Goal: Task Accomplishment & Management: Manage account settings

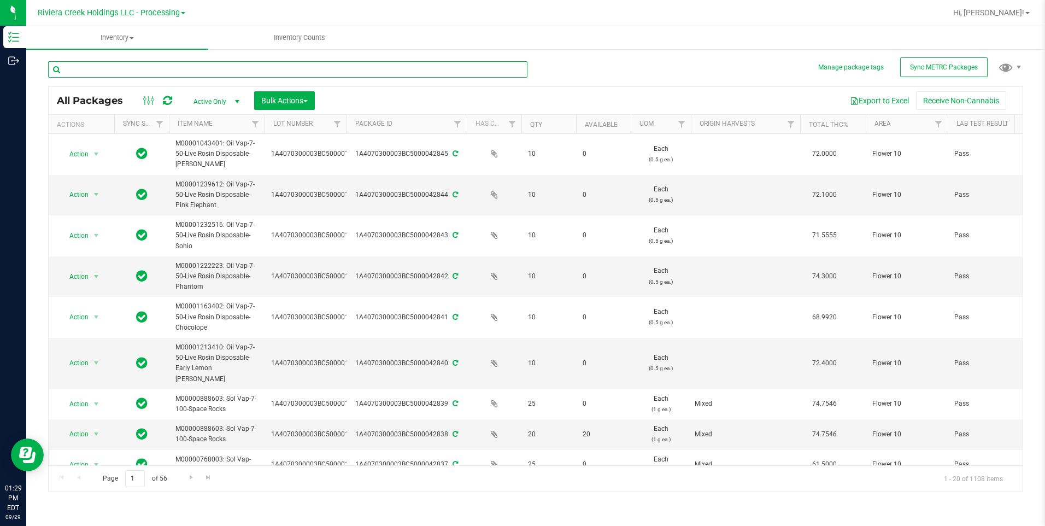
click at [130, 66] on input "text" at bounding box center [288, 69] width 480 height 16
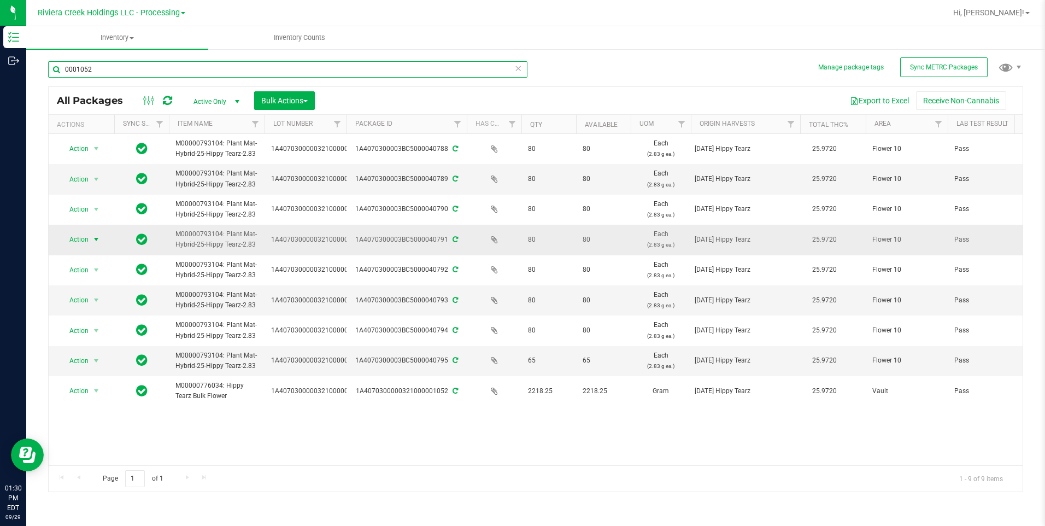
type input "0001052"
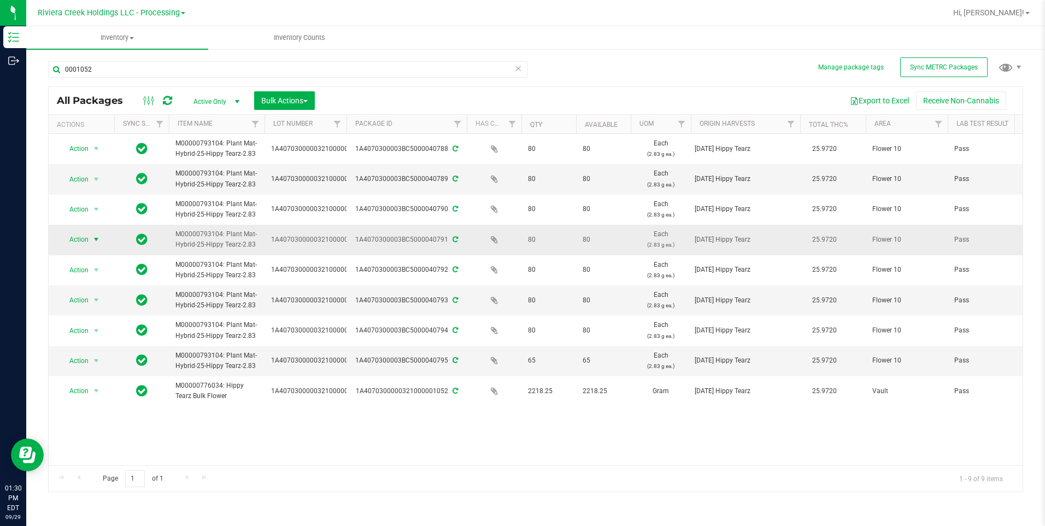
click at [90, 241] on span "select" at bounding box center [97, 239] width 14 height 15
click at [90, 258] on li "Create package" at bounding box center [95, 258] width 70 height 16
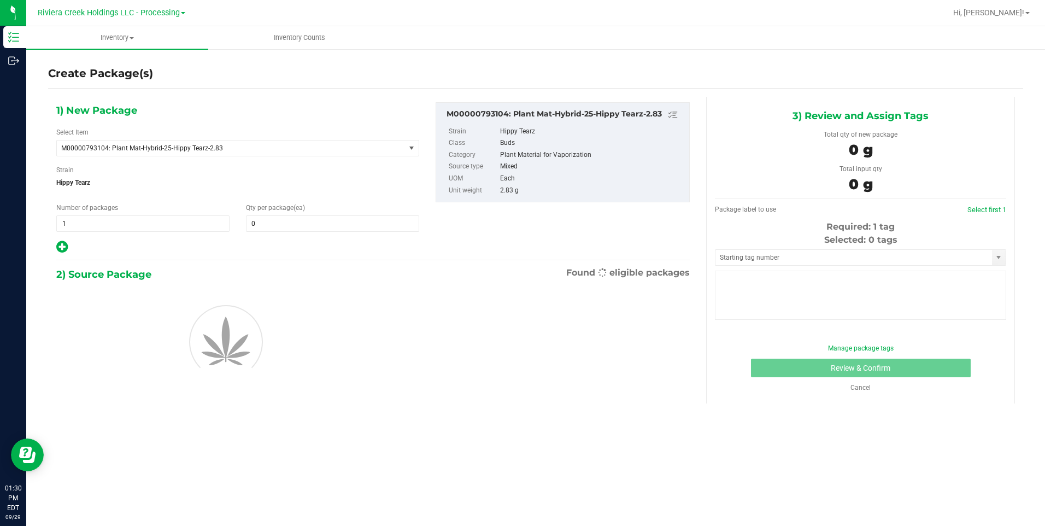
type input "0"
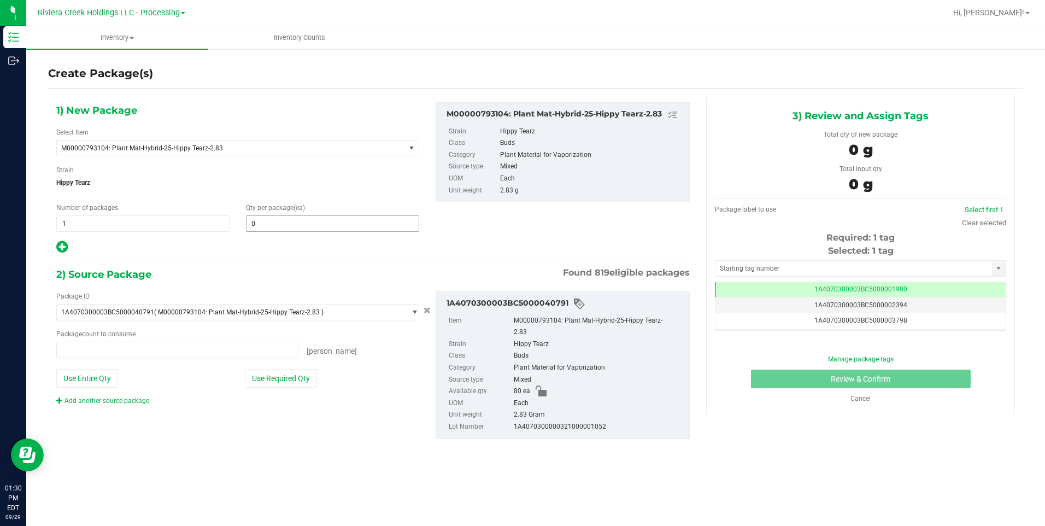
type input "0 ea"
click at [308, 221] on span at bounding box center [332, 223] width 173 height 16
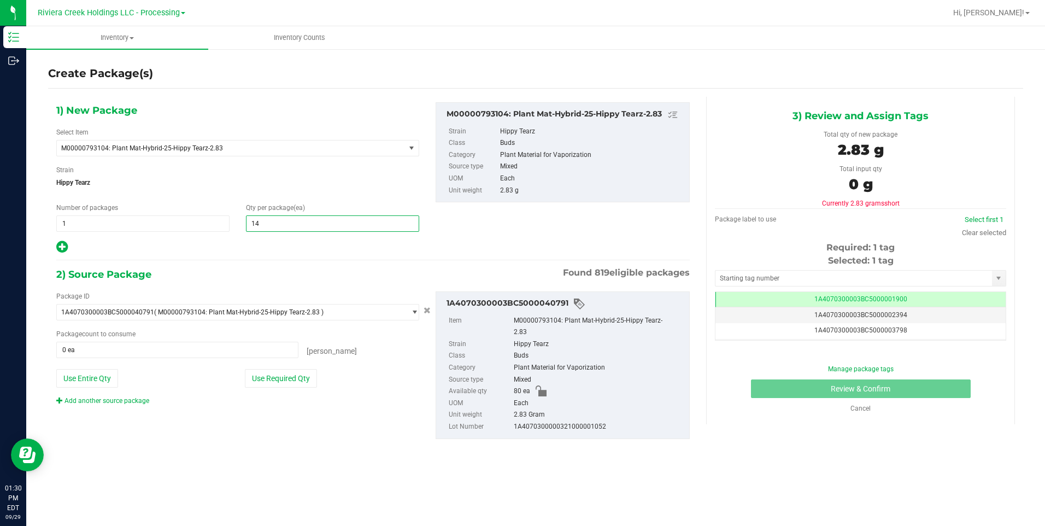
type input "145"
click at [115, 376] on button "Use Entire Qty" at bounding box center [87, 378] width 62 height 19
type input "80 ea"
click at [123, 400] on link "Add another source package" at bounding box center [102, 401] width 93 height 8
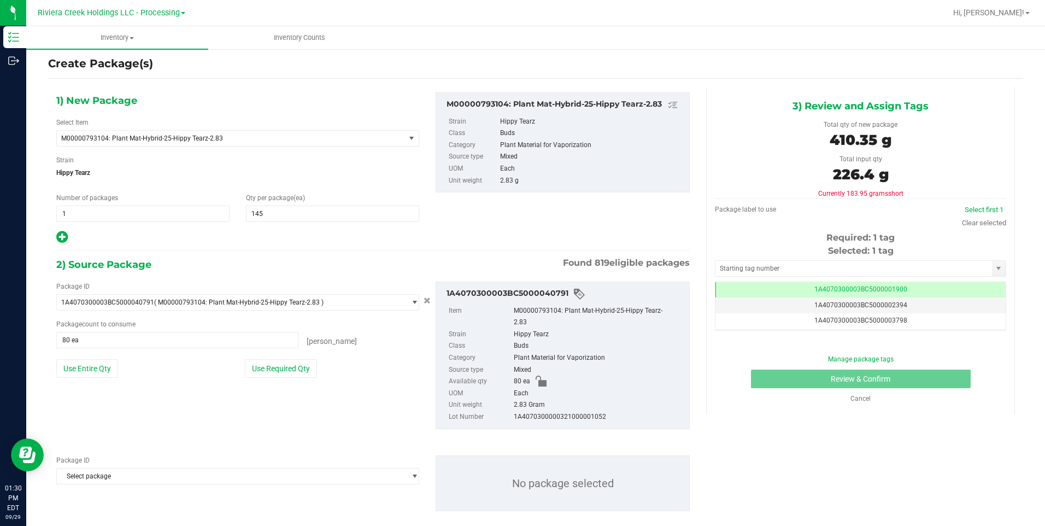
scroll to position [26, 0]
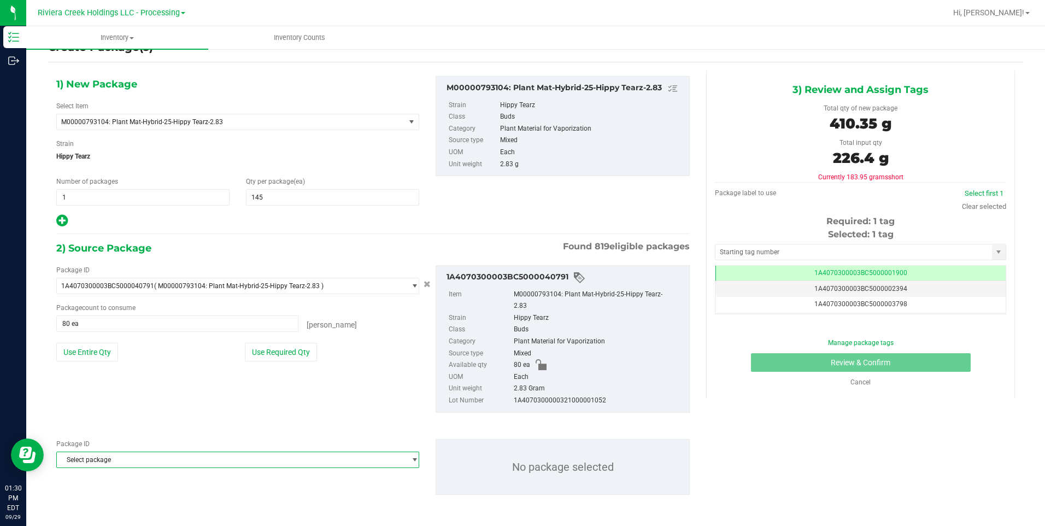
click at [116, 407] on span "Select package" at bounding box center [231, 459] width 348 height 15
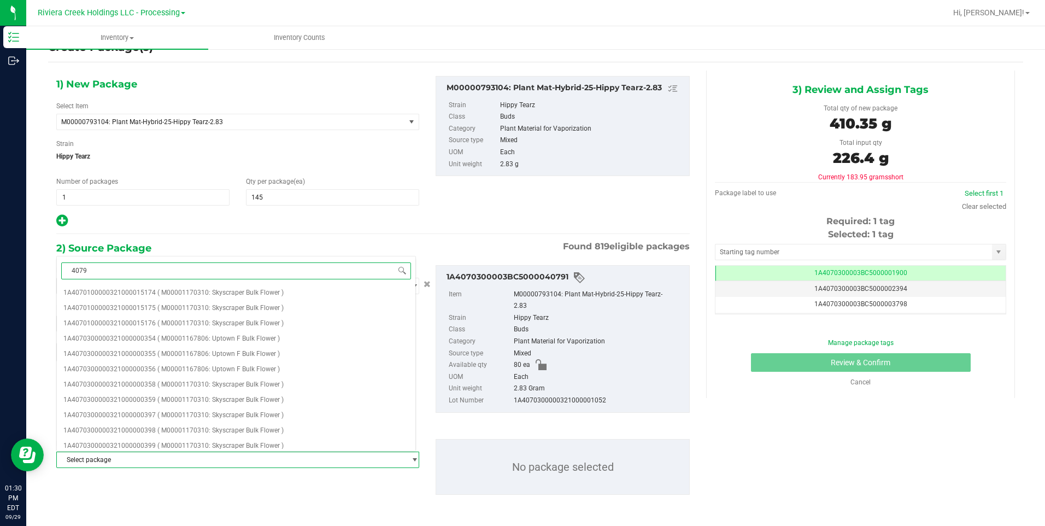
type input "40795"
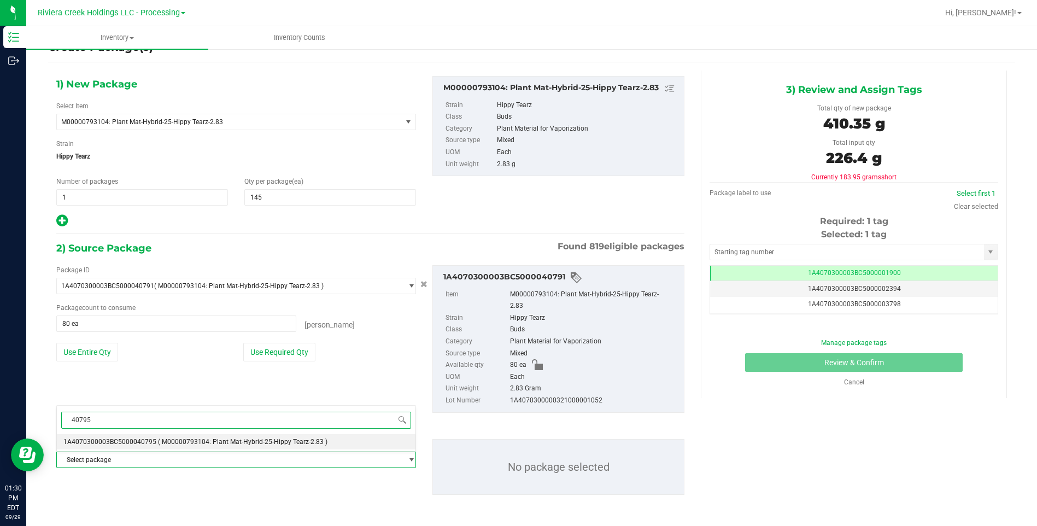
click at [159, 407] on span "( M00000793104: Plant Mat-Hybrid-25-Hippy Tearz-2.83 )" at bounding box center [242, 442] width 169 height 8
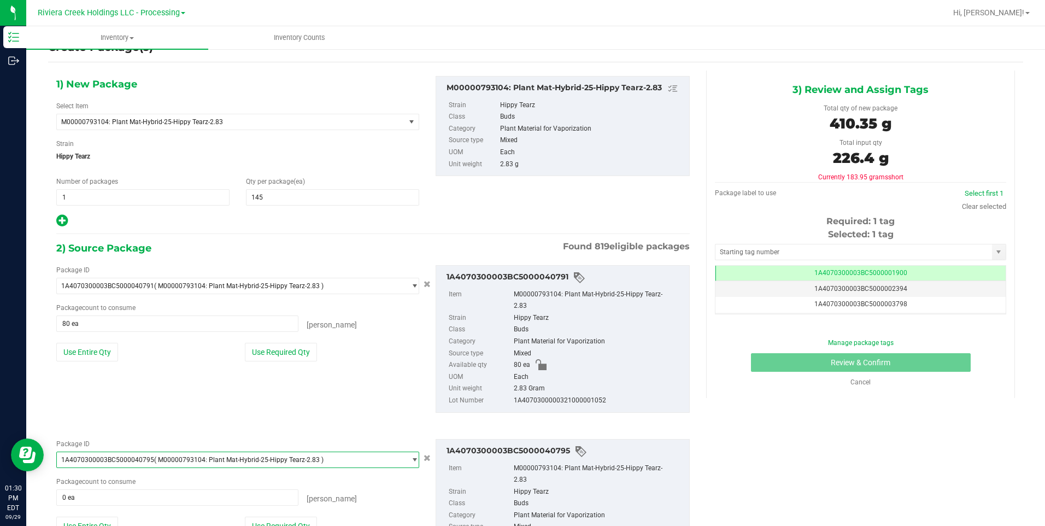
scroll to position [9, 0]
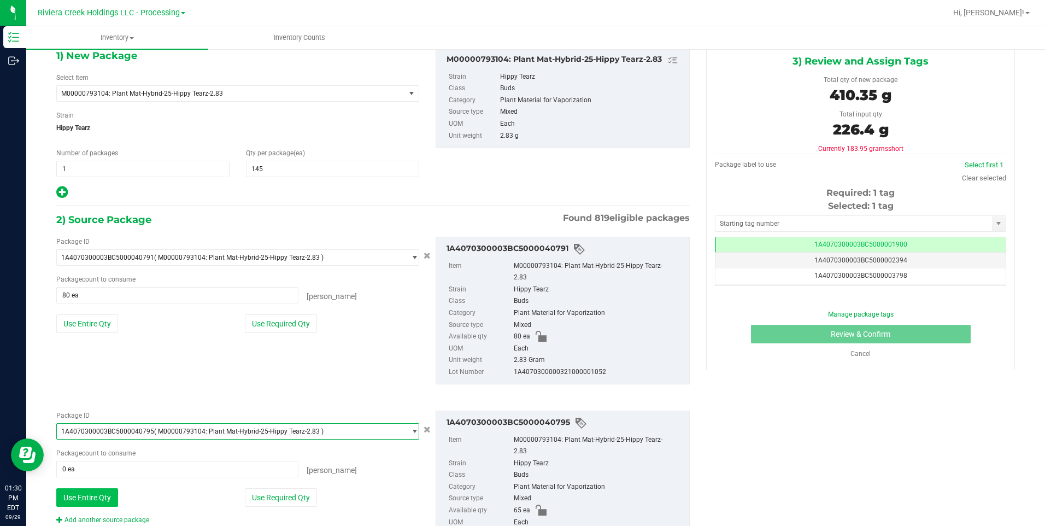
click at [107, 407] on button "Use Entire Qty" at bounding box center [87, 497] width 62 height 19
type input "65 ea"
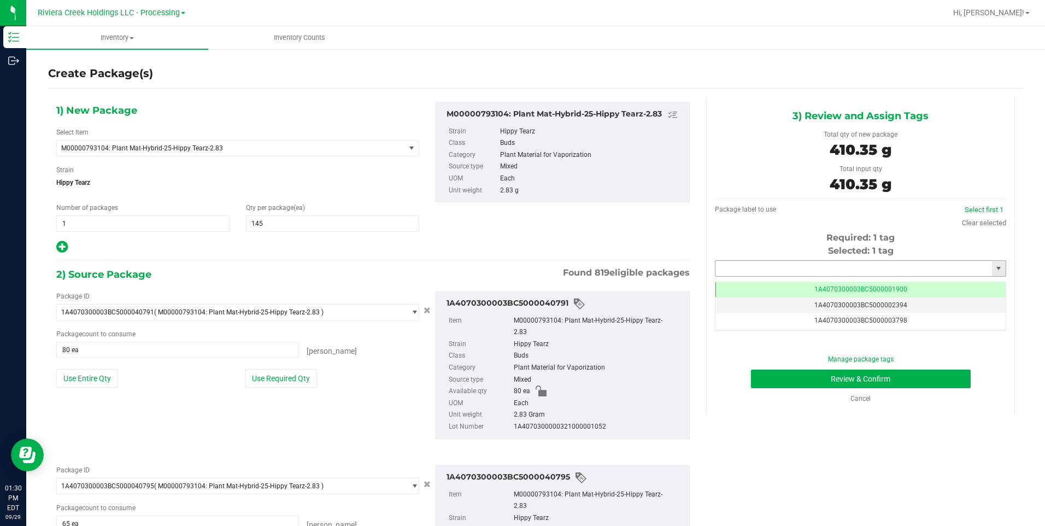
click at [758, 266] on input "text" at bounding box center [854, 268] width 277 height 15
click at [750, 280] on li "1A4070300003BC5000039999" at bounding box center [854, 287] width 288 height 16
type input "1A4070300003BC5000039999"
click at [793, 378] on button "Review & Confirm" at bounding box center [861, 379] width 220 height 19
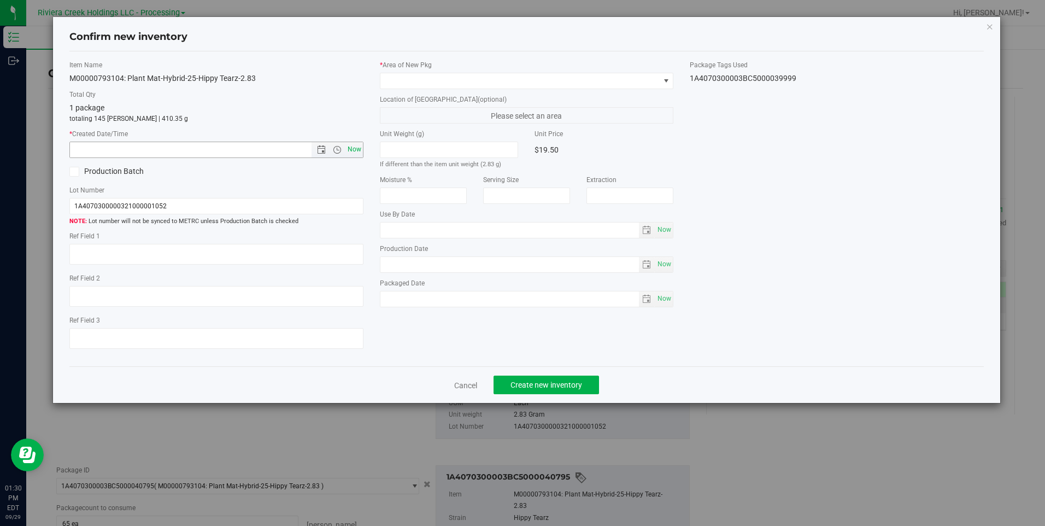
click at [352, 149] on span "Now" at bounding box center [354, 150] width 19 height 16
type input "[DATE] 1:30 PM"
click at [396, 80] on span at bounding box center [520, 80] width 279 height 15
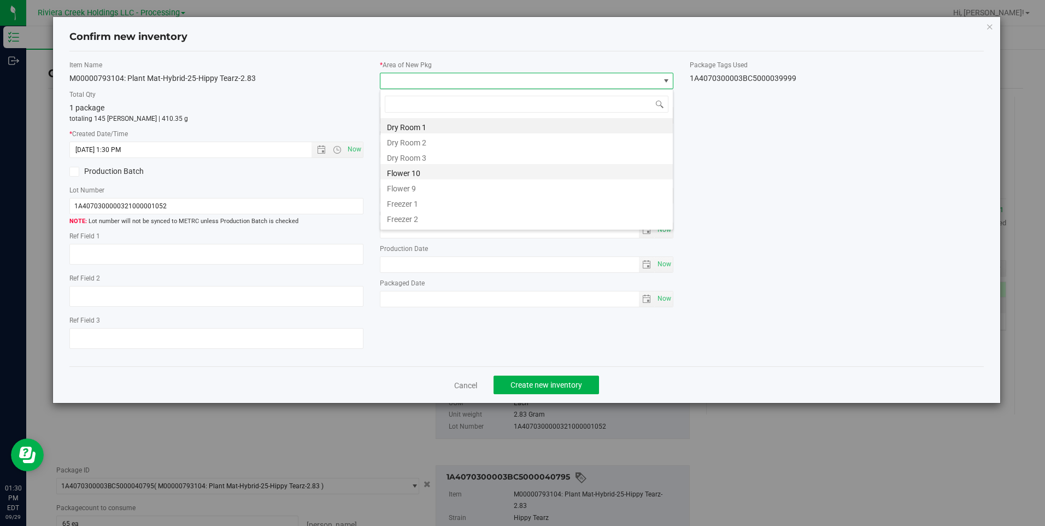
click at [419, 175] on li "Flower 10" at bounding box center [527, 171] width 293 height 15
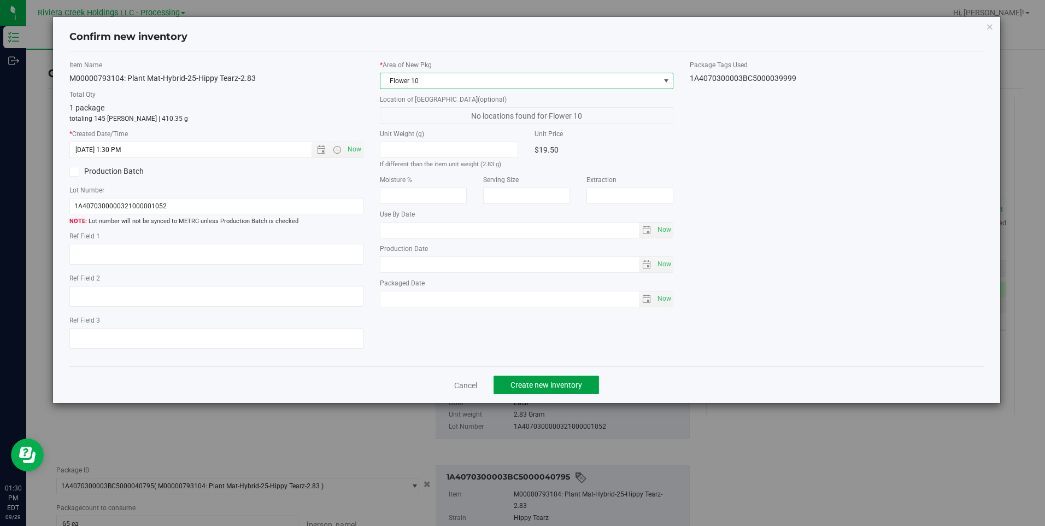
click at [524, 382] on span "Create new inventory" at bounding box center [547, 385] width 72 height 9
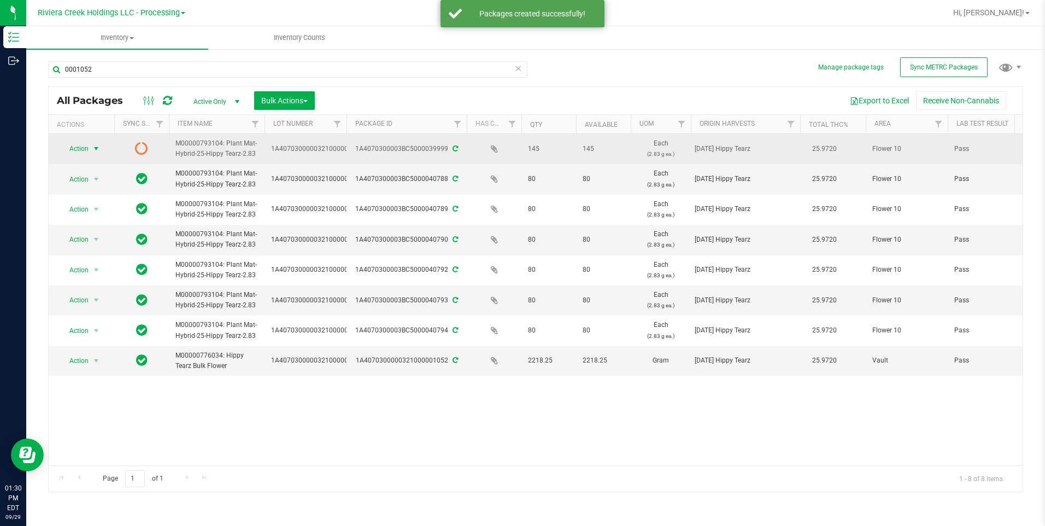
click at [87, 147] on span "Action" at bounding box center [75, 148] width 30 height 15
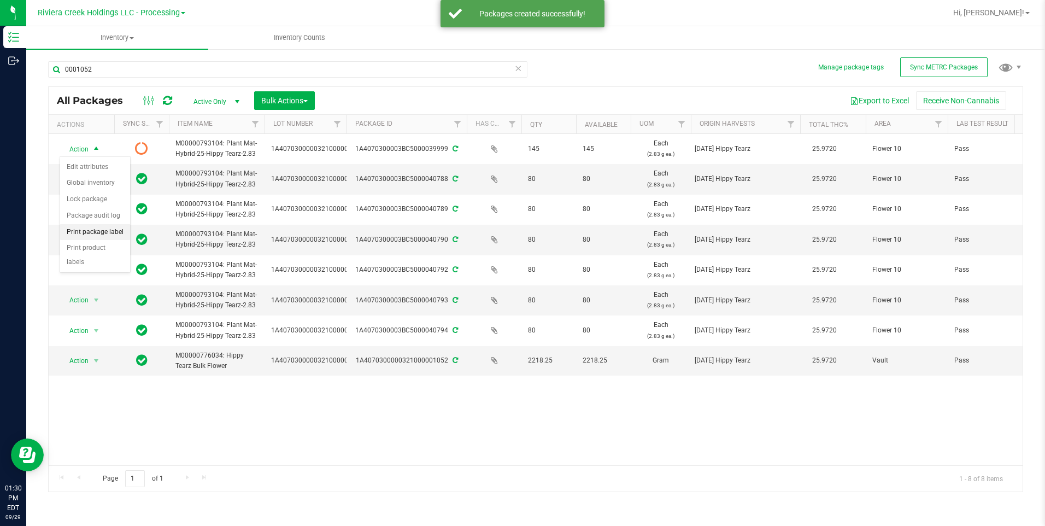
click at [104, 230] on li "Print package label" at bounding box center [95, 232] width 70 height 16
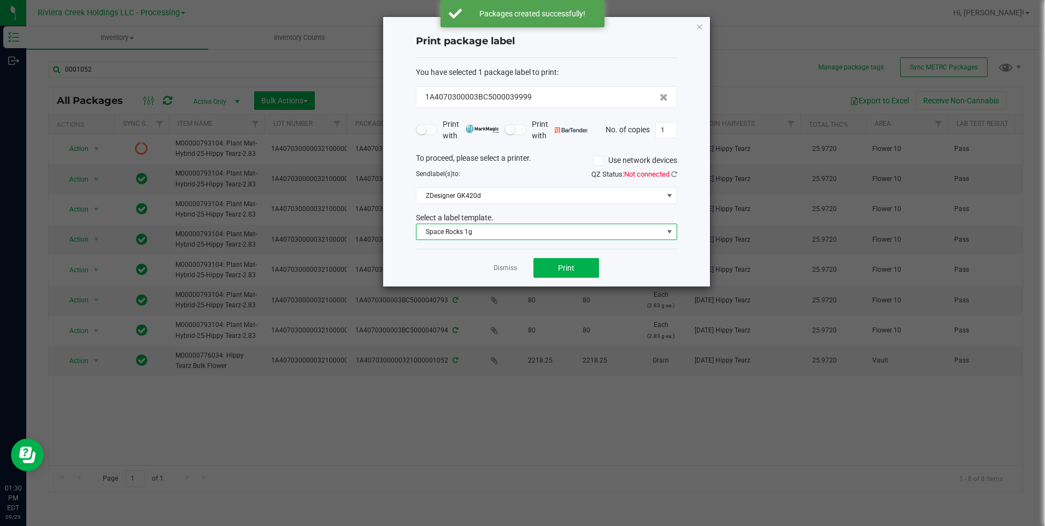
click at [494, 236] on span "Space Rocks 1g" at bounding box center [540, 231] width 247 height 15
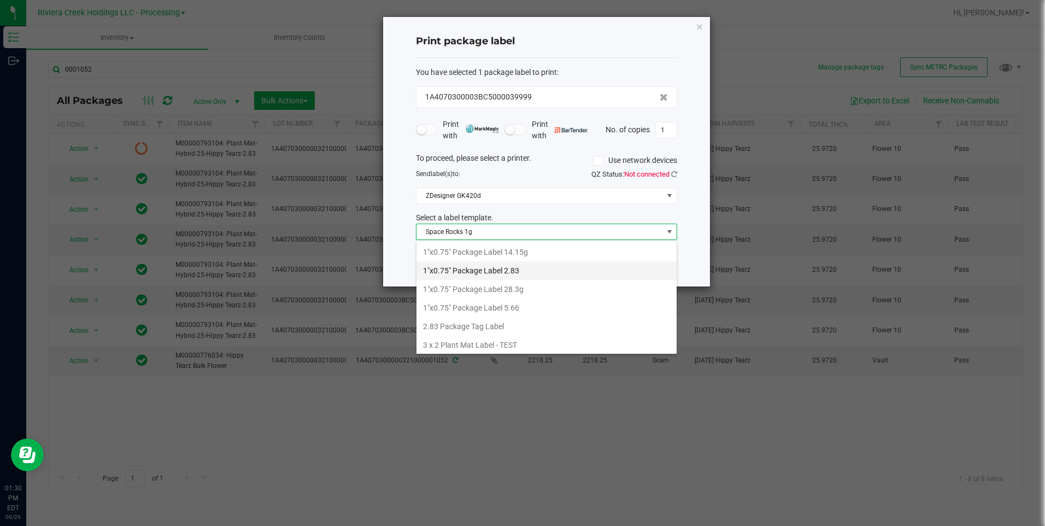
click at [521, 265] on li "1"x0.75" Package Label 2.83" at bounding box center [547, 270] width 260 height 19
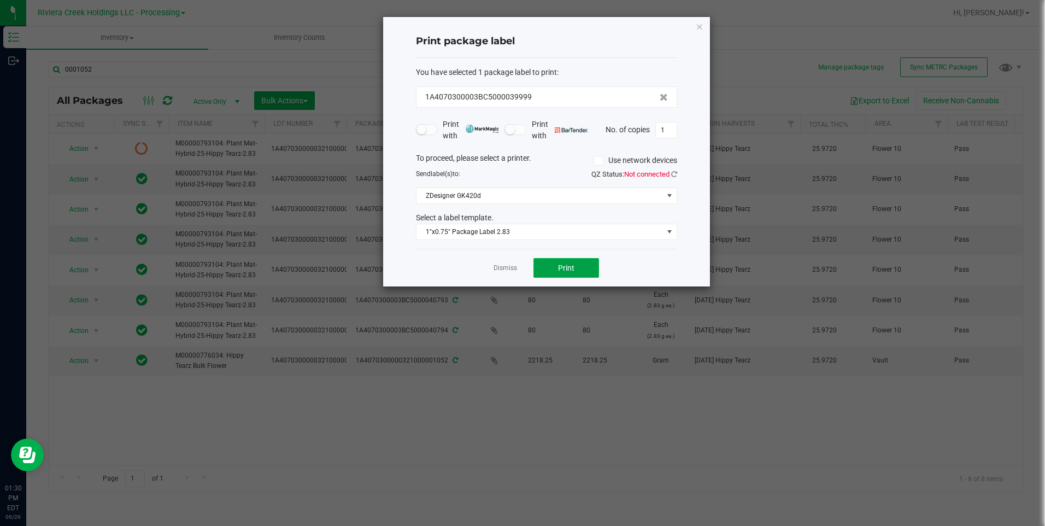
click at [554, 267] on button "Print" at bounding box center [567, 268] width 66 height 20
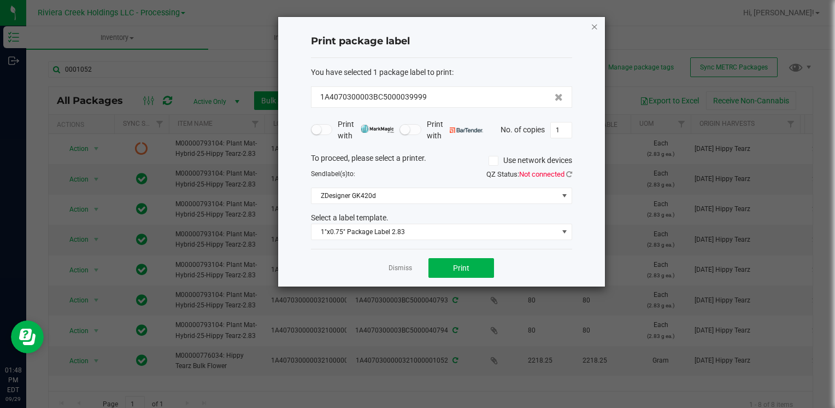
click at [593, 27] on icon "button" at bounding box center [595, 26] width 8 height 13
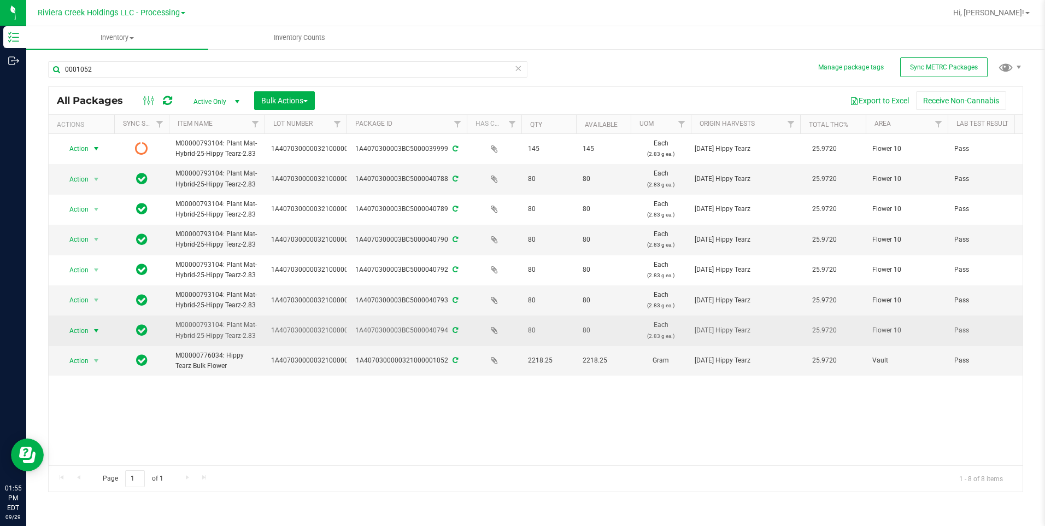
click at [97, 329] on span "select" at bounding box center [96, 330] width 9 height 9
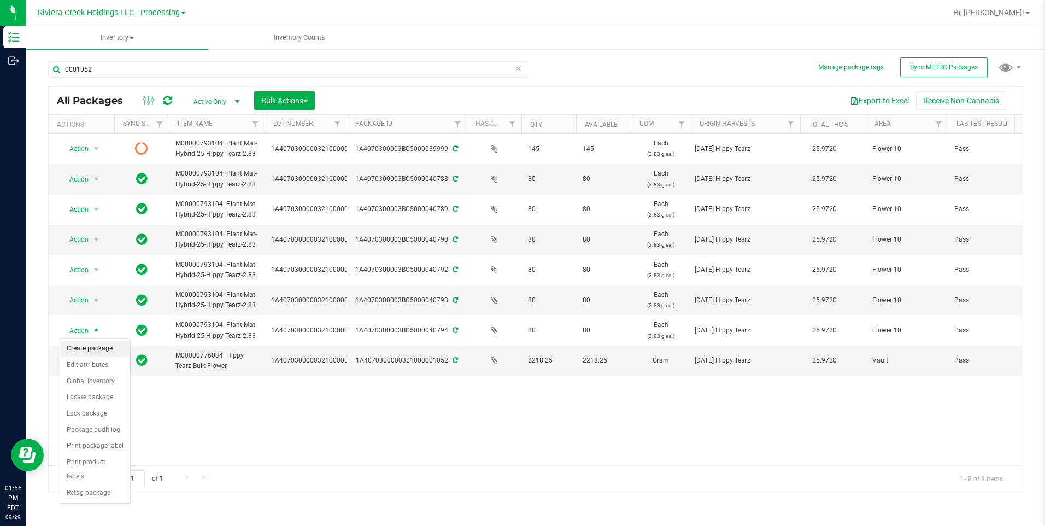
click at [101, 347] on li "Create package" at bounding box center [95, 349] width 70 height 16
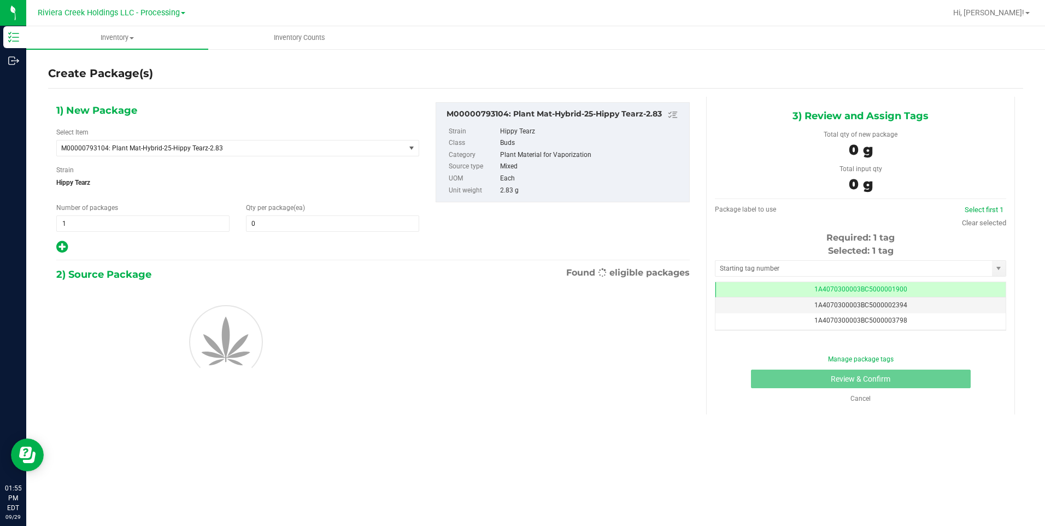
scroll to position [0, -1]
click at [306, 223] on span at bounding box center [332, 223] width 173 height 16
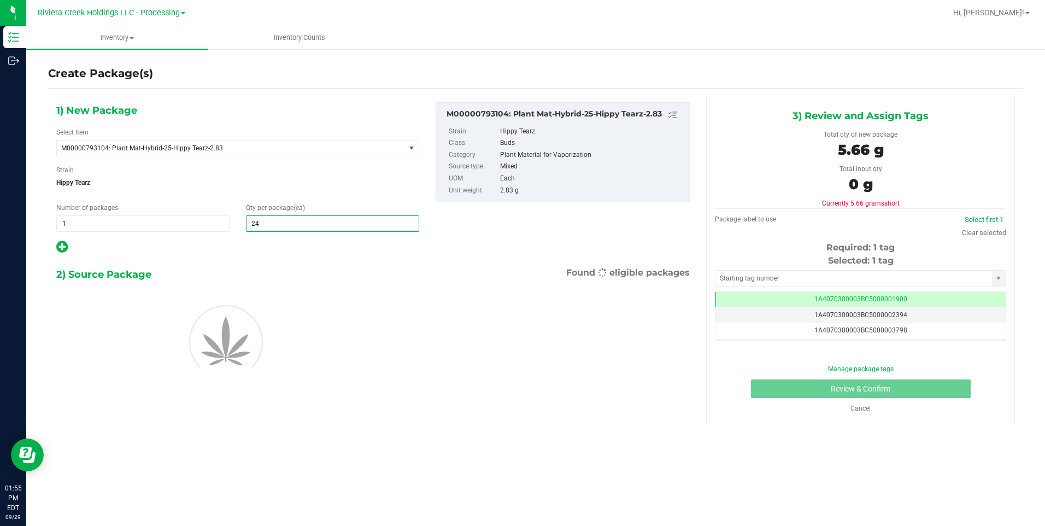
type input "240"
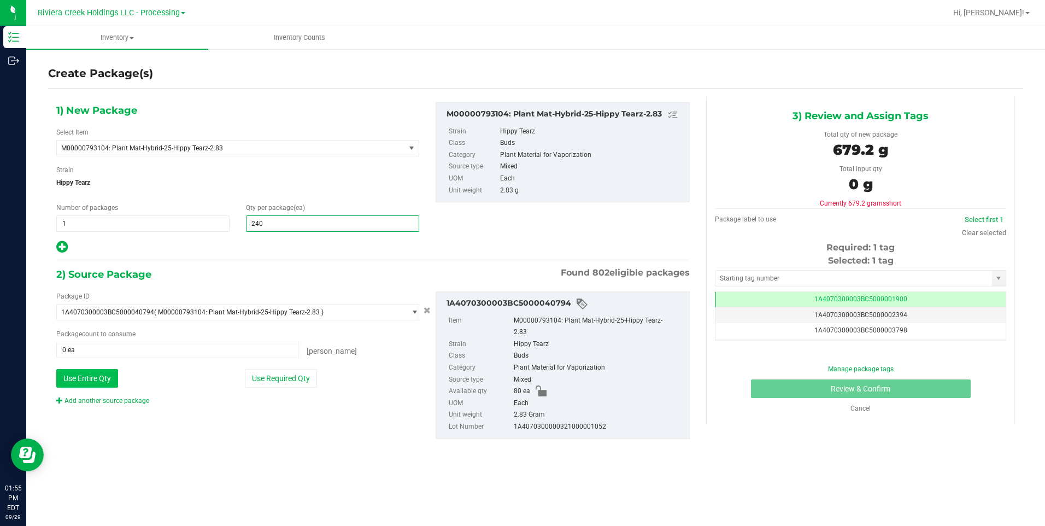
type input "240"
click at [89, 381] on button "Use Entire Qty" at bounding box center [87, 378] width 62 height 19
type input "80 ea"
click at [118, 399] on link "Add another source package" at bounding box center [102, 401] width 93 height 8
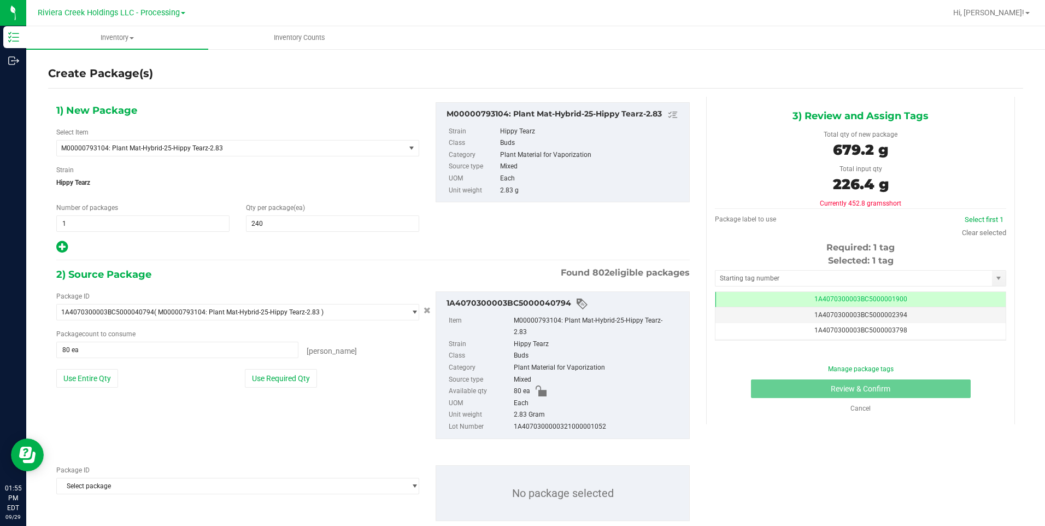
scroll to position [26, 0]
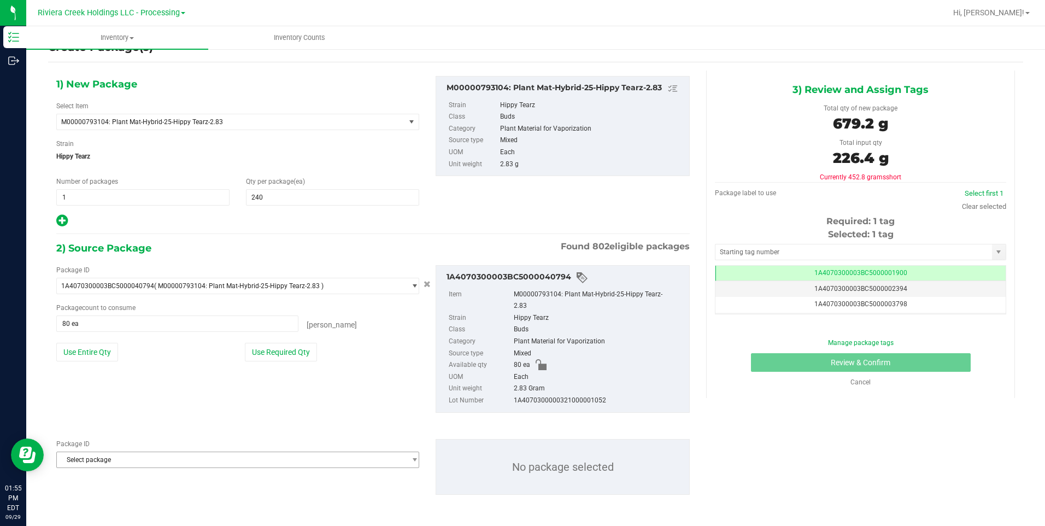
click at [114, 407] on span "Select package" at bounding box center [237, 460] width 363 height 16
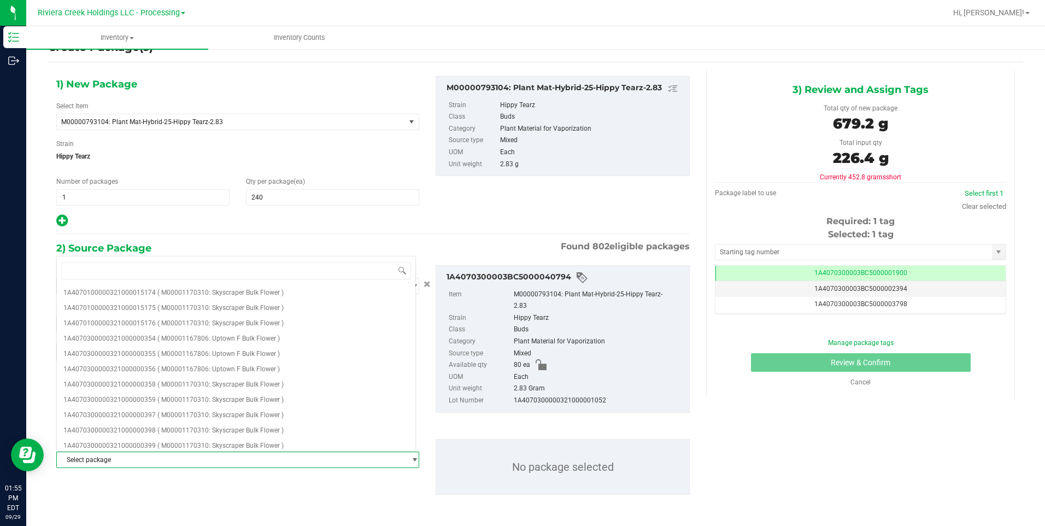
click at [114, 407] on span "Select package" at bounding box center [231, 459] width 348 height 15
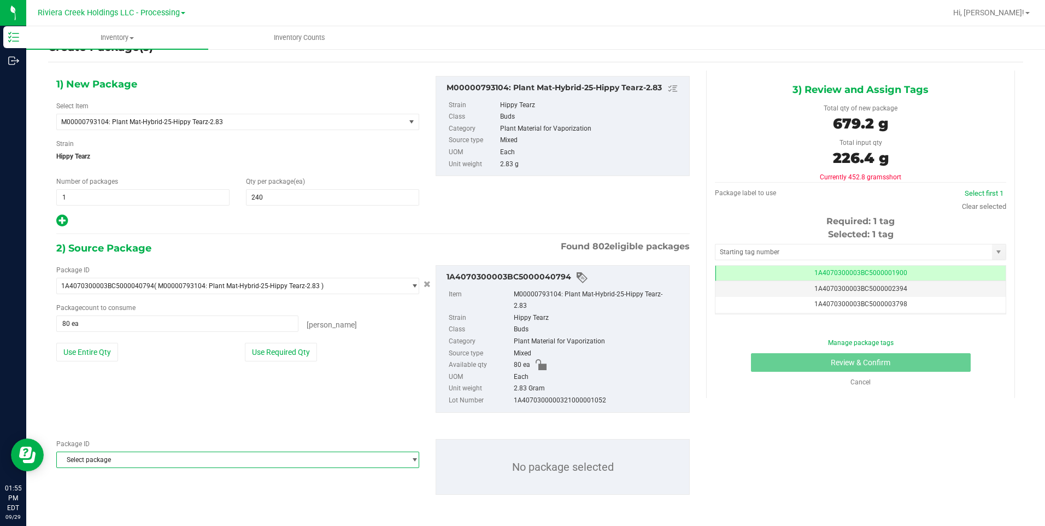
click at [114, 407] on span "Select package" at bounding box center [231, 459] width 348 height 15
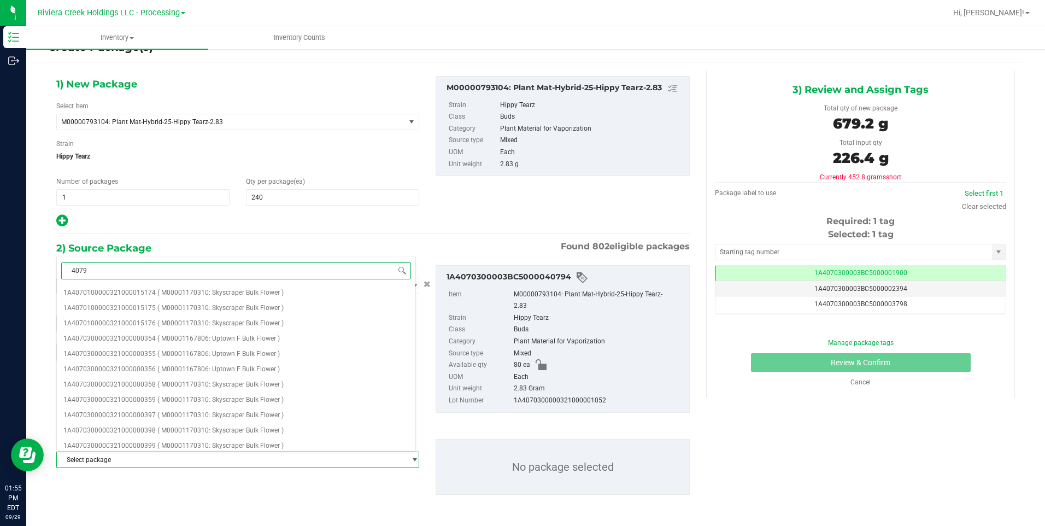
type input "40793"
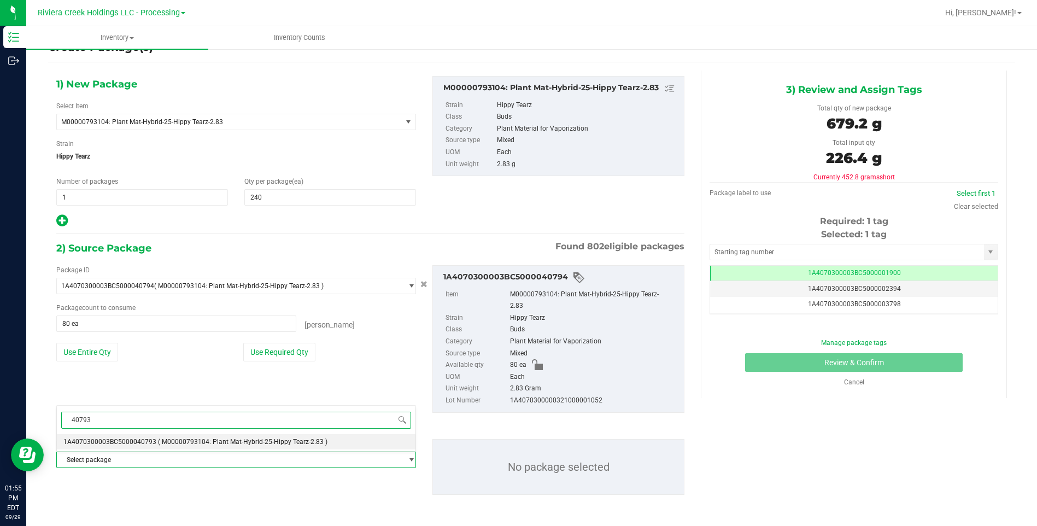
click at [114, 407] on li "1A4070300003BC5000040793 ( M00000793104: Plant Mat-Hybrid-25-Hippy Tearz-2.83 )" at bounding box center [236, 441] width 359 height 15
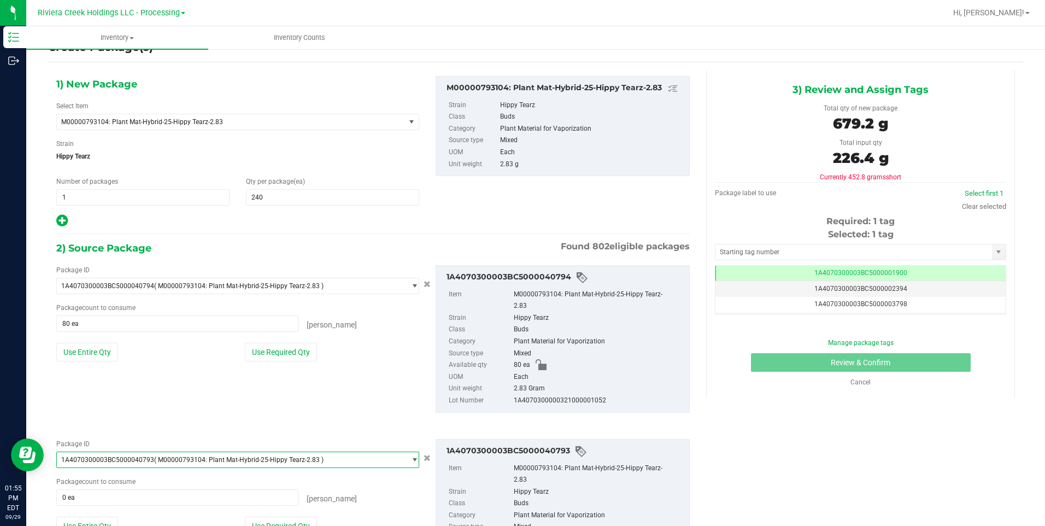
scroll to position [118, 0]
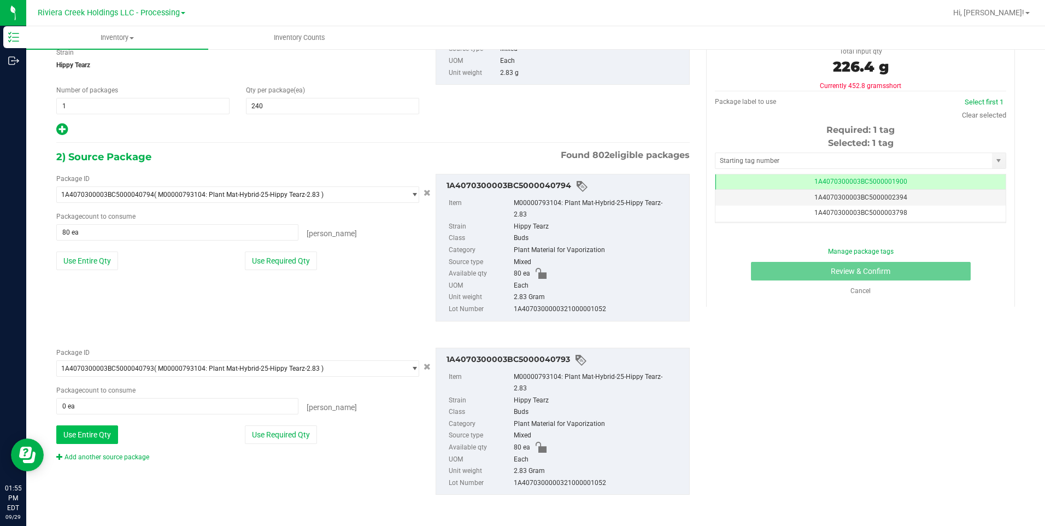
click at [108, 407] on button "Use Entire Qty" at bounding box center [87, 434] width 62 height 19
type input "80 ea"
click at [106, 407] on link "Add another source package" at bounding box center [102, 457] width 93 height 8
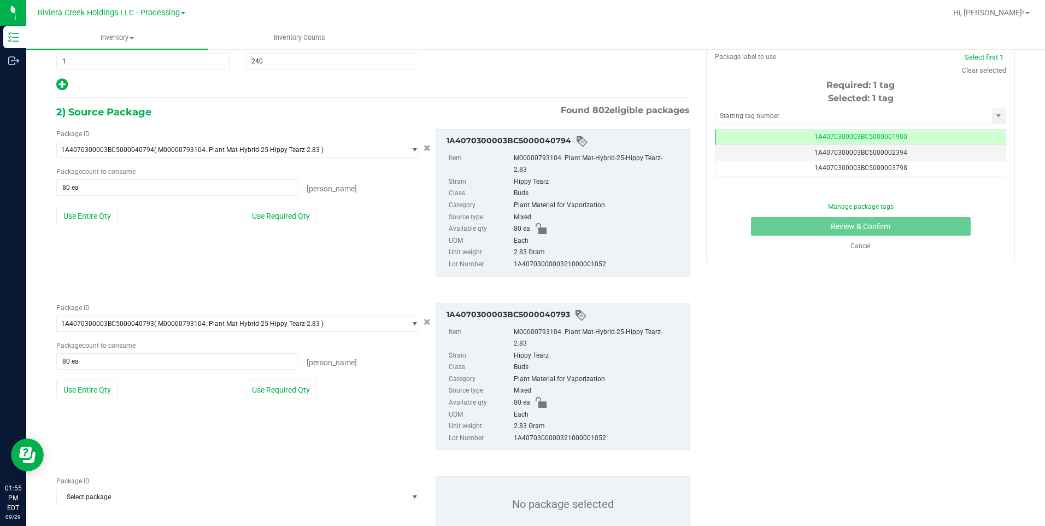
scroll to position [200, 0]
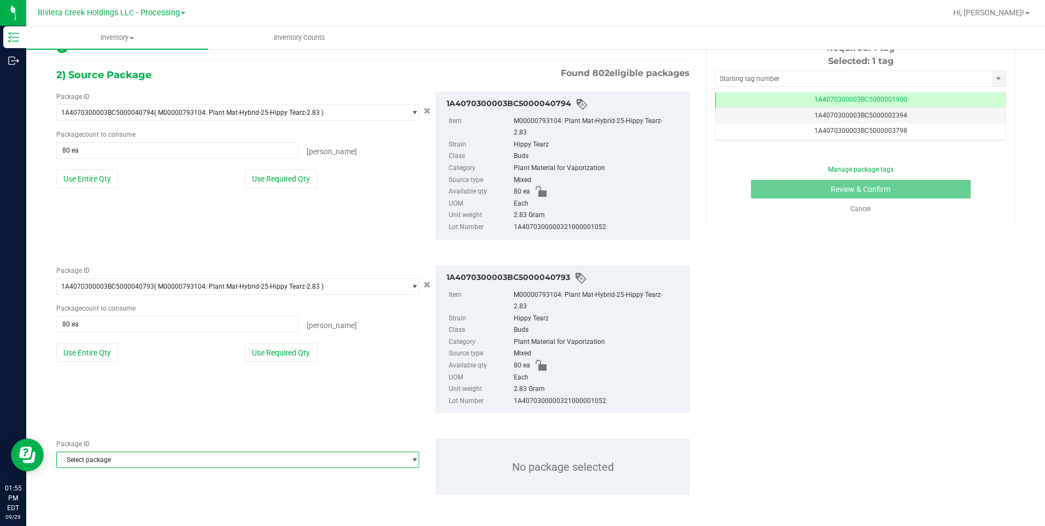
click at [106, 407] on span "Select package" at bounding box center [231, 459] width 348 height 15
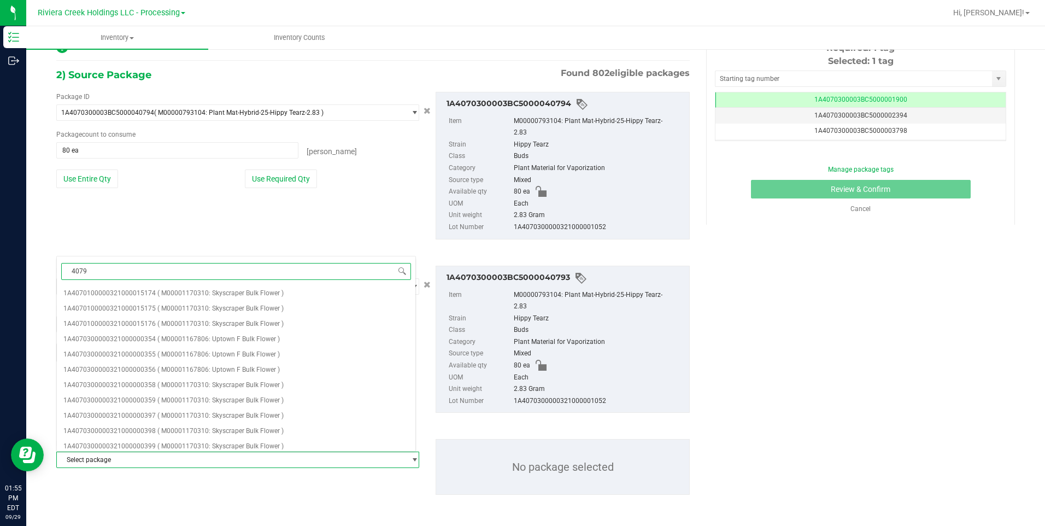
type input "40792"
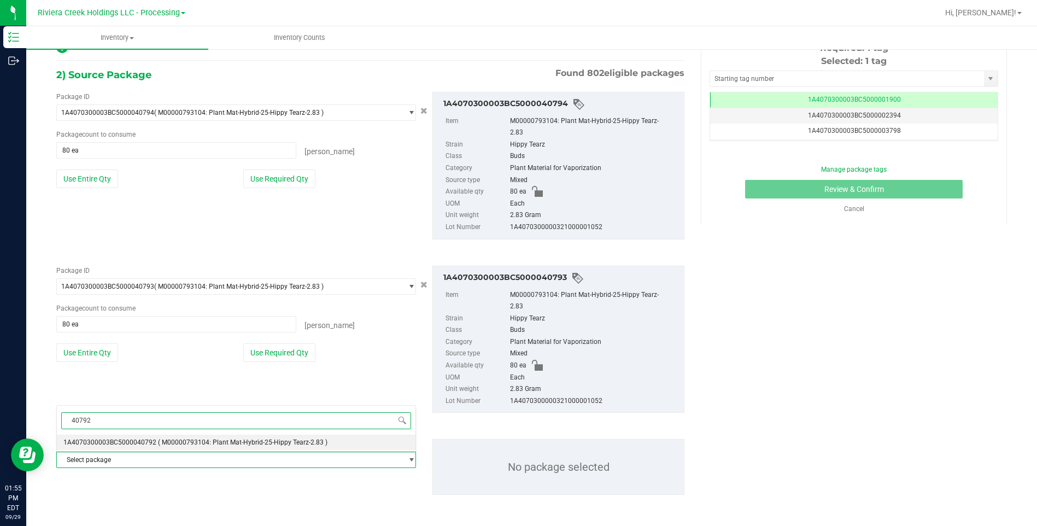
click at [137, 407] on span "1A4070300003BC5000040792" at bounding box center [109, 443] width 93 height 8
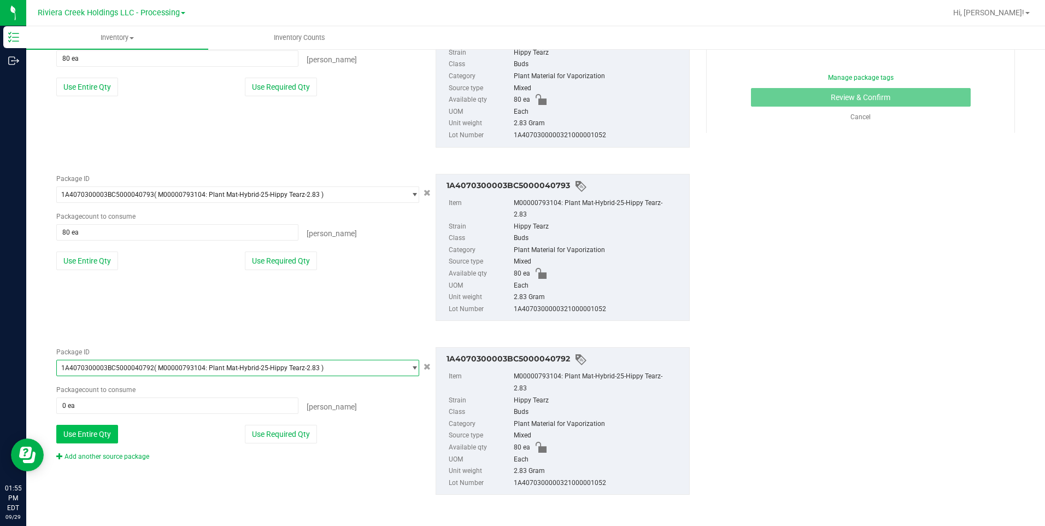
click at [95, 407] on button "Use Entire Qty" at bounding box center [87, 434] width 62 height 19
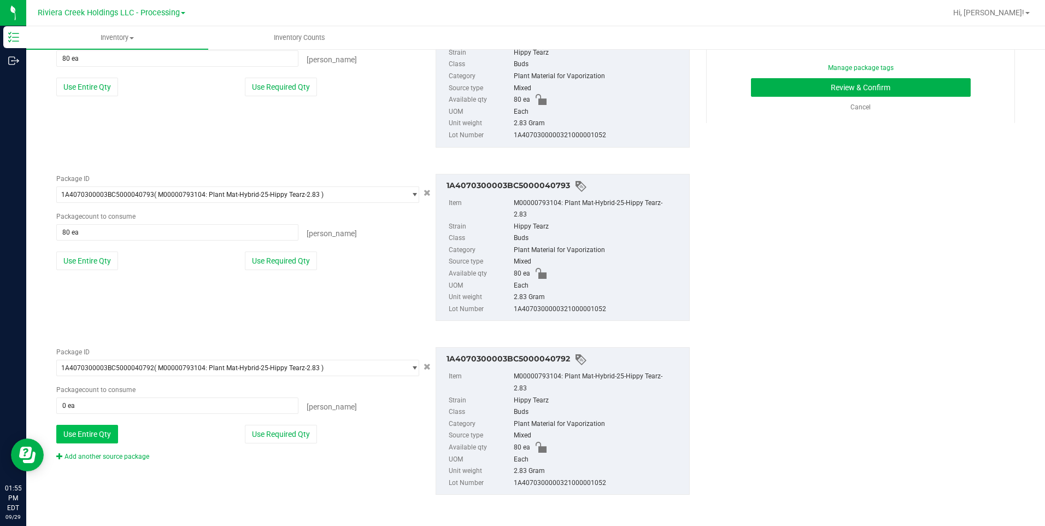
type input "80 ea"
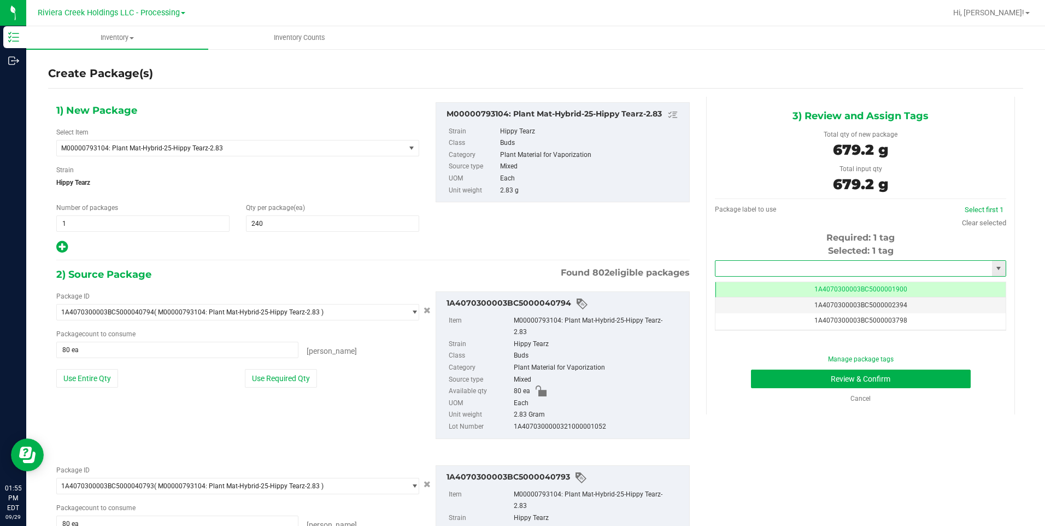
click at [821, 265] on input "text" at bounding box center [854, 268] width 277 height 15
click at [785, 284] on li "1A4070300003BC5000040000" at bounding box center [854, 287] width 288 height 16
type input "1A4070300003BC5000040000"
click at [788, 372] on button "Review & Confirm" at bounding box center [861, 379] width 220 height 19
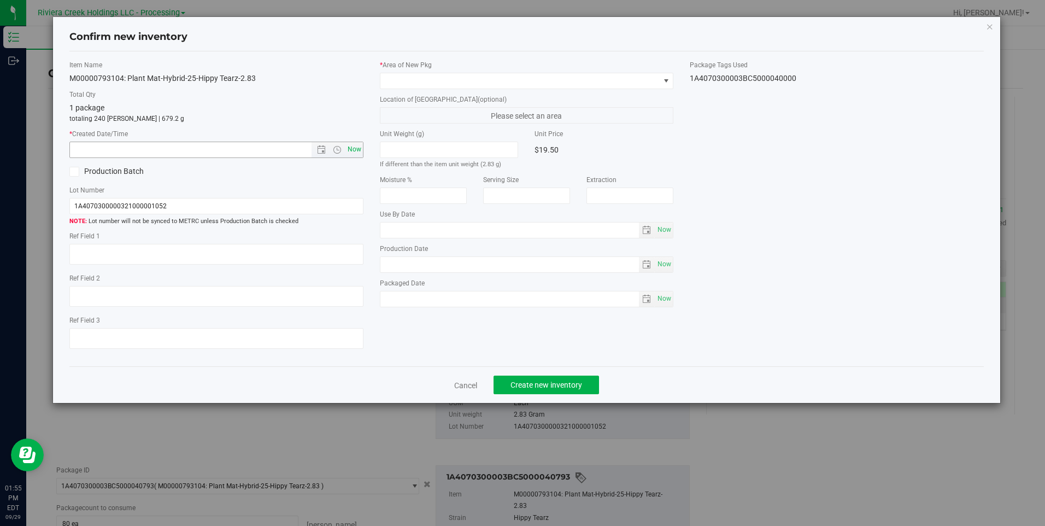
click at [360, 153] on span "Now" at bounding box center [354, 150] width 19 height 16
type input "[DATE] 1:55 PM"
click at [403, 78] on span at bounding box center [520, 80] width 279 height 15
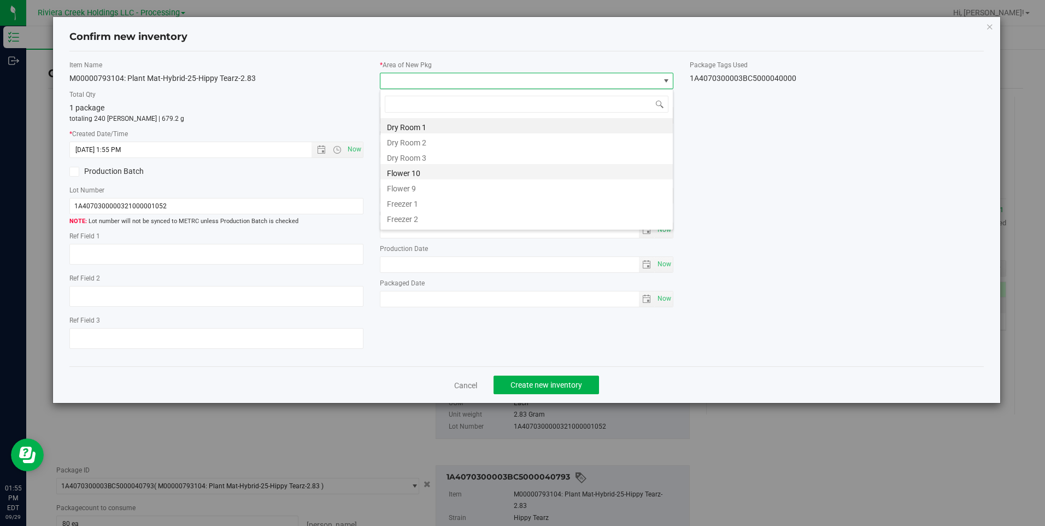
click at [437, 174] on li "Flower 10" at bounding box center [527, 171] width 293 height 15
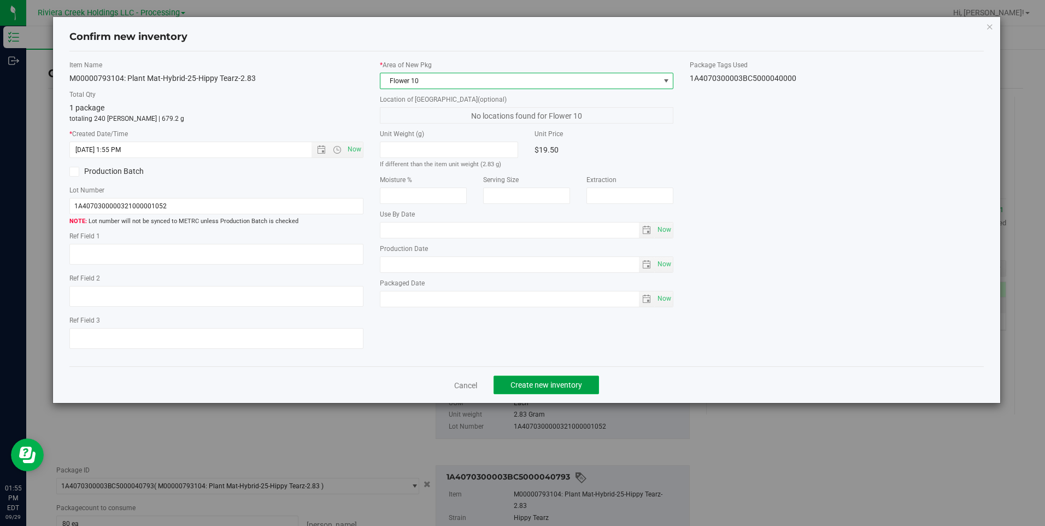
click at [523, 382] on span "Create new inventory" at bounding box center [547, 385] width 72 height 9
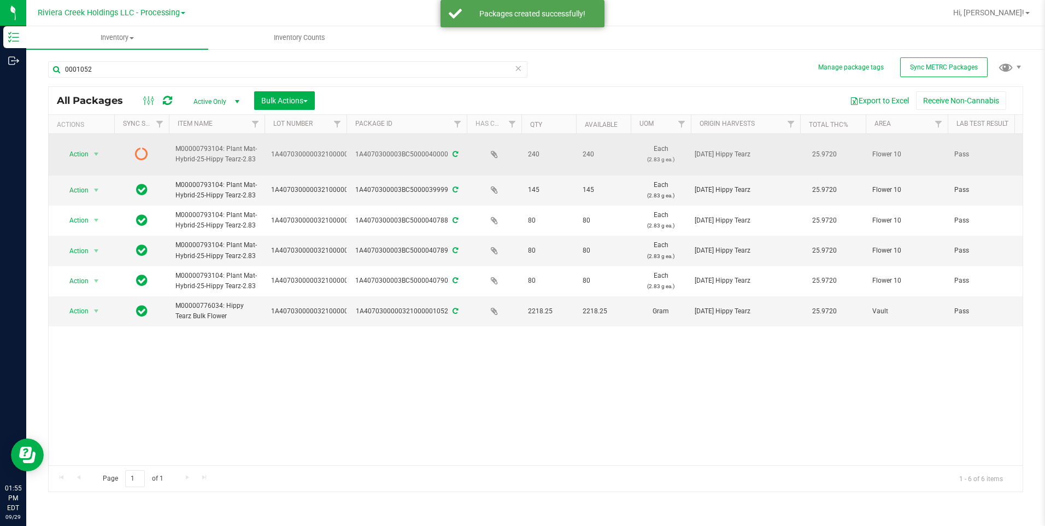
click at [77, 155] on span "Action" at bounding box center [75, 154] width 30 height 15
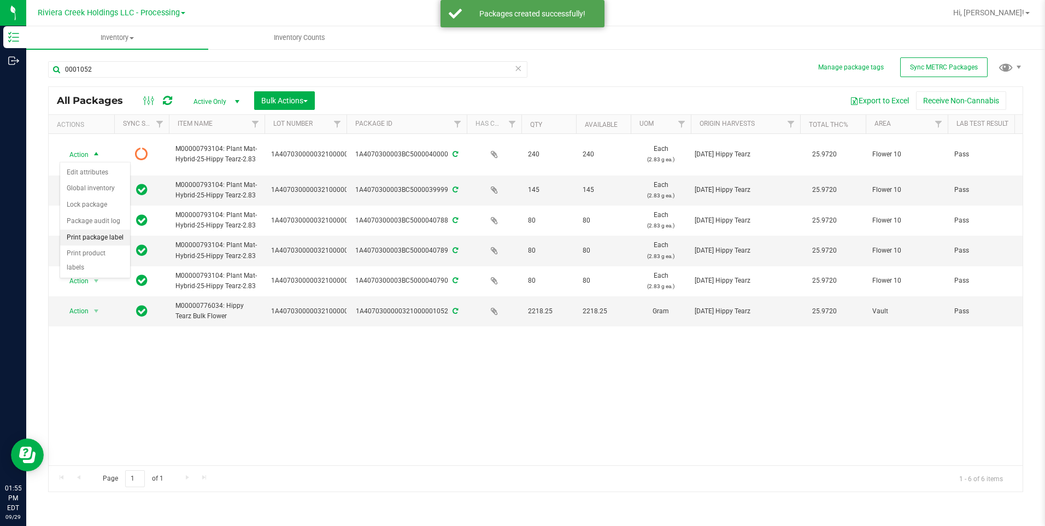
click at [110, 242] on li "Print package label" at bounding box center [95, 238] width 70 height 16
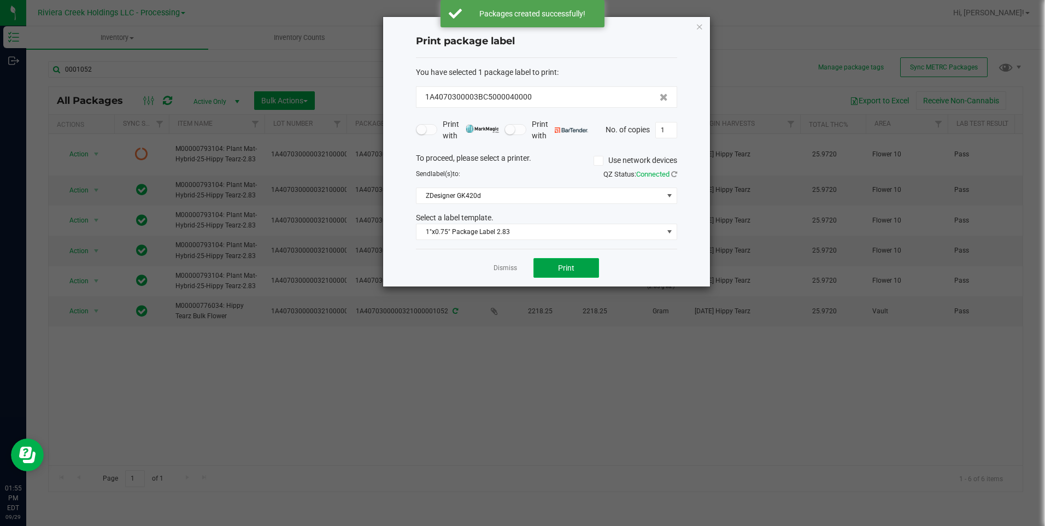
click at [566, 273] on button "Print" at bounding box center [567, 268] width 66 height 20
click at [698, 27] on icon "button" at bounding box center [700, 26] width 8 height 13
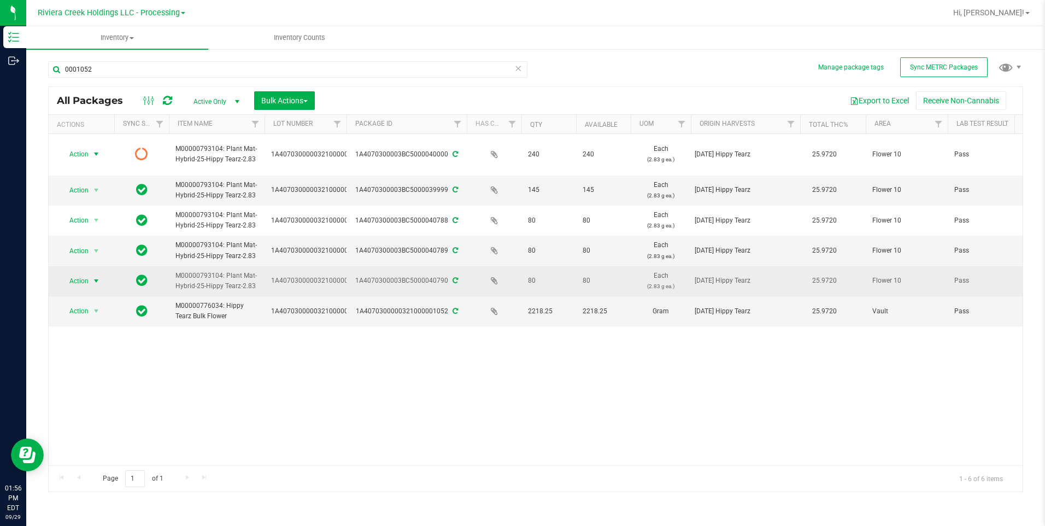
click at [98, 282] on span "select" at bounding box center [96, 281] width 9 height 9
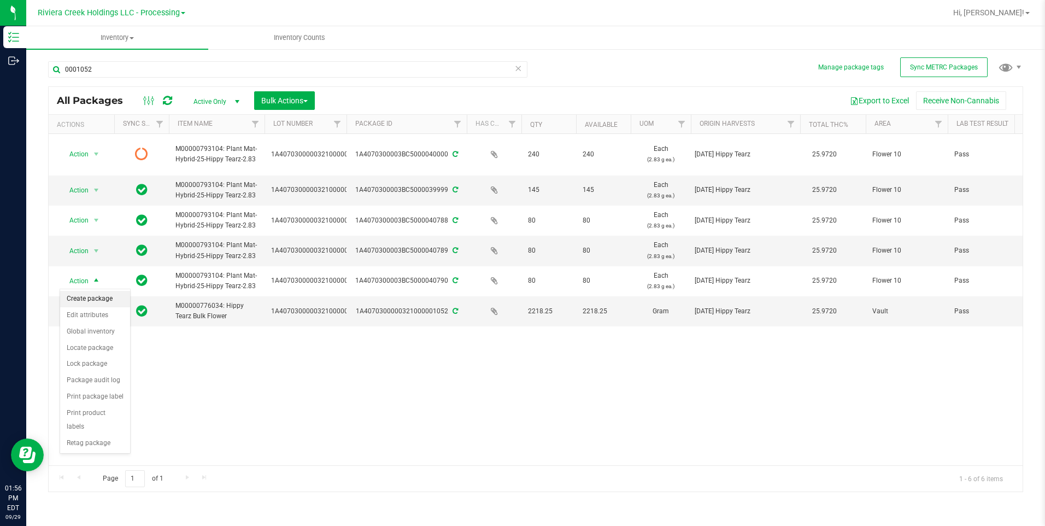
click at [101, 295] on li "Create package" at bounding box center [95, 299] width 70 height 16
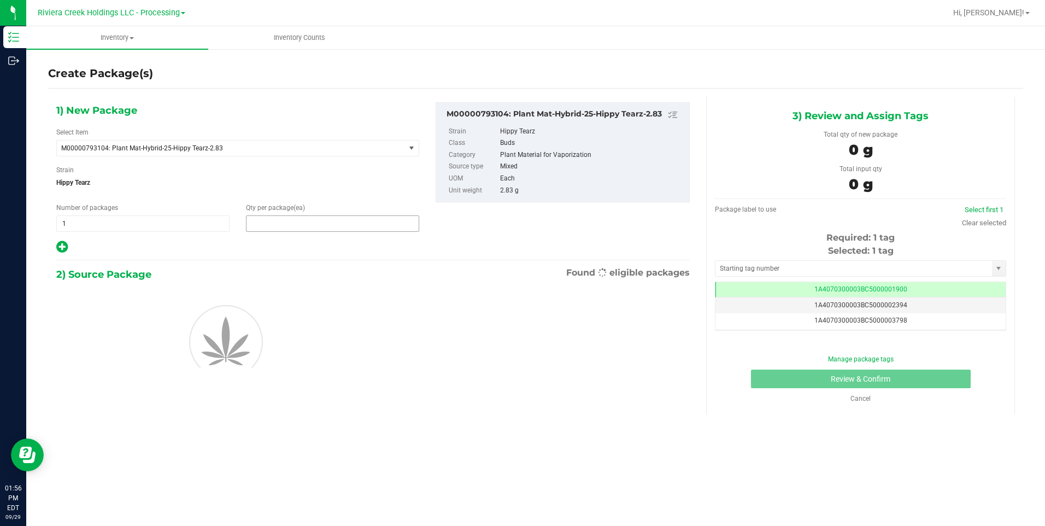
click at [287, 229] on span at bounding box center [332, 223] width 173 height 16
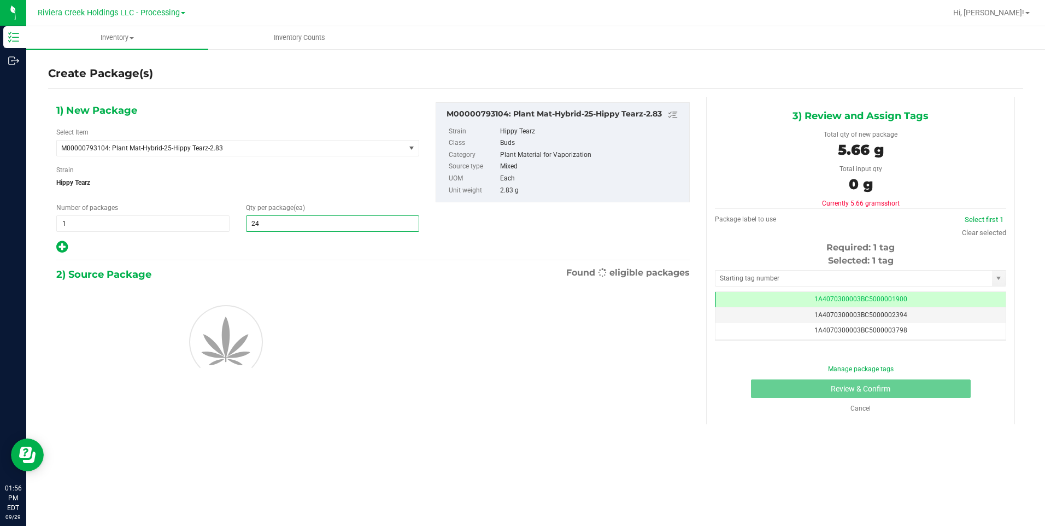
type input "240"
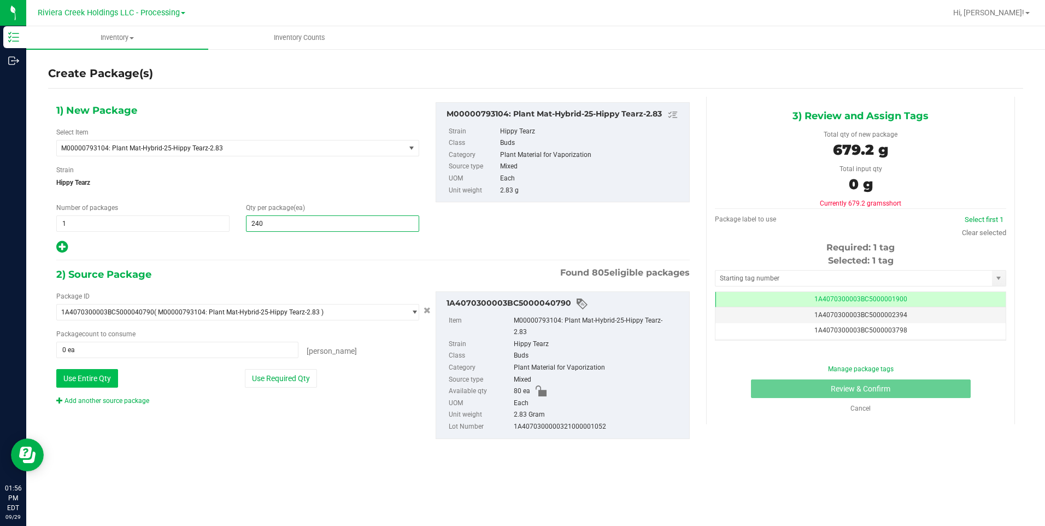
type input "240"
click at [105, 383] on button "Use Entire Qty" at bounding box center [87, 378] width 62 height 19
type input "80 ea"
click at [87, 404] on link "Add another source package" at bounding box center [102, 401] width 93 height 8
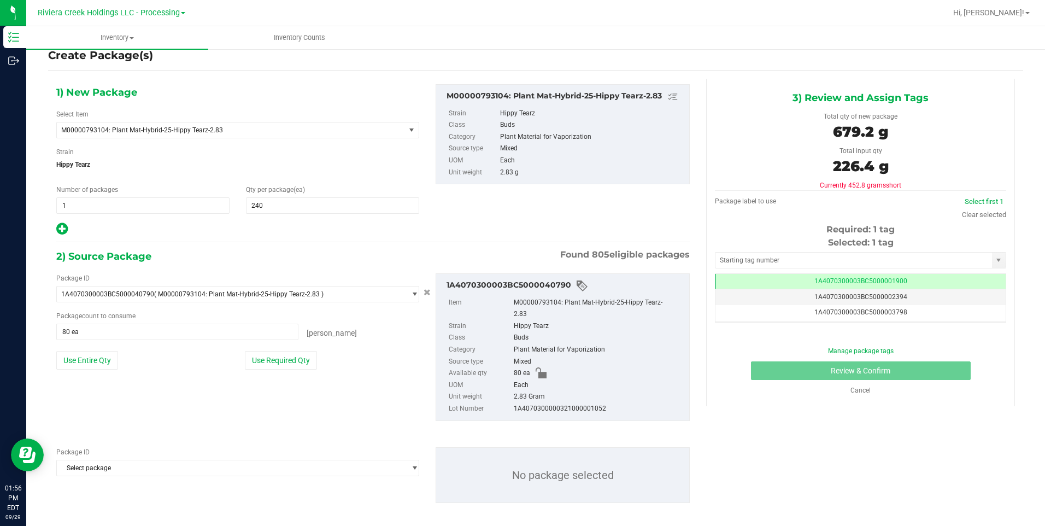
scroll to position [26, 0]
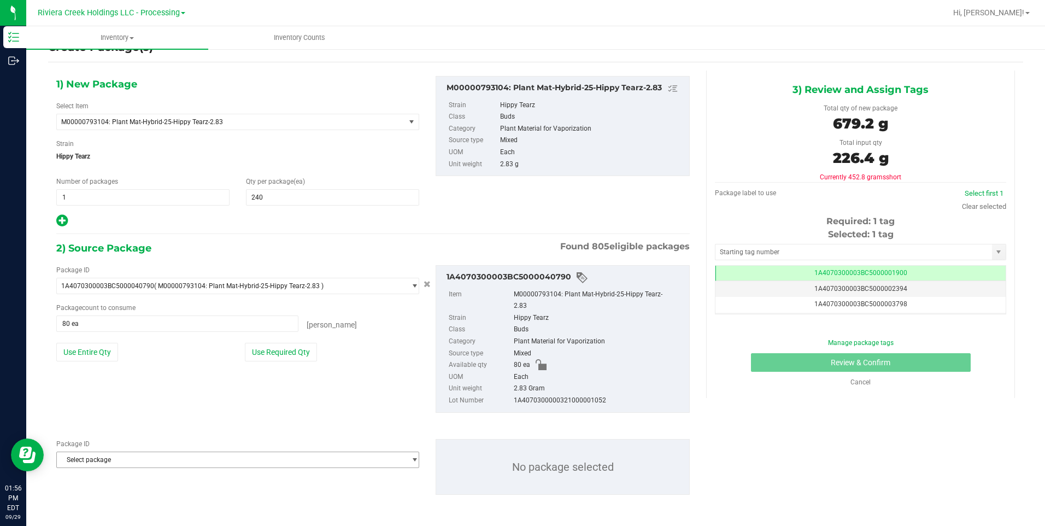
click at [113, 407] on span "Select package" at bounding box center [231, 459] width 348 height 15
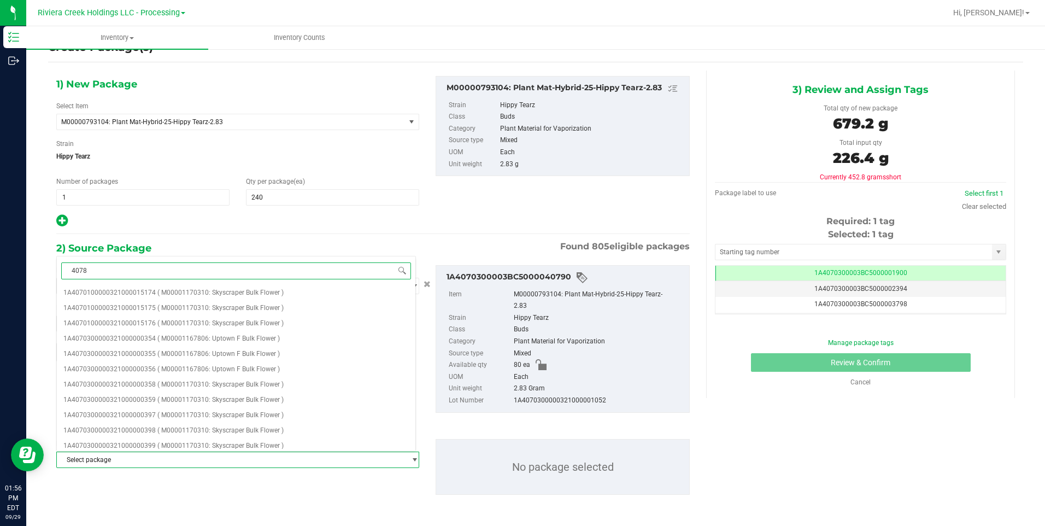
type input "40788"
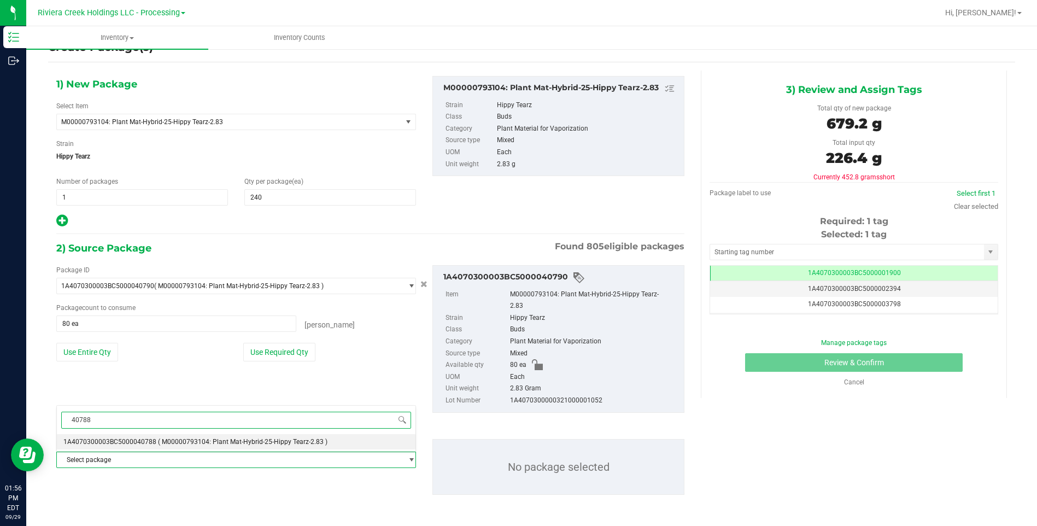
click at [153, 407] on span "1A4070300003BC5000040788" at bounding box center [109, 442] width 93 height 8
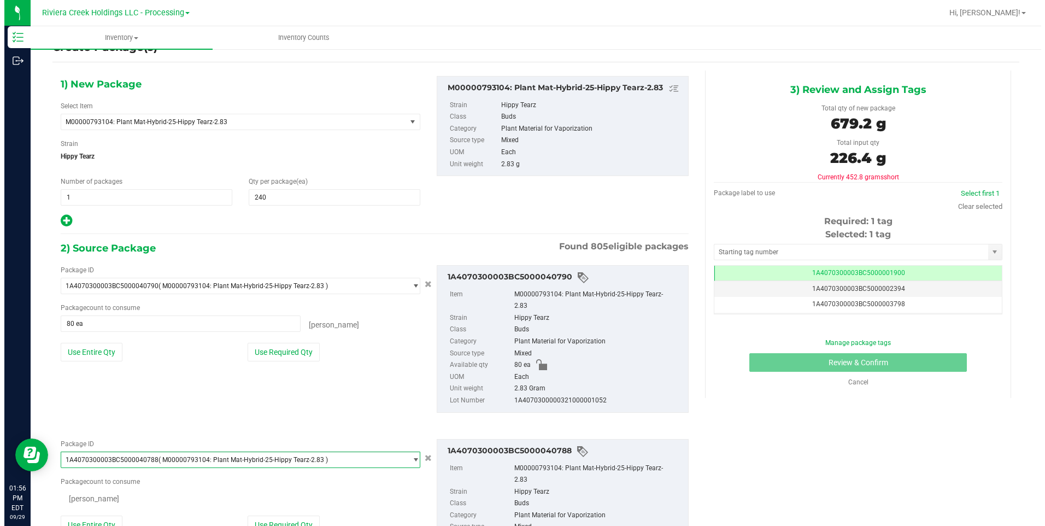
scroll to position [11099, 0]
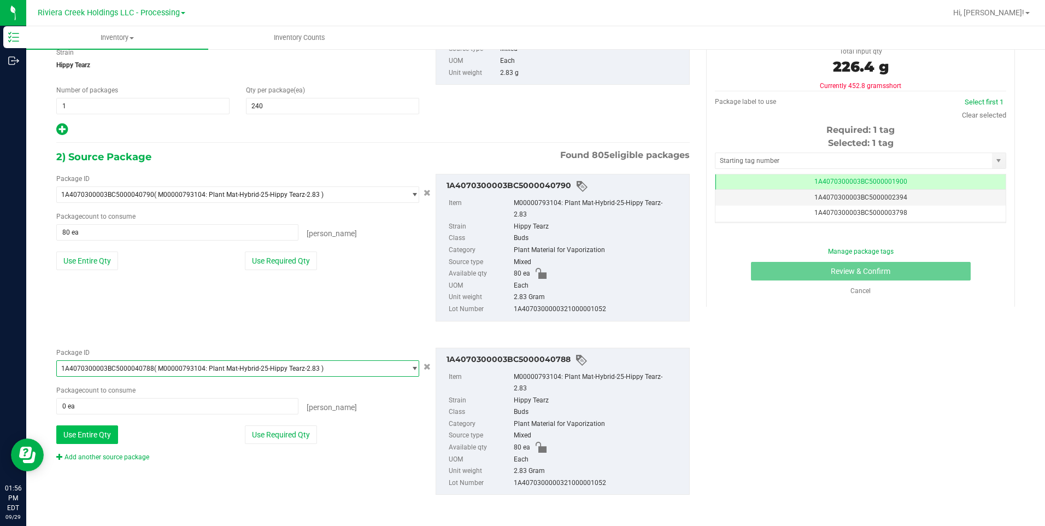
click at [98, 407] on button "Use Entire Qty" at bounding box center [87, 434] width 62 height 19
type input "80 ea"
click at [116, 407] on link "Add another source package" at bounding box center [102, 457] width 93 height 8
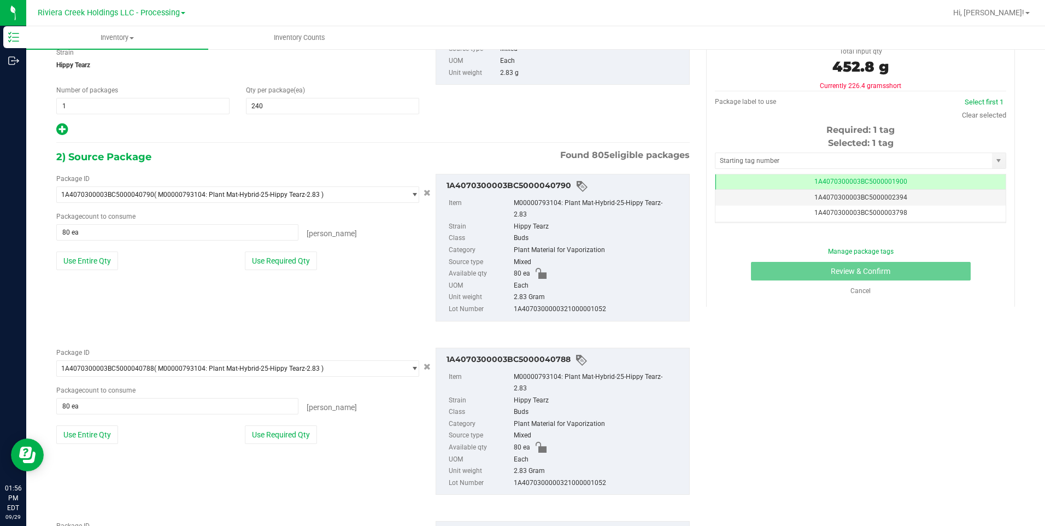
scroll to position [200, 0]
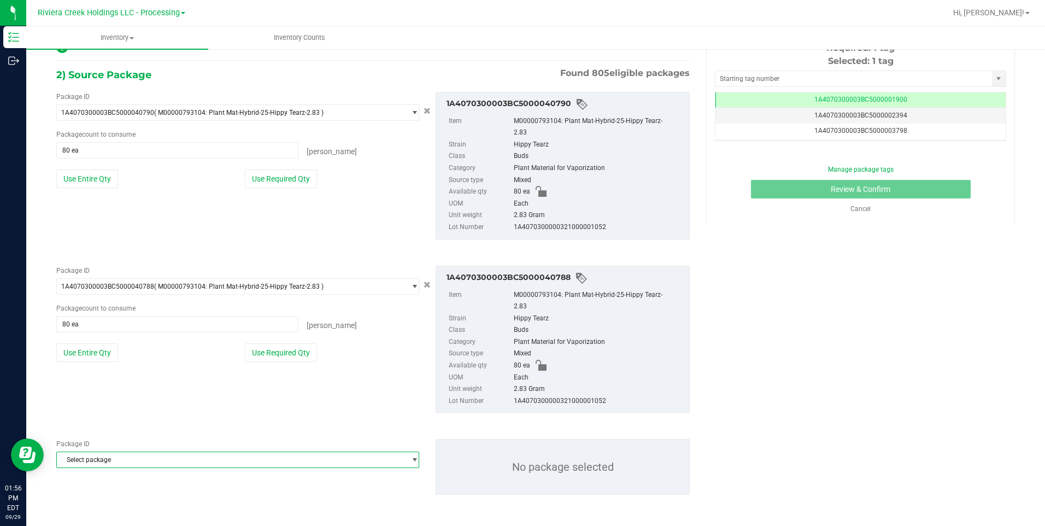
click at [116, 407] on span "Select package" at bounding box center [231, 459] width 348 height 15
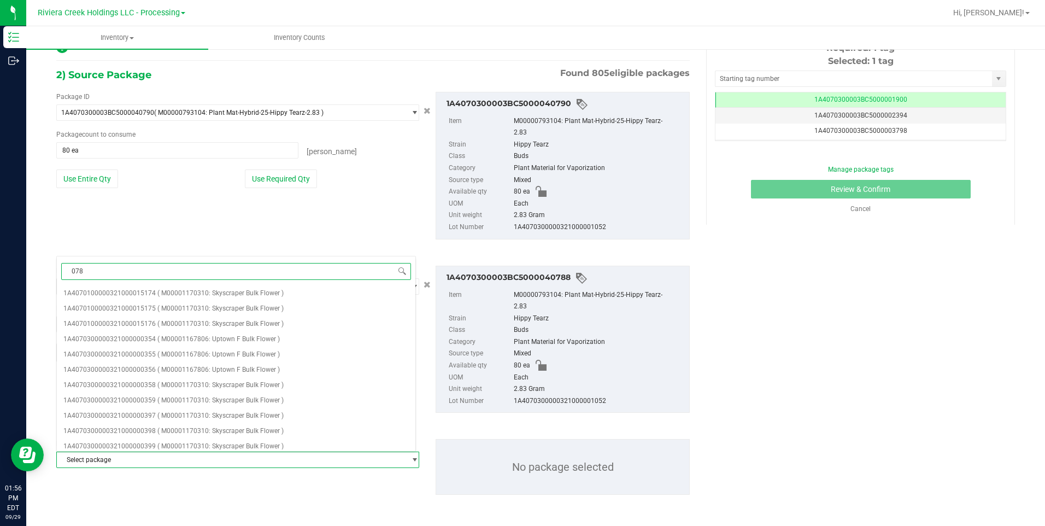
type input "0789"
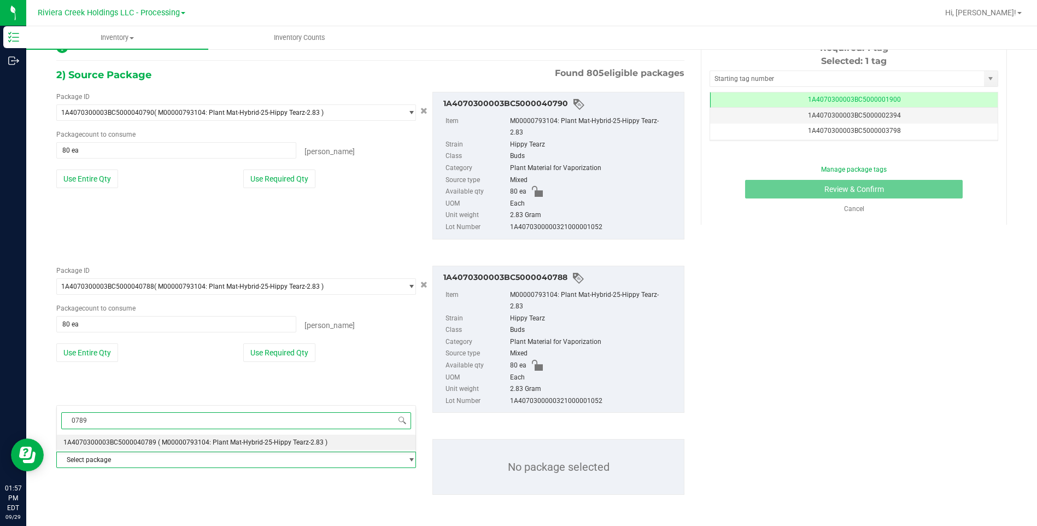
click at [145, 407] on span "1A4070300003BC5000040789" at bounding box center [109, 443] width 93 height 8
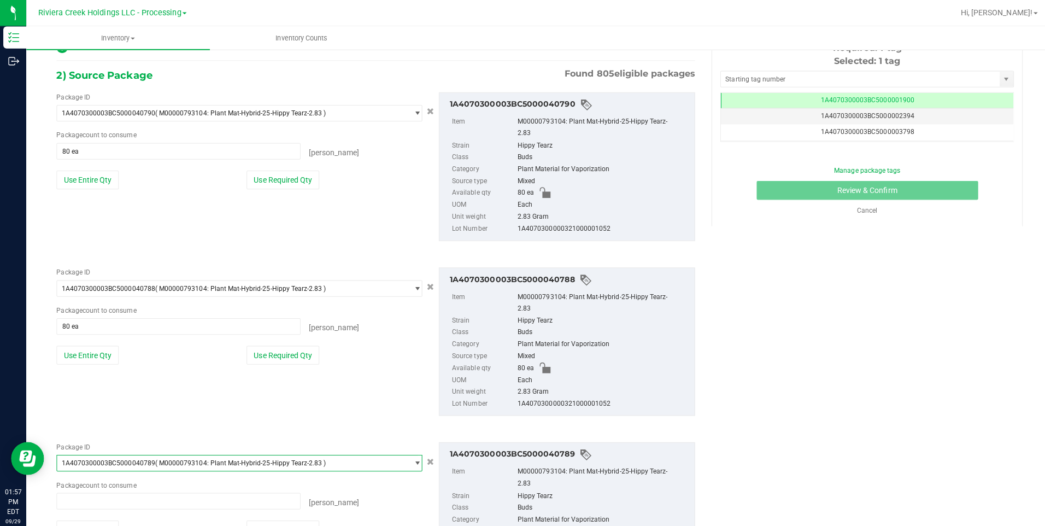
scroll to position [0, 0]
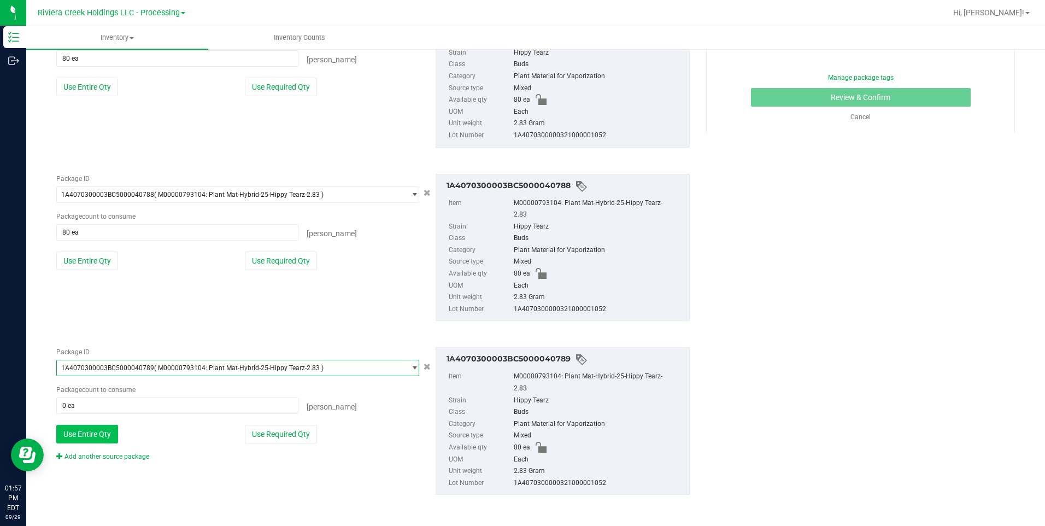
click at [94, 407] on button "Use Entire Qty" at bounding box center [87, 434] width 62 height 19
type input "80 ea"
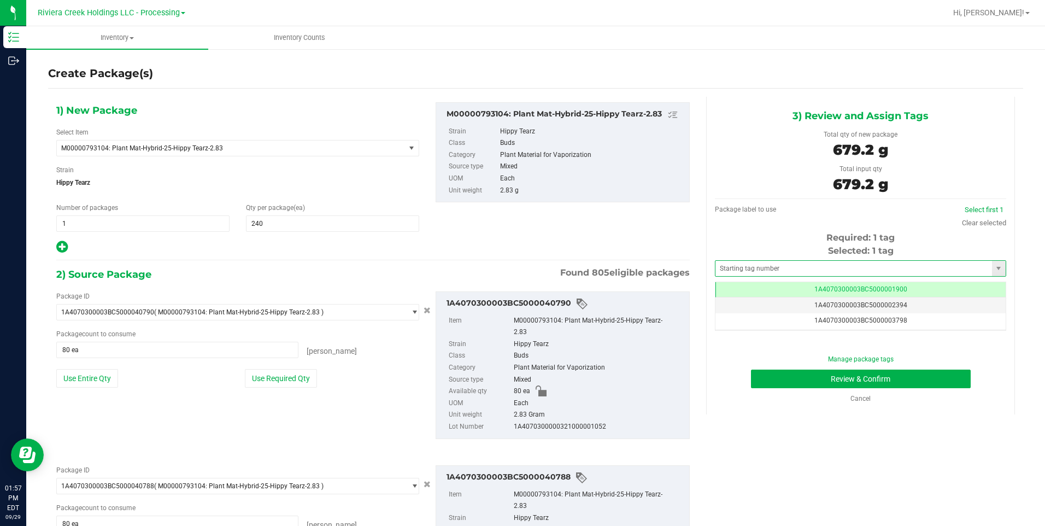
click at [752, 276] on span at bounding box center [860, 268] width 291 height 16
click at [752, 272] on input "text" at bounding box center [854, 268] width 277 height 15
click at [757, 283] on li "1A4070300003BC5000043701" at bounding box center [854, 287] width 288 height 16
type input "1A4070300003BC5000043701"
click at [777, 376] on button "Review & Confirm" at bounding box center [861, 379] width 220 height 19
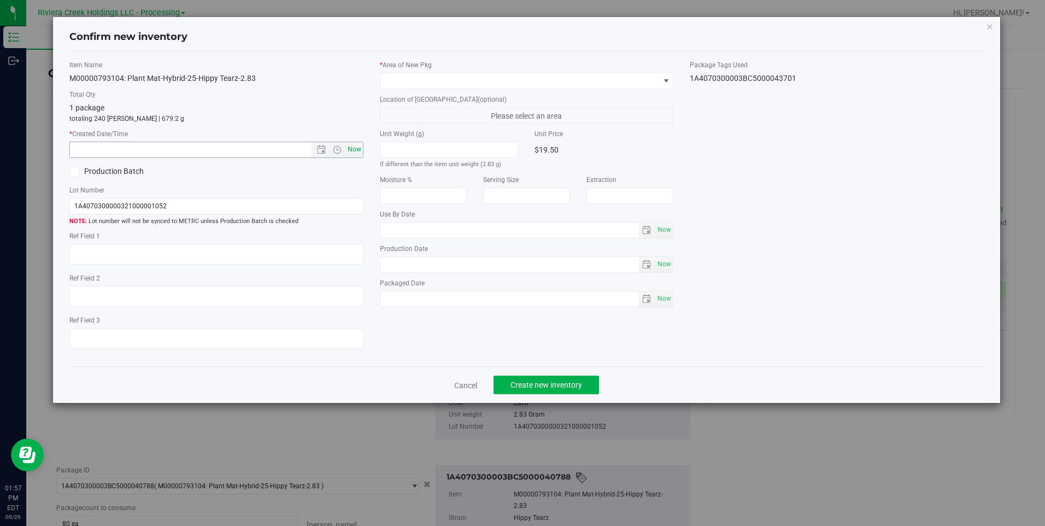
click at [350, 154] on span "Now" at bounding box center [354, 150] width 19 height 16
type input "[DATE] 1:57 PM"
click at [405, 81] on span at bounding box center [520, 80] width 279 height 15
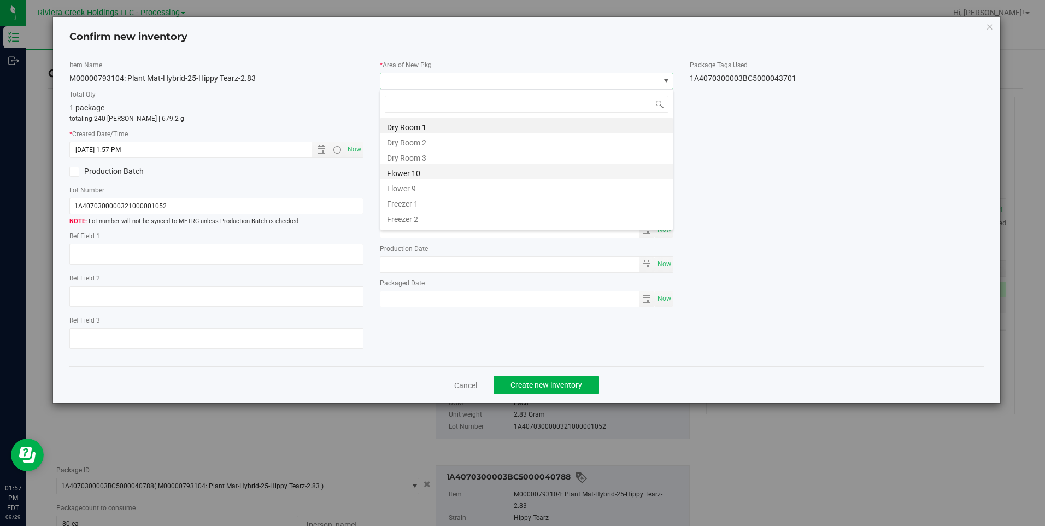
click at [447, 174] on li "Flower 10" at bounding box center [527, 171] width 293 height 15
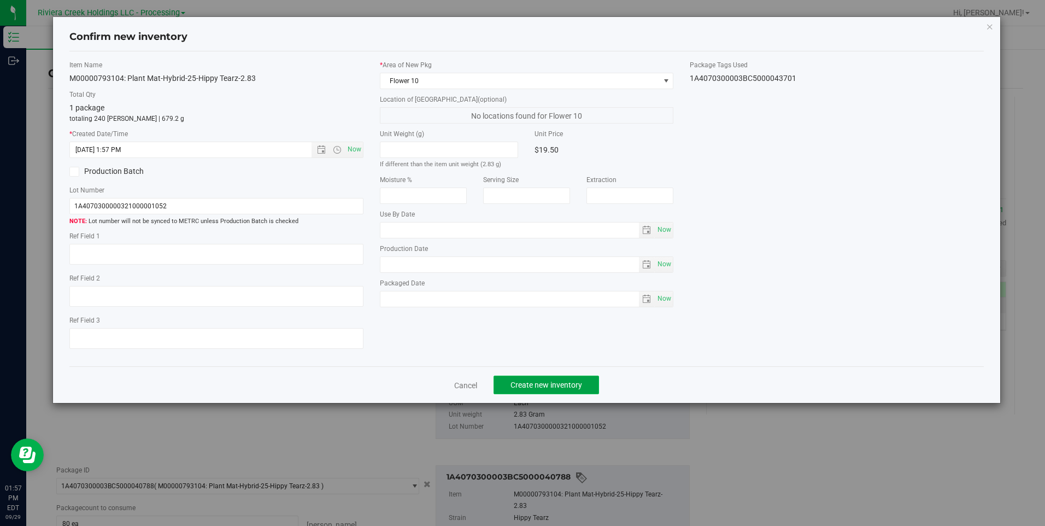
click at [541, 381] on span "Create new inventory" at bounding box center [547, 385] width 72 height 9
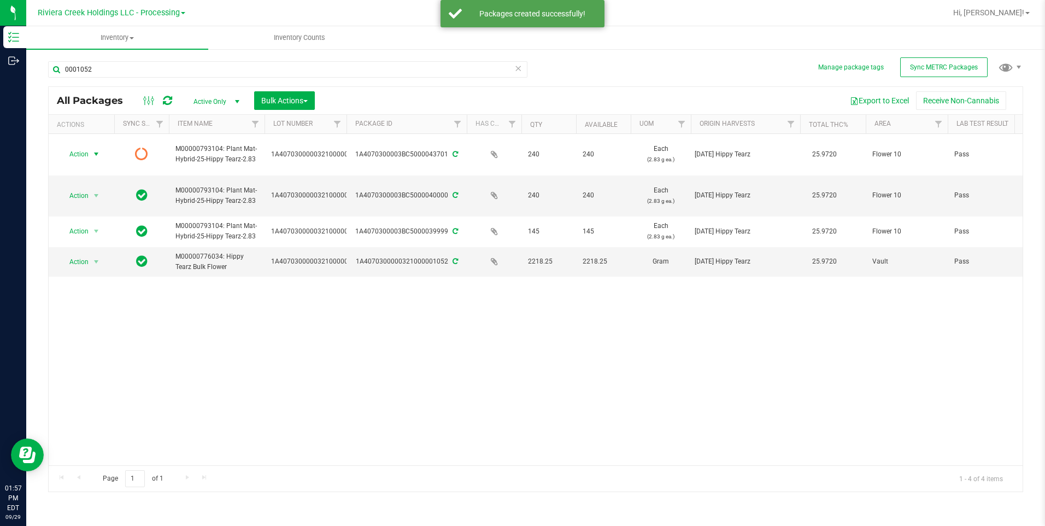
click at [81, 149] on span "Action" at bounding box center [75, 154] width 30 height 15
click at [107, 238] on li "Print package label" at bounding box center [95, 238] width 70 height 16
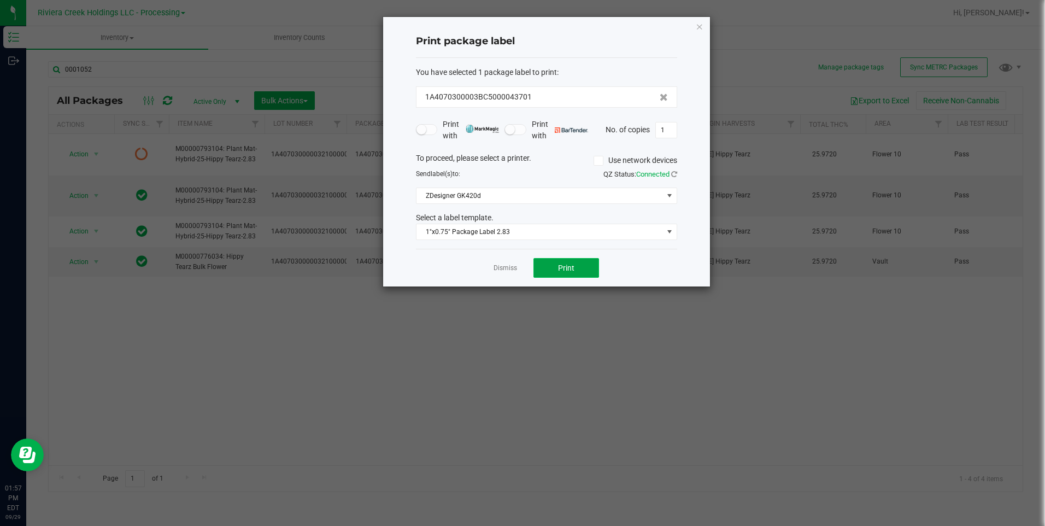
click at [545, 267] on button "Print" at bounding box center [567, 268] width 66 height 20
click at [699, 24] on icon "button" at bounding box center [700, 26] width 8 height 13
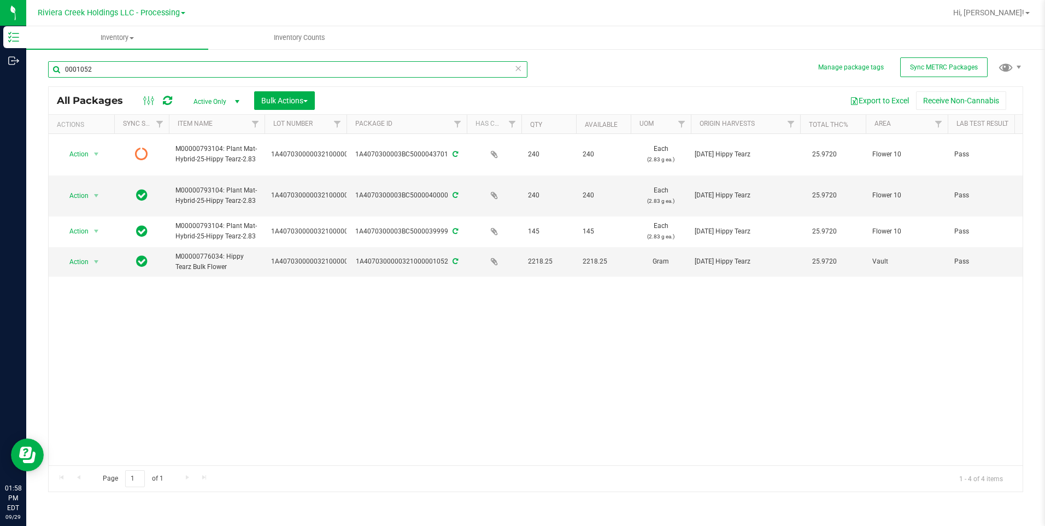
click at [165, 69] on input "0001052" at bounding box center [288, 69] width 480 height 16
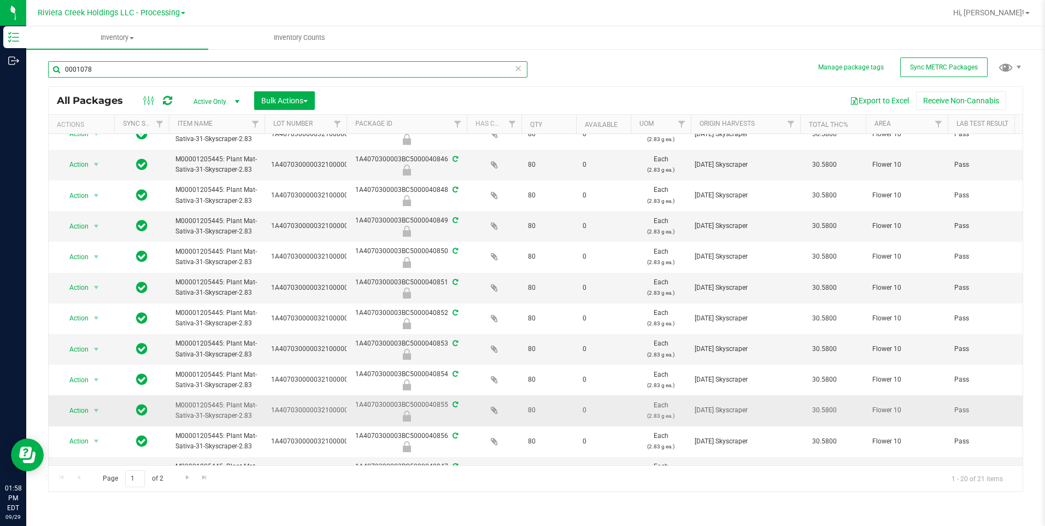
scroll to position [273, 0]
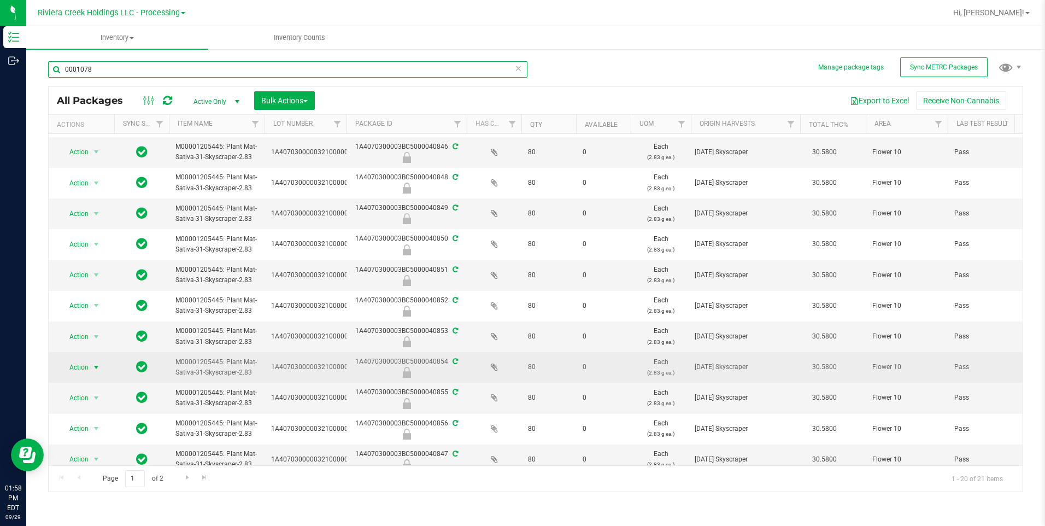
type input "0001078"
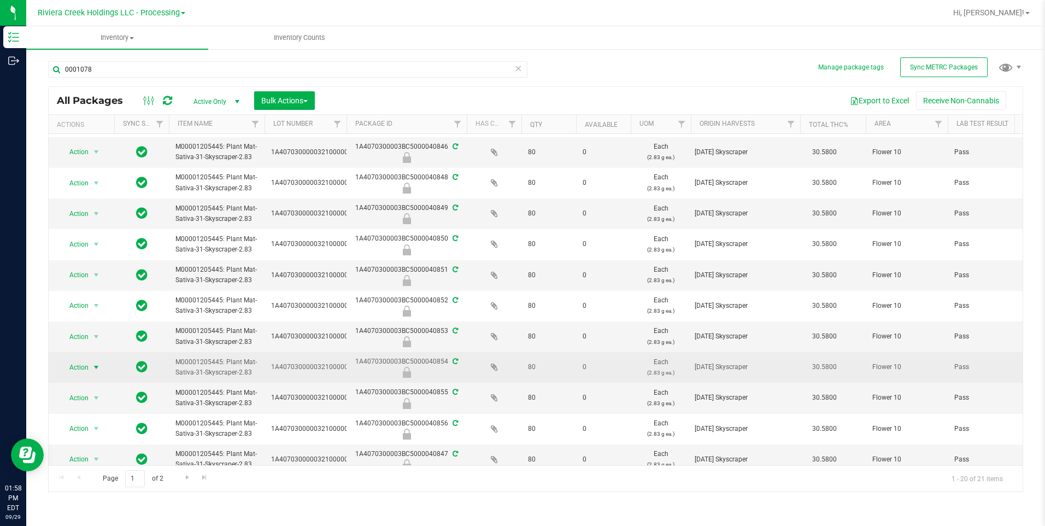
drag, startPoint x: 97, startPoint y: 368, endPoint x: 89, endPoint y: 370, distance: 8.5
click at [97, 368] on span "select" at bounding box center [96, 367] width 9 height 9
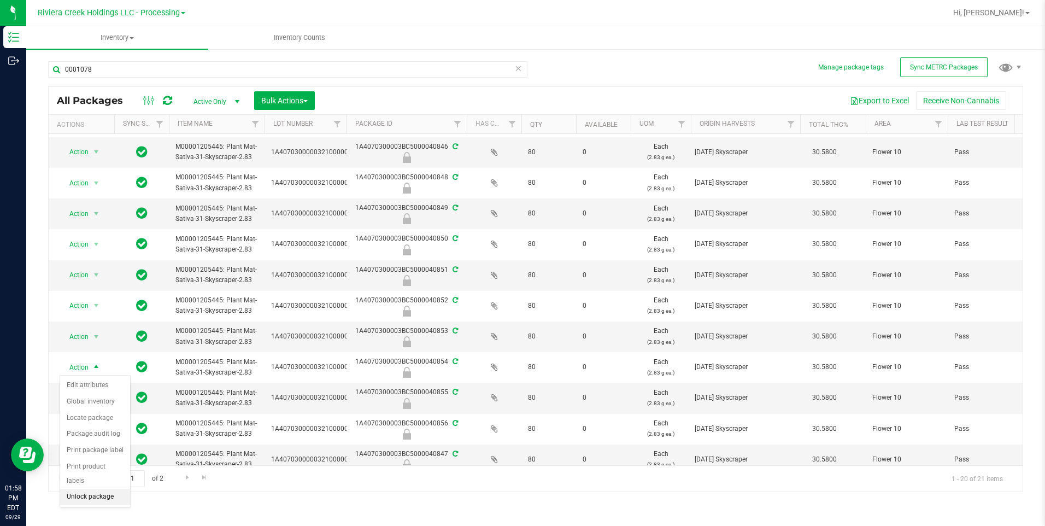
click at [106, 407] on li "Unlock package" at bounding box center [95, 497] width 70 height 16
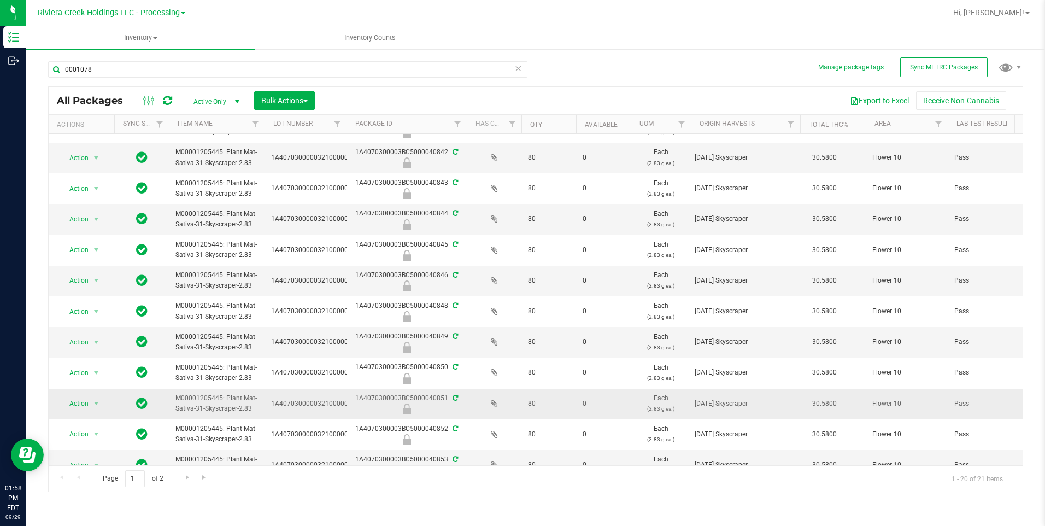
scroll to position [164, 0]
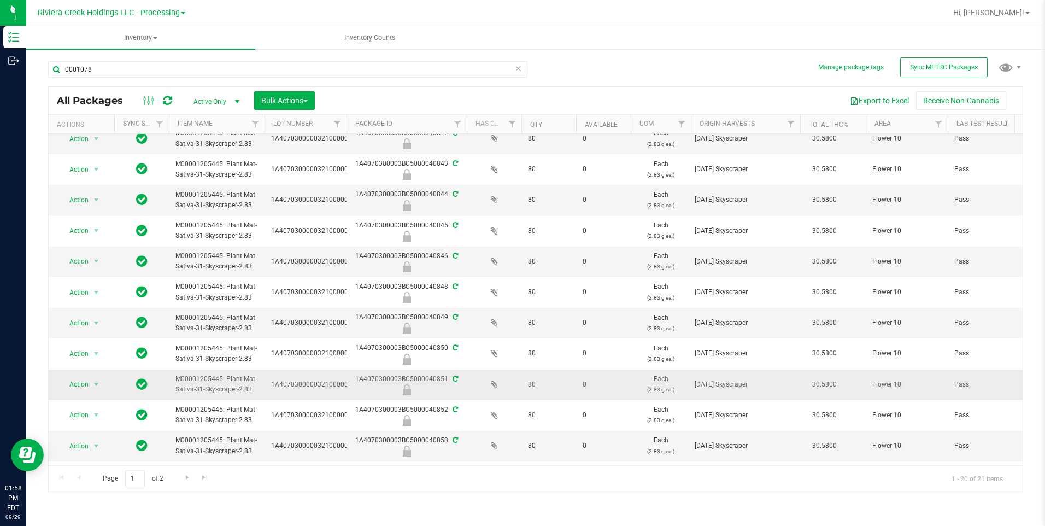
click at [85, 385] on span "Action" at bounding box center [75, 384] width 30 height 15
click at [116, 407] on li "Unlock package" at bounding box center [95, 514] width 70 height 16
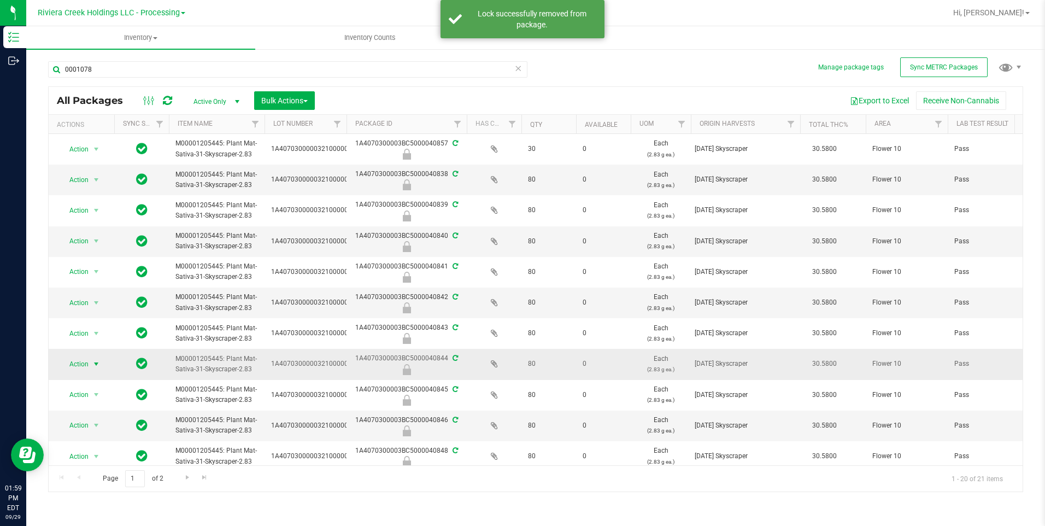
click at [90, 365] on span "select" at bounding box center [97, 363] width 14 height 15
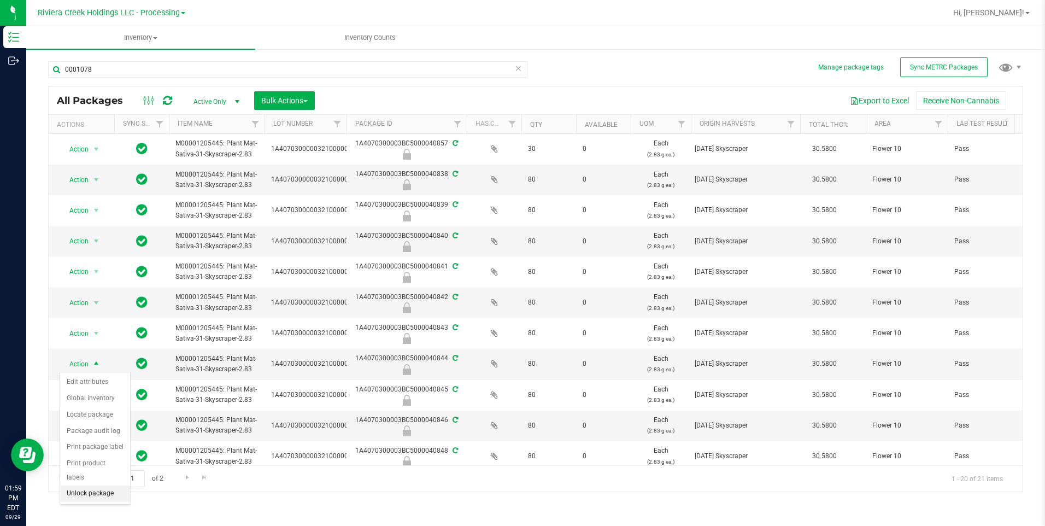
click at [110, 407] on li "Unlock package" at bounding box center [95, 494] width 70 height 16
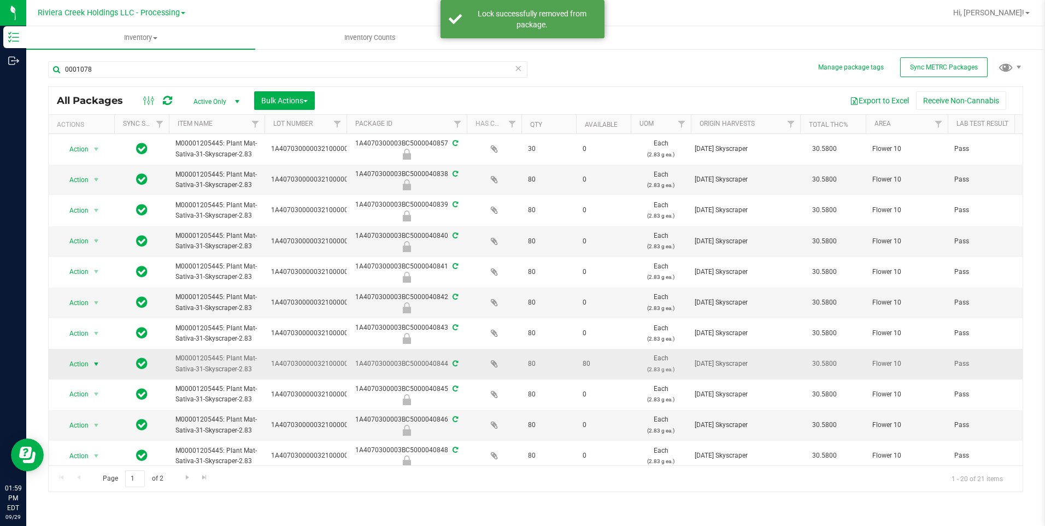
click at [94, 363] on span "select" at bounding box center [96, 364] width 9 height 9
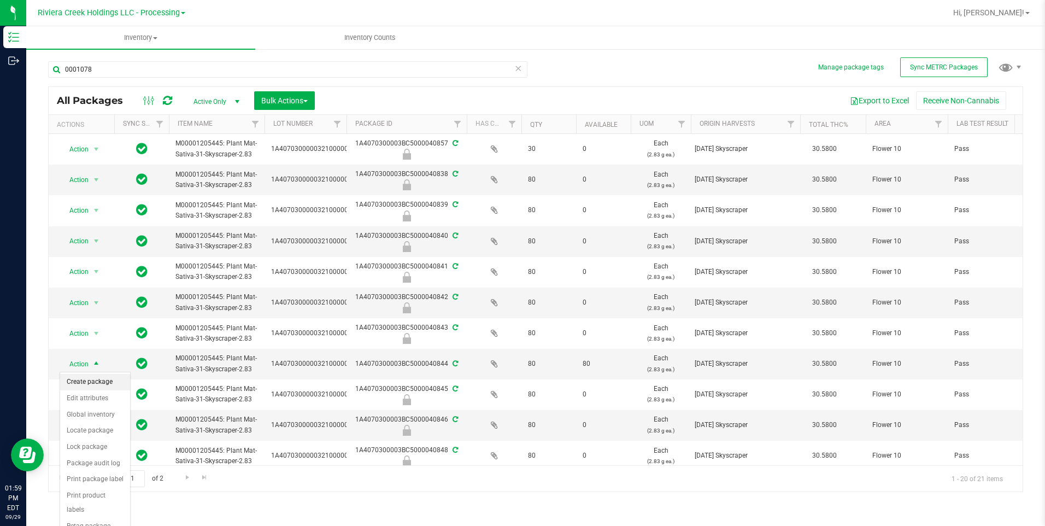
click at [112, 383] on li "Create package" at bounding box center [95, 382] width 70 height 16
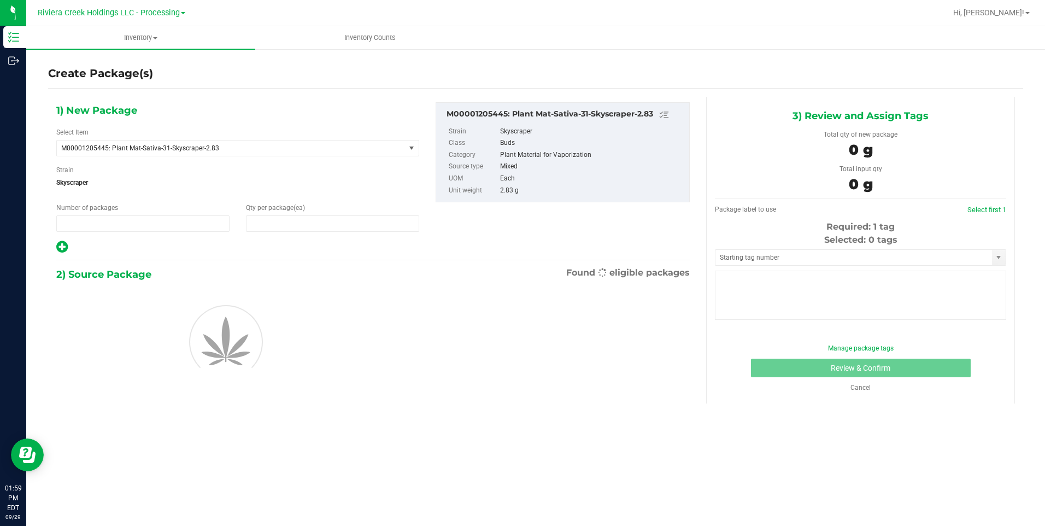
type input "1"
type input "0"
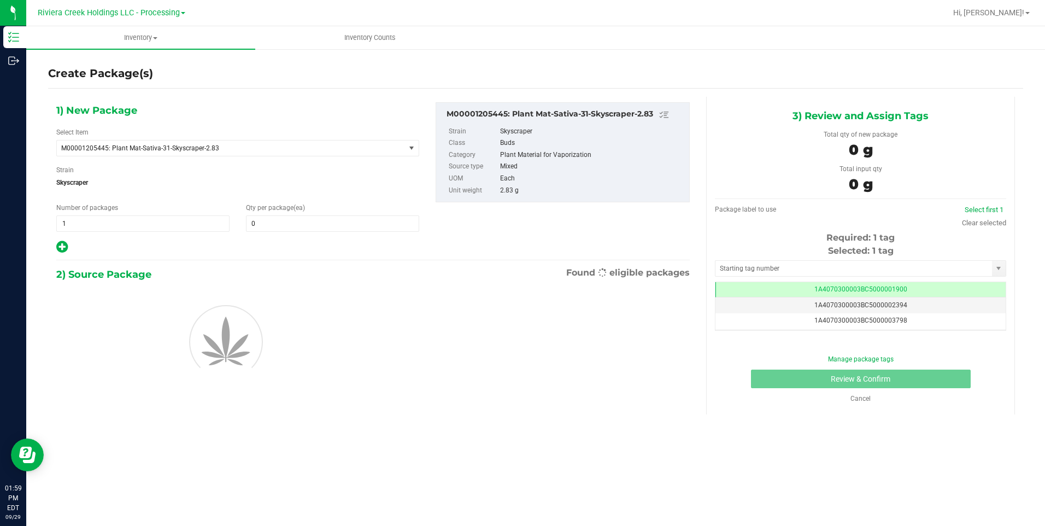
scroll to position [0, -1]
click at [352, 230] on span at bounding box center [332, 223] width 173 height 16
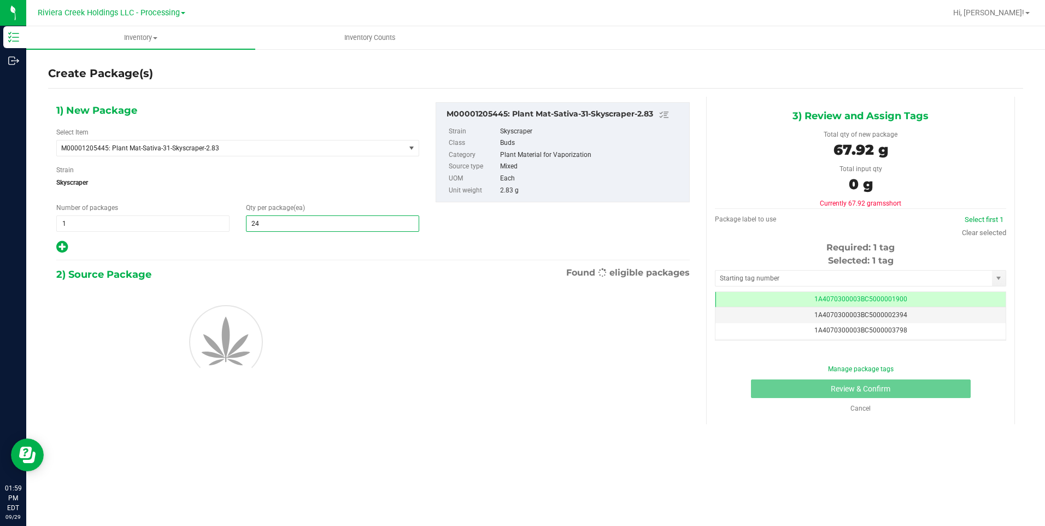
type input "240"
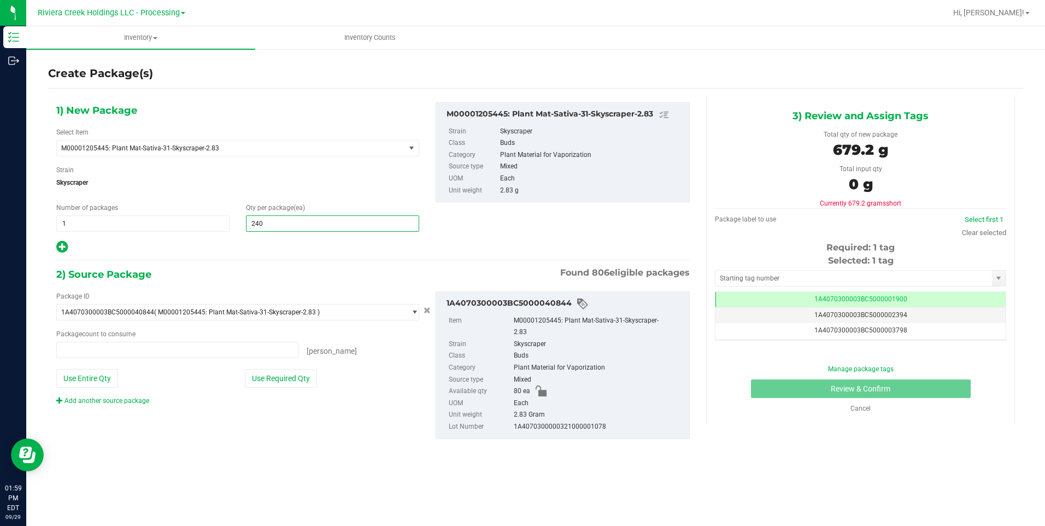
type input "0 ea"
type input "240"
drag, startPoint x: 97, startPoint y: 381, endPoint x: 96, endPoint y: 400, distance: 19.2
click at [96, 381] on button "Use Entire Qty" at bounding box center [87, 378] width 62 height 19
type input "80 ea"
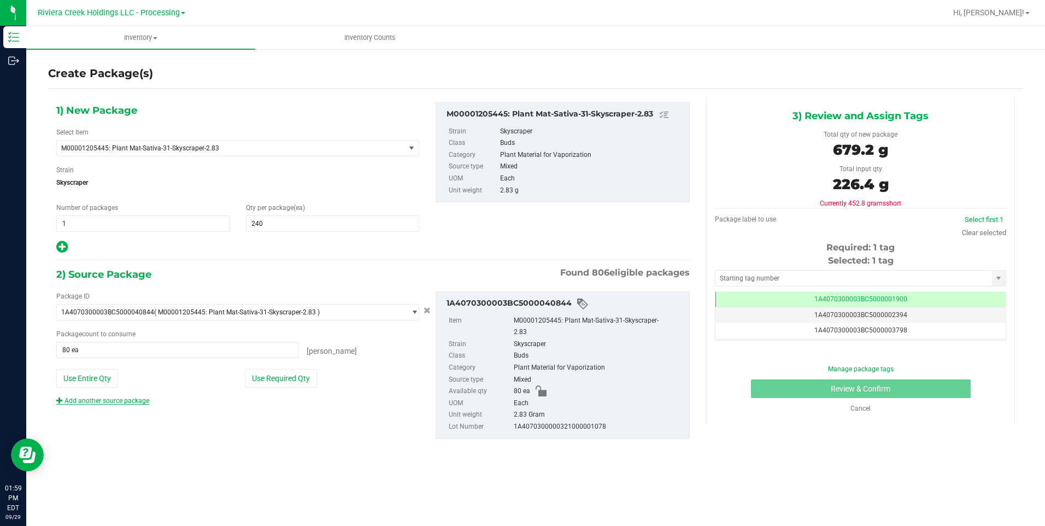
click at [96, 403] on link "Add another source package" at bounding box center [102, 401] width 93 height 8
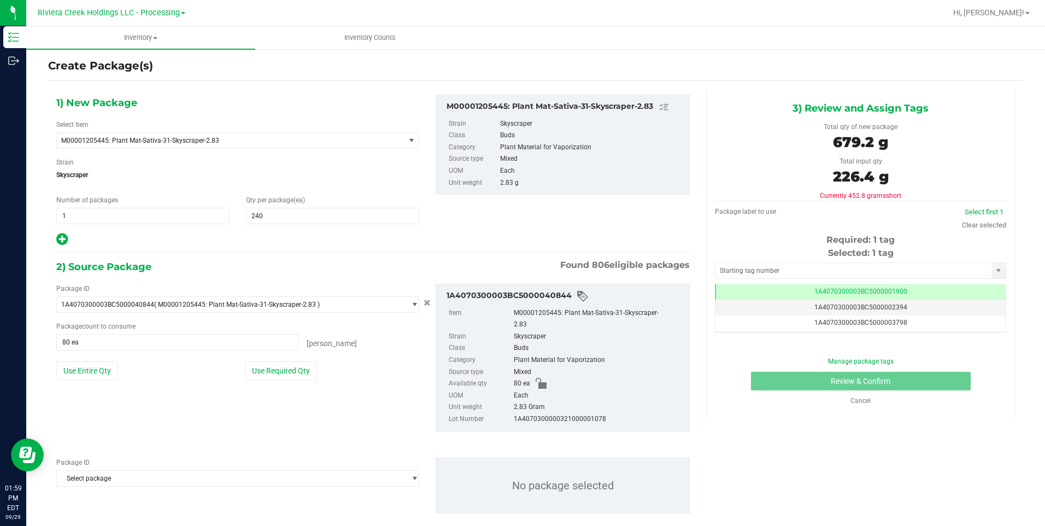
scroll to position [14, 0]
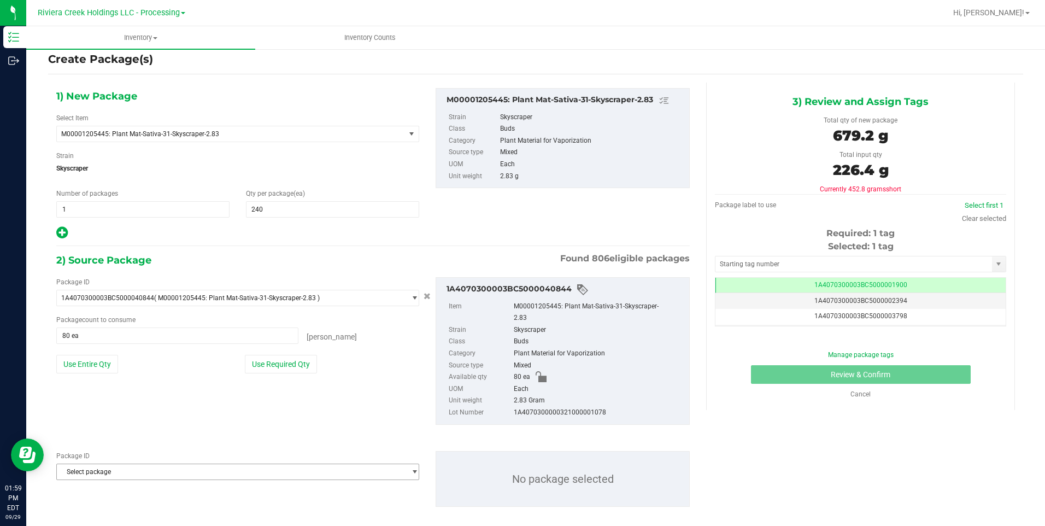
click at [109, 407] on span "Select package" at bounding box center [231, 471] width 348 height 15
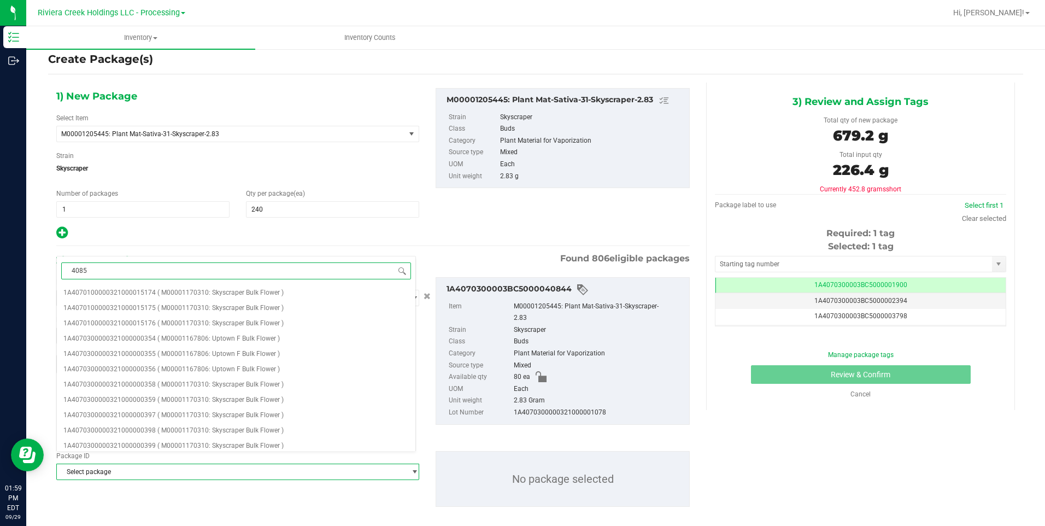
type input "40851"
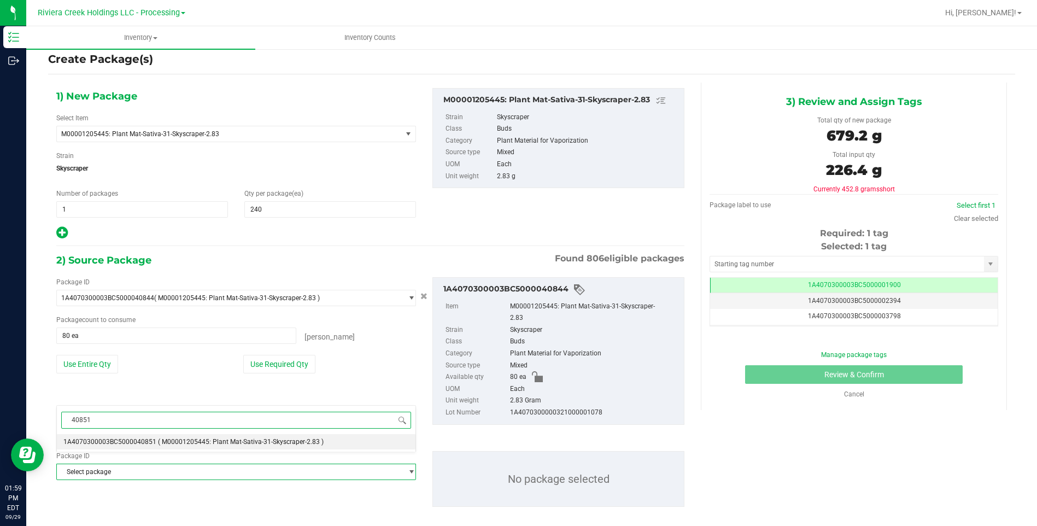
click at [128, 407] on div "40851 Select package 1A4070300003BC5000040851 ( M00001205445: Plant Mat-Sativa-…" at bounding box center [236, 428] width 360 height 46
click at [132, 407] on span "1A4070300003BC5000040851" at bounding box center [109, 442] width 93 height 8
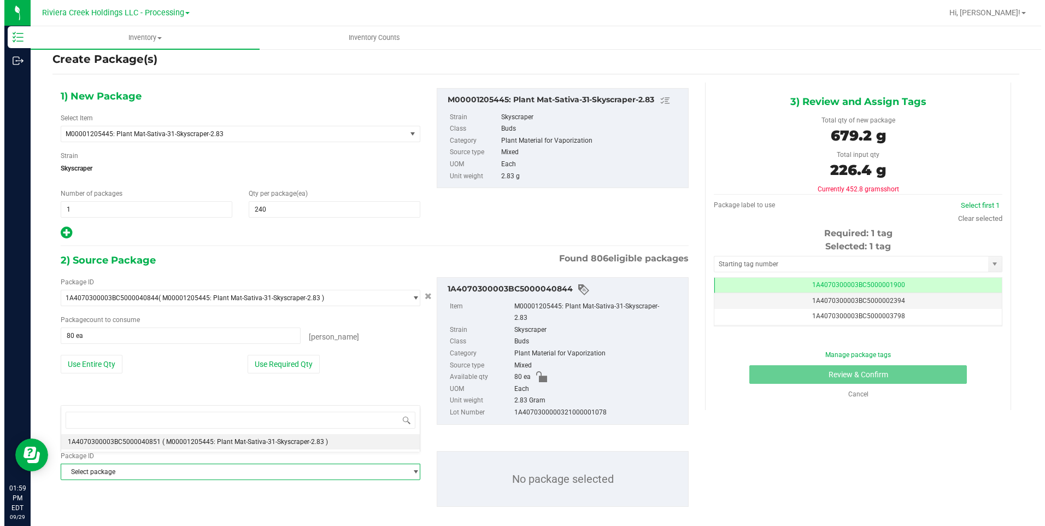
scroll to position [11406, 0]
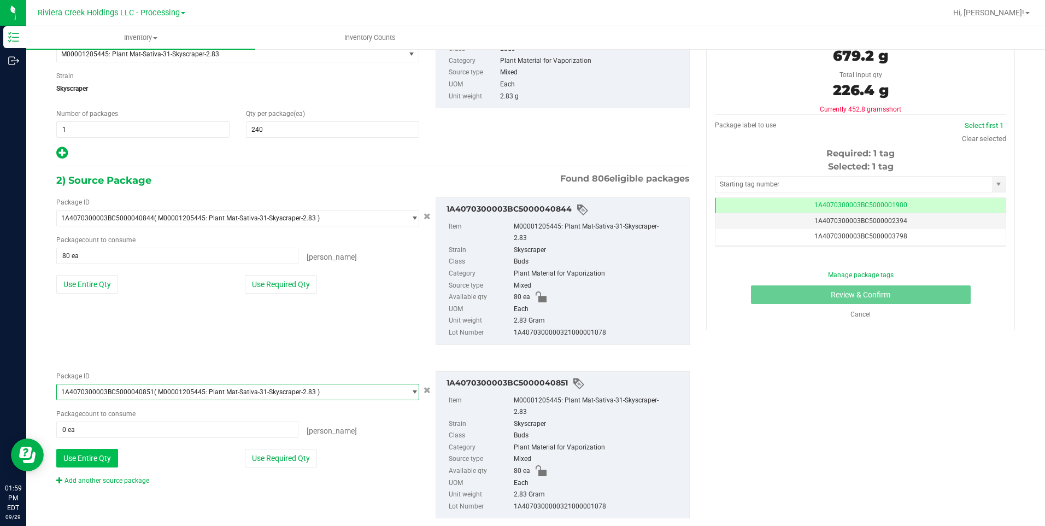
click at [110, 407] on button "Use Entire Qty" at bounding box center [87, 458] width 62 height 19
type input "80 ea"
click at [115, 407] on div "Add another source package" at bounding box center [110, 481] width 109 height 10
click at [115, 407] on link "Add another source package" at bounding box center [102, 481] width 93 height 8
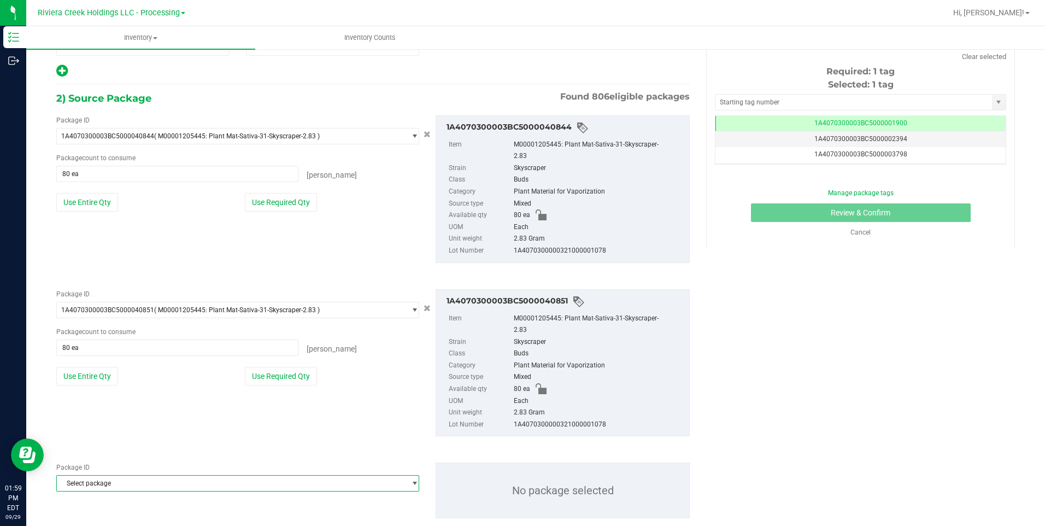
click at [118, 407] on span "Select package" at bounding box center [231, 483] width 348 height 15
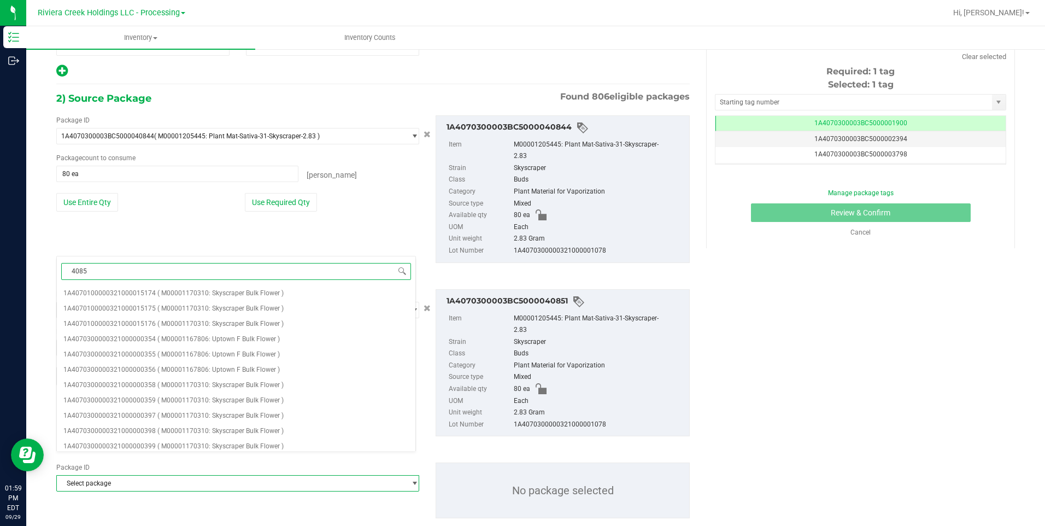
type input "40854"
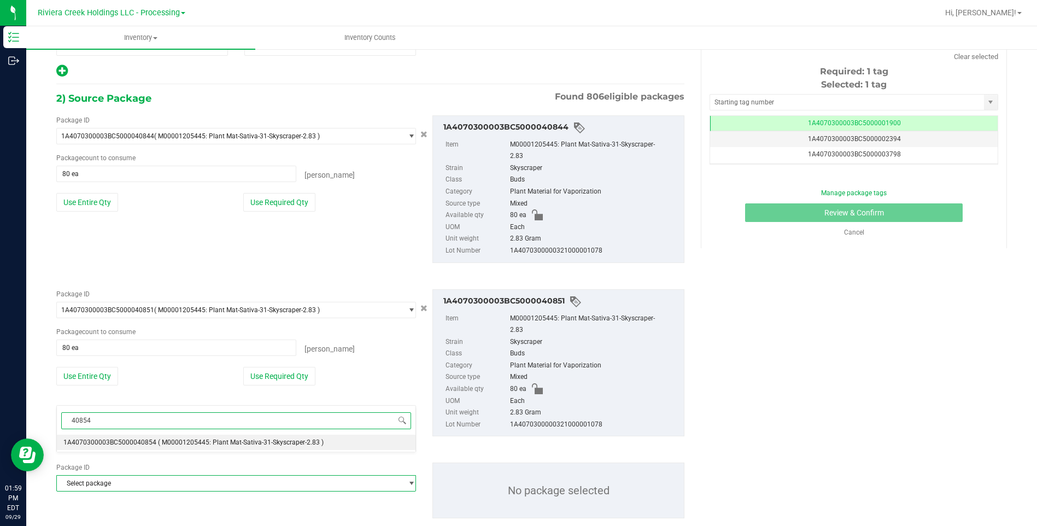
click at [139, 407] on span "1A4070300003BC5000040854" at bounding box center [109, 443] width 93 height 8
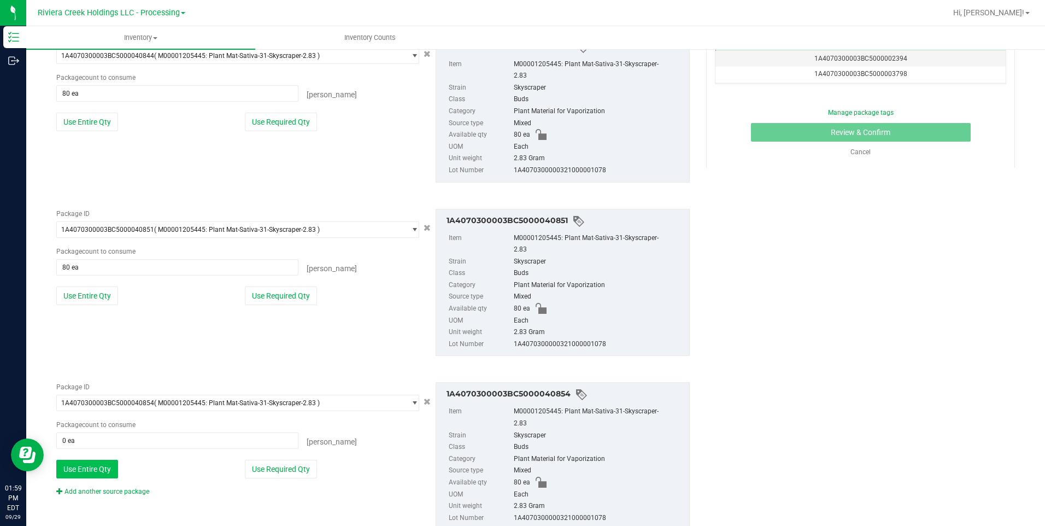
click at [101, 407] on button "Use Entire Qty" at bounding box center [87, 469] width 62 height 19
type input "80 ea"
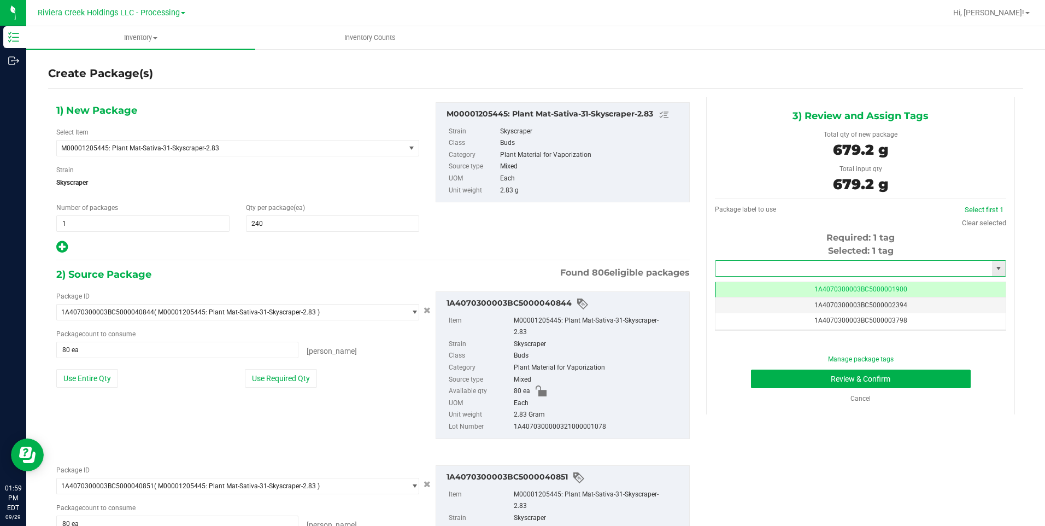
click at [789, 266] on input "text" at bounding box center [854, 268] width 277 height 15
click at [776, 287] on li "1A4070300003BC5000043702" at bounding box center [854, 287] width 288 height 16
type input "1A4070300003BC5000043702"
click at [810, 378] on button "Review & Confirm" at bounding box center [861, 379] width 220 height 19
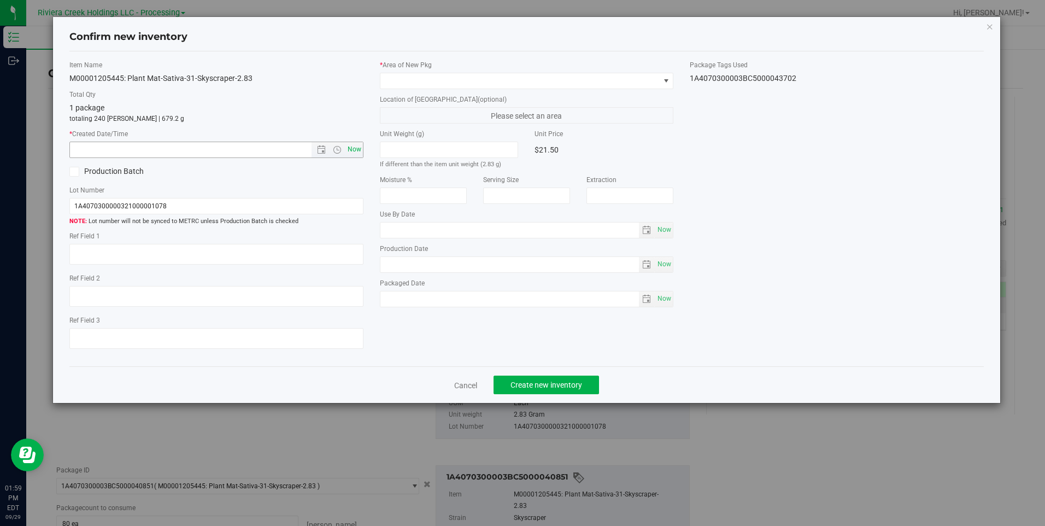
click at [359, 154] on span "Now" at bounding box center [354, 150] width 19 height 16
type input "[DATE] 1:59 PM"
click at [412, 67] on label "* Area of [GEOGRAPHIC_DATA]" at bounding box center [527, 65] width 294 height 10
click at [412, 84] on span at bounding box center [520, 80] width 279 height 15
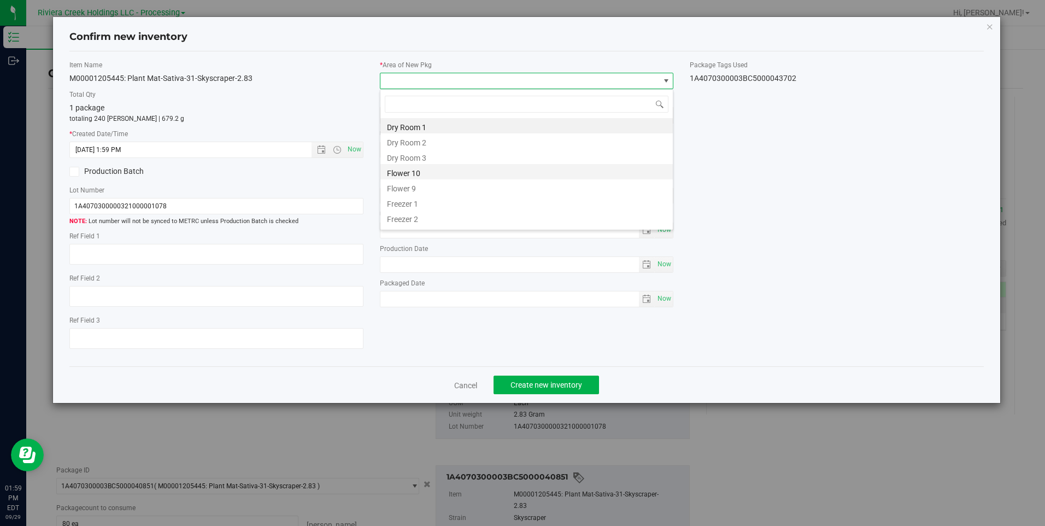
click at [437, 176] on li "Flower 10" at bounding box center [527, 171] width 293 height 15
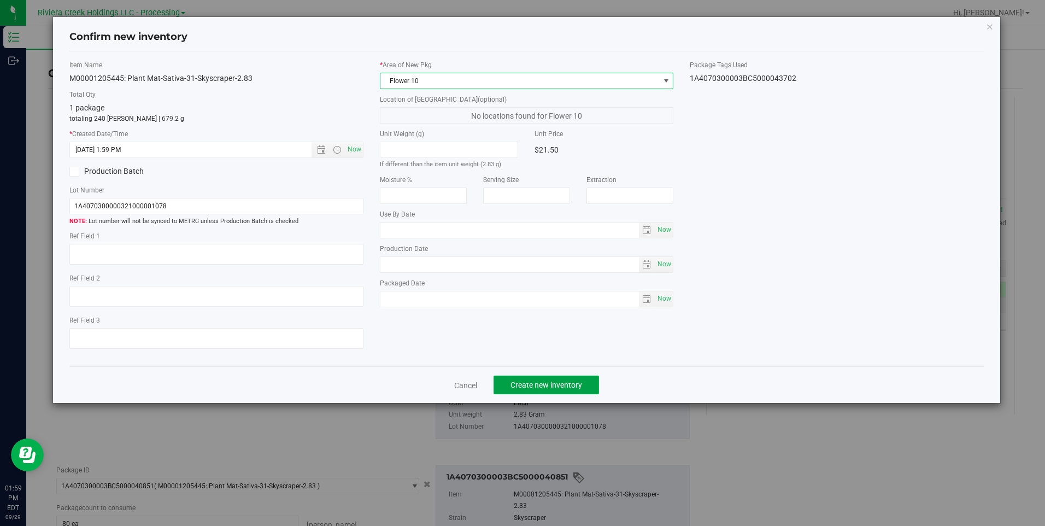
click at [525, 390] on button "Create new inventory" at bounding box center [547, 385] width 106 height 19
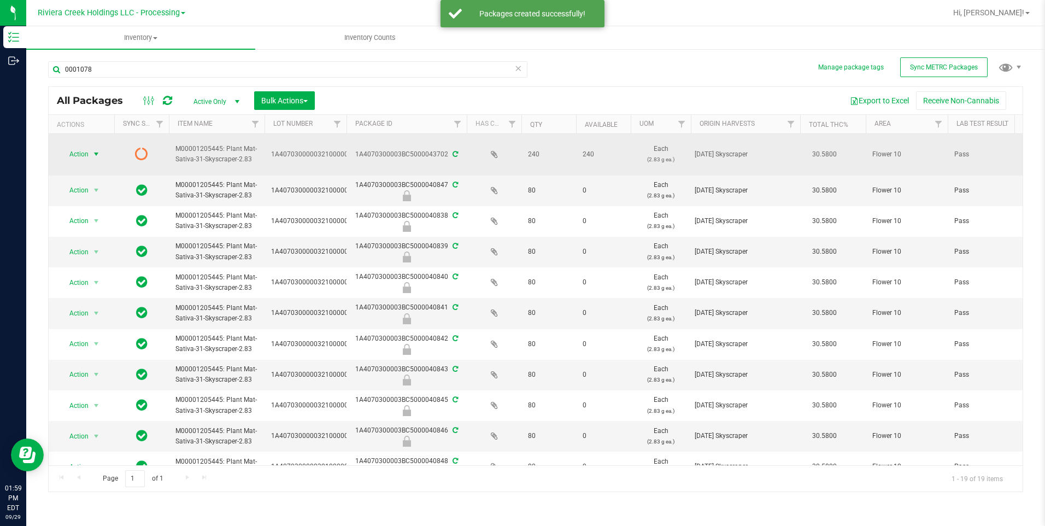
click at [91, 154] on span "select" at bounding box center [97, 154] width 14 height 15
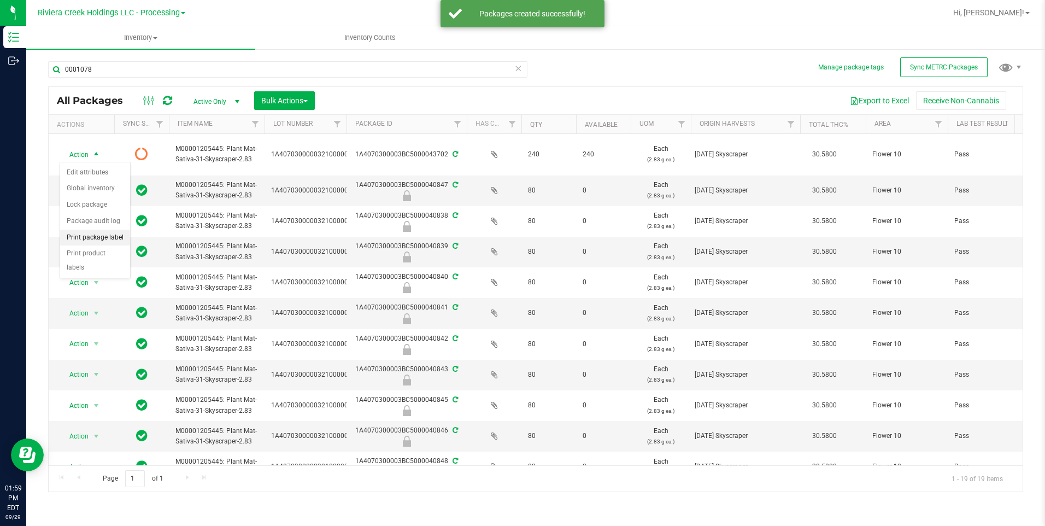
click at [111, 235] on li "Print package label" at bounding box center [95, 238] width 70 height 16
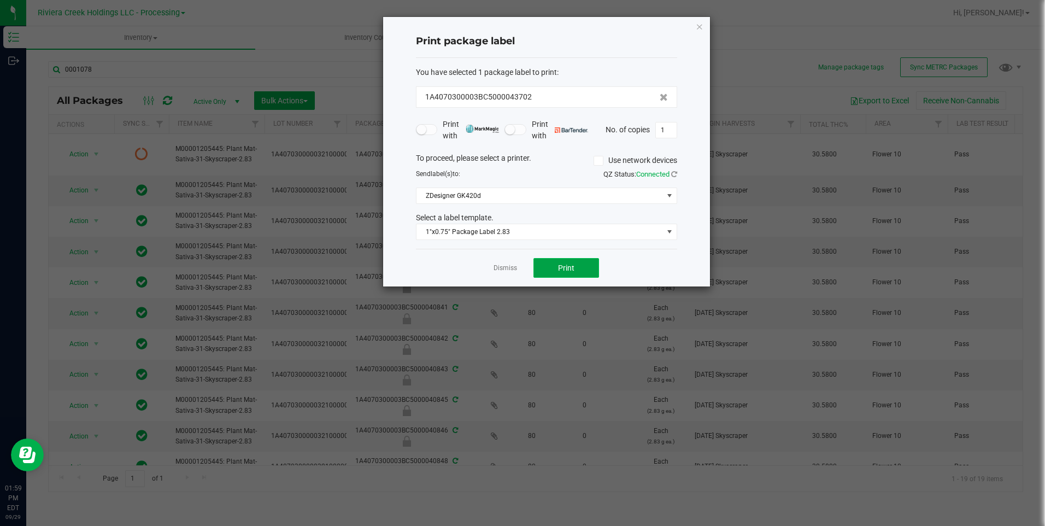
click at [556, 268] on button "Print" at bounding box center [567, 268] width 66 height 20
click at [701, 25] on icon "button" at bounding box center [700, 26] width 8 height 13
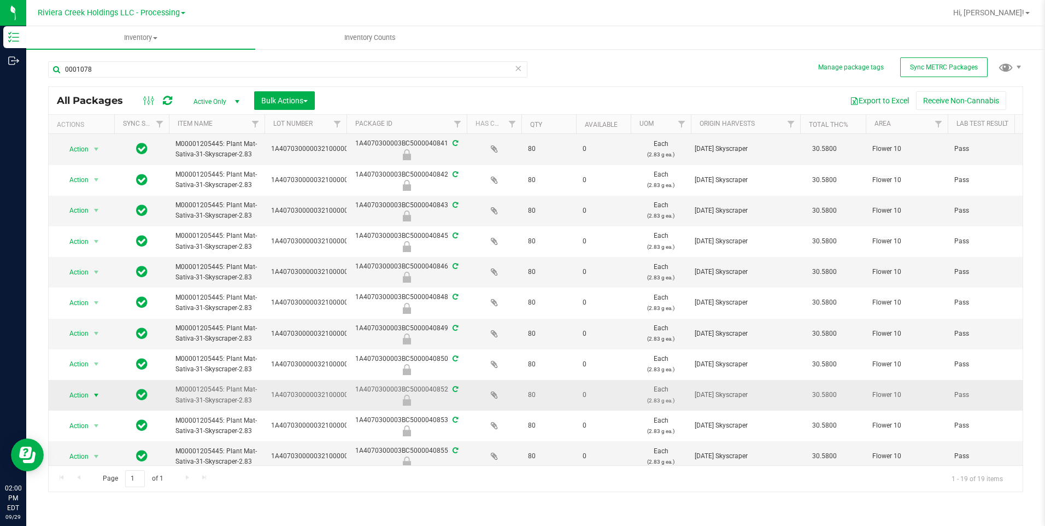
click at [85, 395] on span "Action" at bounding box center [75, 395] width 30 height 15
click at [96, 407] on li "Unlock package" at bounding box center [95, 525] width 70 height 16
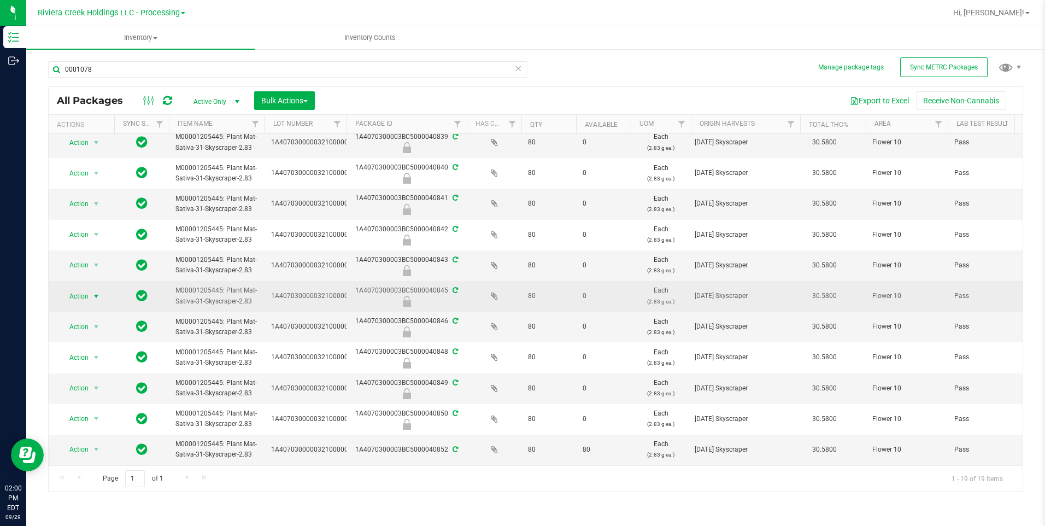
click at [83, 295] on span "Action" at bounding box center [75, 296] width 30 height 15
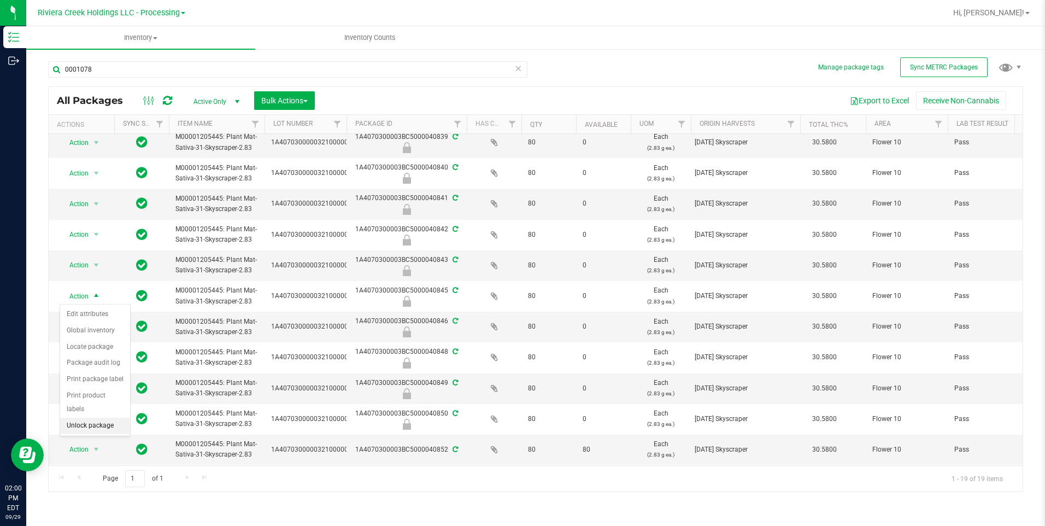
click at [94, 407] on li "Unlock package" at bounding box center [95, 426] width 70 height 16
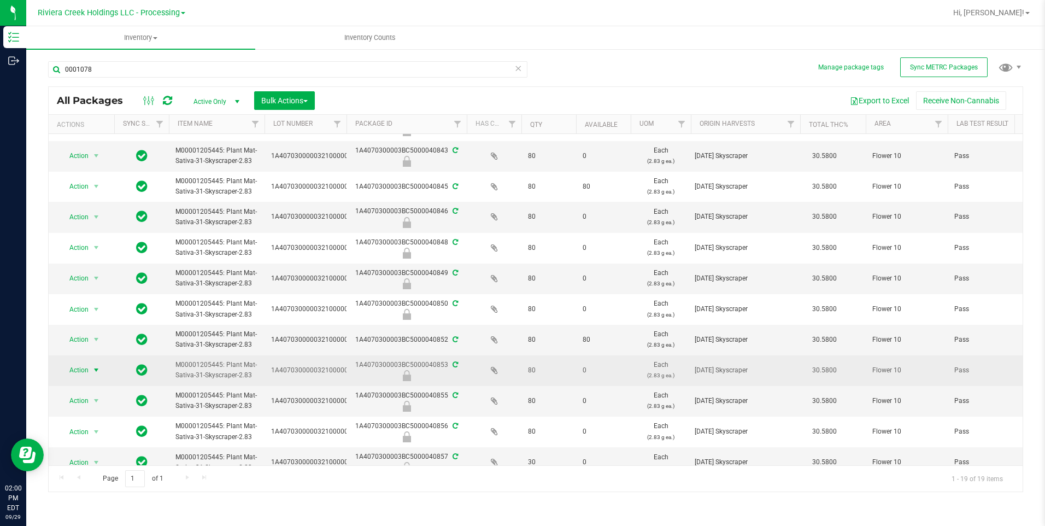
click at [80, 368] on span "Action" at bounding box center [75, 370] width 30 height 15
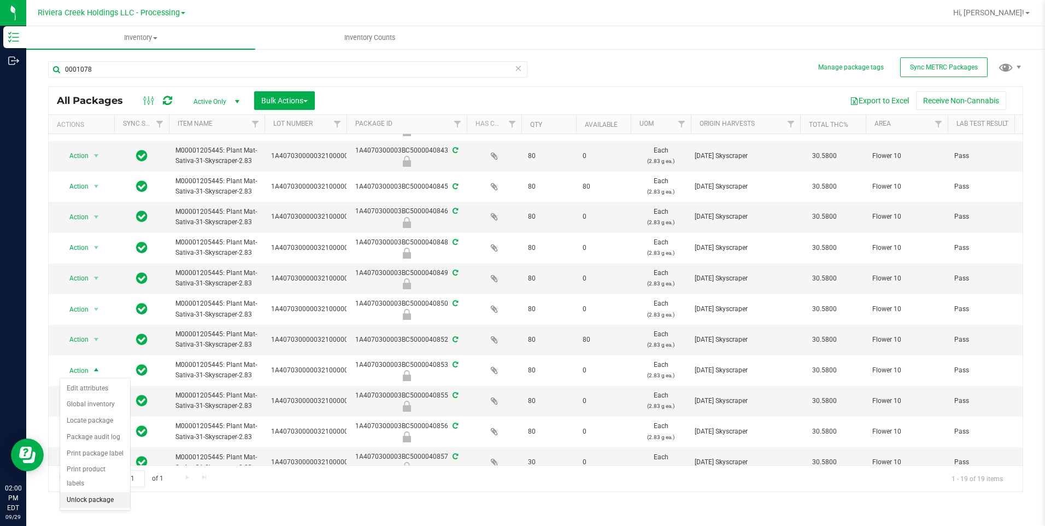
click at [113, 407] on li "Unlock package" at bounding box center [95, 500] width 70 height 16
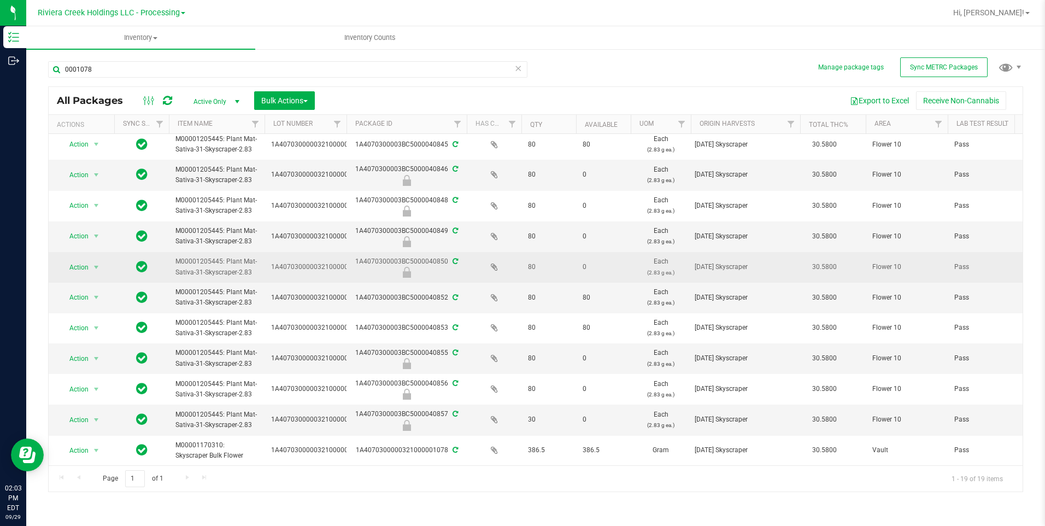
scroll to position [269, 0]
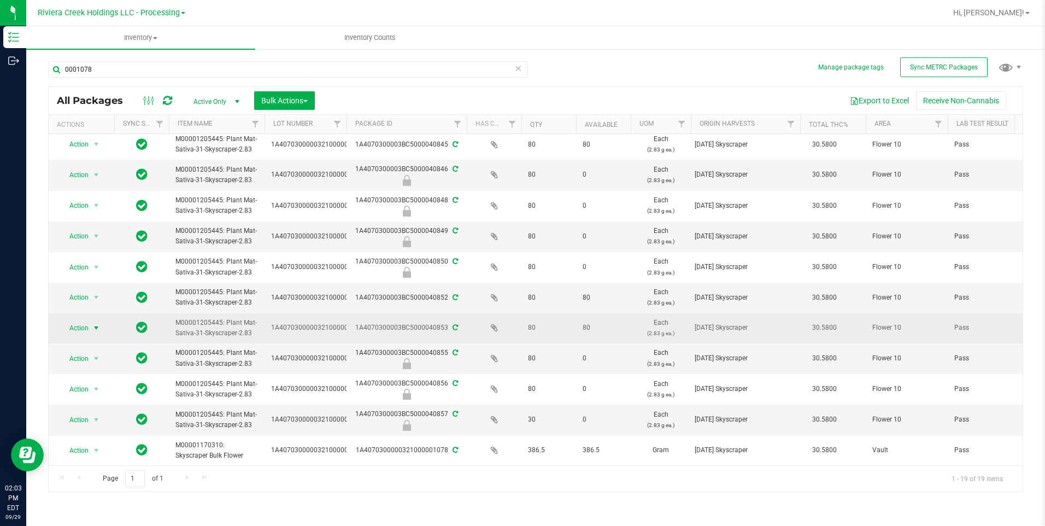
click at [85, 320] on span "Action" at bounding box center [75, 327] width 30 height 15
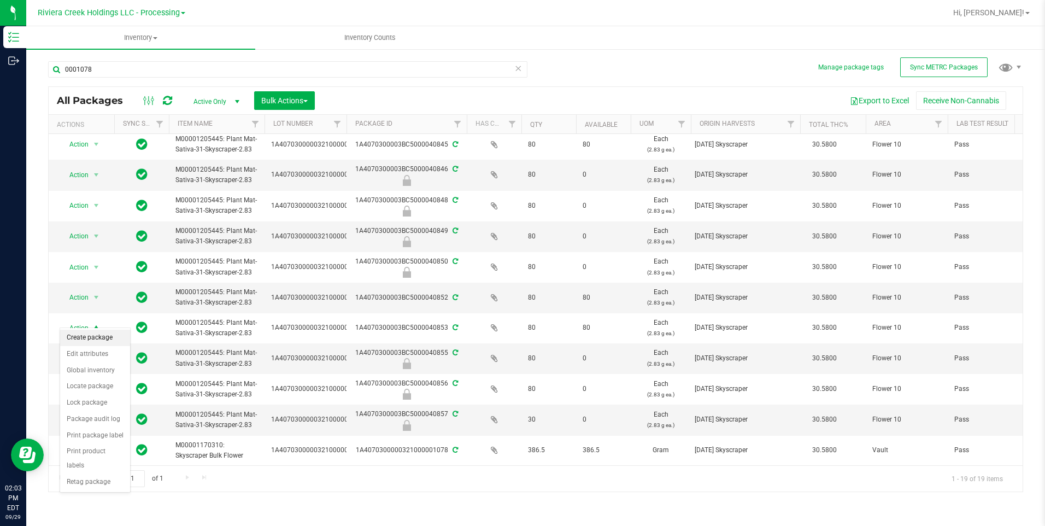
click at [113, 336] on li "Create package" at bounding box center [95, 338] width 70 height 16
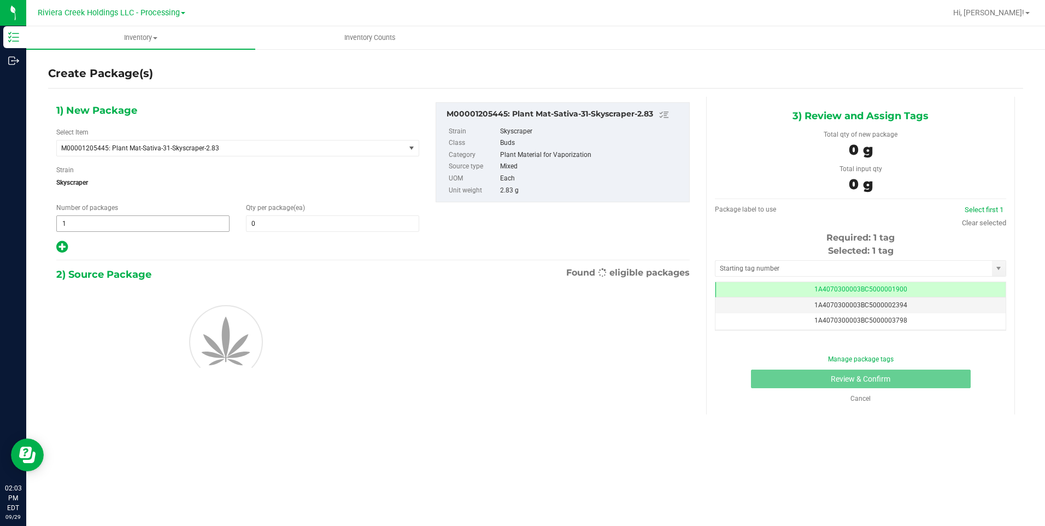
scroll to position [0, -1]
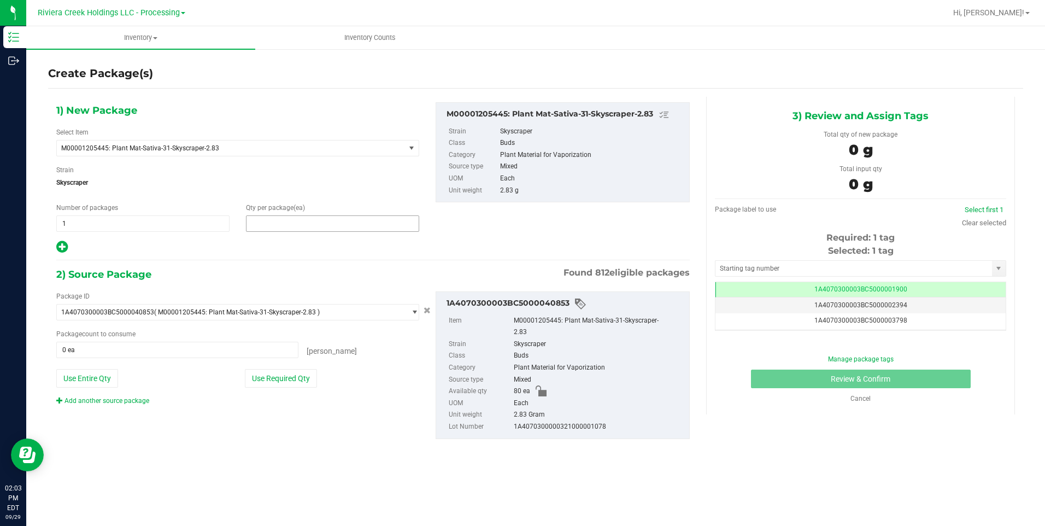
click at [262, 228] on span at bounding box center [332, 223] width 173 height 16
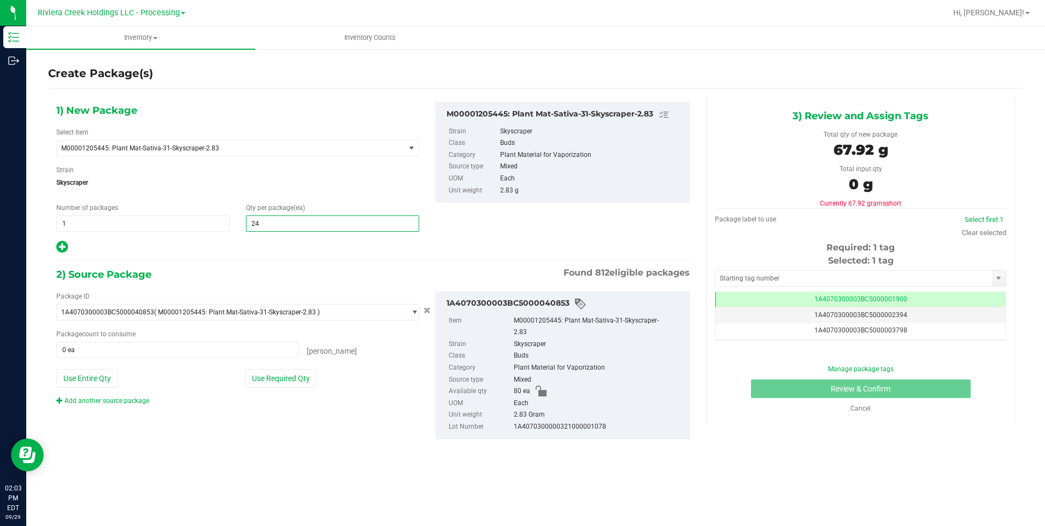
type input "240"
click at [97, 377] on button "Use Entire Qty" at bounding box center [87, 378] width 62 height 19
type input "80 ea"
click at [125, 404] on link "Add another source package" at bounding box center [102, 401] width 93 height 8
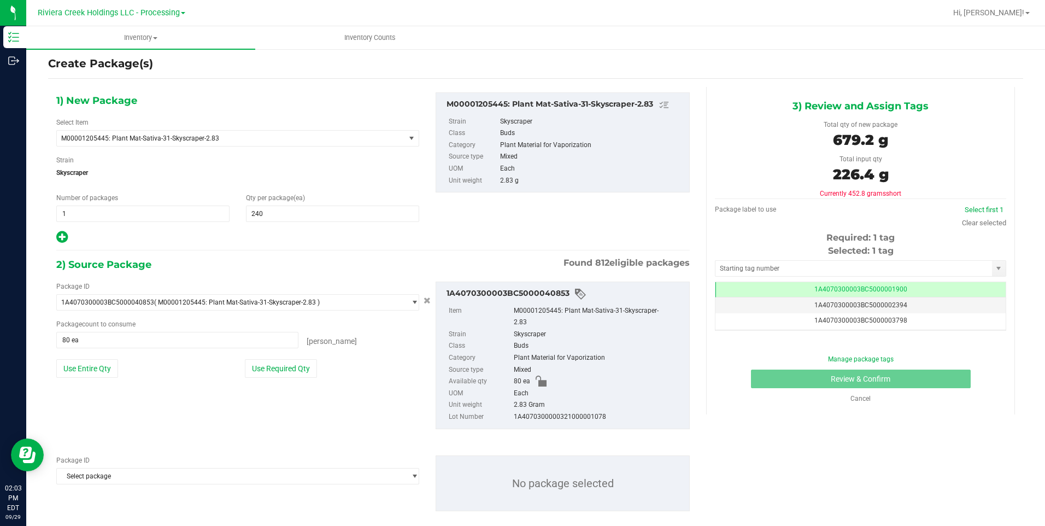
scroll to position [14, 0]
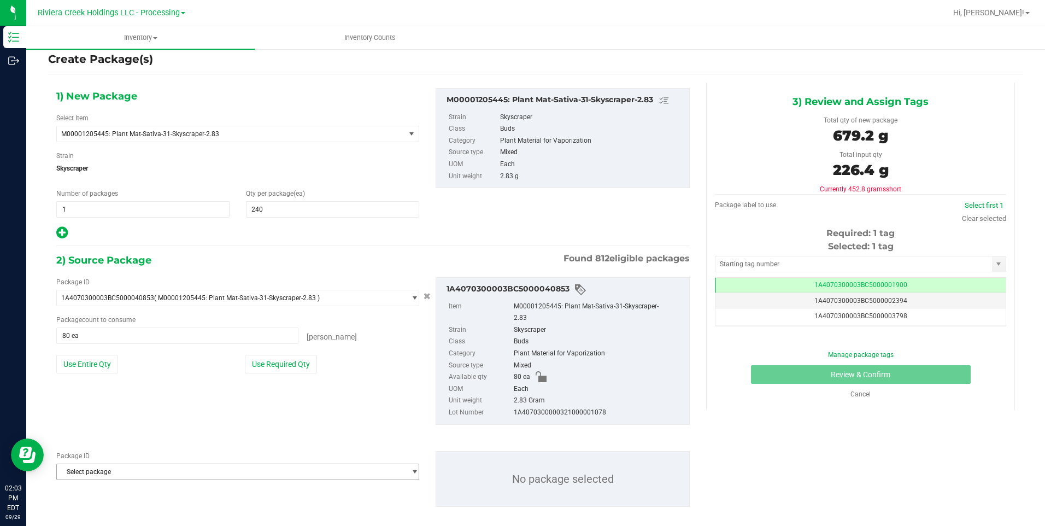
click at [118, 407] on span "Select package" at bounding box center [231, 471] width 348 height 15
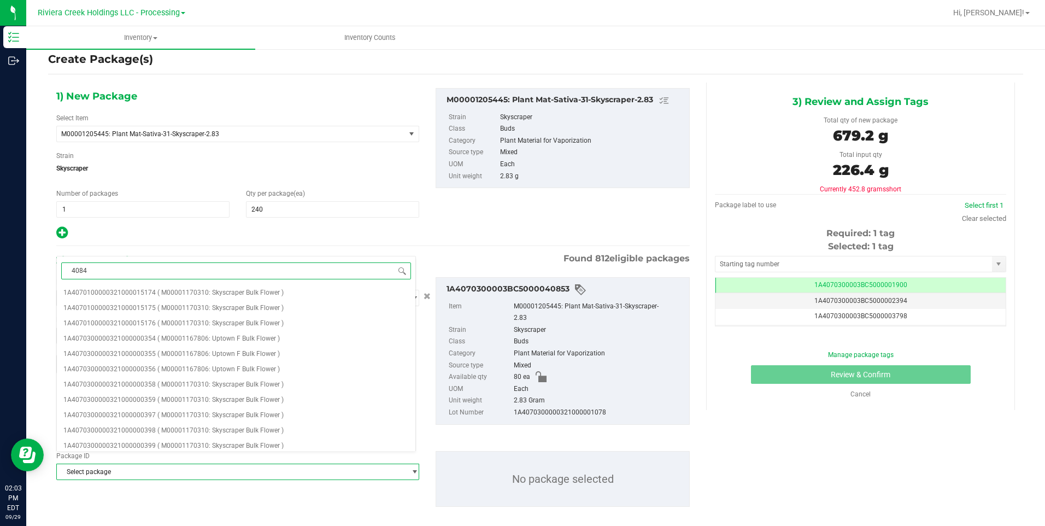
type input "40845"
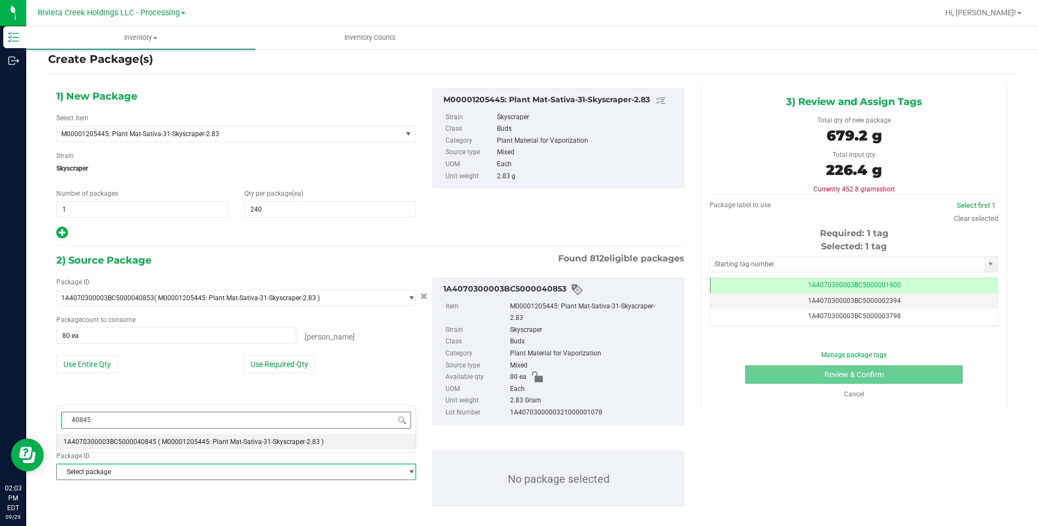
click at [126, 407] on span "1A4070300003BC5000040845" at bounding box center [109, 442] width 93 height 8
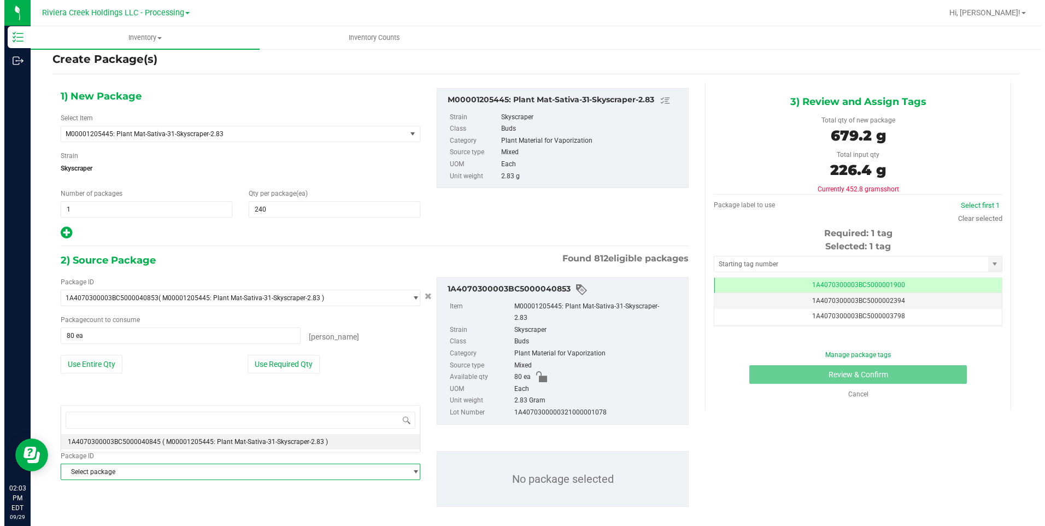
scroll to position [11390, 0]
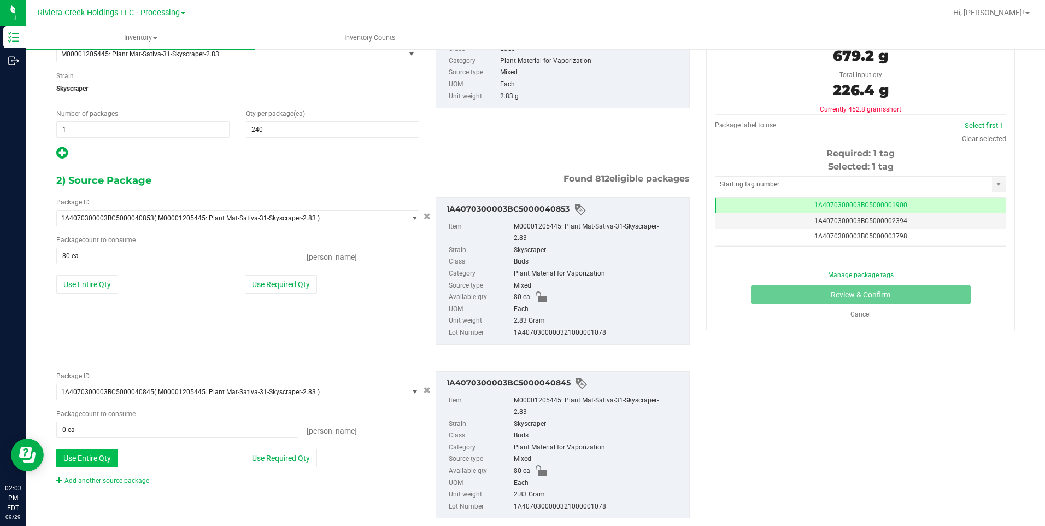
click at [111, 407] on button "Use Entire Qty" at bounding box center [87, 458] width 62 height 19
type input "80 ea"
click at [108, 407] on link "Add another source package" at bounding box center [102, 481] width 93 height 8
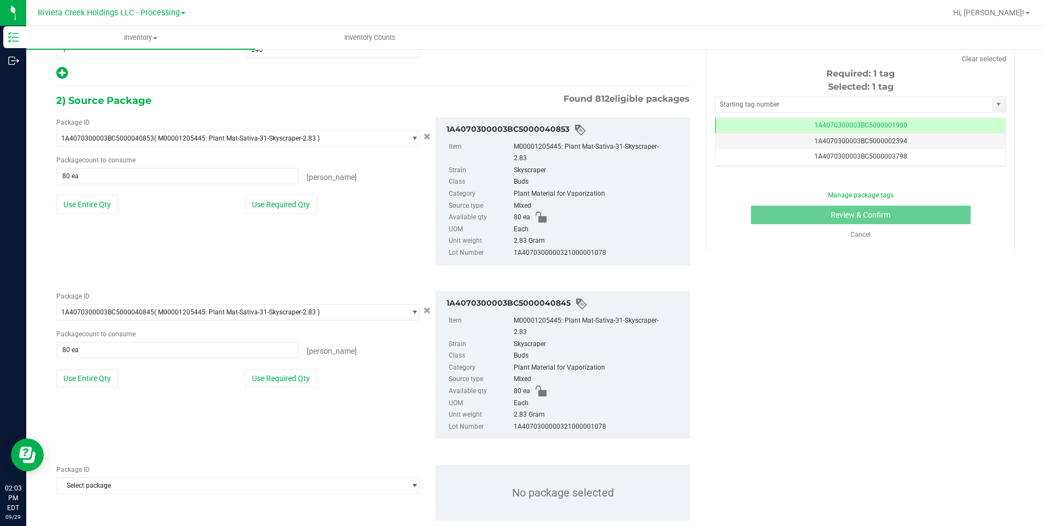
scroll to position [176, 0]
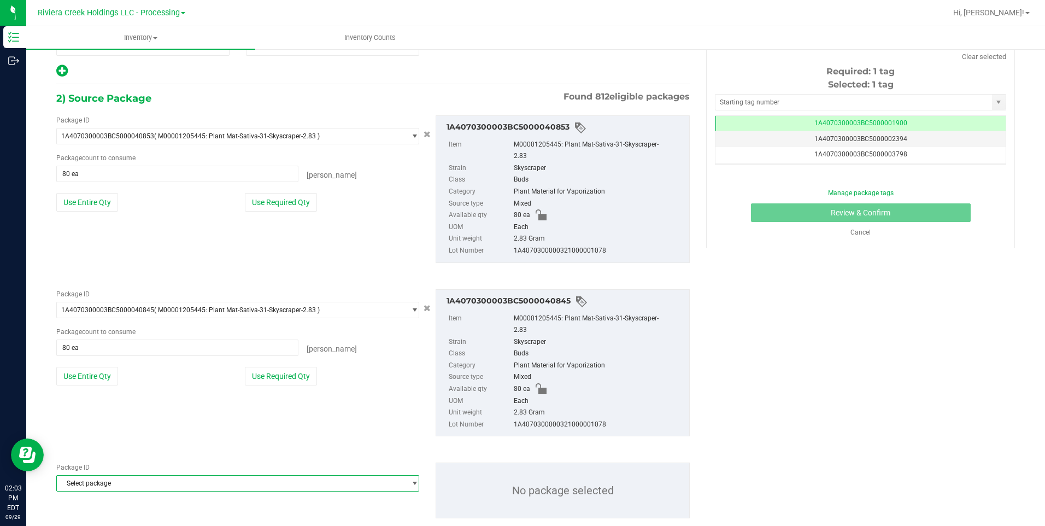
click at [104, 407] on span "Select package" at bounding box center [231, 483] width 348 height 15
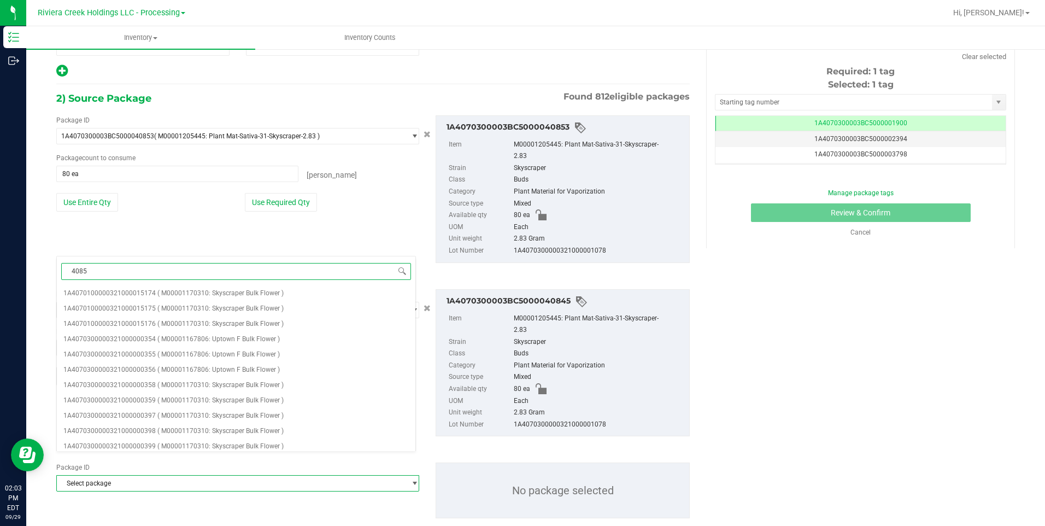
type input "40852"
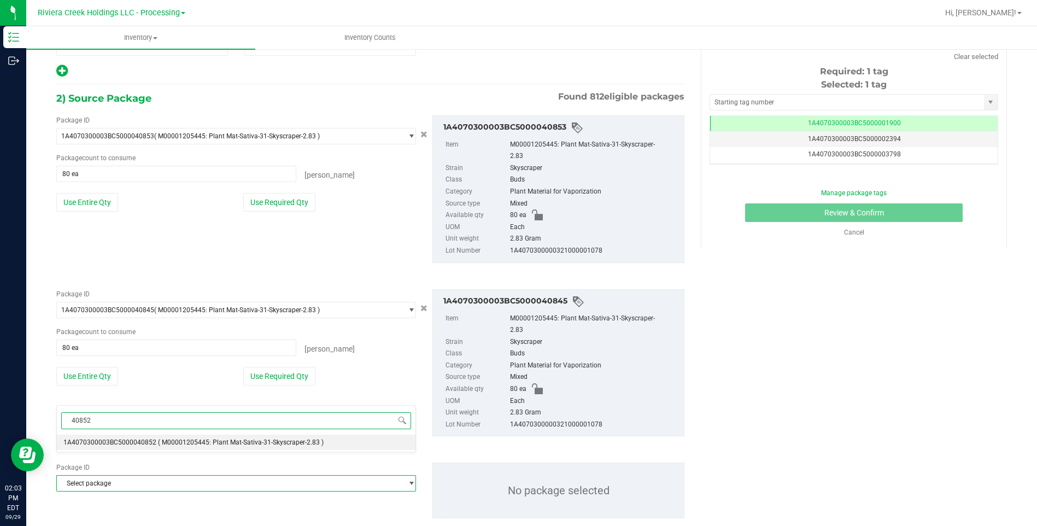
click at [137, 407] on span "1A4070300003BC5000040852" at bounding box center [109, 443] width 93 height 8
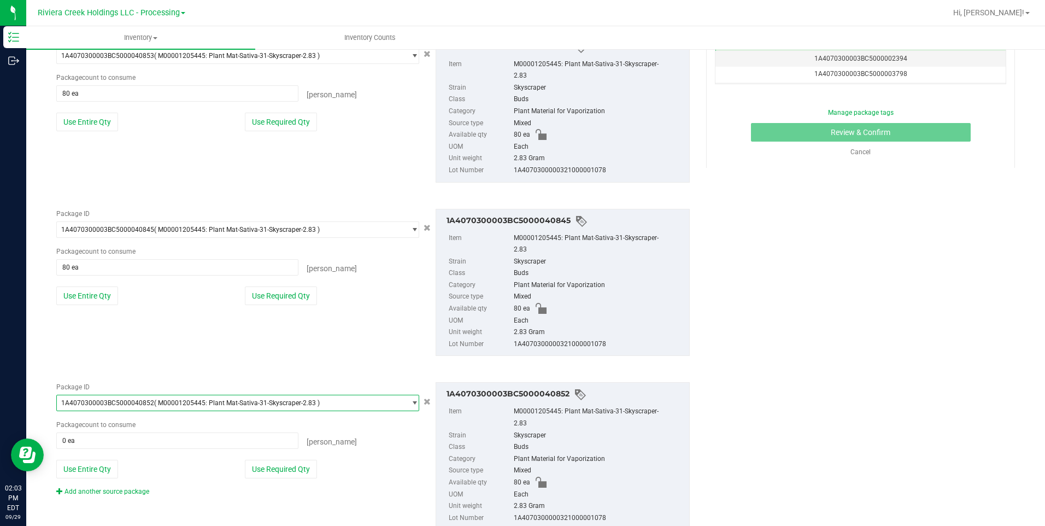
click at [110, 407] on div "Package ID 1A4070300003BC5000040852 ( M00001205445: Plant Mat-Sativa-31-Skyscra…" at bounding box center [237, 439] width 379 height 114
click at [107, 407] on button "Use Entire Qty" at bounding box center [87, 469] width 62 height 19
type input "80 ea"
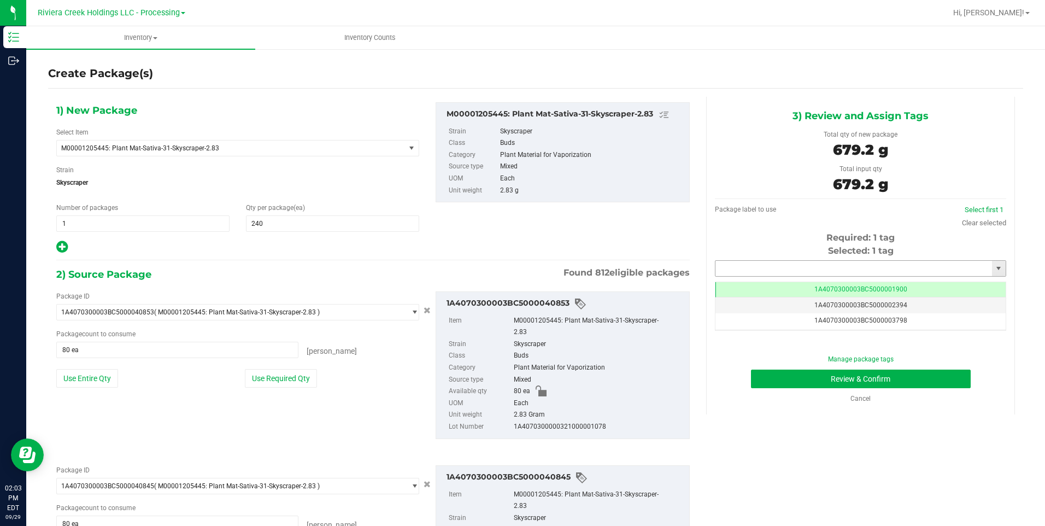
click at [758, 269] on input "text" at bounding box center [854, 268] width 277 height 15
click at [751, 279] on li "1A4070300003BC5000043703" at bounding box center [854, 287] width 288 height 16
type input "1A4070300003BC5000043703"
click at [758, 365] on div "Manage package tags Review & Confirm Cancel" at bounding box center [860, 378] width 275 height 49
click at [758, 371] on button "Review & Confirm" at bounding box center [861, 379] width 220 height 19
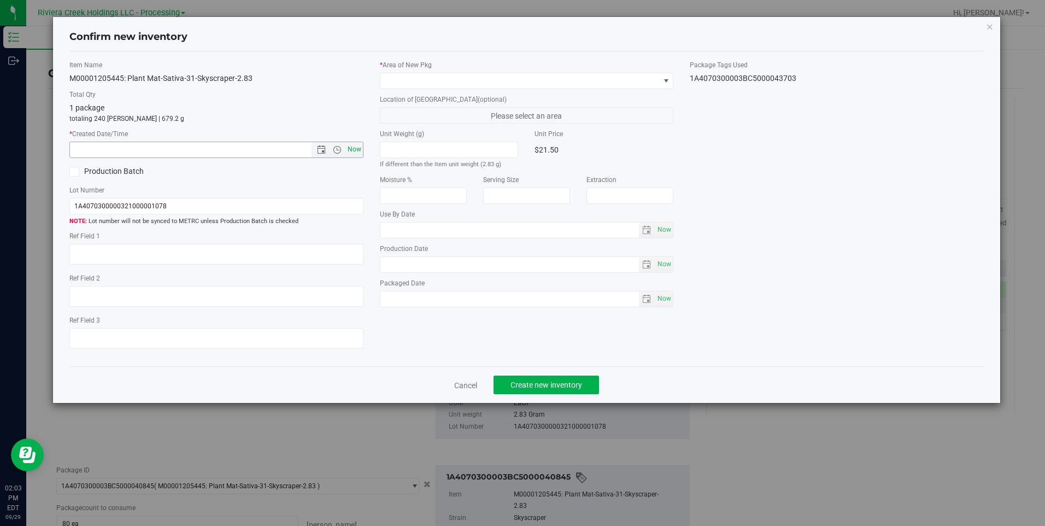
click at [359, 150] on span "Now" at bounding box center [354, 150] width 19 height 16
type input "[DATE] 2:03 PM"
click at [400, 80] on span at bounding box center [520, 80] width 279 height 15
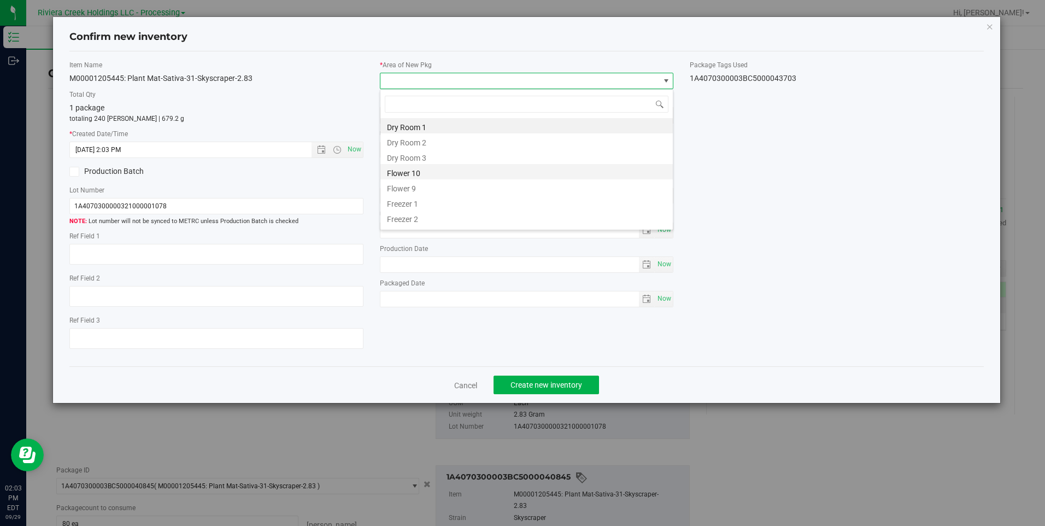
click at [430, 167] on li "Flower 10" at bounding box center [527, 171] width 293 height 15
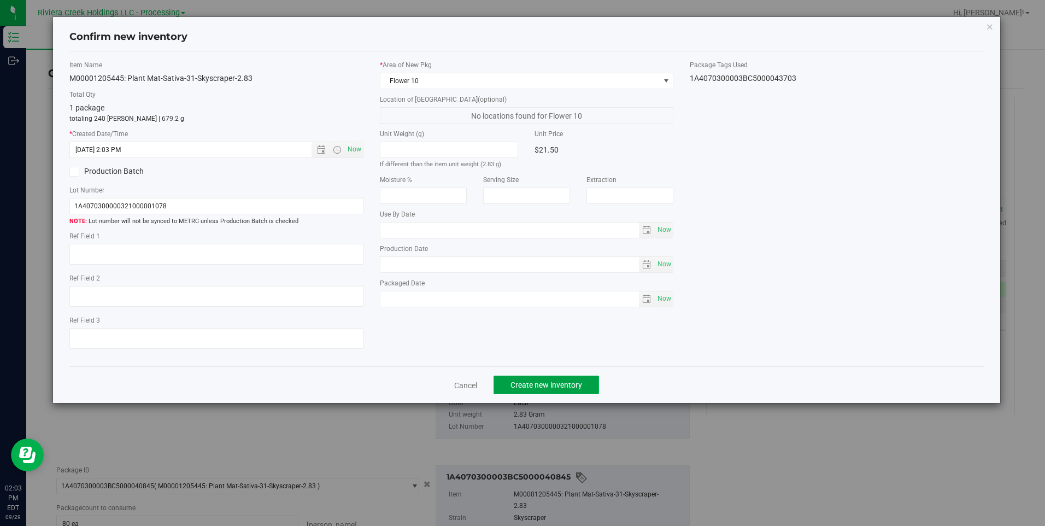
click at [526, 389] on span "Create new inventory" at bounding box center [547, 385] width 72 height 9
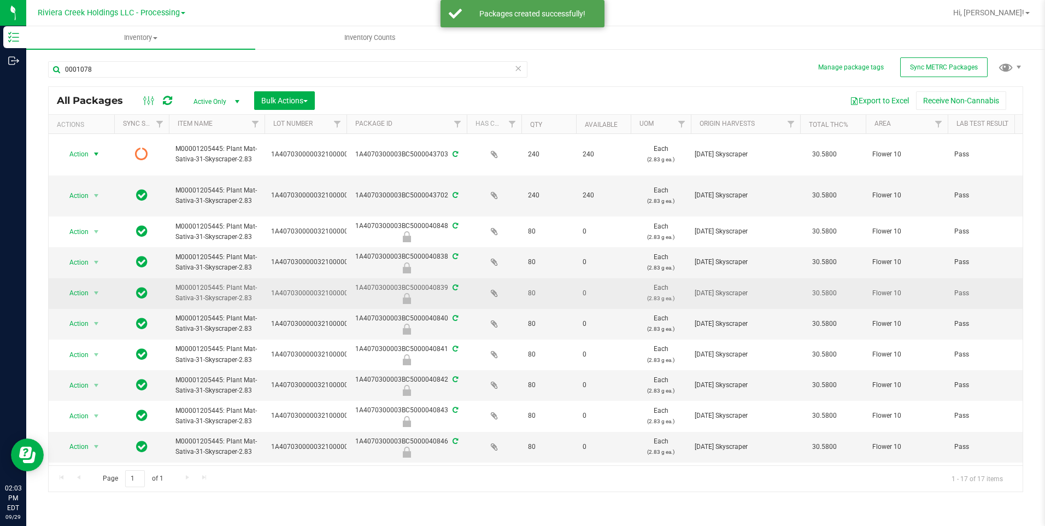
drag, startPoint x: 86, startPoint y: 152, endPoint x: 151, endPoint y: 285, distance: 147.7
click at [86, 153] on span "Action" at bounding box center [75, 154] width 30 height 15
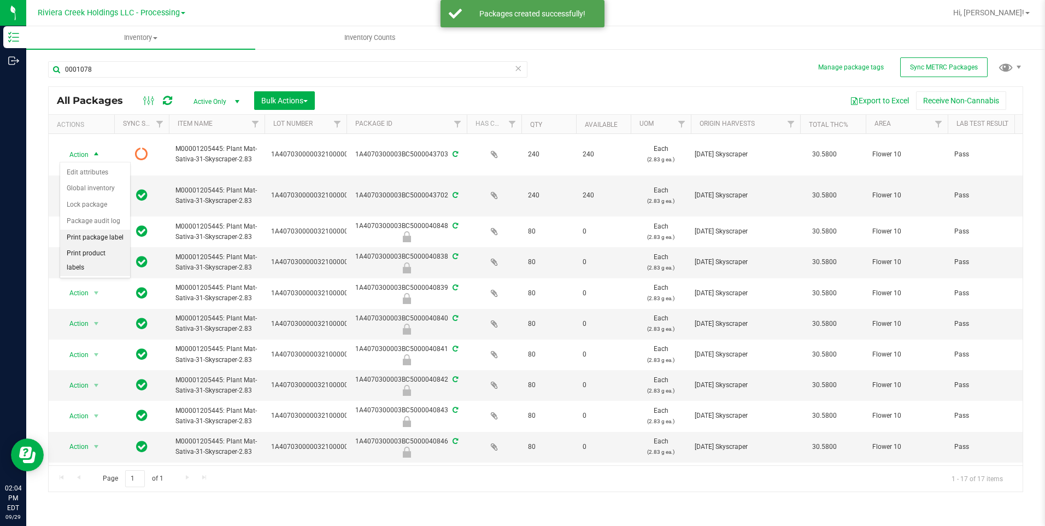
click at [105, 238] on li "Print package label" at bounding box center [95, 238] width 70 height 16
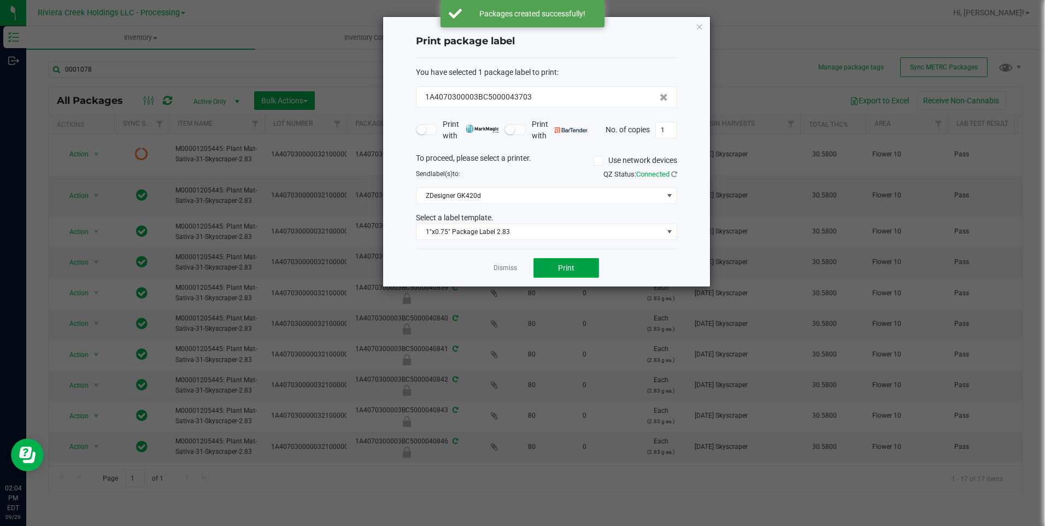
click at [560, 267] on span "Print" at bounding box center [566, 268] width 16 height 9
click at [702, 22] on icon "button" at bounding box center [700, 26] width 8 height 13
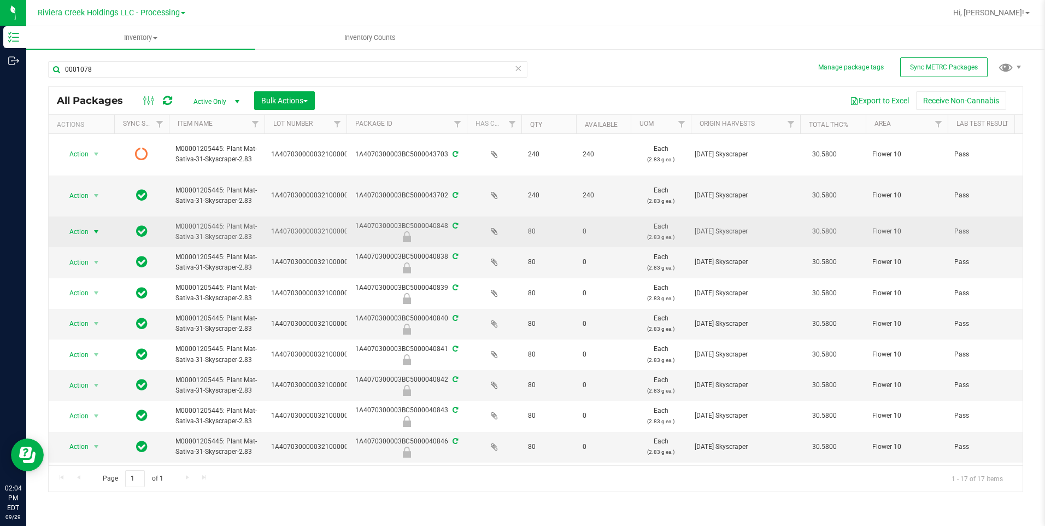
click at [96, 230] on span "select" at bounding box center [96, 231] width 9 height 9
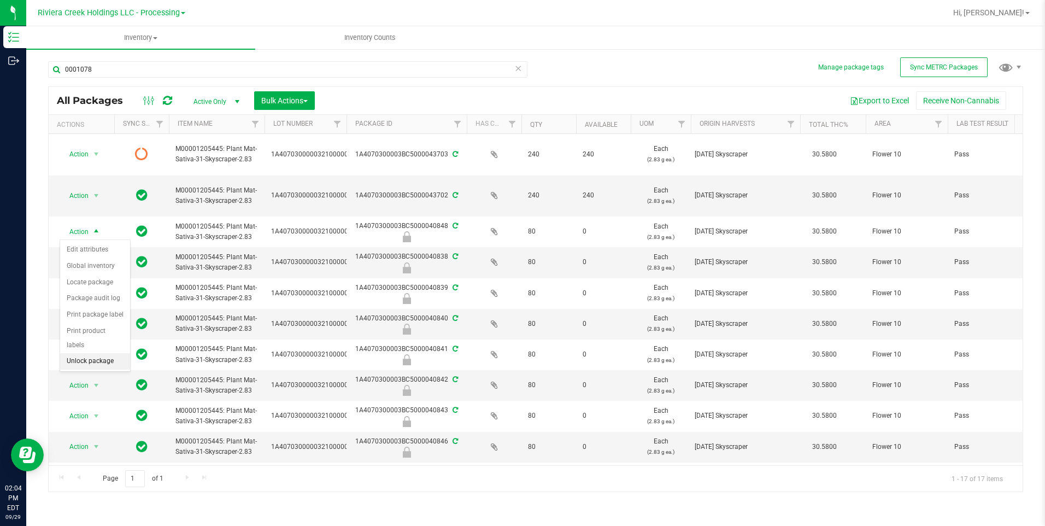
click at [101, 353] on li "Unlock package" at bounding box center [95, 361] width 70 height 16
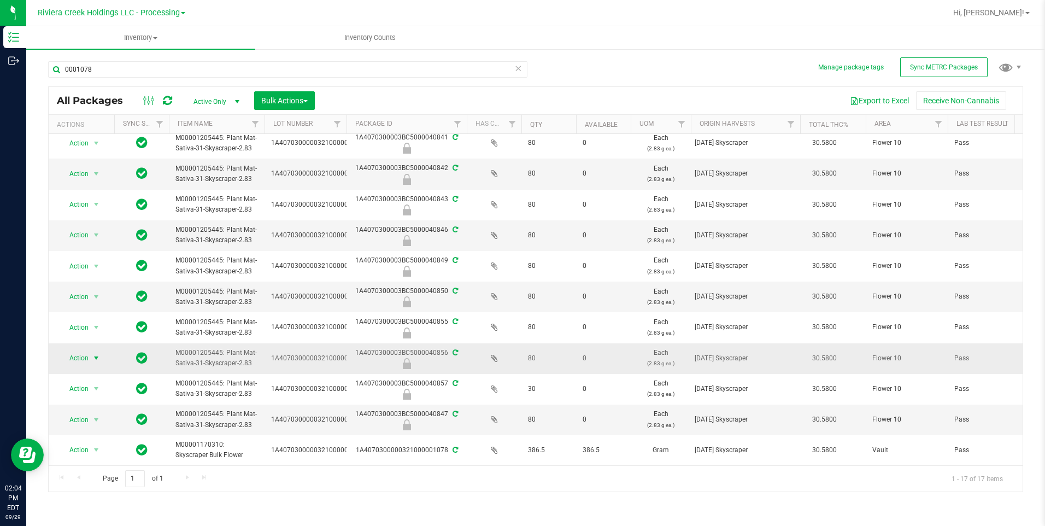
click at [99, 354] on span "select" at bounding box center [96, 358] width 9 height 9
click at [107, 407] on li "Unlock package" at bounding box center [95, 480] width 70 height 16
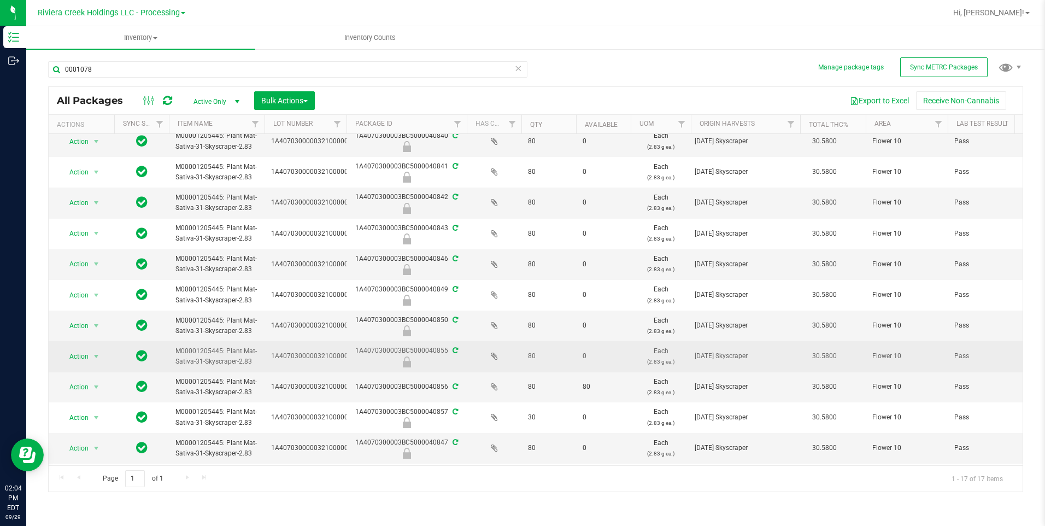
scroll to position [219, 0]
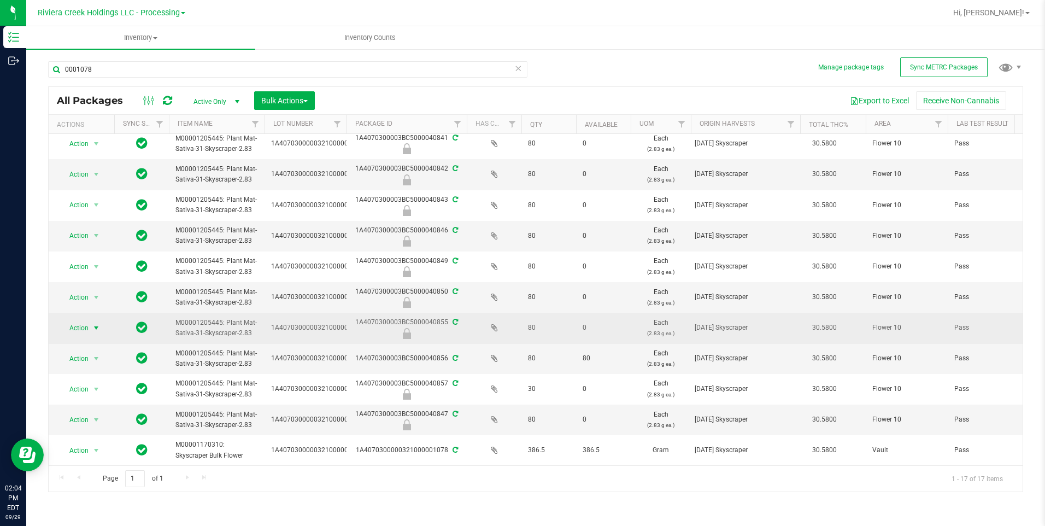
click at [87, 320] on span "Action" at bounding box center [75, 327] width 30 height 15
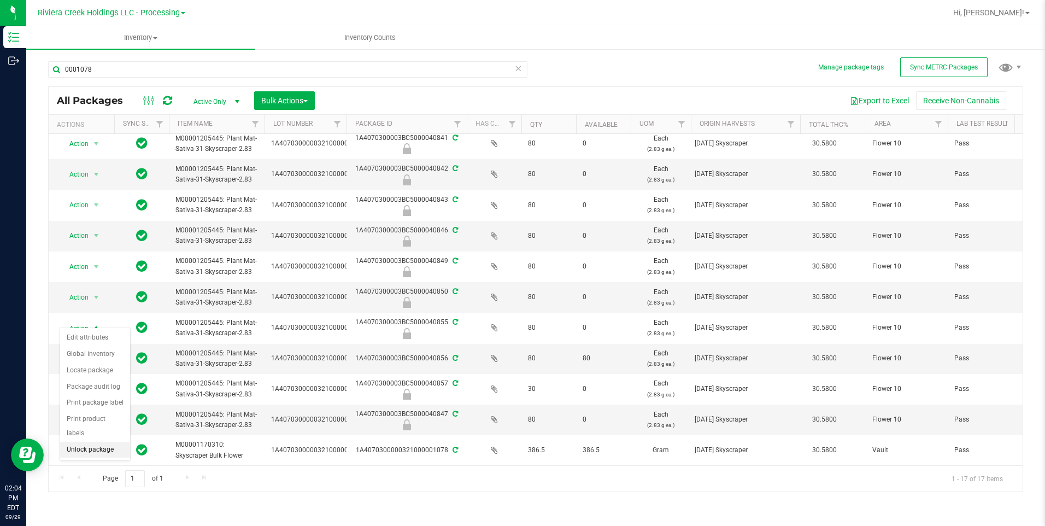
click at [102, 407] on li "Unlock package" at bounding box center [95, 450] width 70 height 16
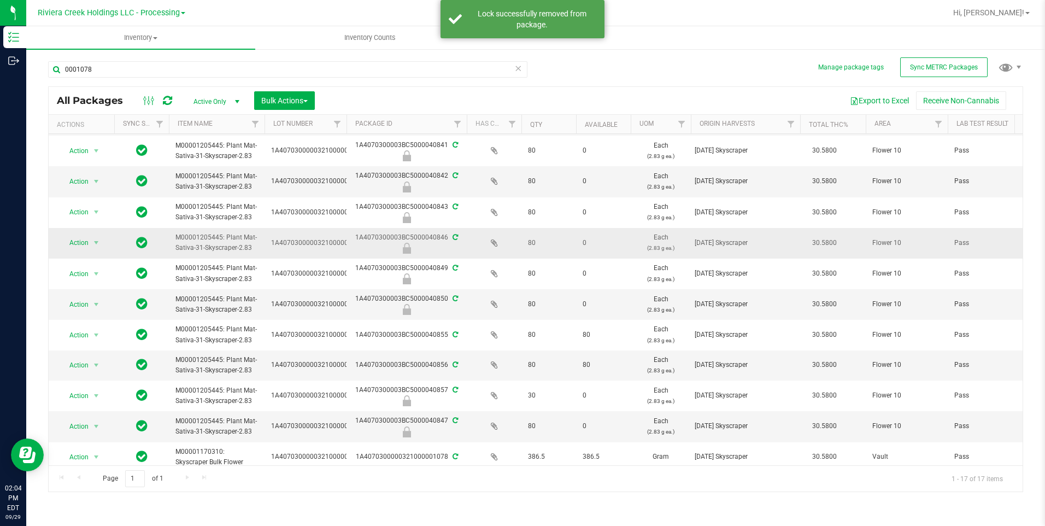
scroll to position [218, 0]
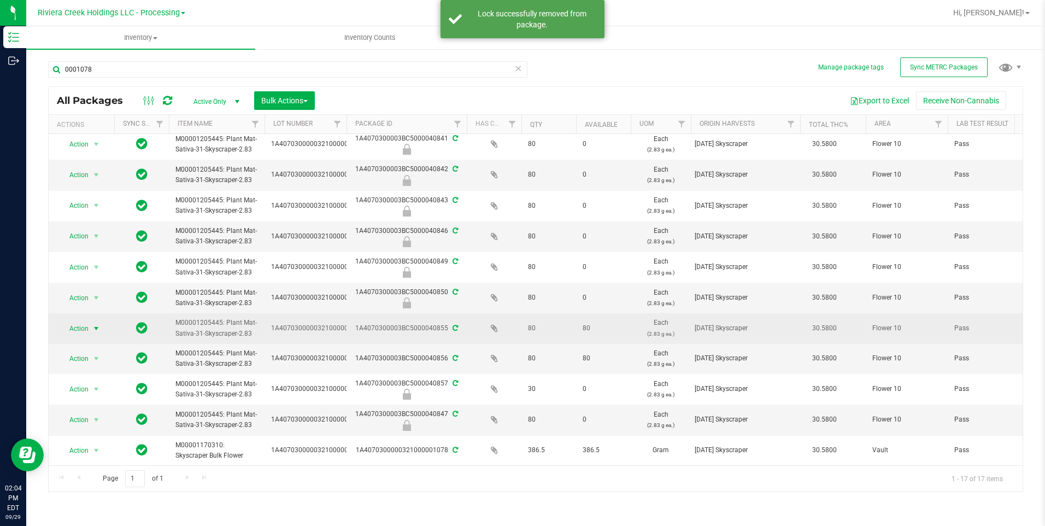
click at [95, 324] on span "select" at bounding box center [96, 328] width 9 height 9
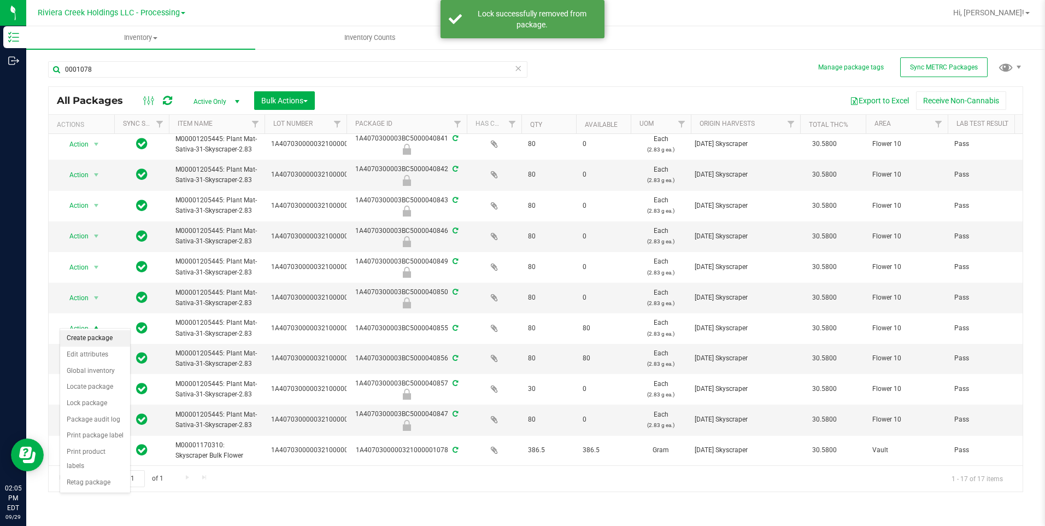
click at [111, 336] on li "Create package" at bounding box center [95, 338] width 70 height 16
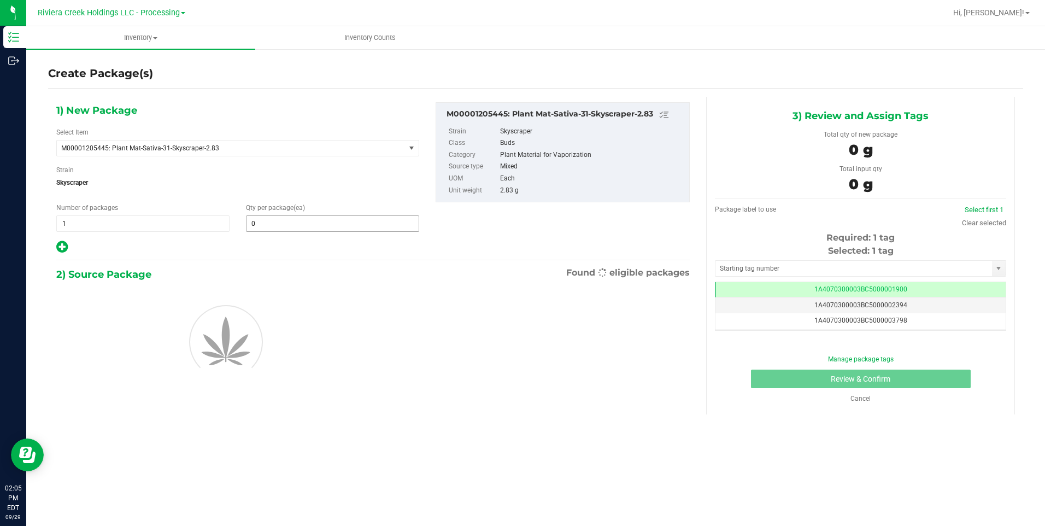
scroll to position [0, -1]
click at [312, 224] on span at bounding box center [332, 223] width 173 height 16
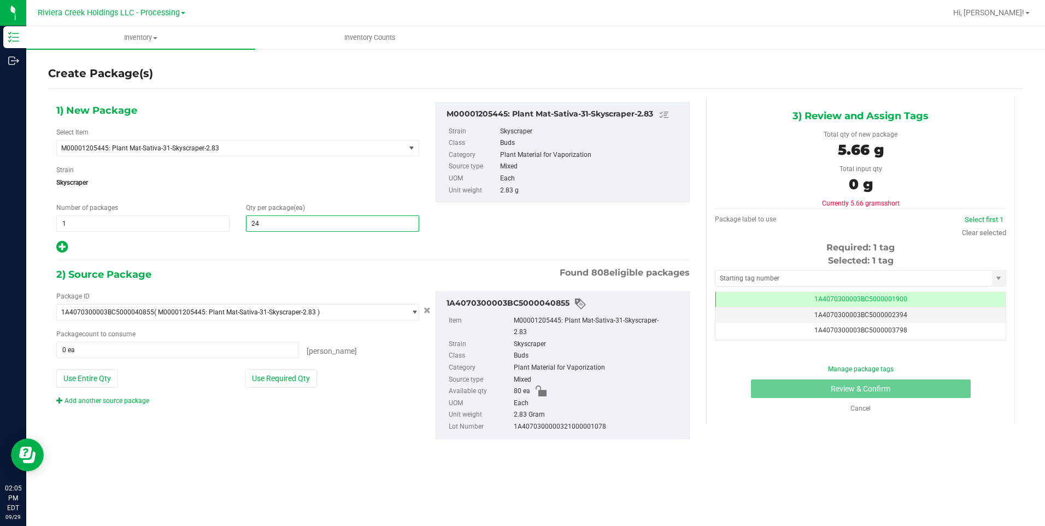
type input "240"
click at [99, 391] on div "Package ID 1A4070300003BC5000040855 ( M00001205445: Plant Mat-Sativa-31-Skyscra…" at bounding box center [237, 348] width 379 height 114
click at [97, 381] on button "Use Entire Qty" at bounding box center [87, 378] width 62 height 19
type input "80 ea"
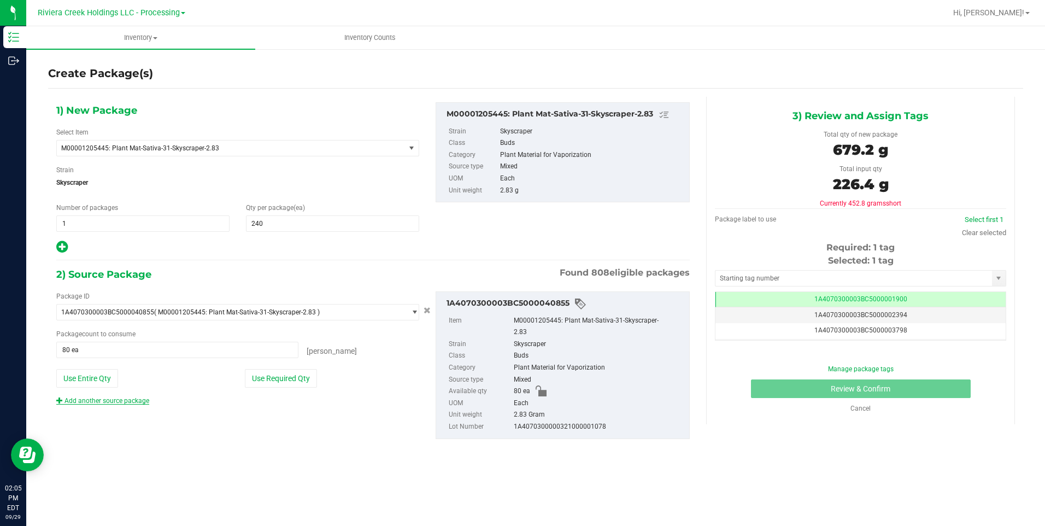
click at [111, 397] on link "Add another source package" at bounding box center [102, 401] width 93 height 8
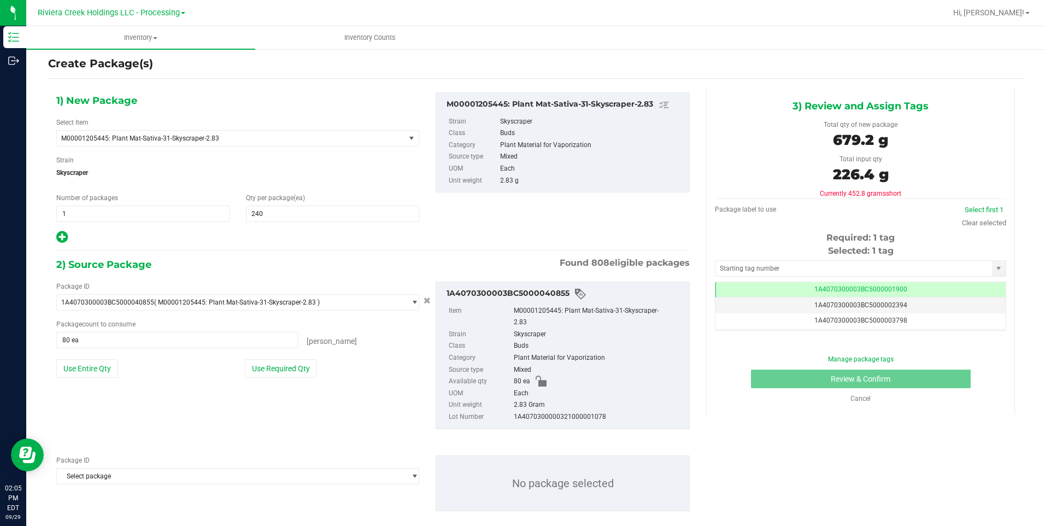
scroll to position [14, 0]
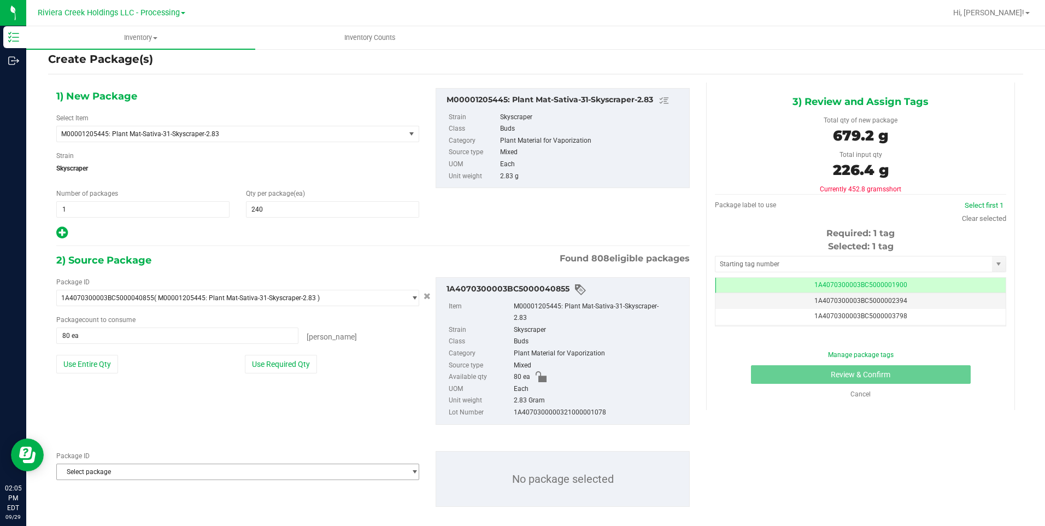
click at [118, 407] on span "Select package" at bounding box center [231, 471] width 348 height 15
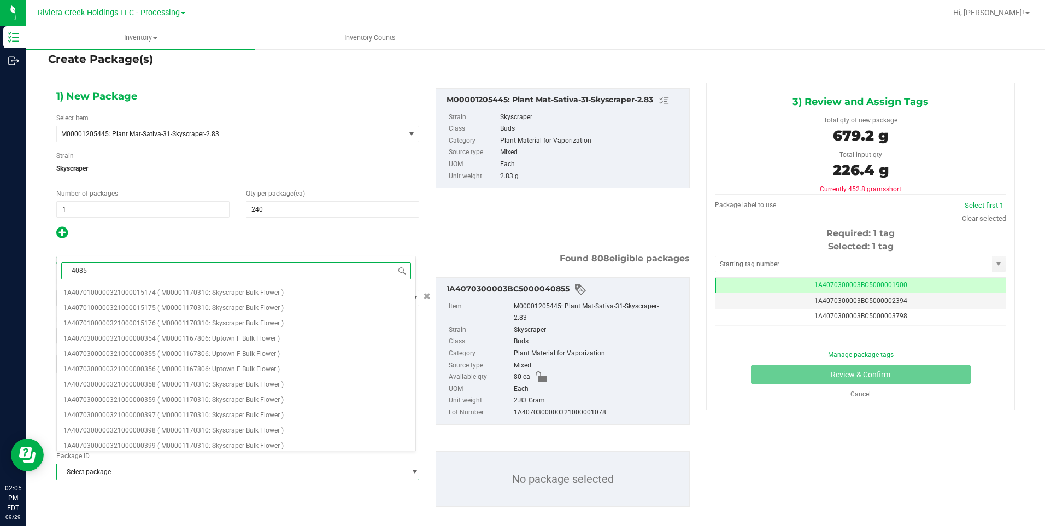
type input "40856"
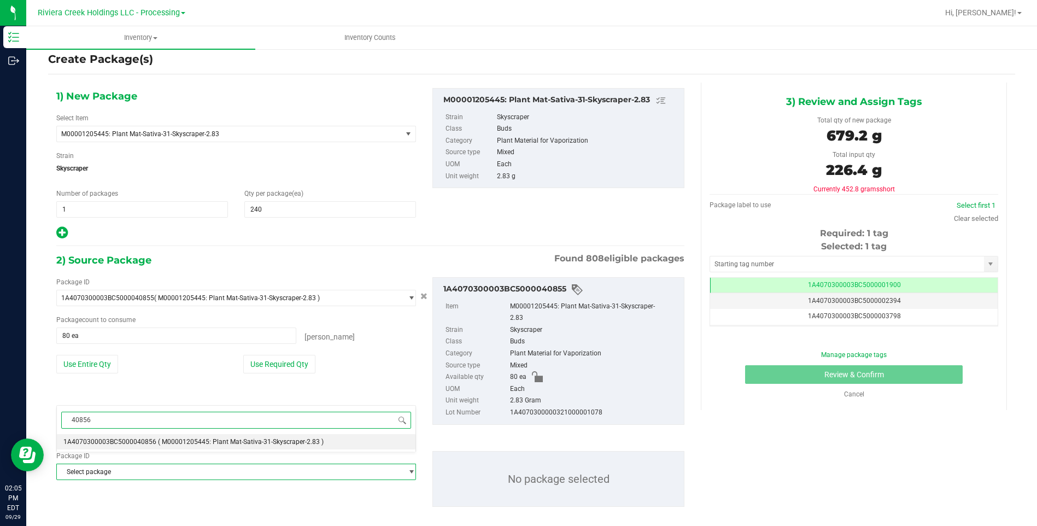
click at [162, 407] on span "( M00001205445: Plant Mat-Sativa-31-Skyscraper-2.83 )" at bounding box center [241, 442] width 166 height 8
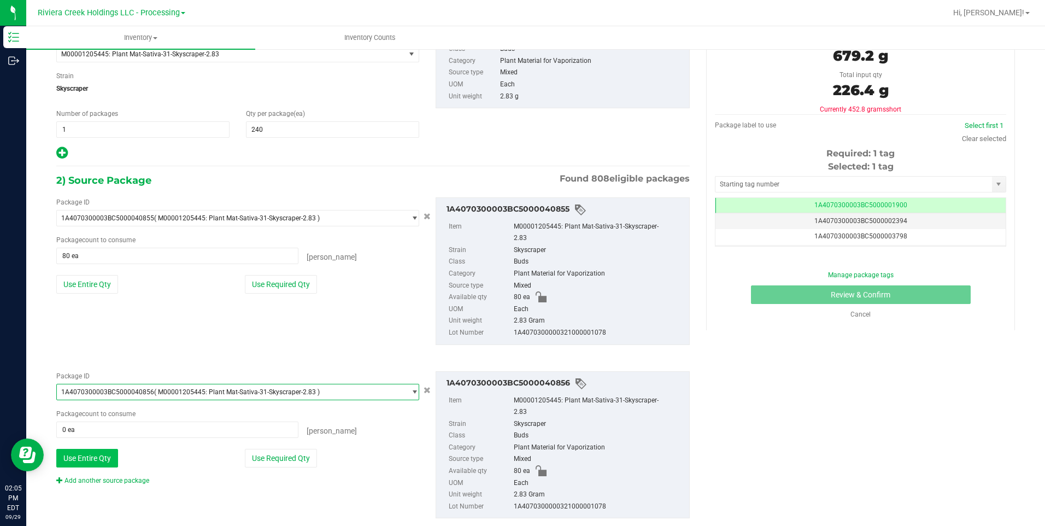
click at [74, 407] on button "Use Entire Qty" at bounding box center [87, 458] width 62 height 19
type input "80 ea"
click at [83, 407] on div "Package ID 1A4070300003BC5000040856 ( M00001205445: Plant Mat-Sativa-31-Skyscra…" at bounding box center [373, 445] width 650 height 165
click at [86, 407] on link "Add another source package" at bounding box center [102, 481] width 93 height 8
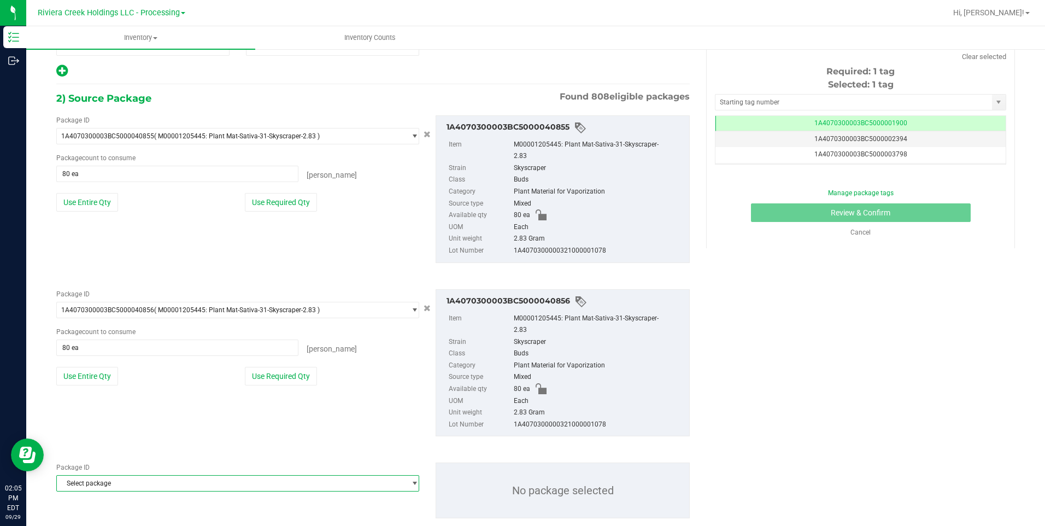
click at [89, 407] on span "Select package" at bounding box center [231, 483] width 348 height 15
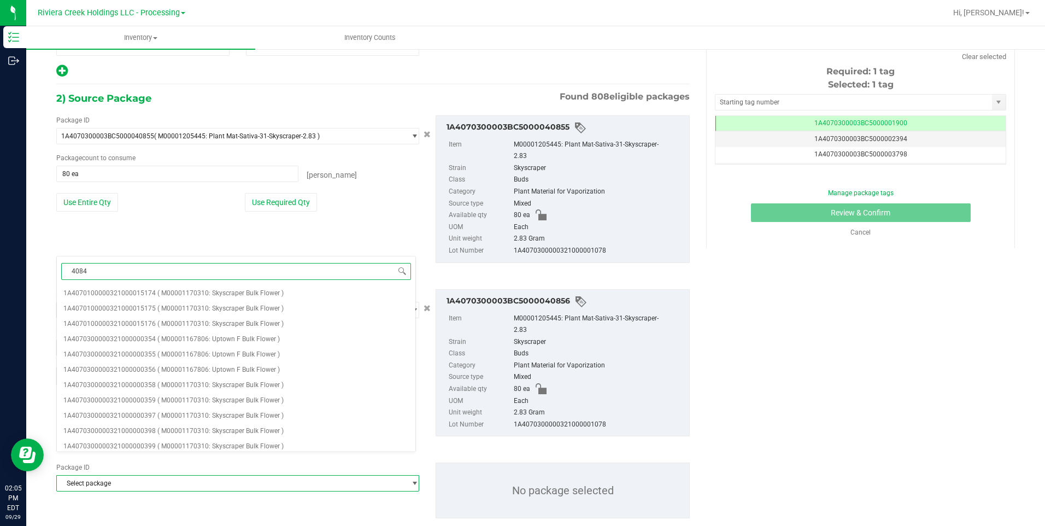
type input "40848"
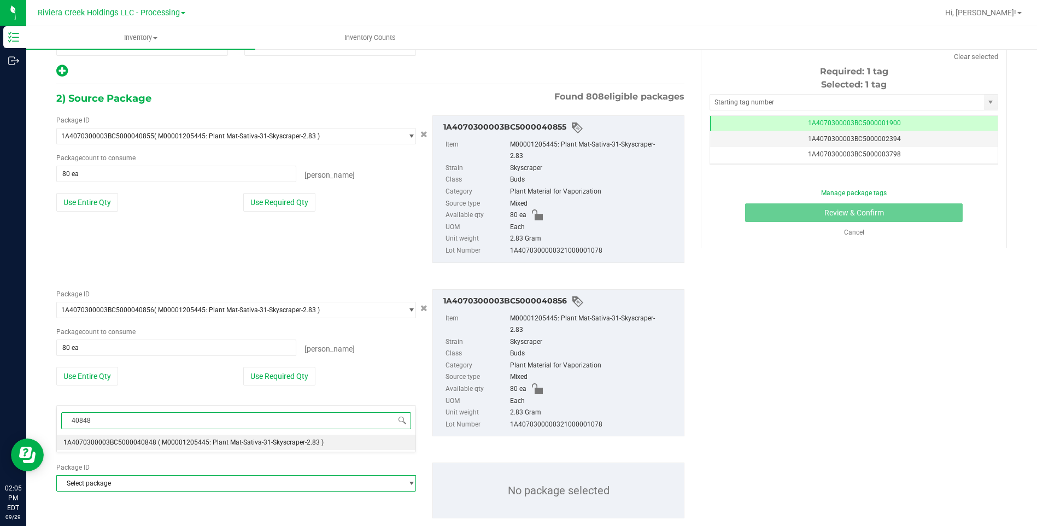
click at [147, 407] on span "1A4070300003BC5000040848" at bounding box center [109, 443] width 93 height 8
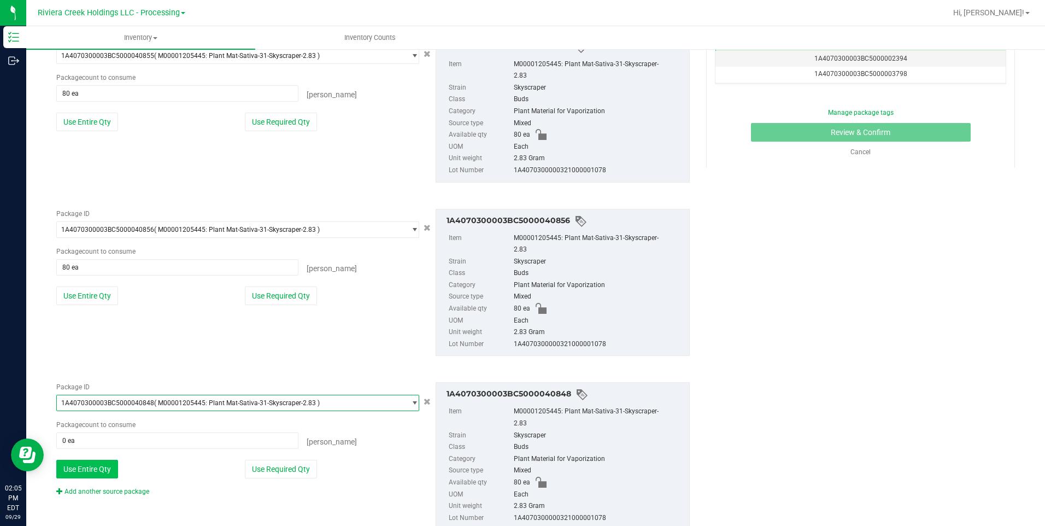
click at [90, 407] on button "Use Entire Qty" at bounding box center [87, 469] width 62 height 19
type input "80 ea"
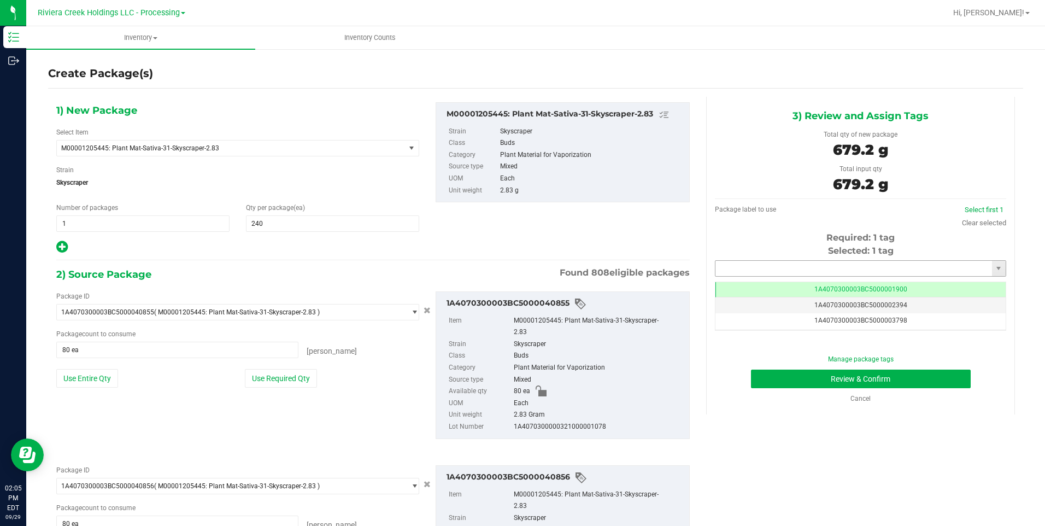
click at [751, 262] on input "text" at bounding box center [854, 268] width 277 height 15
click at [745, 280] on li "1A4070300003BC5000043704" at bounding box center [854, 287] width 288 height 16
type input "1A4070300003BC5000043704"
click at [782, 376] on button "Review & Confirm" at bounding box center [861, 379] width 220 height 19
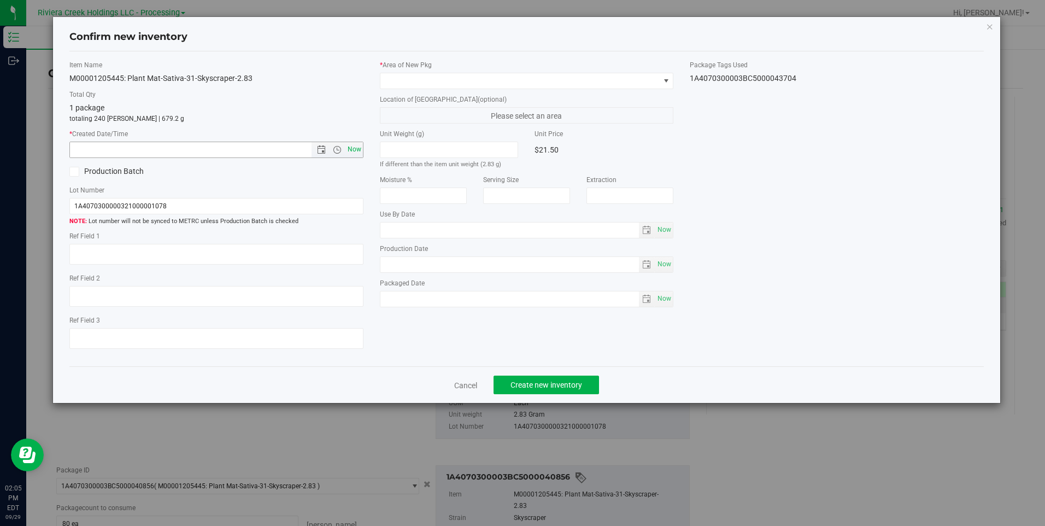
click at [356, 150] on span "Now" at bounding box center [354, 150] width 19 height 16
type input "[DATE] 2:05 PM"
click at [399, 79] on span at bounding box center [520, 80] width 279 height 15
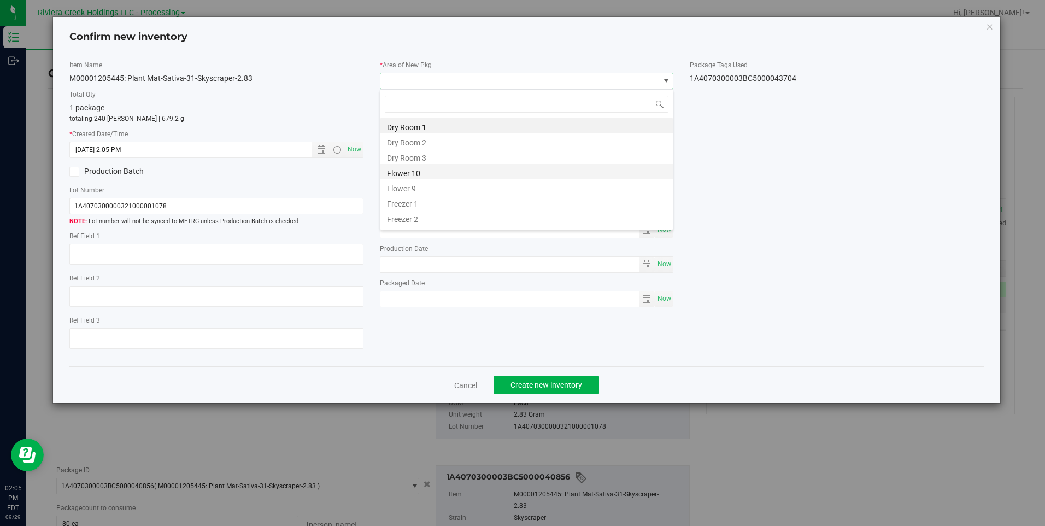
click at [442, 169] on li "Flower 10" at bounding box center [527, 171] width 293 height 15
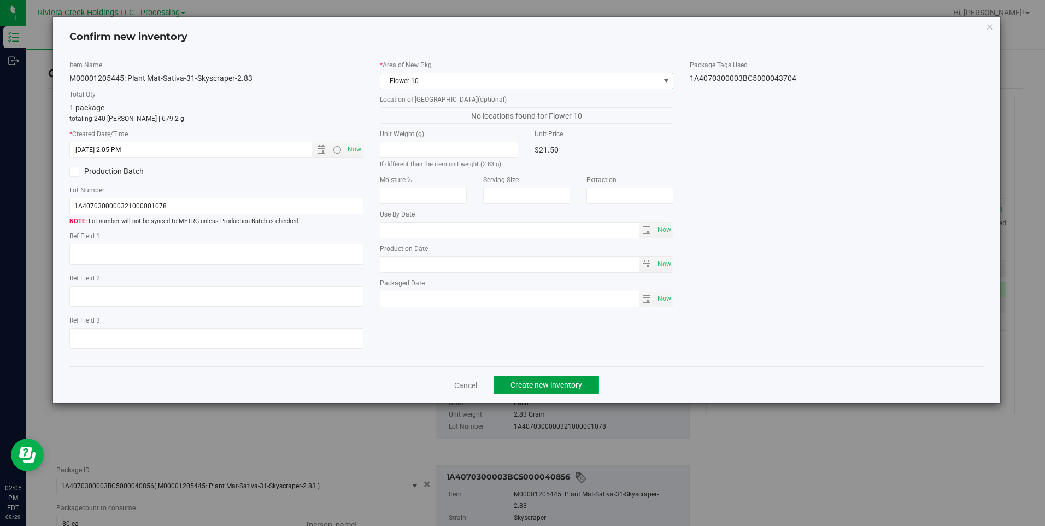
click at [529, 379] on button "Create new inventory" at bounding box center [547, 385] width 106 height 19
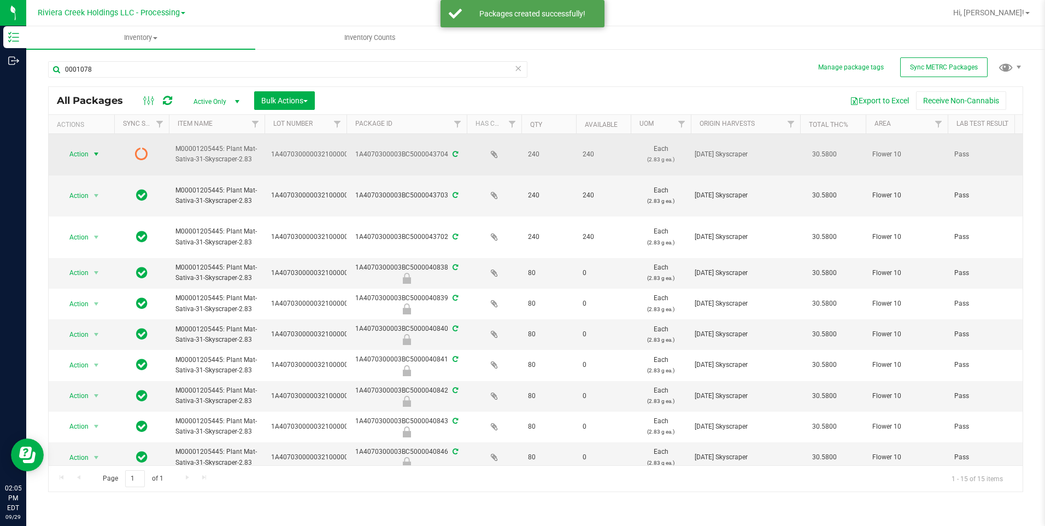
click at [90, 153] on span "select" at bounding box center [97, 154] width 14 height 15
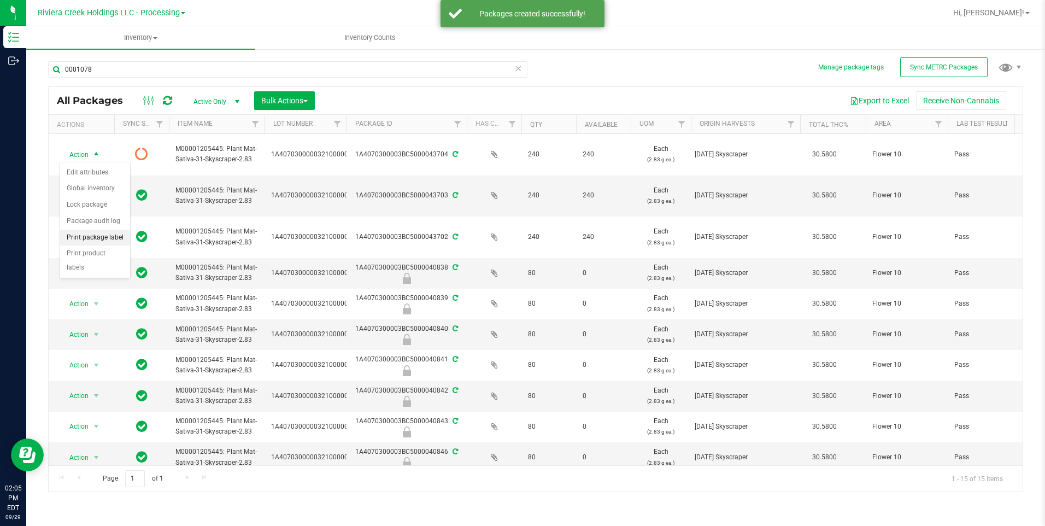
click at [115, 233] on li "Print package label" at bounding box center [95, 238] width 70 height 16
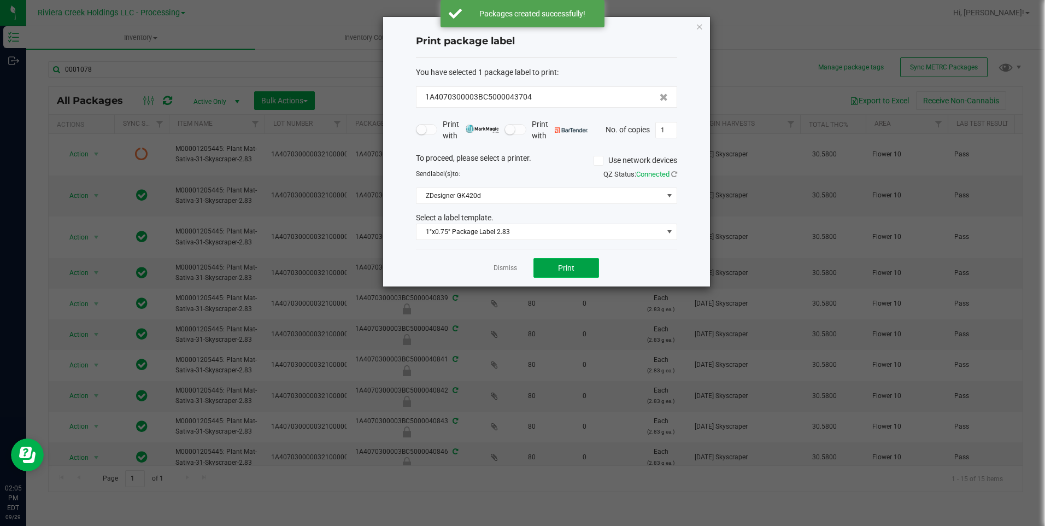
click at [558, 266] on button "Print" at bounding box center [567, 268] width 66 height 20
click at [704, 28] on div "Print package label You have selected 1 package label to print : 1A4070300003BC…" at bounding box center [546, 152] width 327 height 270
drag, startPoint x: 699, startPoint y: 31, endPoint x: 673, endPoint y: 55, distance: 36.0
click at [699, 31] on icon "button" at bounding box center [700, 26] width 8 height 13
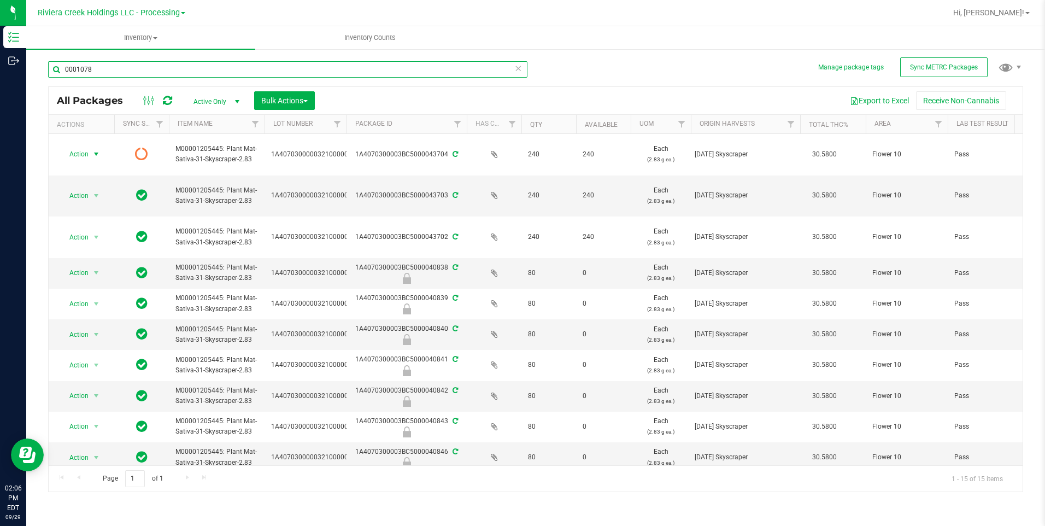
click at [144, 66] on input "0001078" at bounding box center [288, 69] width 480 height 16
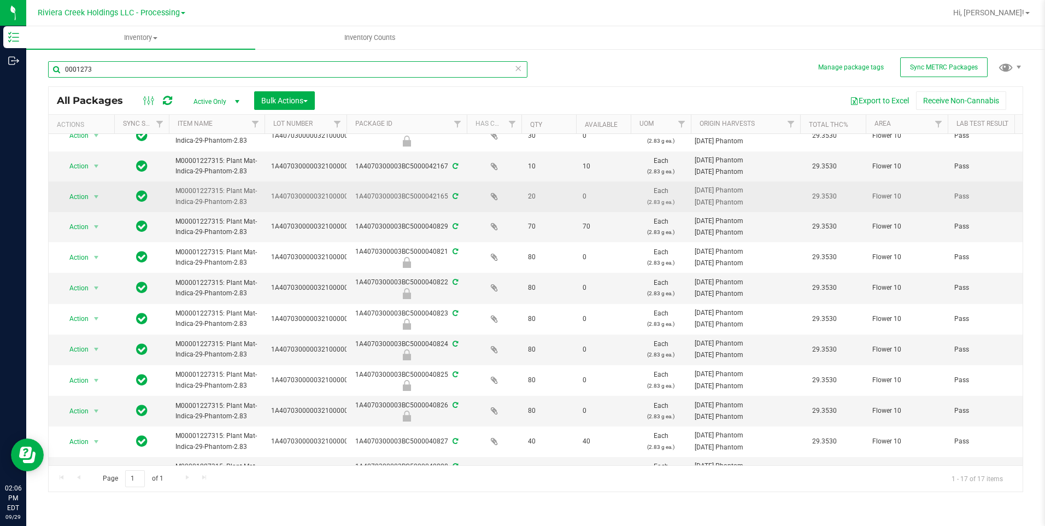
scroll to position [164, 0]
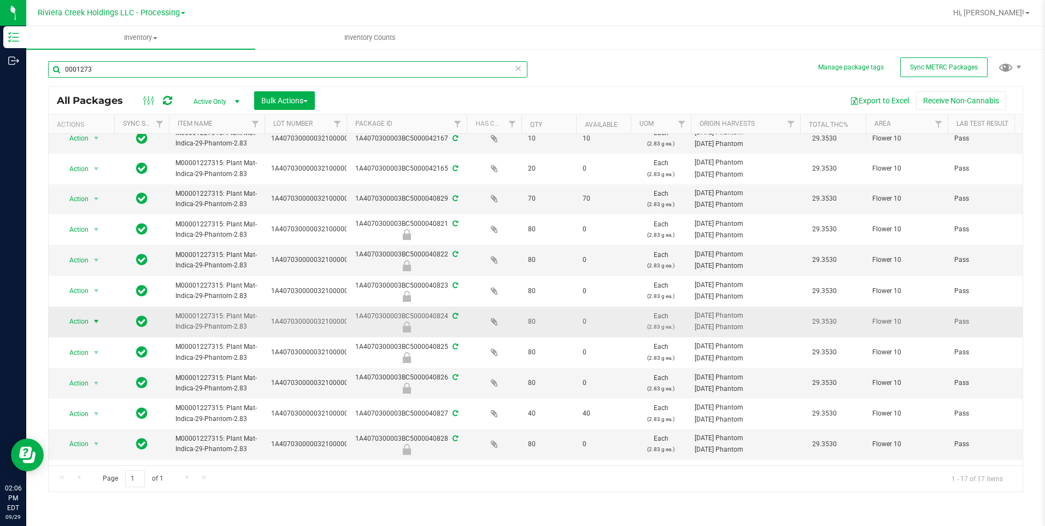
type input "0001273"
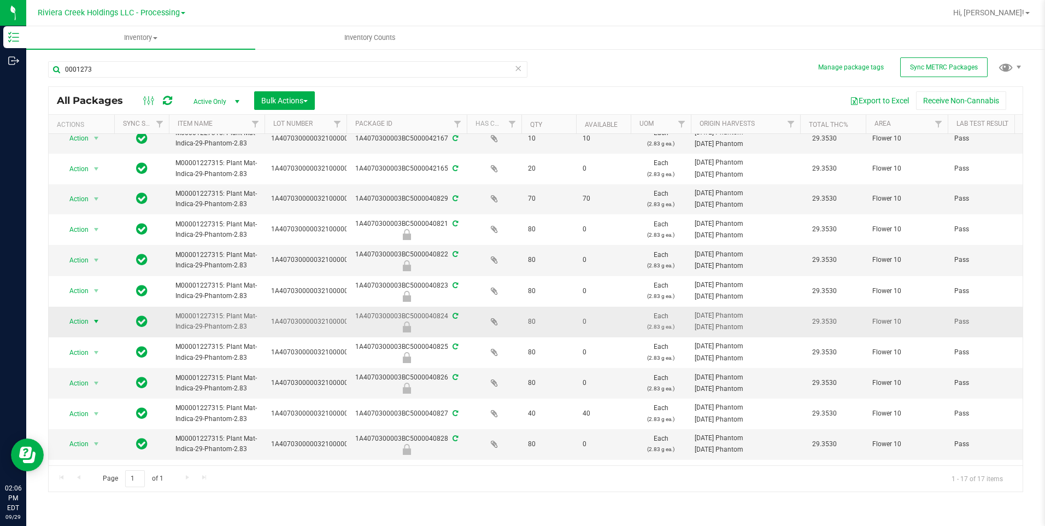
click at [93, 317] on span "select" at bounding box center [96, 321] width 9 height 9
click at [109, 407] on li "Unlock package" at bounding box center [95, 451] width 70 height 16
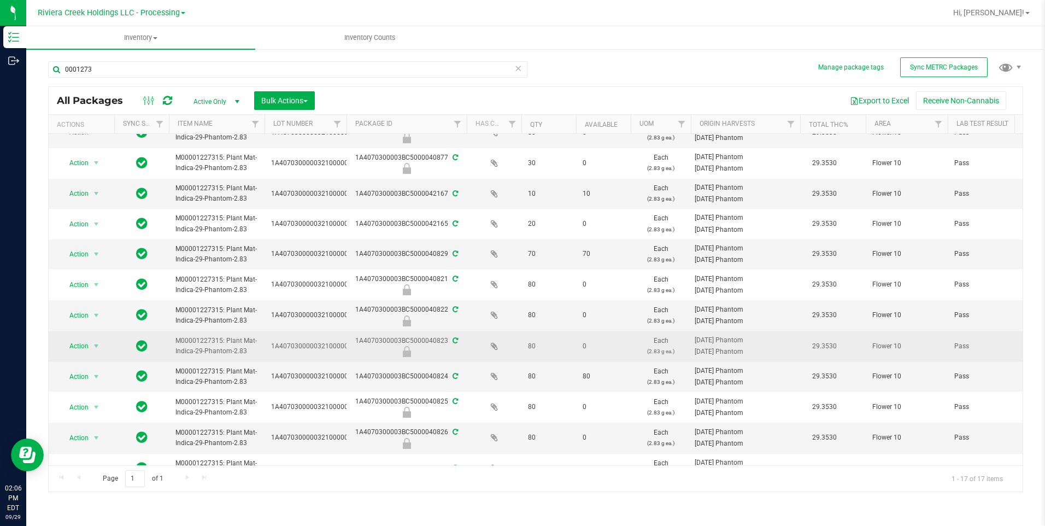
scroll to position [109, 0]
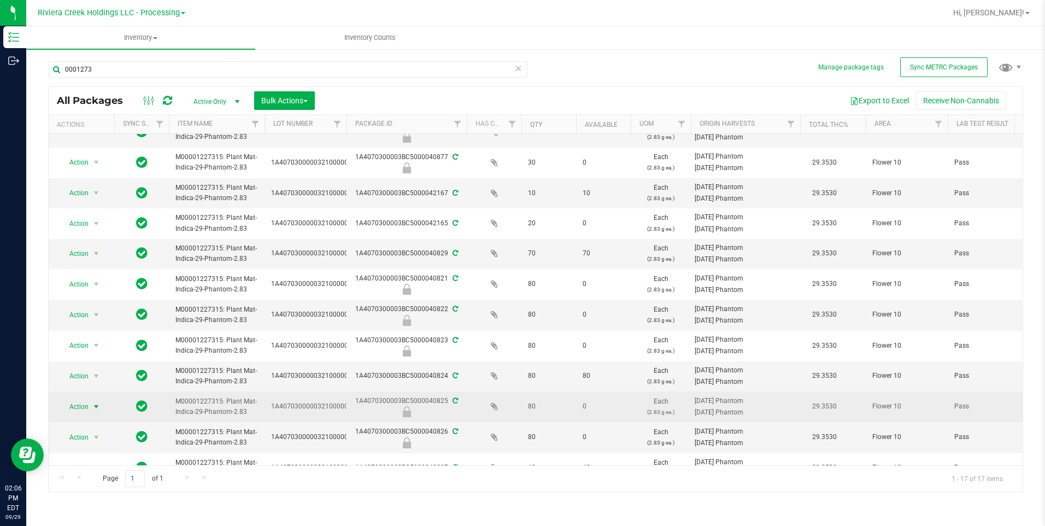
click at [74, 396] on td "Action Action Edit attributes Global inventory Locate package Package audit log…" at bounding box center [82, 406] width 66 height 31
click at [77, 404] on span "Action" at bounding box center [75, 406] width 30 height 15
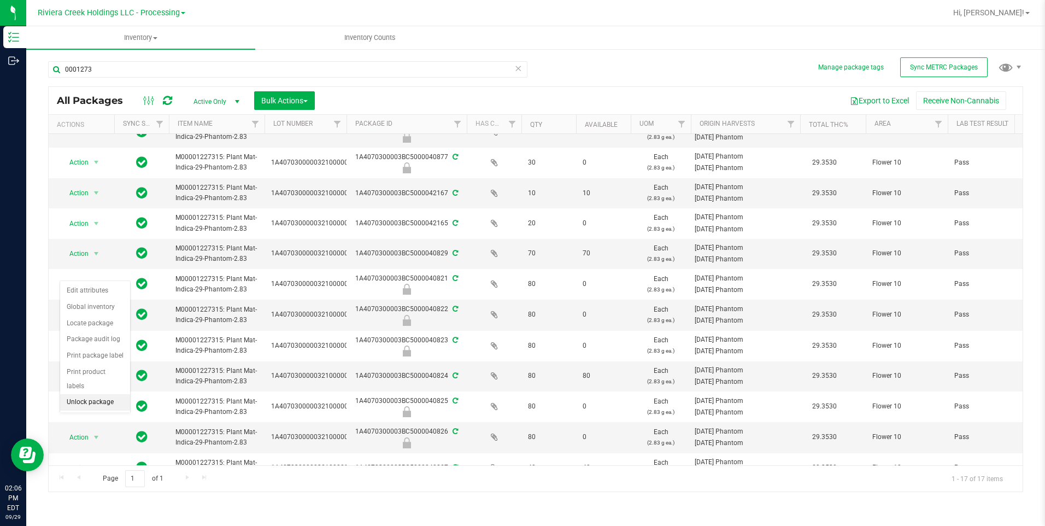
click at [80, 394] on li "Unlock package" at bounding box center [95, 402] width 70 height 16
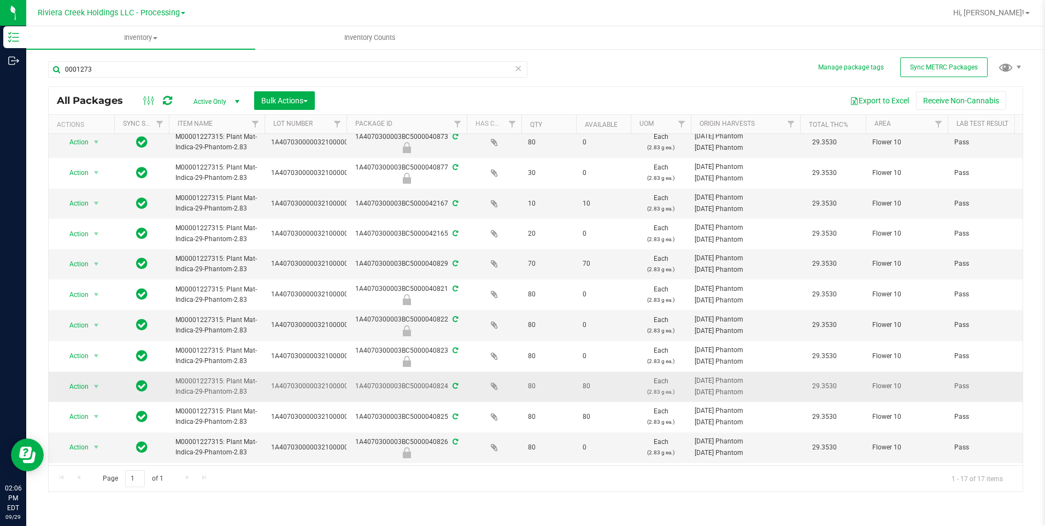
scroll to position [109, 0]
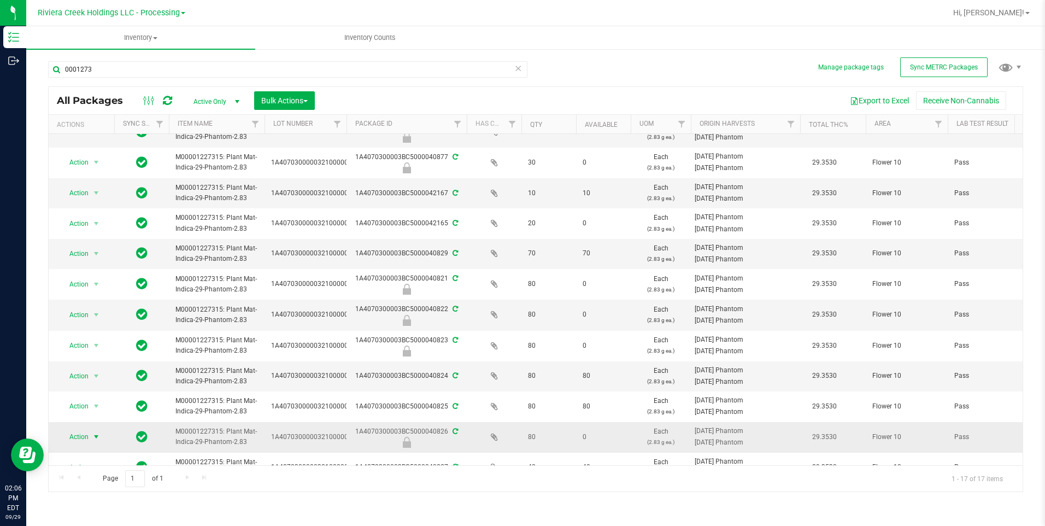
click at [92, 407] on span "select" at bounding box center [96, 436] width 9 height 9
click at [94, 407] on li "Unlock package" at bounding box center [95, 433] width 70 height 16
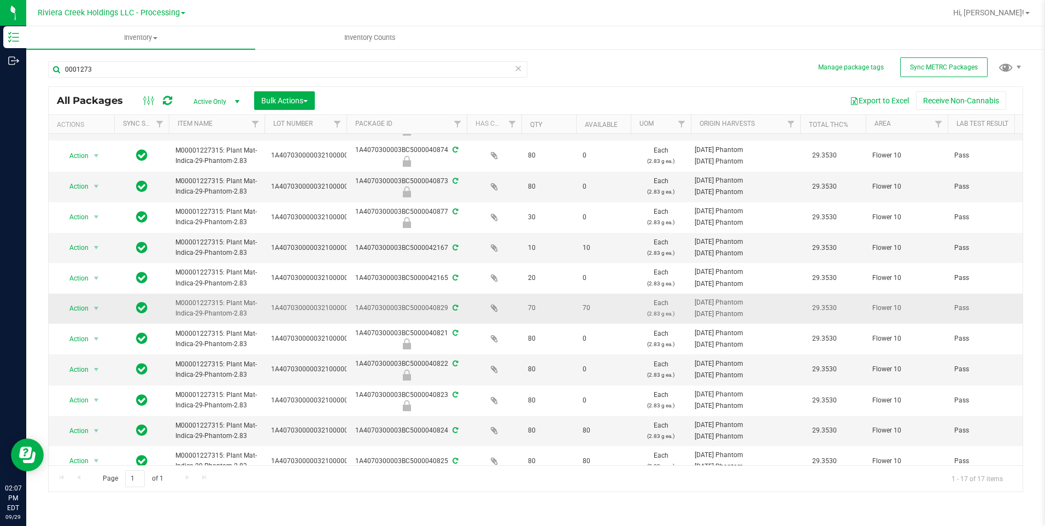
scroll to position [109, 0]
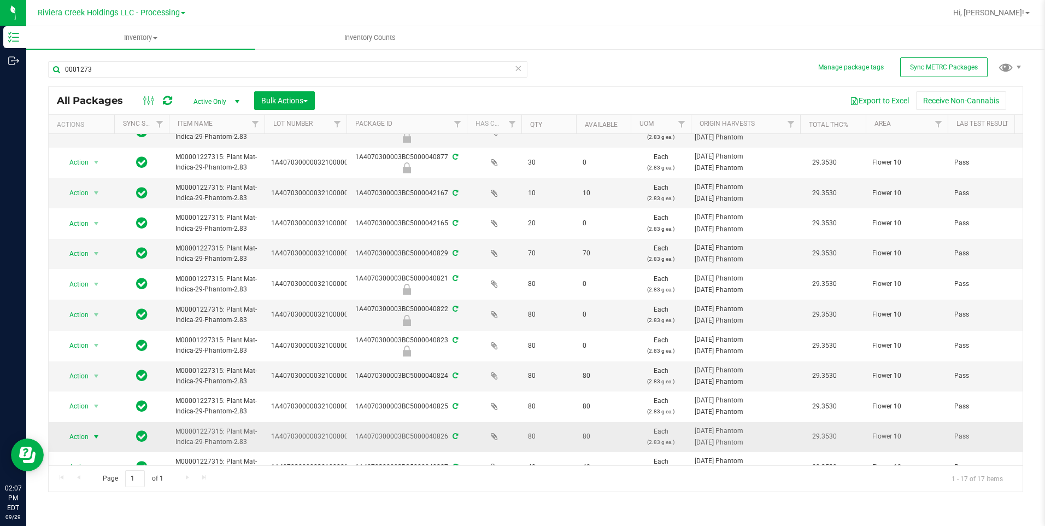
click at [81, 407] on span "Action" at bounding box center [75, 436] width 30 height 15
click at [98, 287] on li "Create package" at bounding box center [95, 288] width 70 height 16
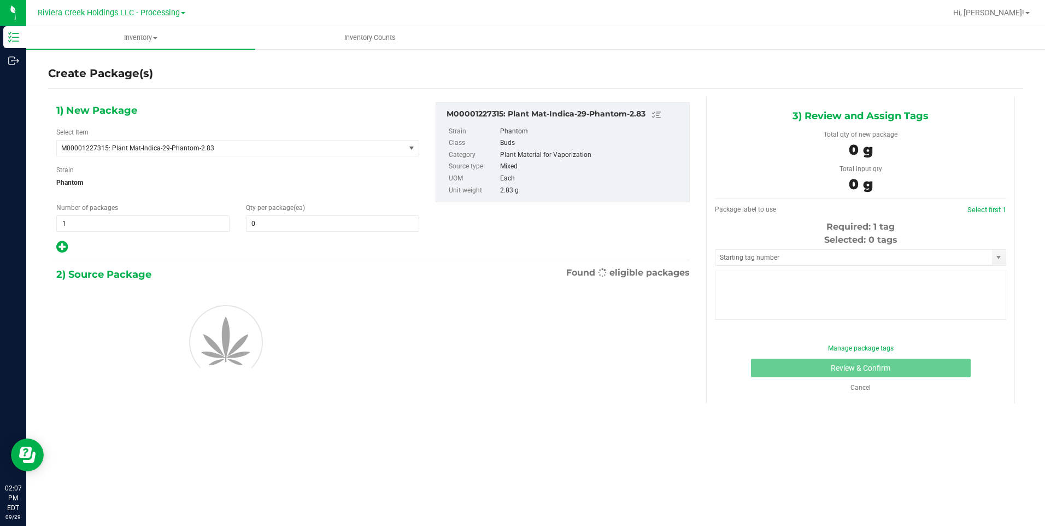
type input "0"
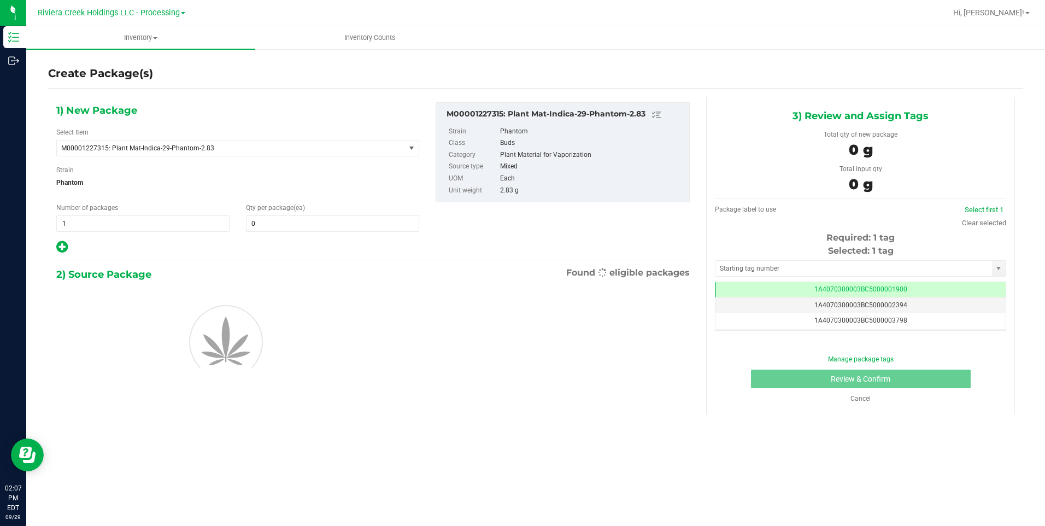
scroll to position [0, -1]
click at [274, 224] on span at bounding box center [332, 223] width 173 height 16
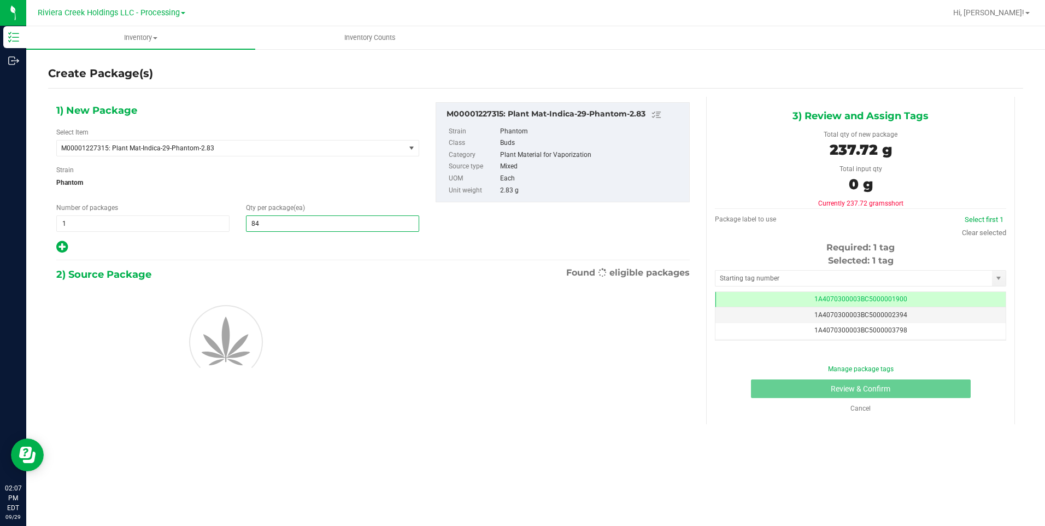
type input "8"
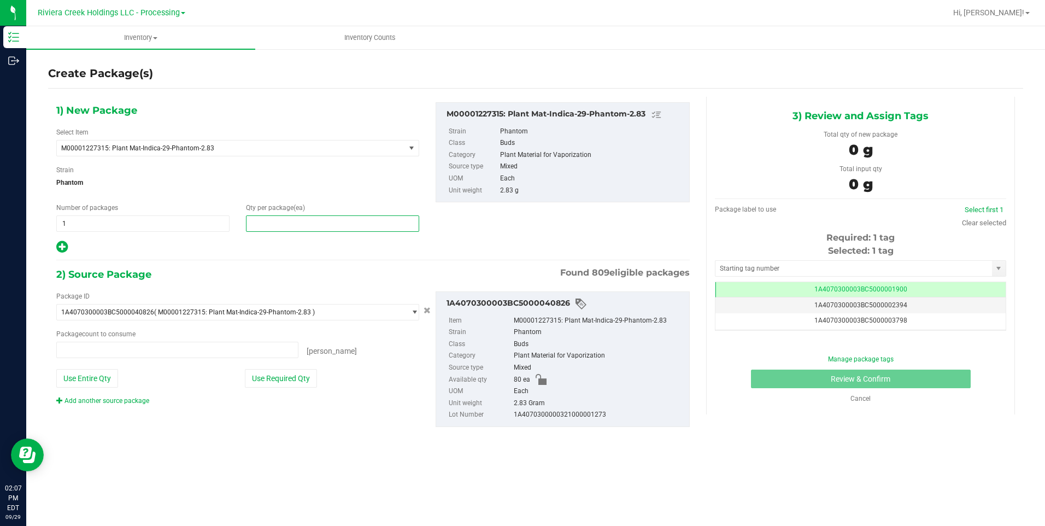
type input "0 ea"
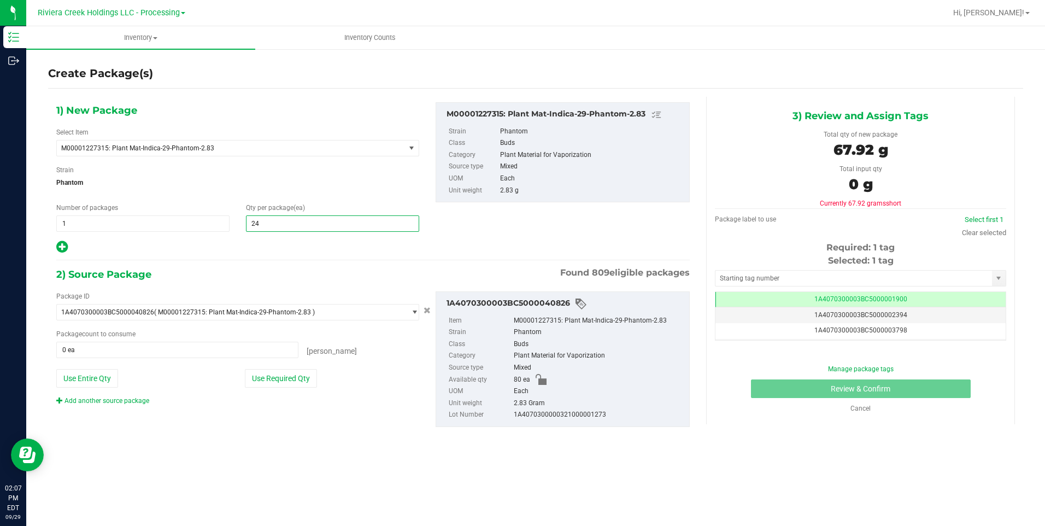
type input "240"
click at [109, 375] on button "Use Entire Qty" at bounding box center [87, 378] width 62 height 19
type input "80 ea"
click at [116, 404] on link "Add another source package" at bounding box center [102, 401] width 93 height 8
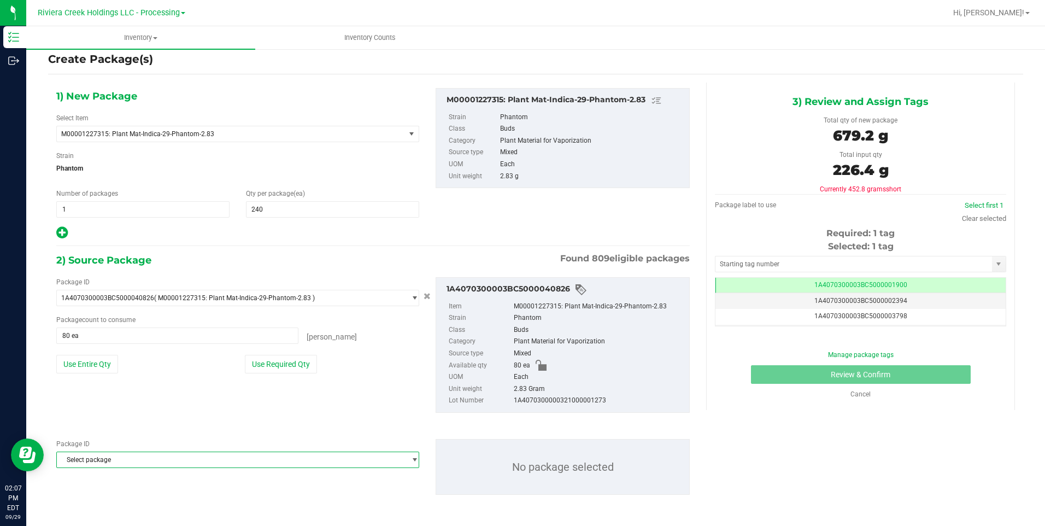
click at [131, 407] on span "Select package" at bounding box center [231, 459] width 348 height 15
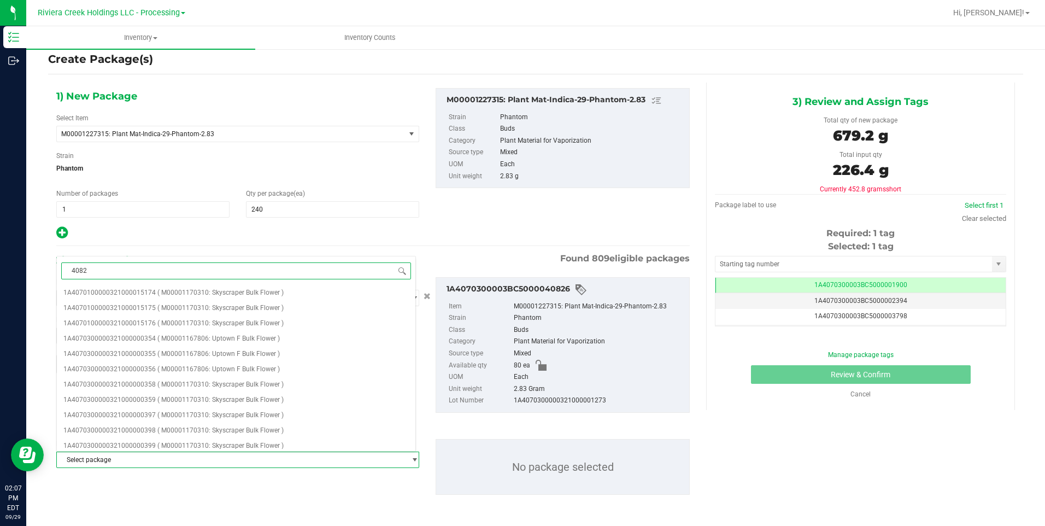
type input "40825"
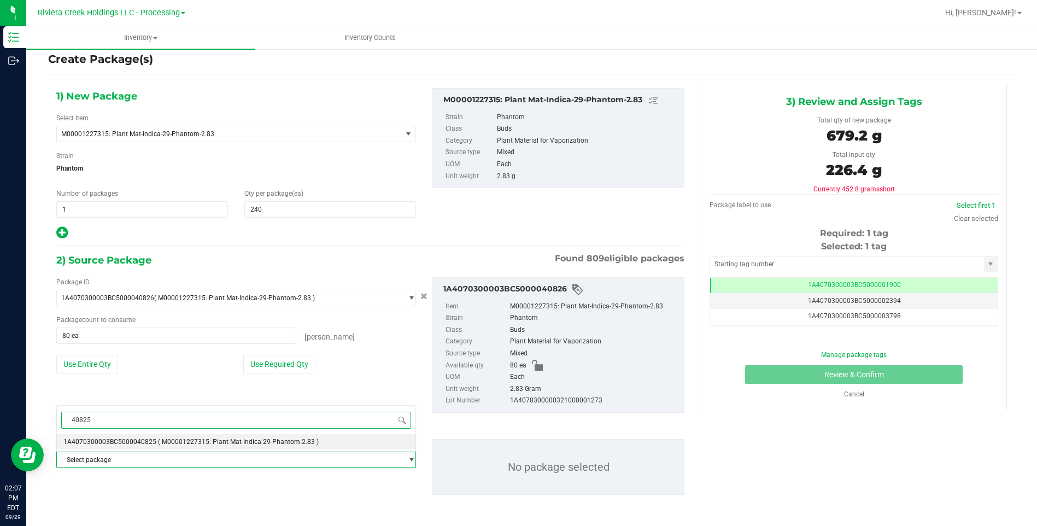
click at [148, 407] on span "1A4070300003BC5000040825" at bounding box center [109, 442] width 93 height 8
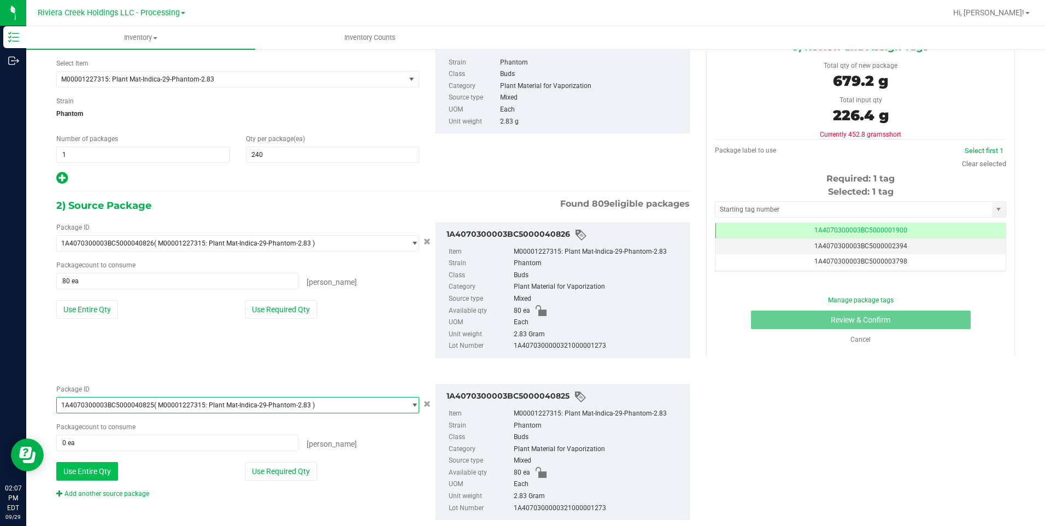
click at [100, 407] on button "Use Entire Qty" at bounding box center [87, 471] width 62 height 19
type input "80 ea"
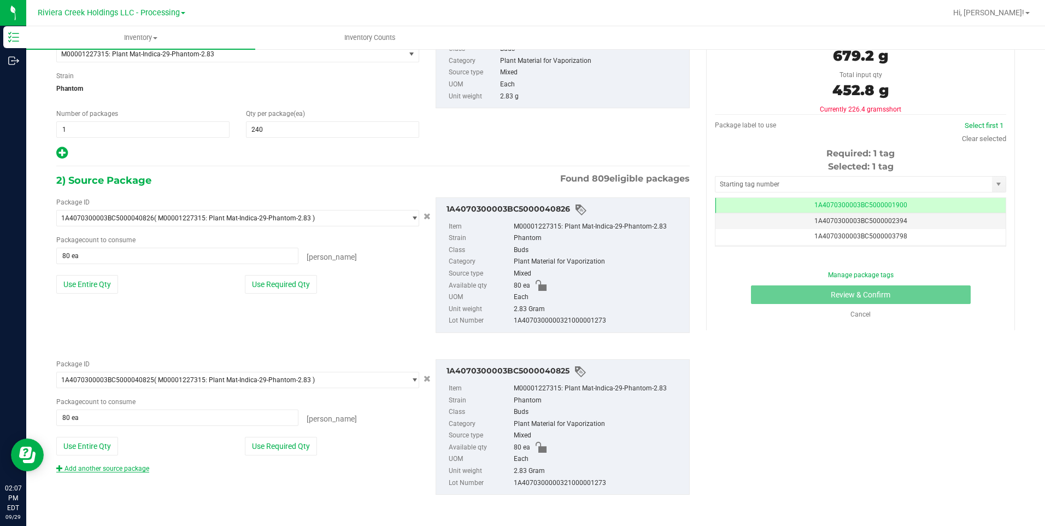
click at [137, 407] on link "Add another source package" at bounding box center [102, 469] width 93 height 8
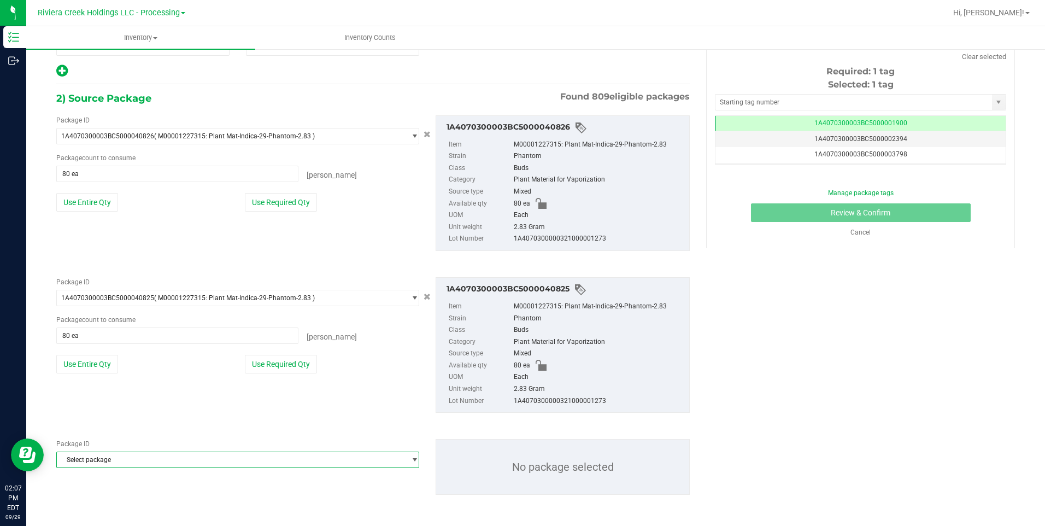
click at [129, 407] on span "Select package" at bounding box center [231, 459] width 348 height 15
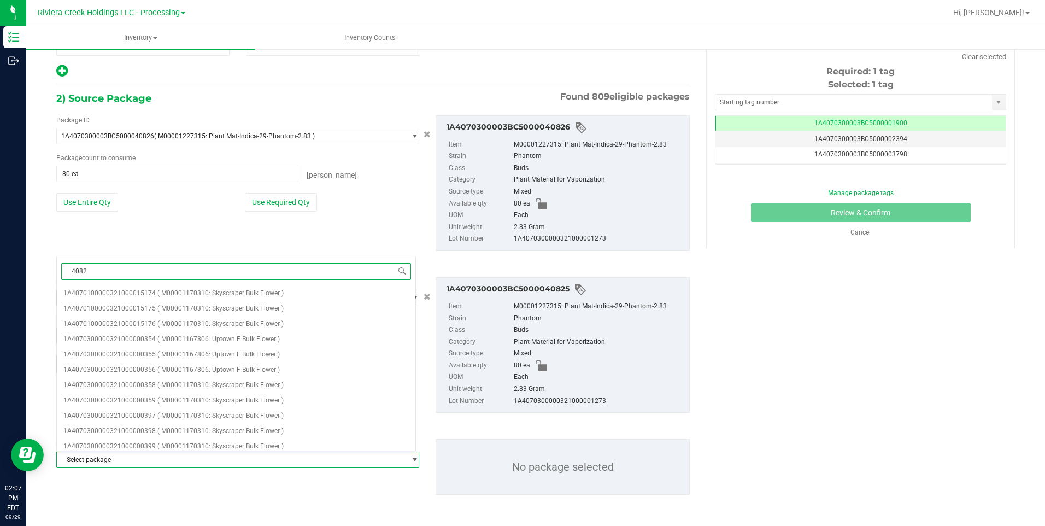
type input "40824"
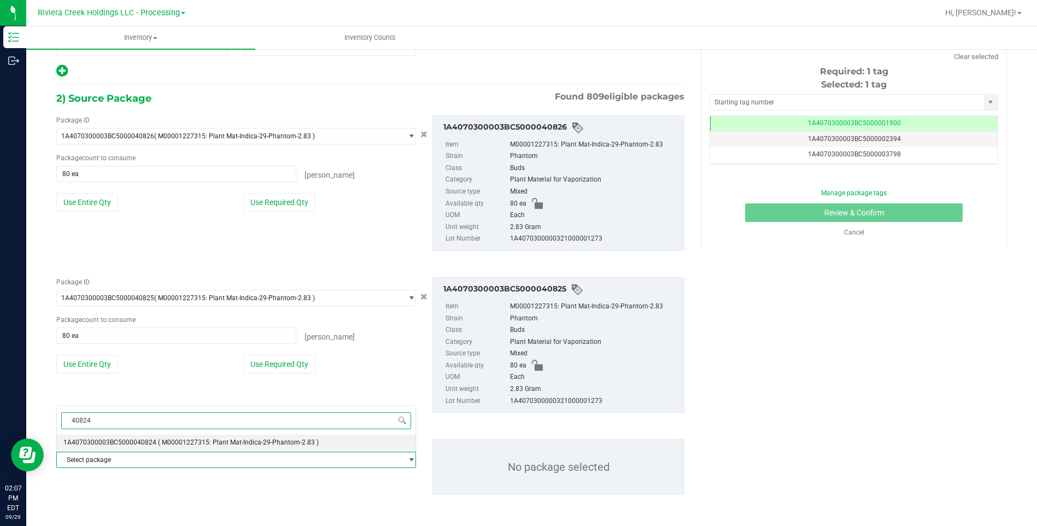
click at [145, 407] on span "1A4070300003BC5000040824" at bounding box center [109, 443] width 93 height 8
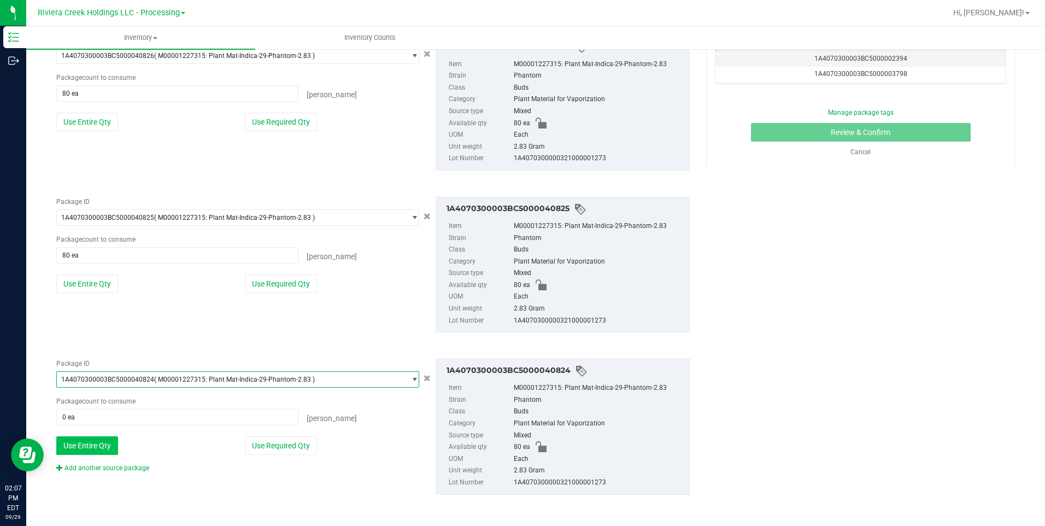
click at [95, 407] on button "Use Entire Qty" at bounding box center [87, 445] width 62 height 19
type input "80 ea"
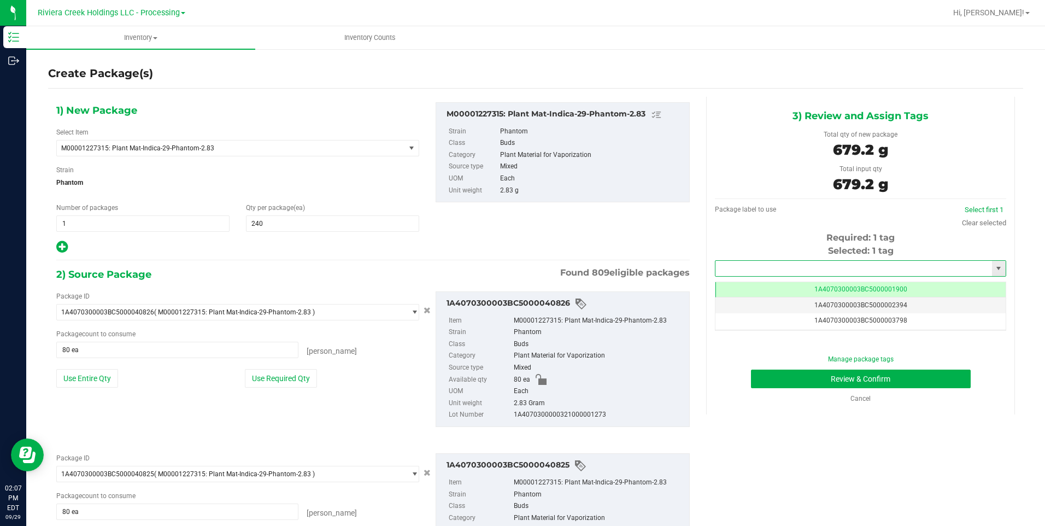
click at [781, 274] on input "text" at bounding box center [854, 268] width 277 height 15
click at [779, 279] on li "1A4070300003BC5000043705" at bounding box center [854, 287] width 288 height 16
type input "1A4070300003BC5000043705"
click at [794, 380] on button "Review & Confirm" at bounding box center [861, 379] width 220 height 19
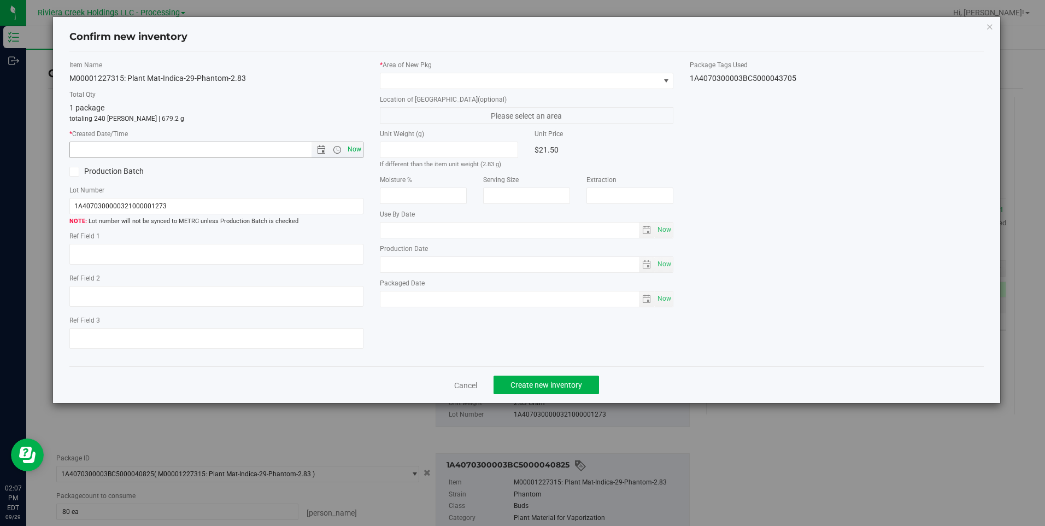
click at [355, 148] on span "Now" at bounding box center [354, 150] width 19 height 16
type input "[DATE] 2:07 PM"
click at [400, 83] on span at bounding box center [520, 80] width 279 height 15
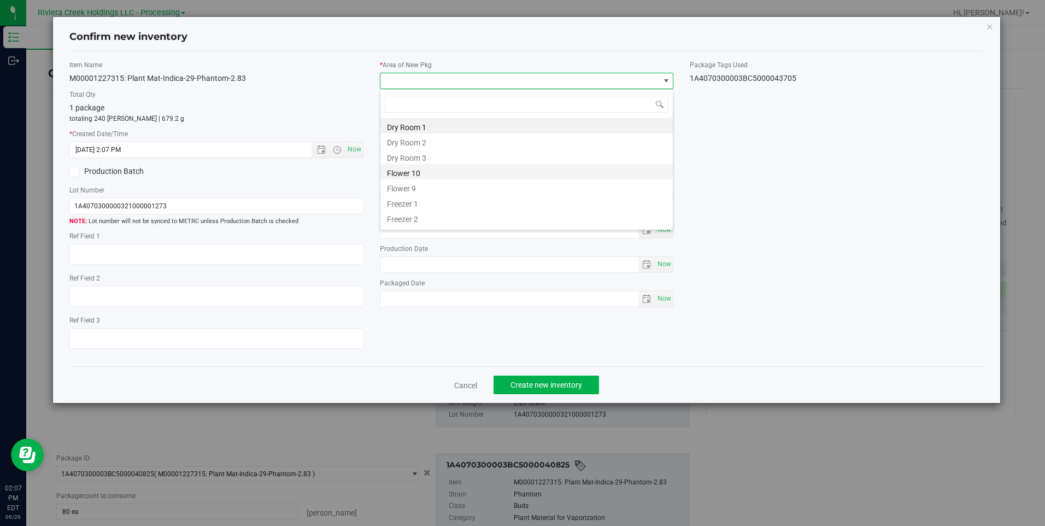
click at [424, 169] on li "Flower 10" at bounding box center [527, 171] width 293 height 15
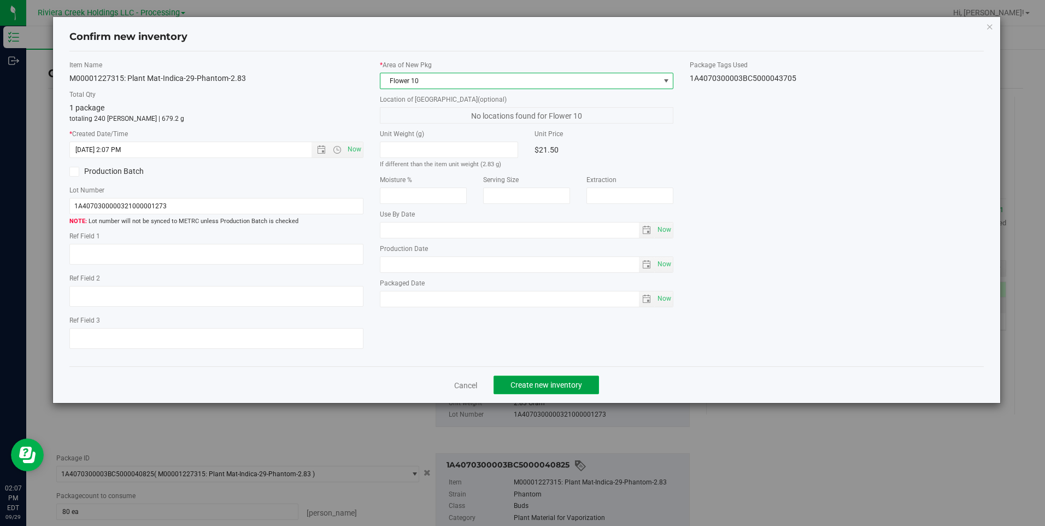
click at [521, 390] on button "Create new inventory" at bounding box center [547, 385] width 106 height 19
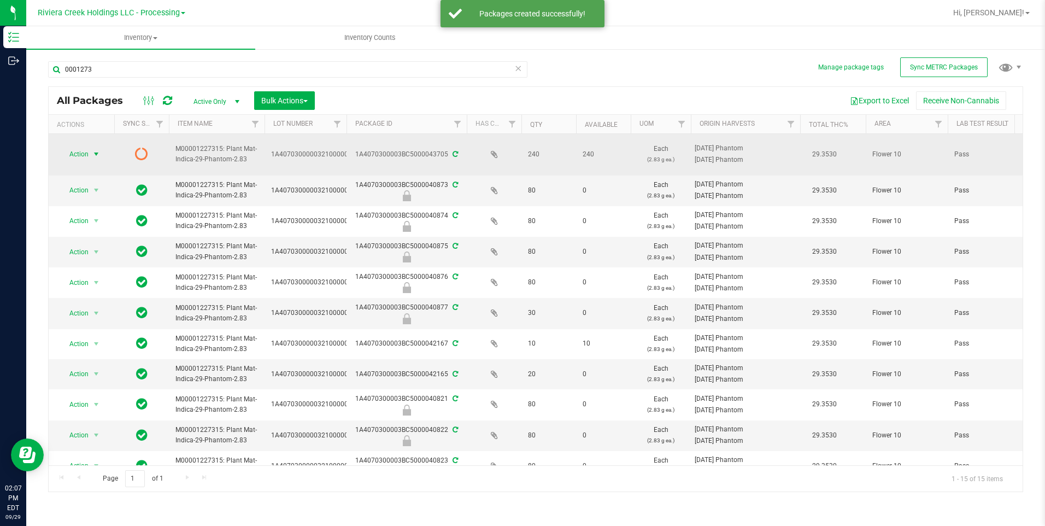
click at [77, 152] on span "Action" at bounding box center [75, 154] width 30 height 15
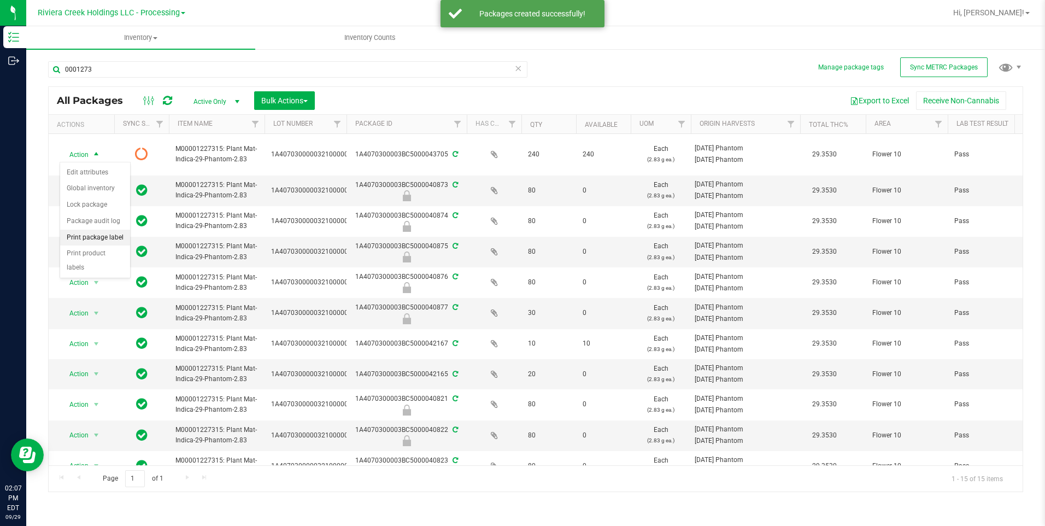
click at [98, 230] on li "Print package label" at bounding box center [95, 238] width 70 height 16
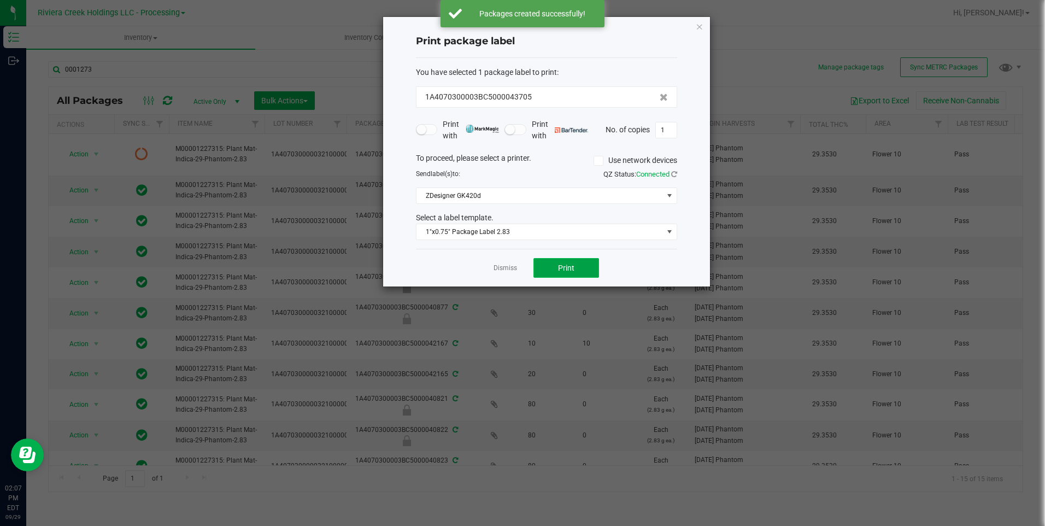
click at [558, 265] on span "Print" at bounding box center [566, 268] width 16 height 9
click at [700, 26] on icon "button" at bounding box center [700, 26] width 8 height 13
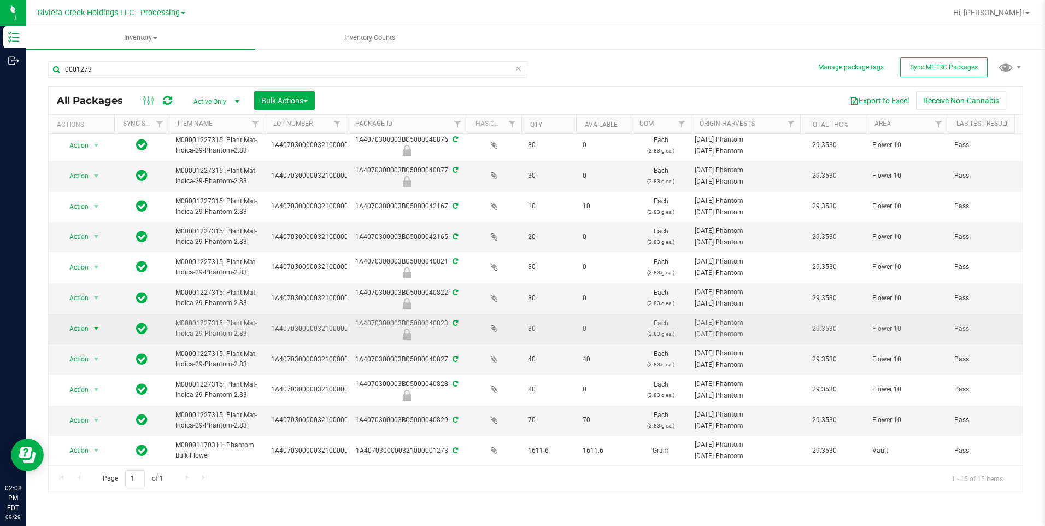
click at [86, 321] on span "Action" at bounding box center [75, 328] width 30 height 15
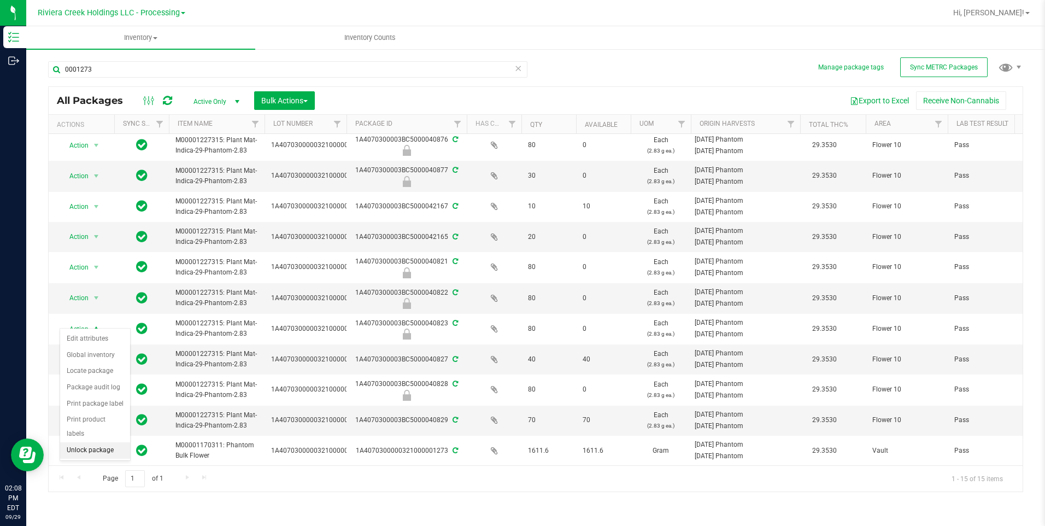
click at [113, 407] on li "Unlock package" at bounding box center [95, 450] width 70 height 16
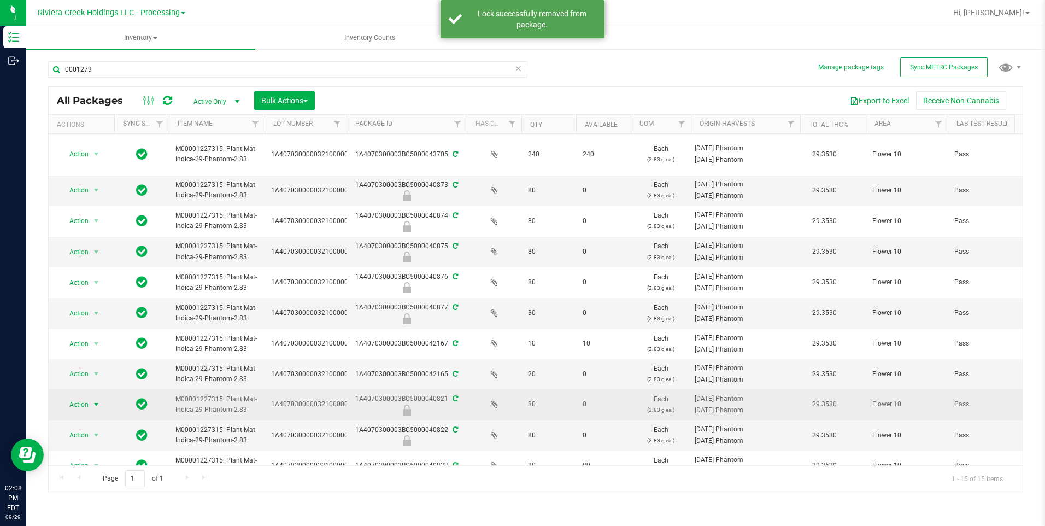
click at [98, 402] on span "select" at bounding box center [96, 404] width 9 height 9
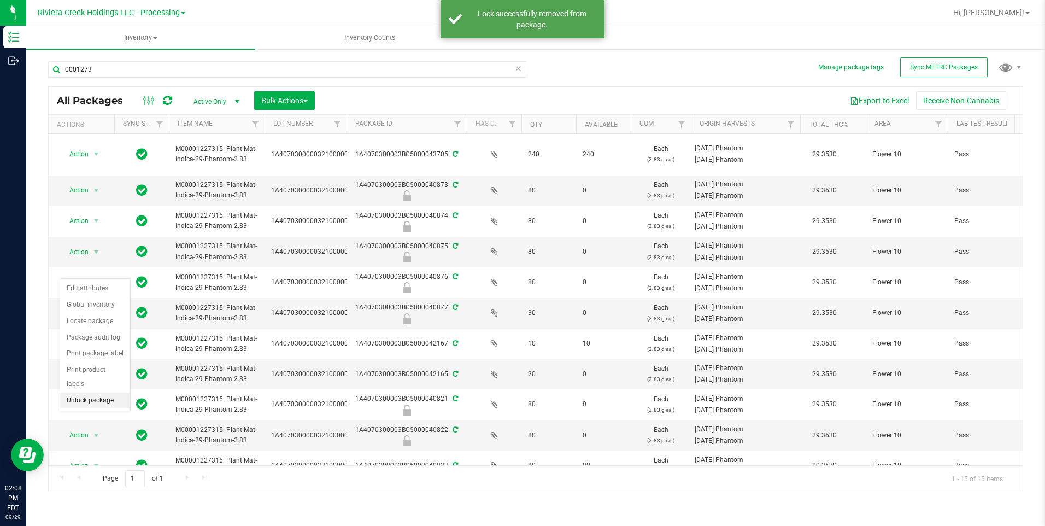
click at [96, 393] on li "Unlock package" at bounding box center [95, 401] width 70 height 16
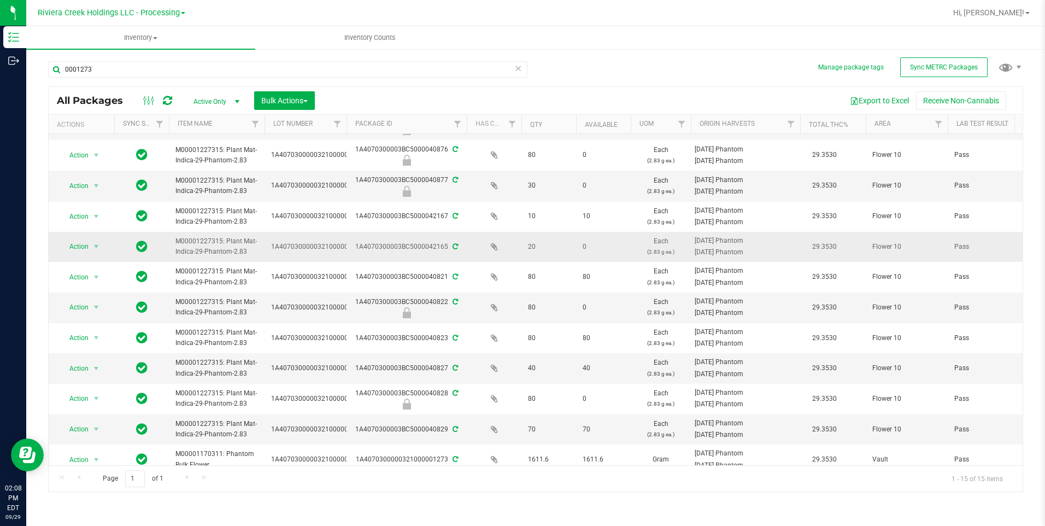
scroll to position [145, 0]
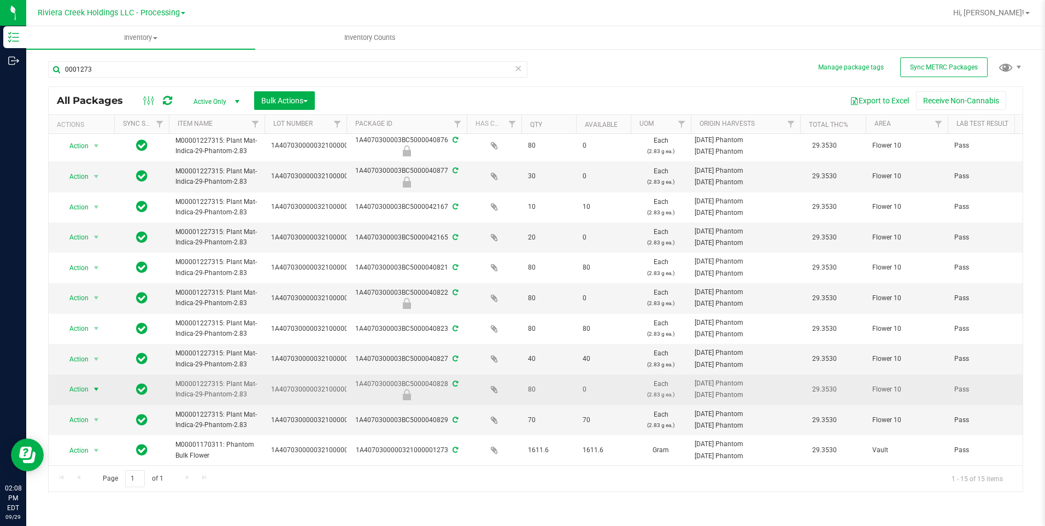
click at [96, 385] on span "select" at bounding box center [96, 389] width 9 height 9
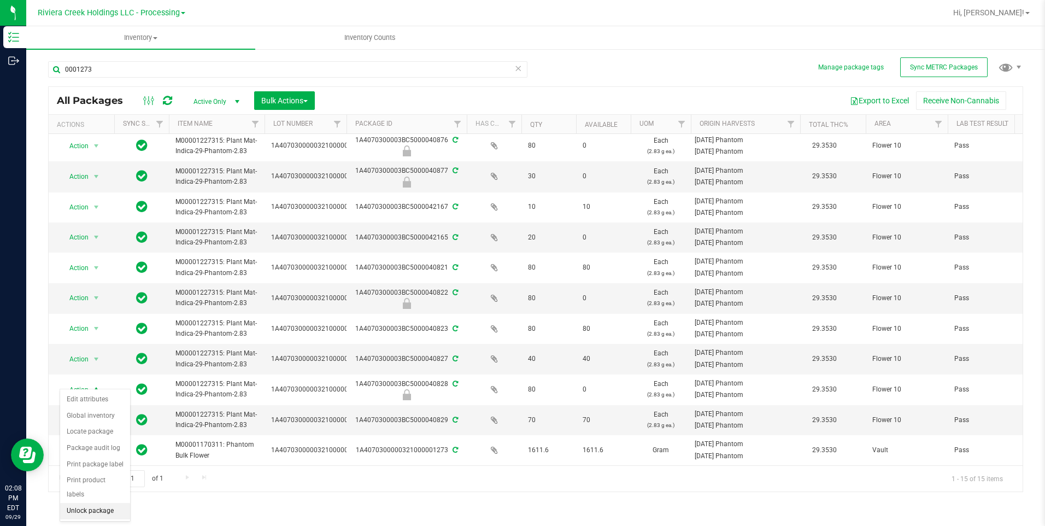
click at [102, 407] on li "Unlock package" at bounding box center [95, 511] width 70 height 16
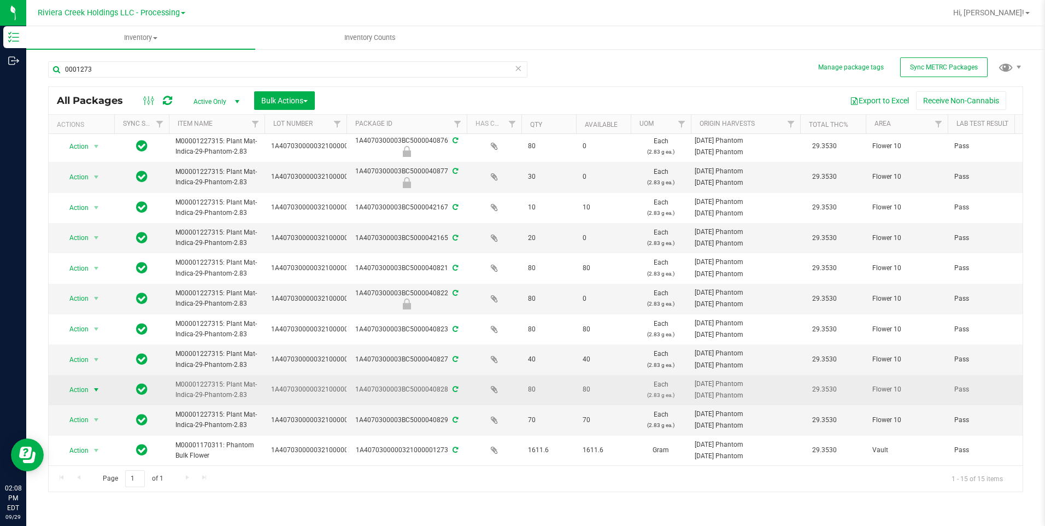
click at [86, 382] on span "Action" at bounding box center [75, 389] width 30 height 15
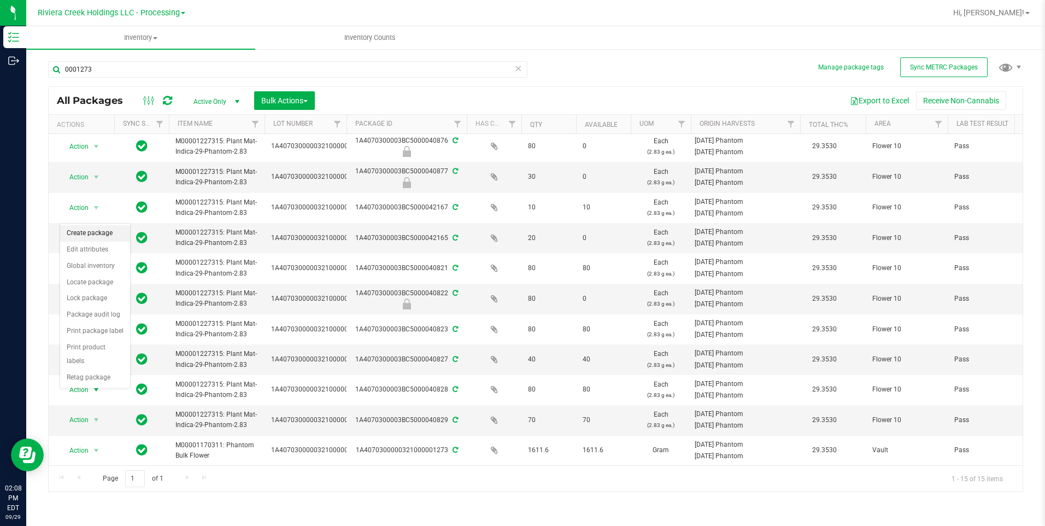
click at [96, 229] on li "Create package" at bounding box center [95, 233] width 70 height 16
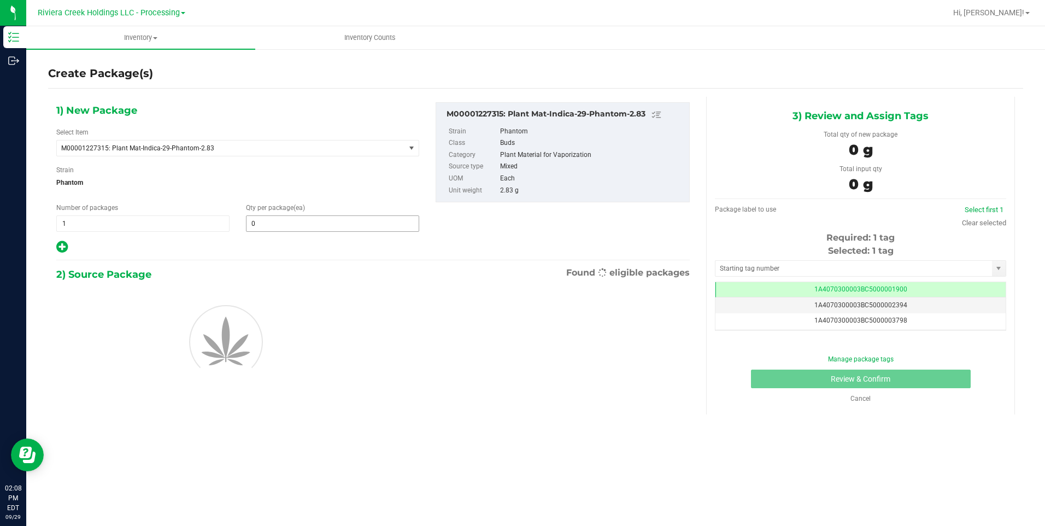
scroll to position [0, -1]
click at [305, 229] on span at bounding box center [332, 223] width 173 height 16
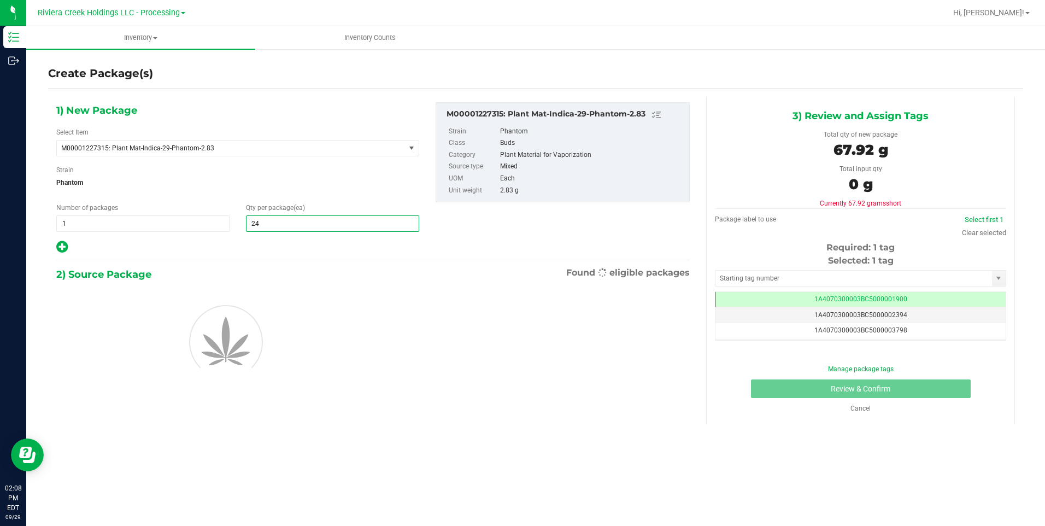
type input "240"
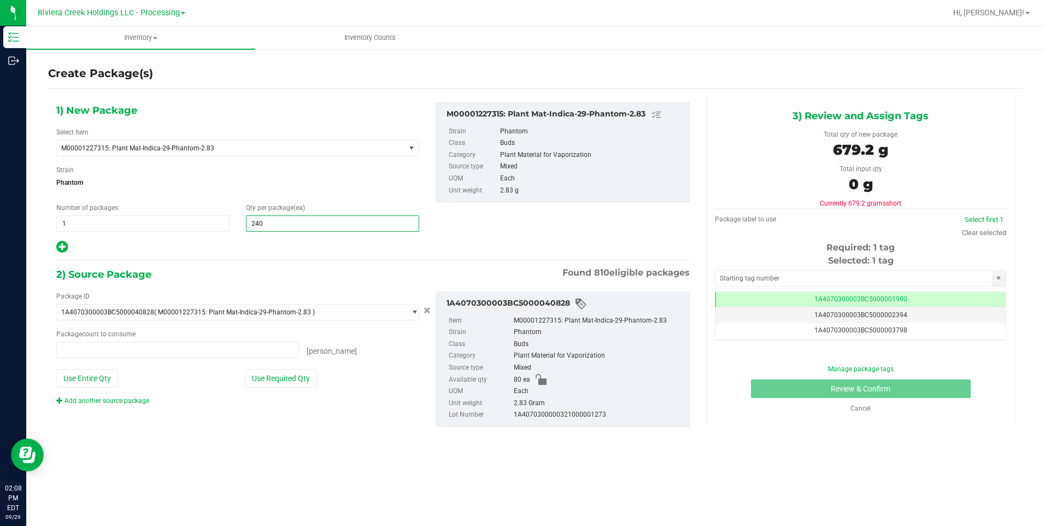
type input "0 ea"
type input "240"
click at [96, 384] on button "Use Entire Qty" at bounding box center [87, 378] width 62 height 19
type input "80 ea"
click at [102, 402] on link "Add another source package" at bounding box center [102, 401] width 93 height 8
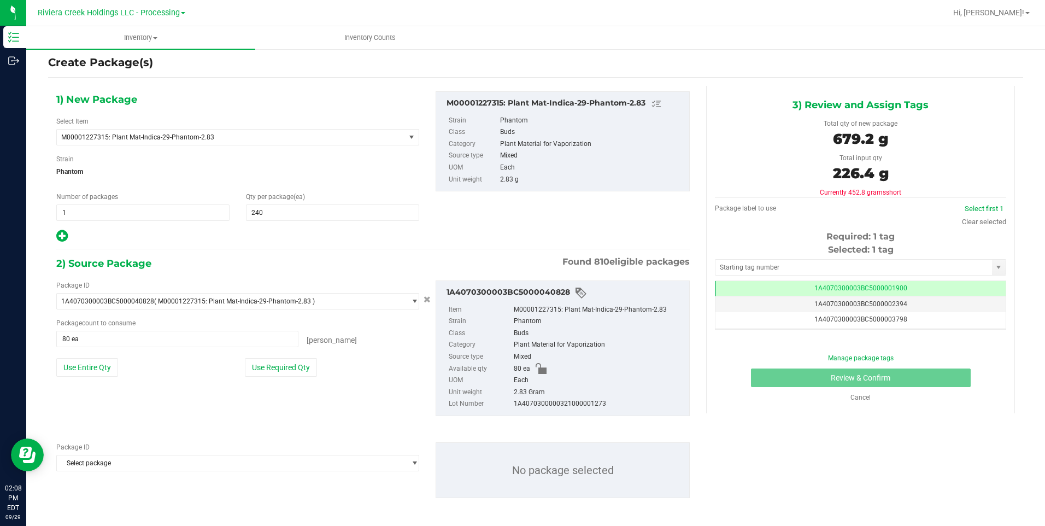
scroll to position [14, 0]
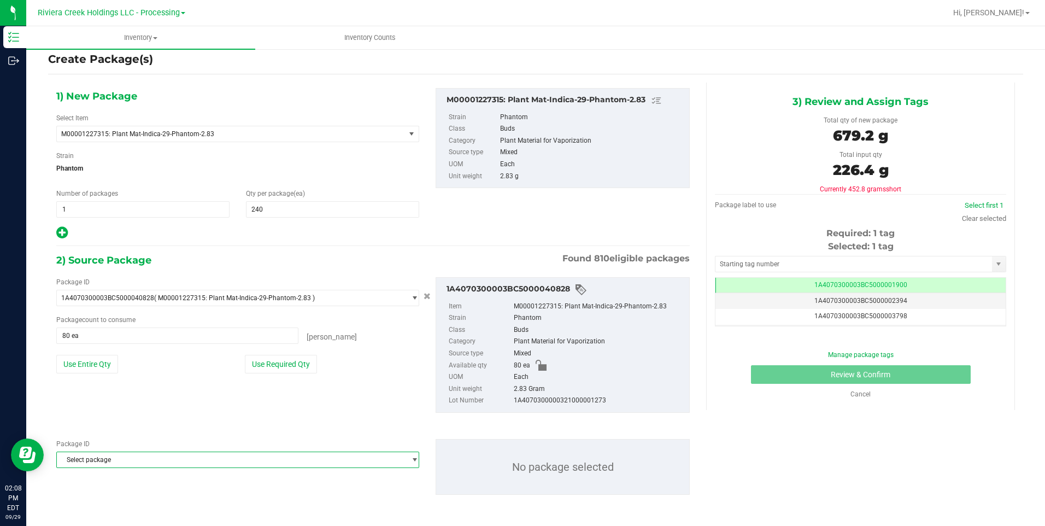
click at [130, 407] on span "Select package" at bounding box center [231, 459] width 348 height 15
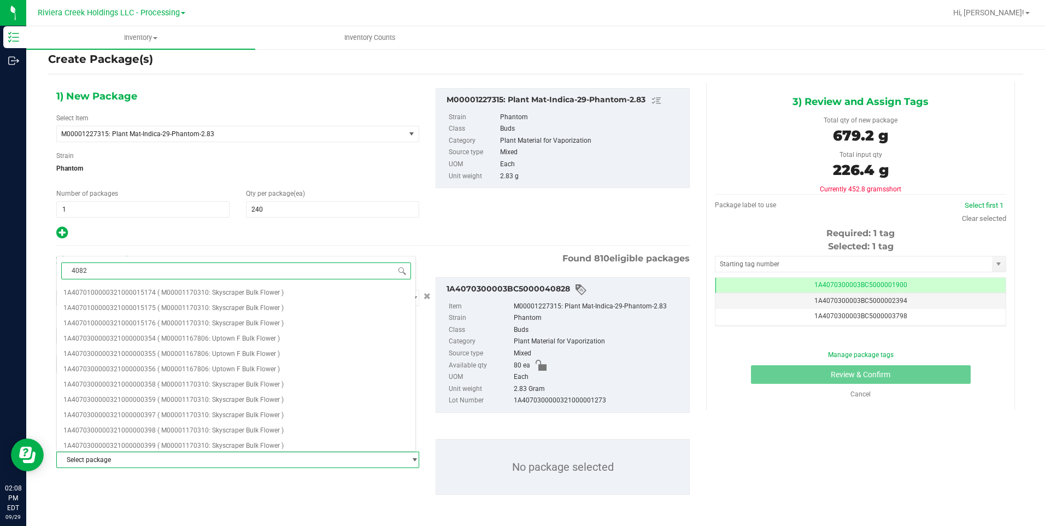
type input "40821"
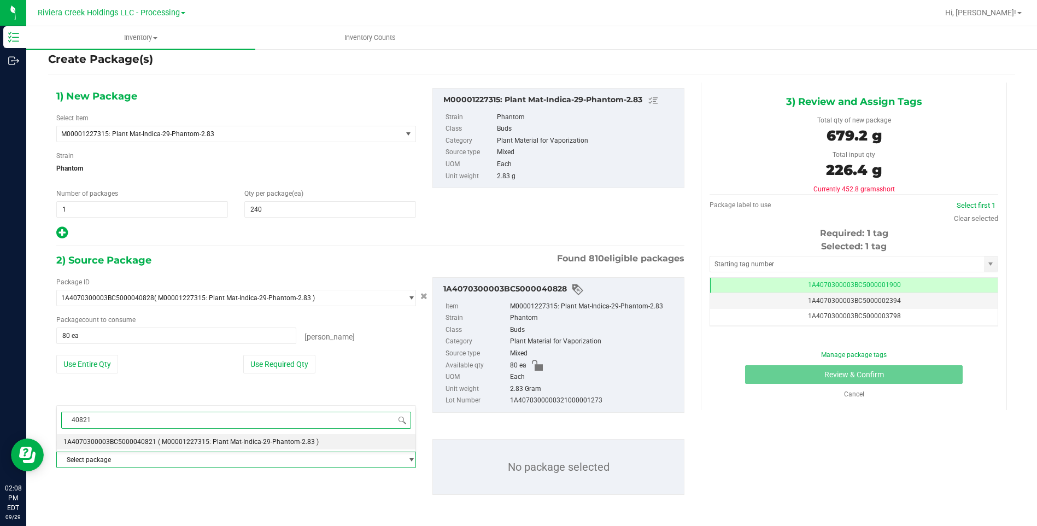
click at [149, 407] on span "1A4070300003BC5000040821" at bounding box center [109, 442] width 93 height 8
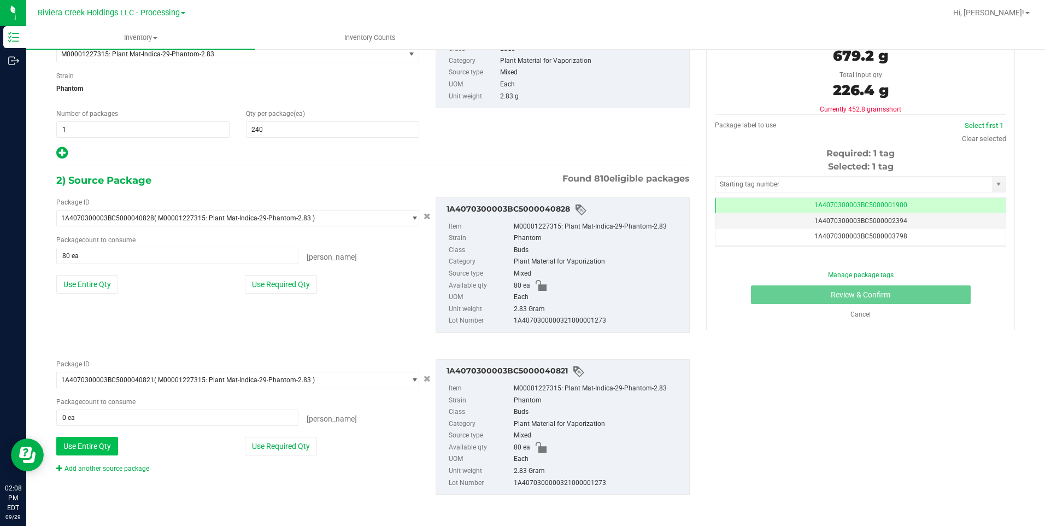
click at [93, 407] on button "Use Entire Qty" at bounding box center [87, 446] width 62 height 19
type input "80 ea"
click at [104, 407] on div "Package ID 1A4070300003BC5000040821 ( M00001227315: Plant Mat-Indica-29-Phantom…" at bounding box center [373, 426] width 650 height 153
click at [106, 407] on link "Add another source package" at bounding box center [102, 469] width 93 height 8
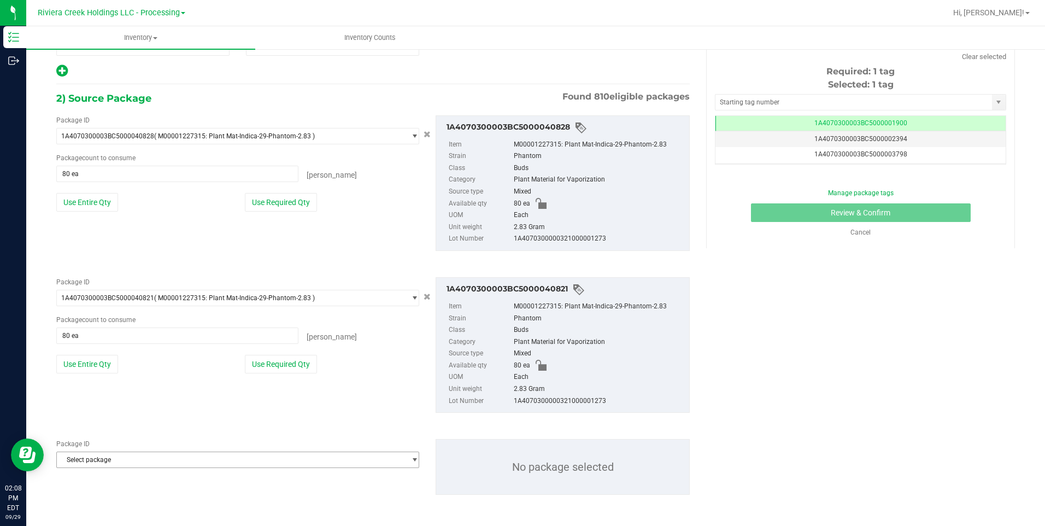
click at [110, 407] on span "Select package" at bounding box center [231, 459] width 348 height 15
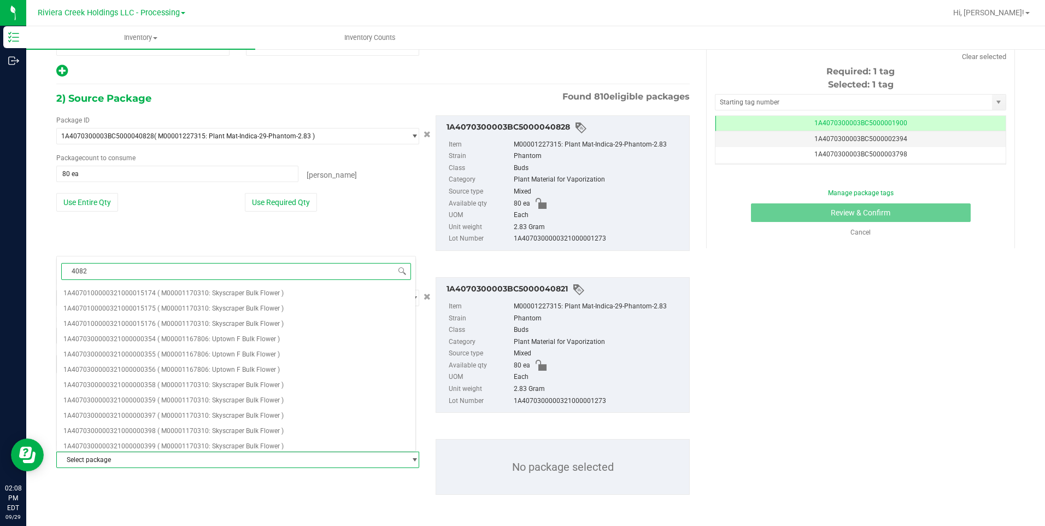
type input "40823"
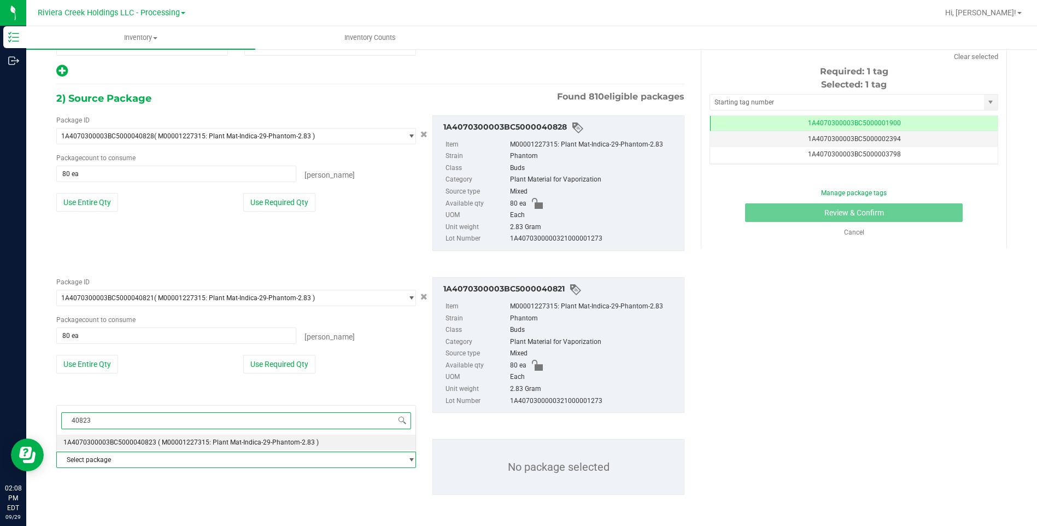
click at [139, 407] on span "1A4070300003BC5000040823" at bounding box center [109, 443] width 93 height 8
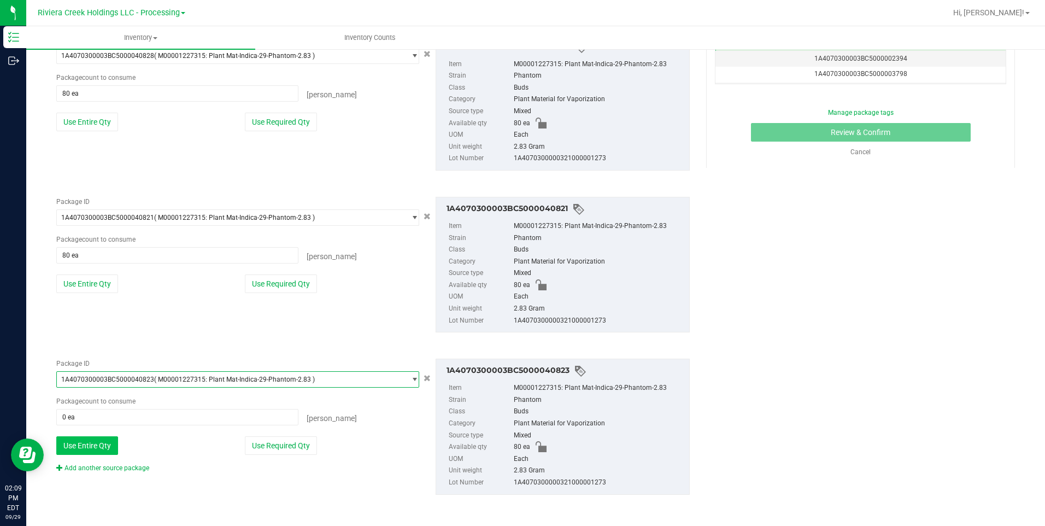
click at [101, 407] on button "Use Entire Qty" at bounding box center [87, 445] width 62 height 19
type input "80 ea"
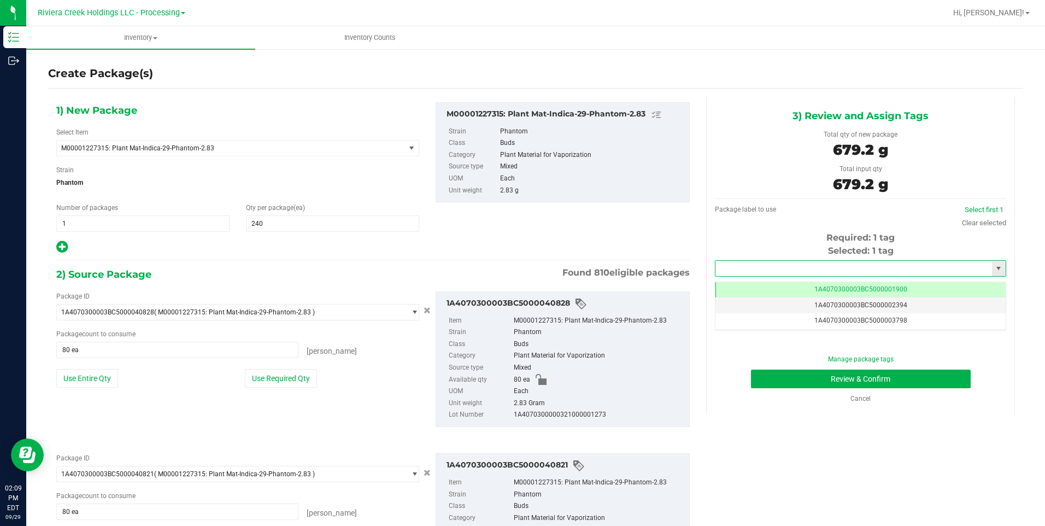
click at [756, 275] on input "text" at bounding box center [854, 268] width 277 height 15
click at [753, 283] on li "1A4070300003BC5000043706" at bounding box center [854, 287] width 288 height 16
type input "1A4070300003BC5000043706"
click at [762, 376] on button "Review & Confirm" at bounding box center [861, 379] width 220 height 19
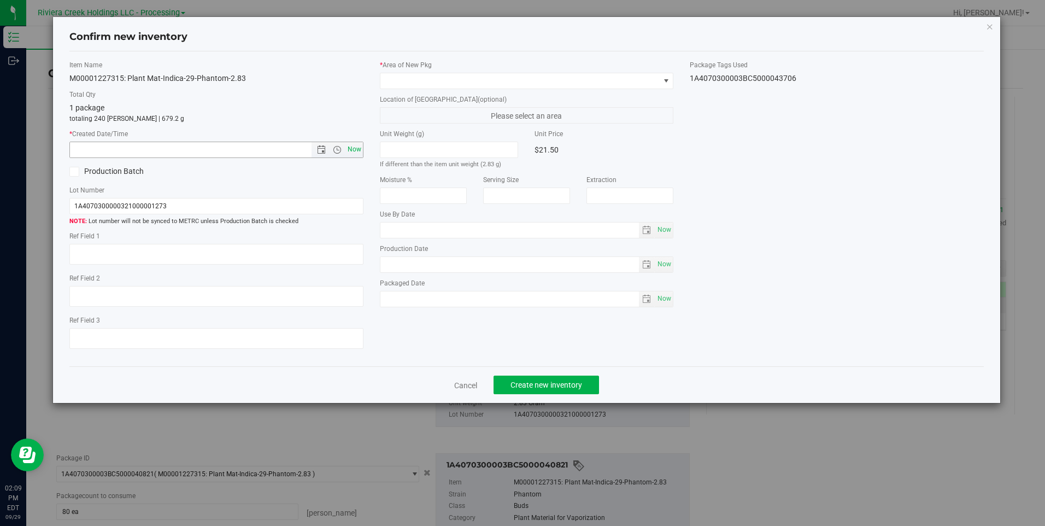
click at [353, 153] on span "Now" at bounding box center [354, 150] width 19 height 16
type input "[DATE] 2:09 PM"
click at [400, 76] on span at bounding box center [520, 80] width 279 height 15
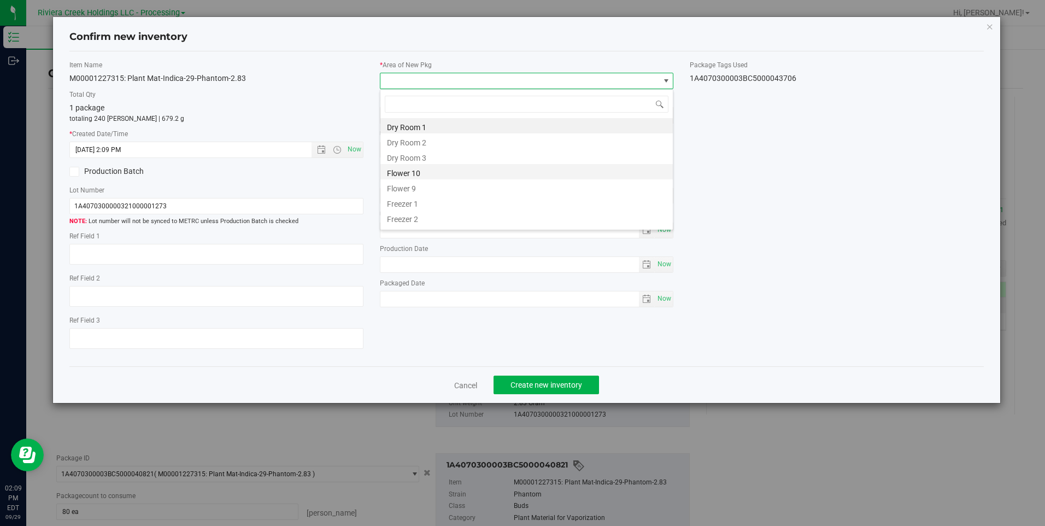
click at [435, 174] on li "Flower 10" at bounding box center [527, 171] width 293 height 15
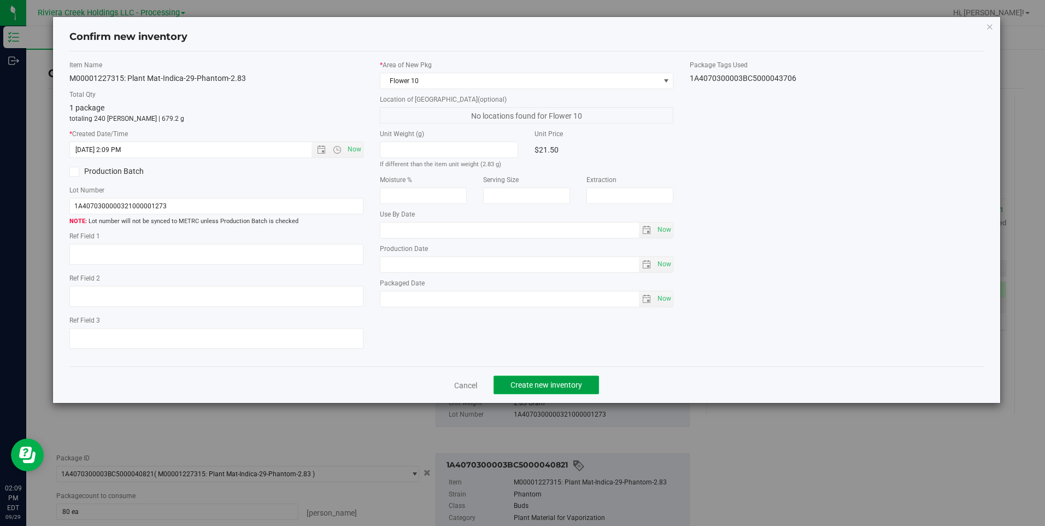
click at [528, 386] on span "Create new inventory" at bounding box center [547, 385] width 72 height 9
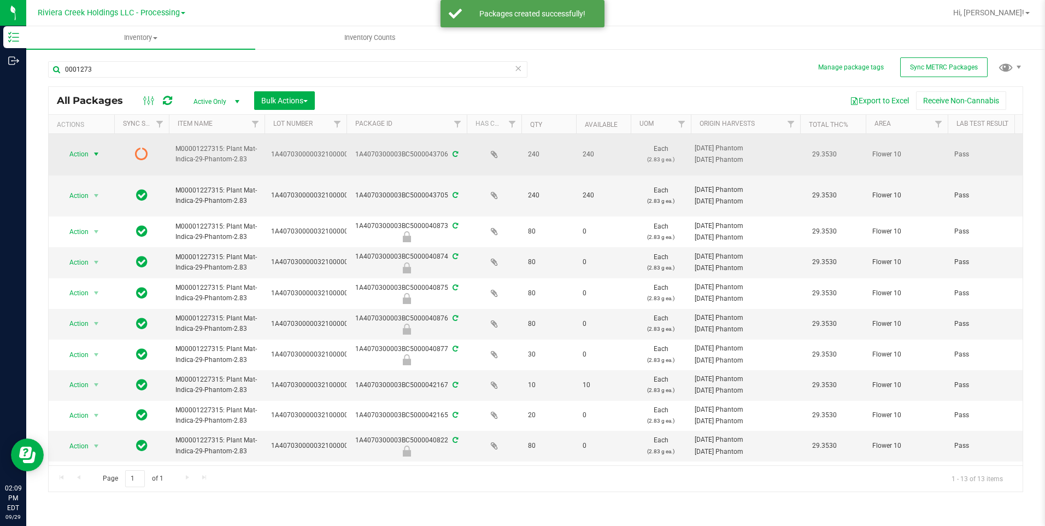
click at [80, 160] on span "Action" at bounding box center [75, 154] width 30 height 15
click at [80, 156] on span "Action" at bounding box center [75, 154] width 30 height 15
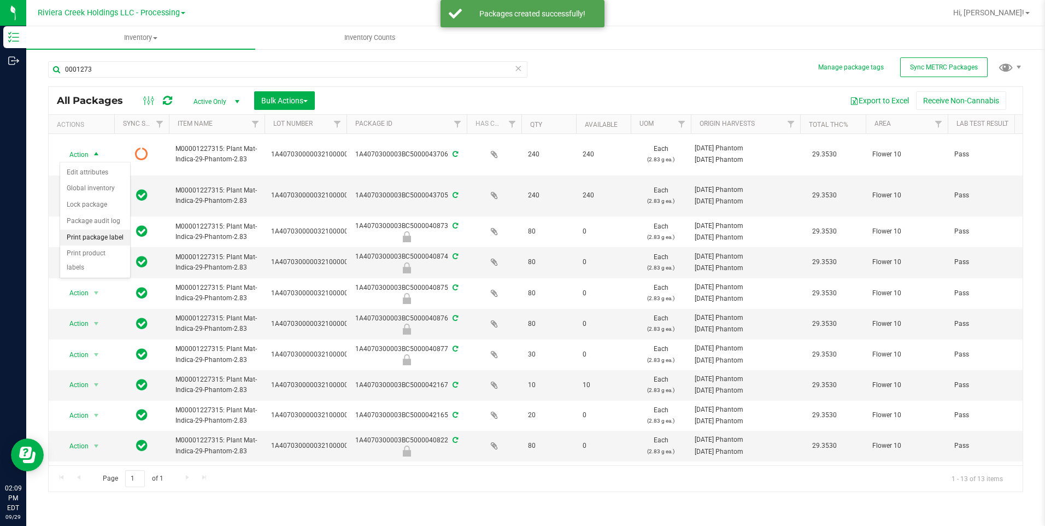
click at [116, 236] on li "Print package label" at bounding box center [95, 238] width 70 height 16
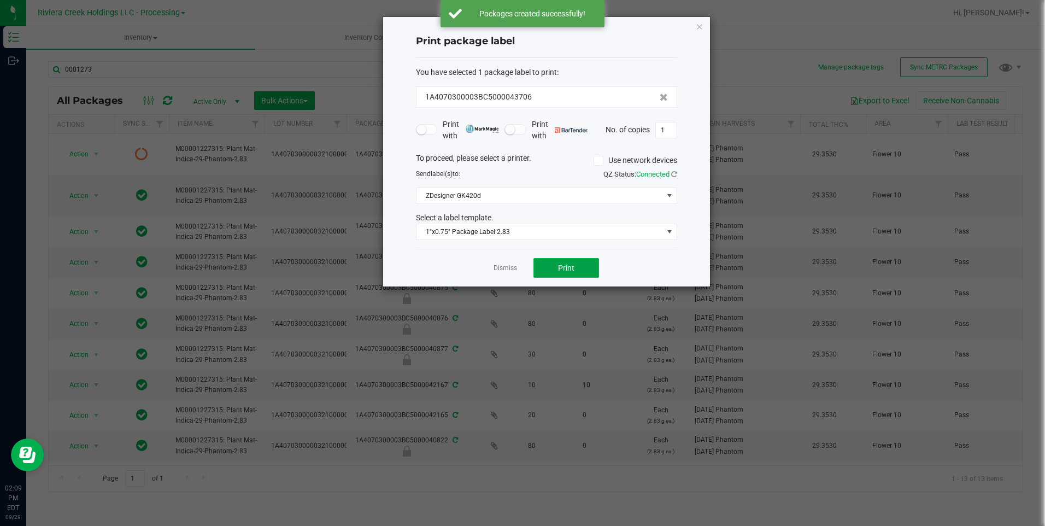
click at [570, 267] on span "Print" at bounding box center [566, 268] width 16 height 9
click at [699, 24] on icon "button" at bounding box center [700, 26] width 8 height 13
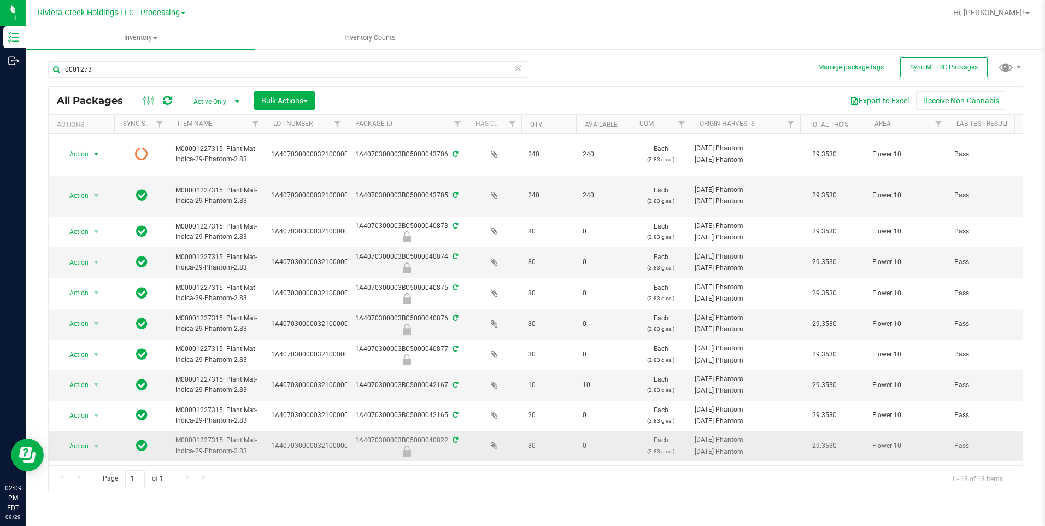
click at [85, 407] on span "Action" at bounding box center [75, 446] width 30 height 15
click at [87, 407] on li "Unlock package" at bounding box center [95, 442] width 70 height 16
click at [95, 407] on span "select" at bounding box center [96, 445] width 9 height 9
click at [82, 298] on li "Create package" at bounding box center [95, 298] width 70 height 16
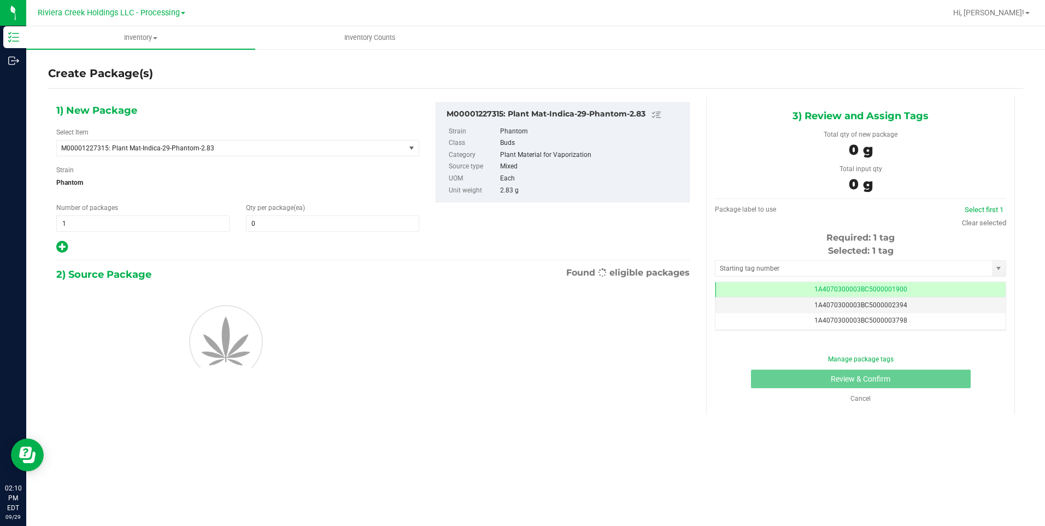
scroll to position [0, -1]
click at [311, 226] on span at bounding box center [332, 223] width 173 height 16
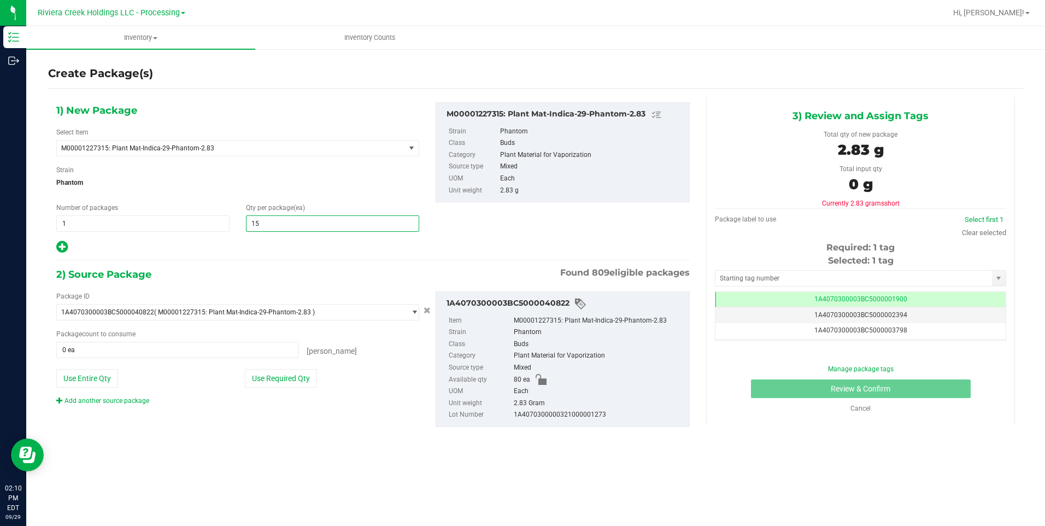
type input "150"
click at [105, 387] on button "Use Entire Qty" at bounding box center [87, 378] width 62 height 19
type input "80 ea"
click at [103, 401] on link "Add another source package" at bounding box center [102, 401] width 93 height 8
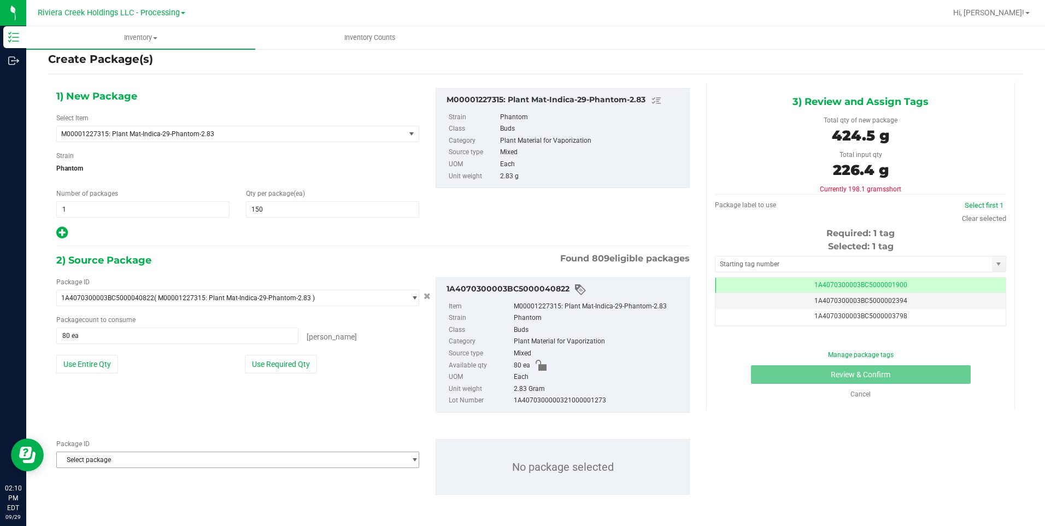
click at [102, 407] on span "Select package" at bounding box center [231, 459] width 348 height 15
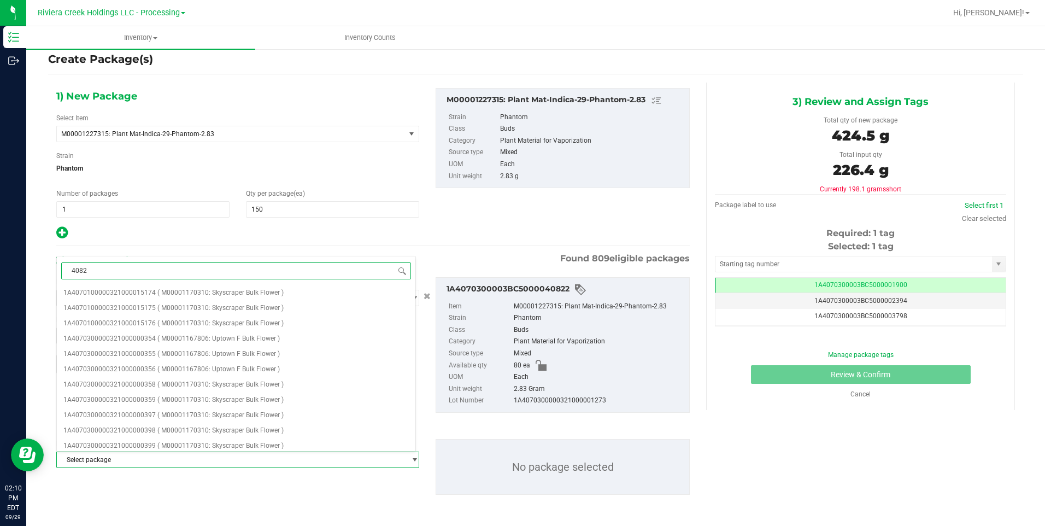
type input "40829"
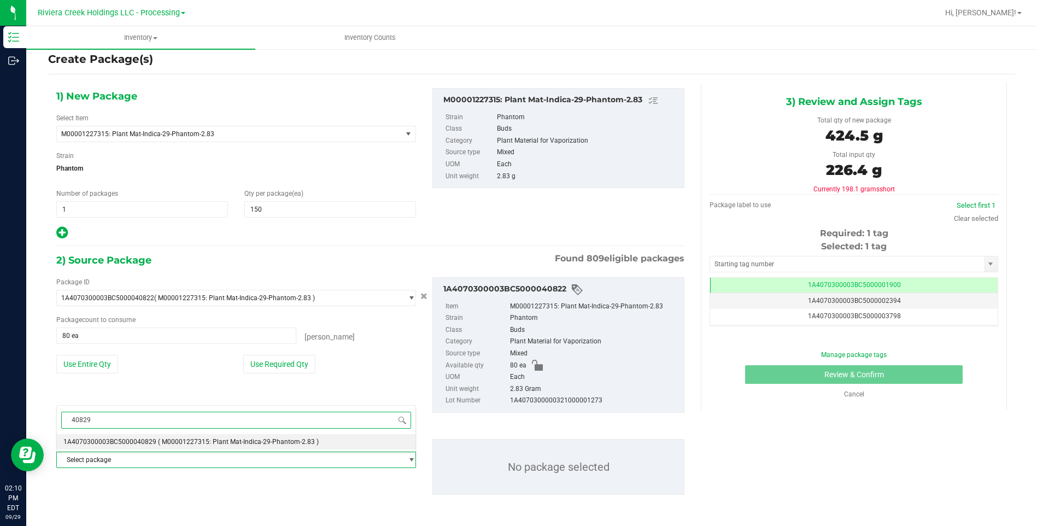
click at [141, 407] on span "1A4070300003BC5000040829" at bounding box center [109, 442] width 93 height 8
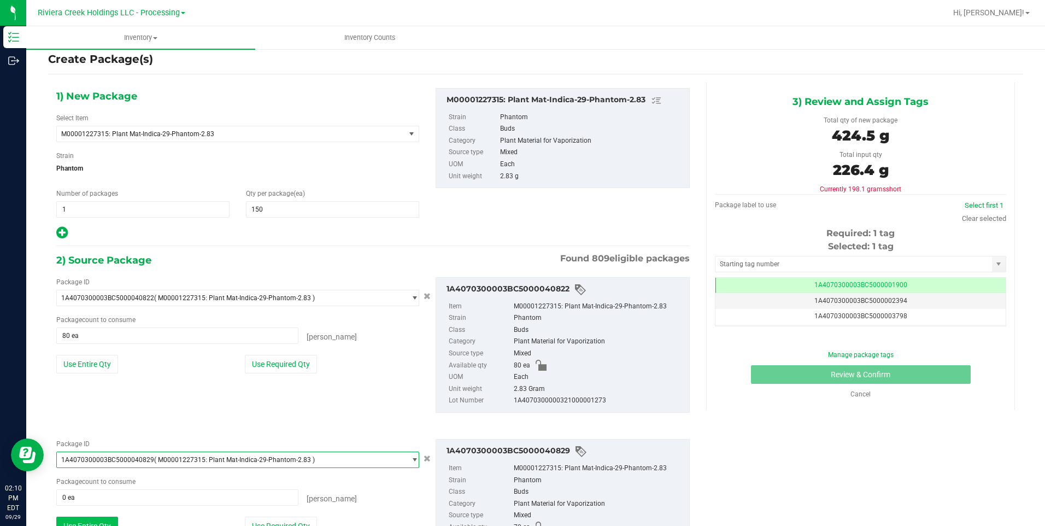
scroll to position [94, 0]
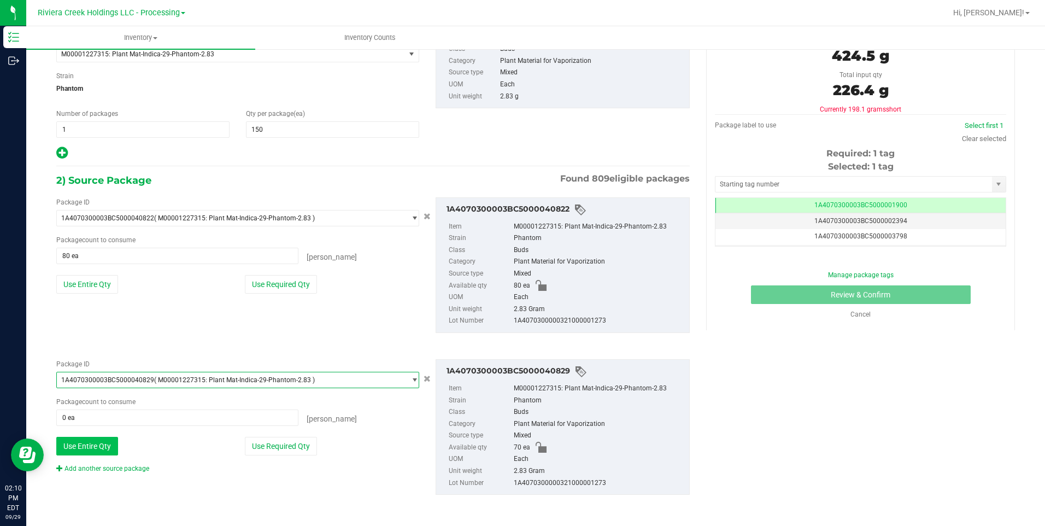
click at [90, 407] on button "Use Entire Qty" at bounding box center [87, 446] width 62 height 19
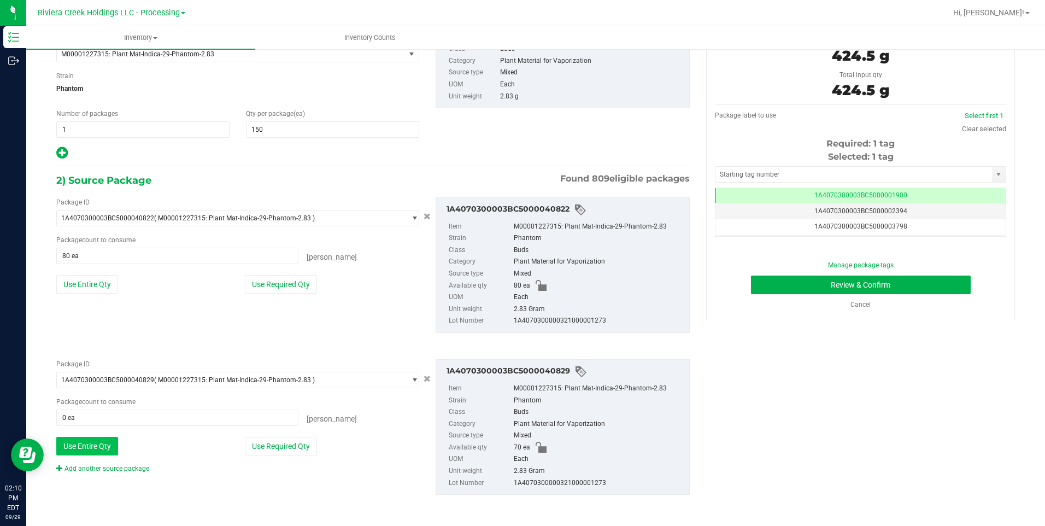
type input "70 ea"
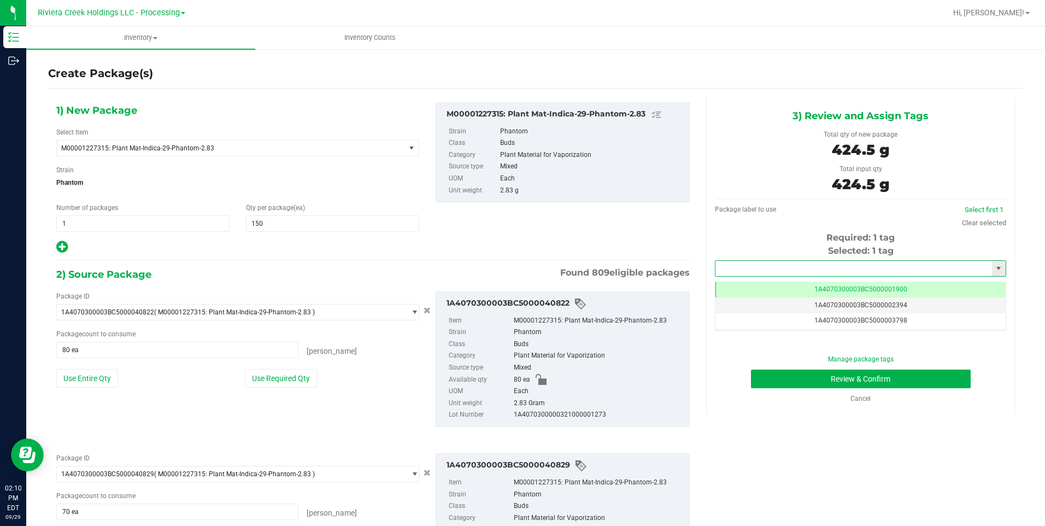
click at [730, 267] on input "text" at bounding box center [854, 268] width 277 height 15
click at [732, 283] on li "1A4070300003BC5000043707" at bounding box center [854, 287] width 288 height 16
type input "1A4070300003BC5000043707"
click at [786, 373] on button "Review & Confirm" at bounding box center [861, 379] width 220 height 19
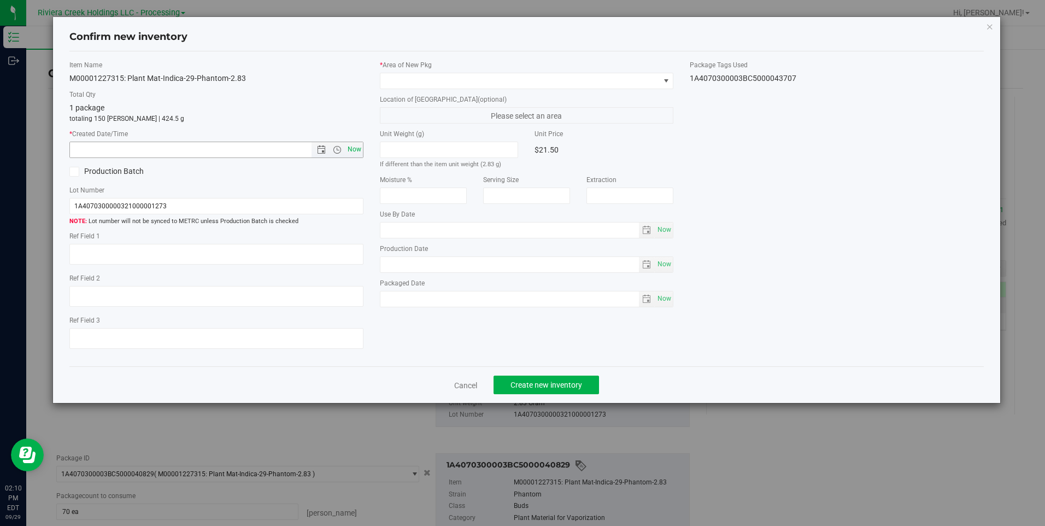
click at [351, 153] on span "Now" at bounding box center [354, 150] width 19 height 16
type input "[DATE] 2:10 PM"
click at [393, 79] on span at bounding box center [520, 80] width 279 height 15
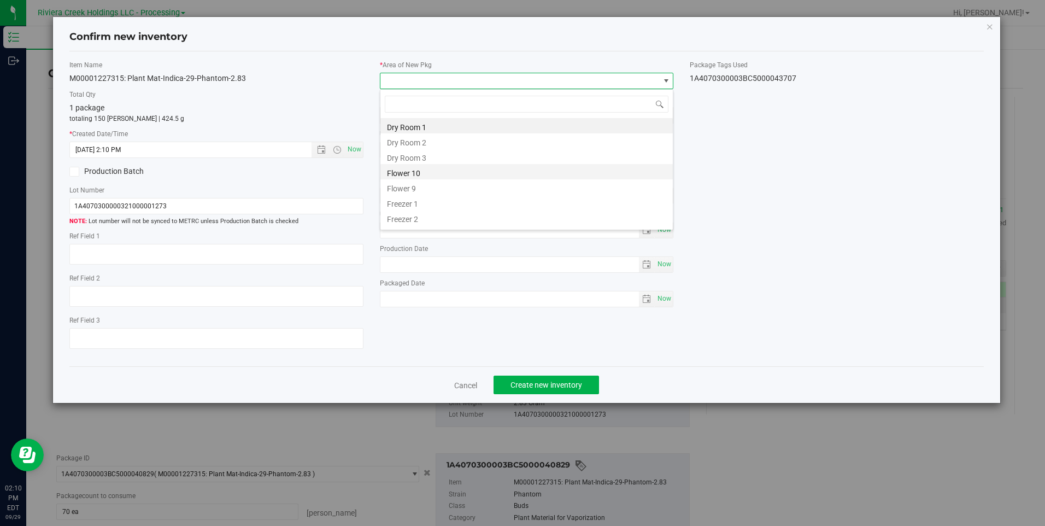
click at [426, 166] on li "Flower 10" at bounding box center [527, 171] width 293 height 15
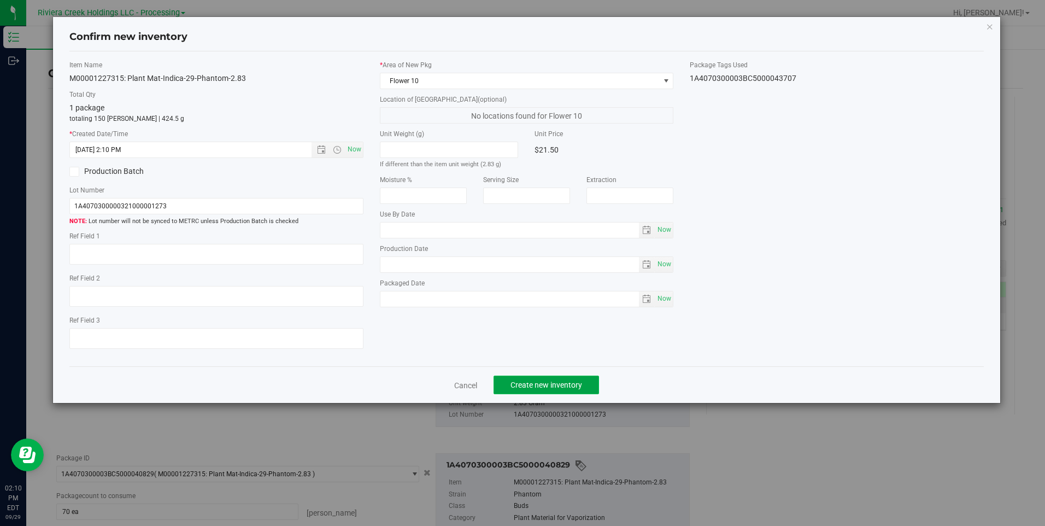
click at [531, 387] on span "Create new inventory" at bounding box center [547, 385] width 72 height 9
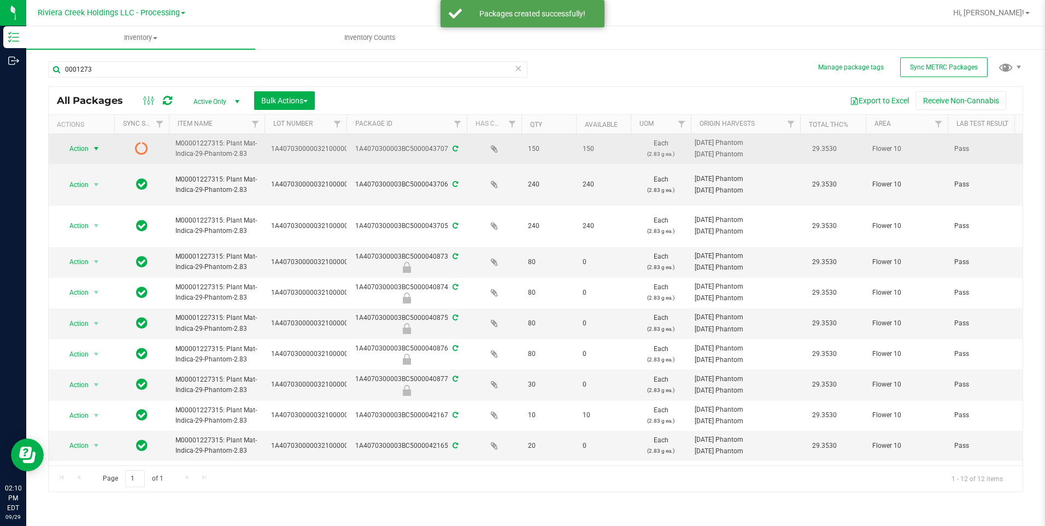
click at [66, 147] on span "Action" at bounding box center [75, 148] width 30 height 15
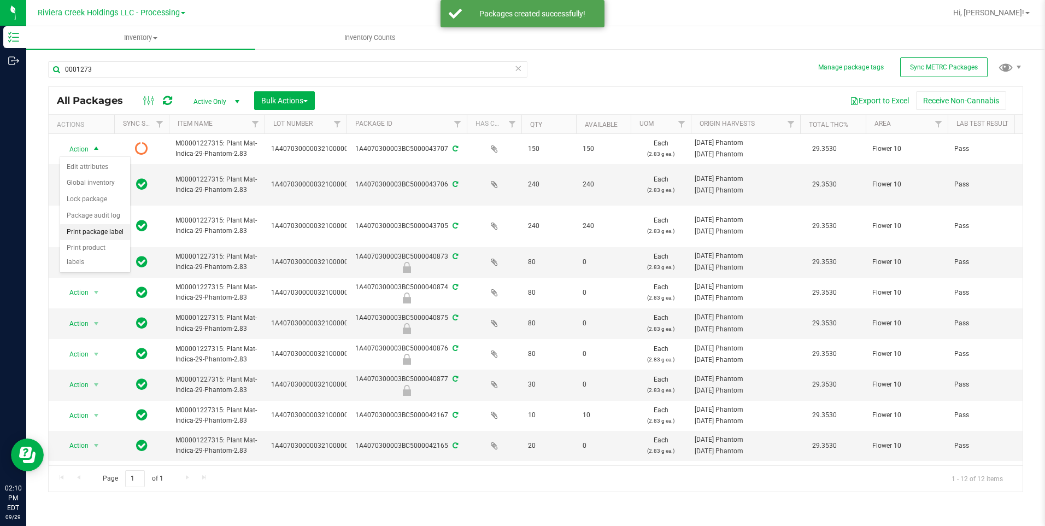
click at [108, 227] on li "Print package label" at bounding box center [95, 232] width 70 height 16
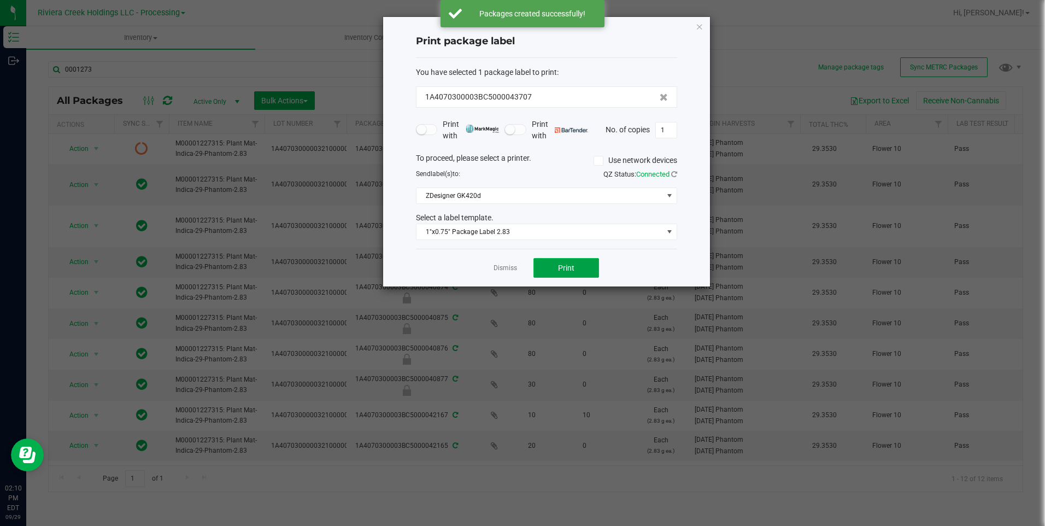
click at [561, 270] on span "Print" at bounding box center [566, 268] width 16 height 9
click at [700, 21] on icon "button" at bounding box center [700, 26] width 8 height 13
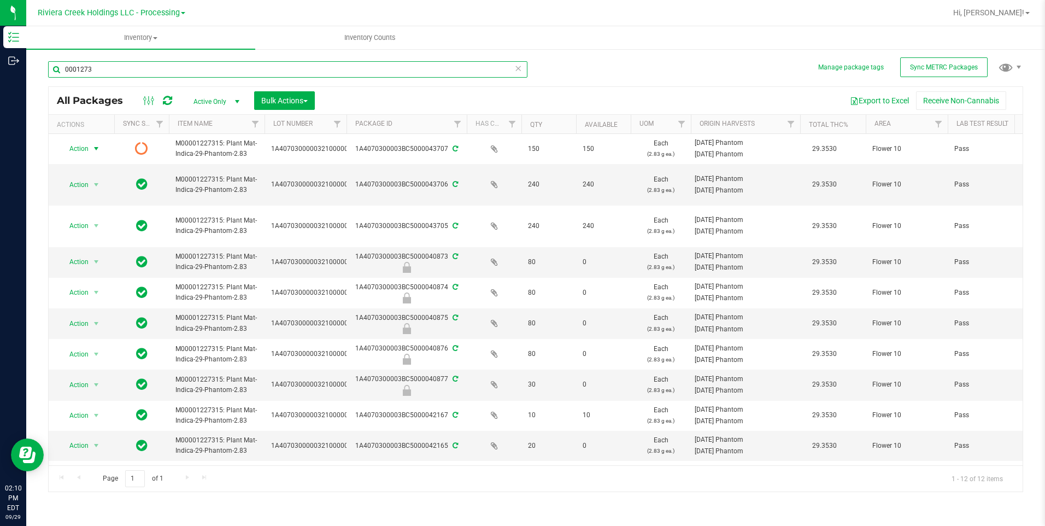
click at [151, 66] on input "0001273" at bounding box center [288, 69] width 480 height 16
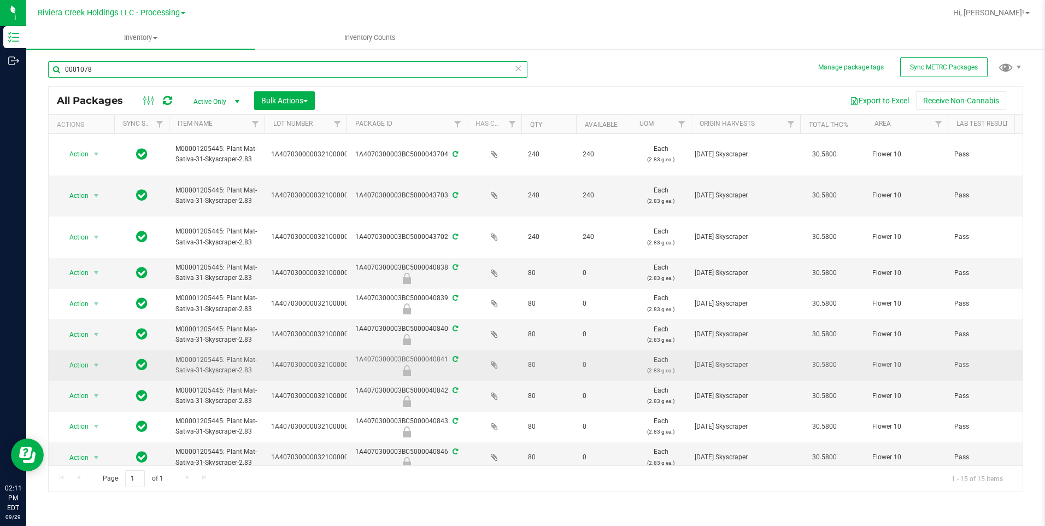
type input "0001078"
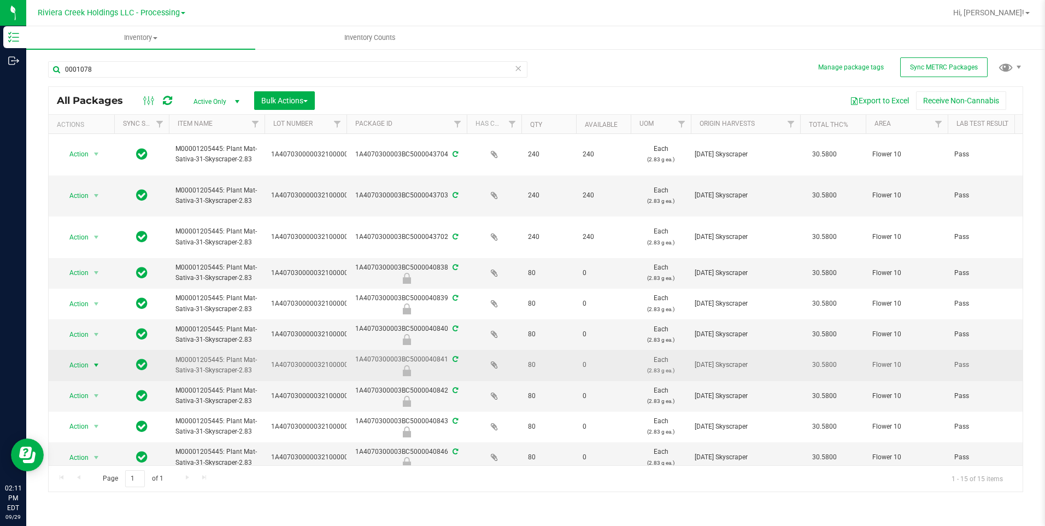
click at [96, 360] on span "select" at bounding box center [97, 365] width 14 height 15
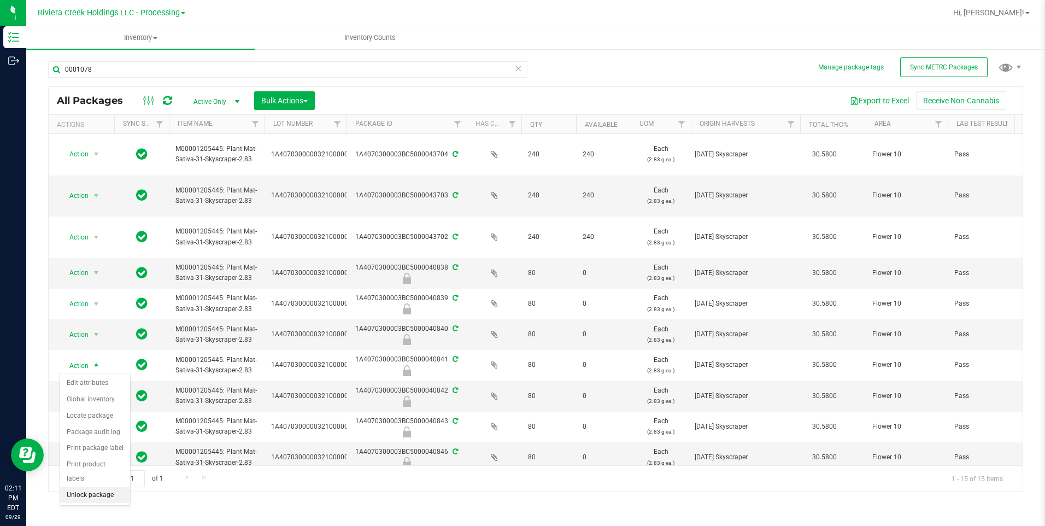
click at [99, 407] on li "Unlock package" at bounding box center [95, 495] width 70 height 16
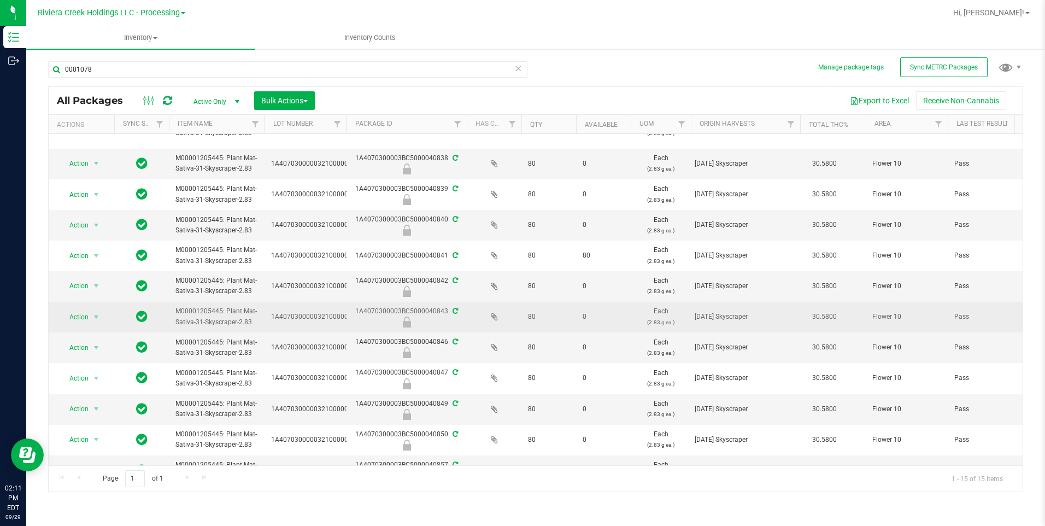
scroll to position [55, 0]
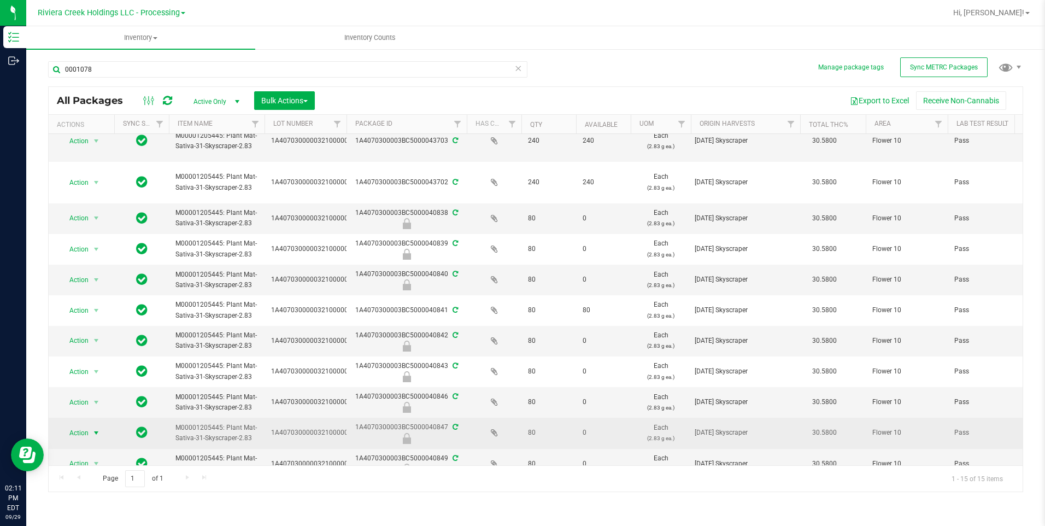
click at [90, 407] on span "select" at bounding box center [97, 432] width 14 height 15
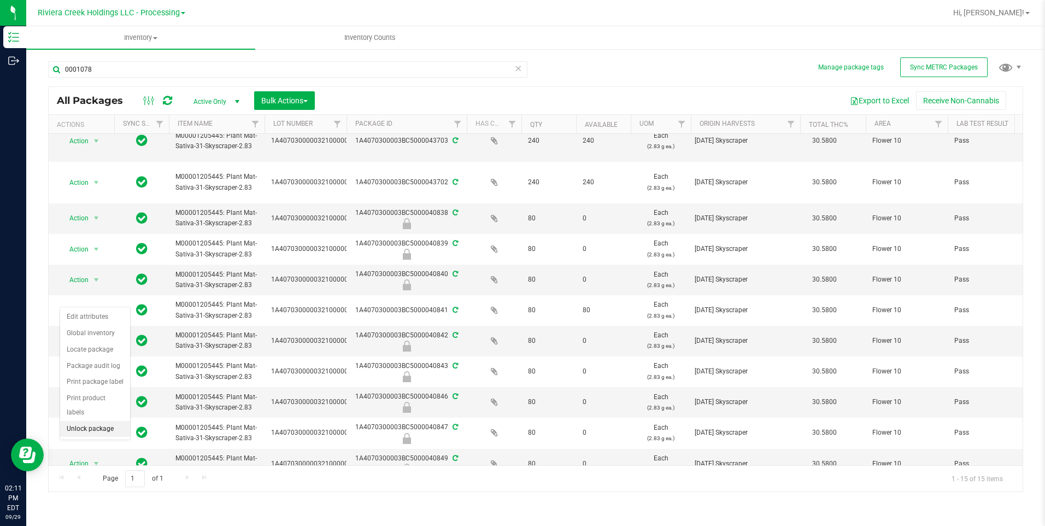
click at [94, 407] on li "Unlock package" at bounding box center [95, 429] width 70 height 16
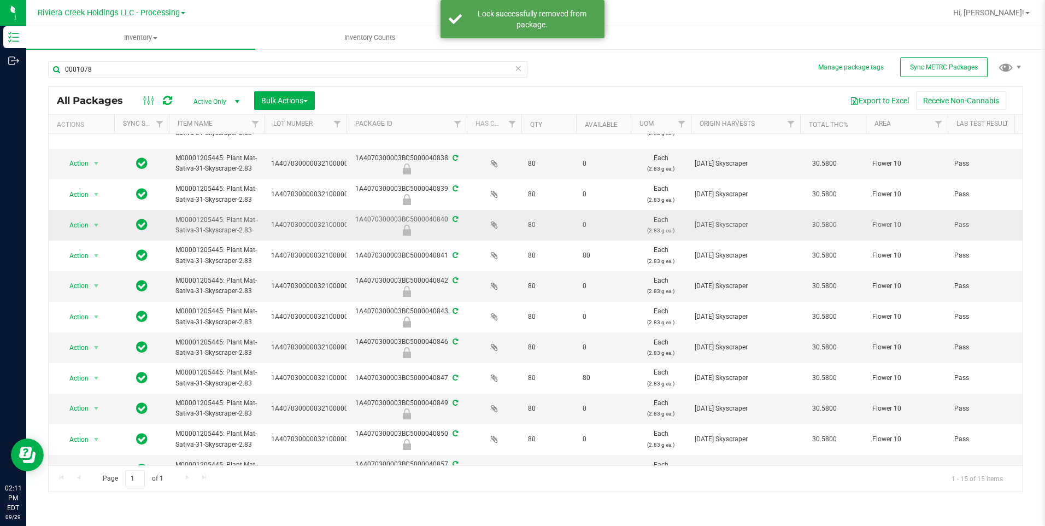
scroll to position [168, 0]
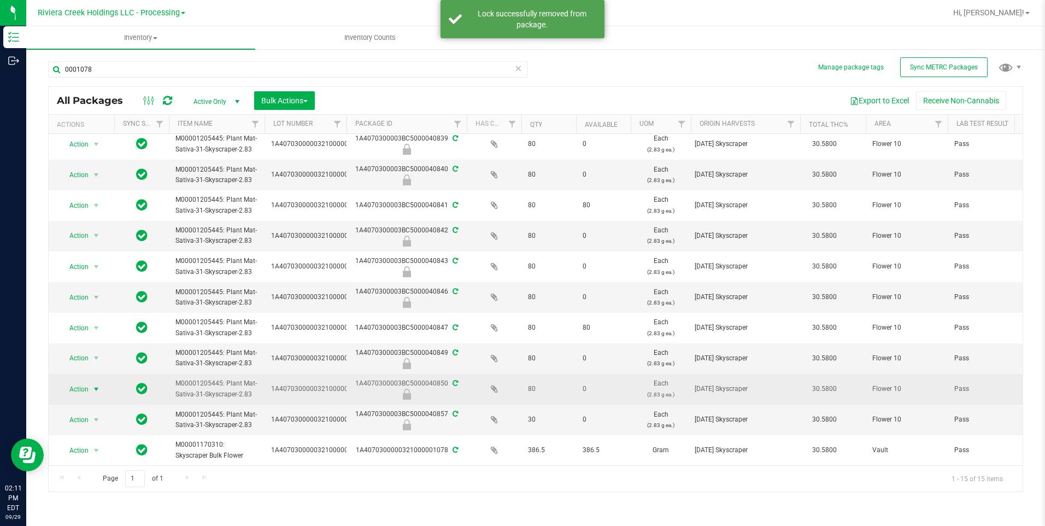
click at [74, 382] on span "Action" at bounding box center [75, 389] width 30 height 15
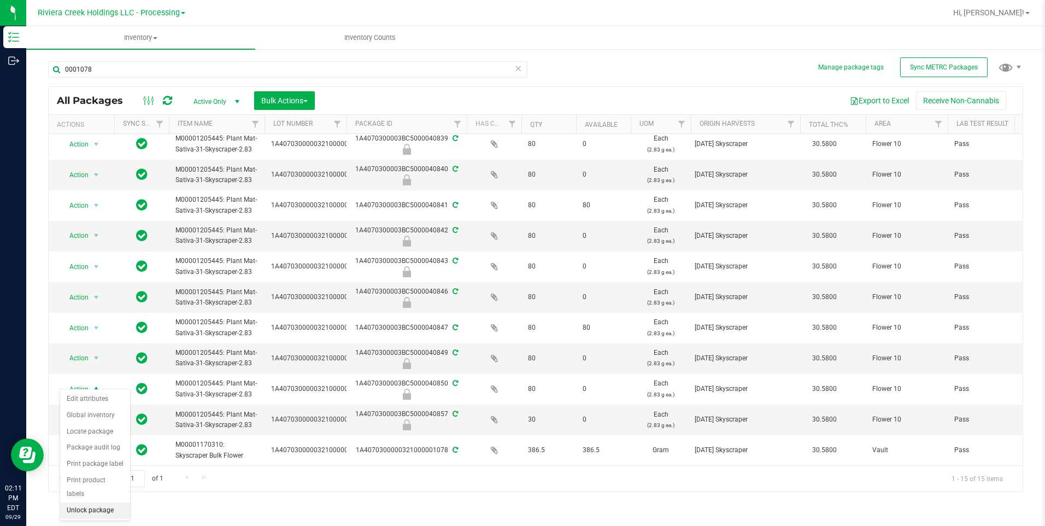
click at [101, 407] on li "Unlock package" at bounding box center [95, 510] width 70 height 16
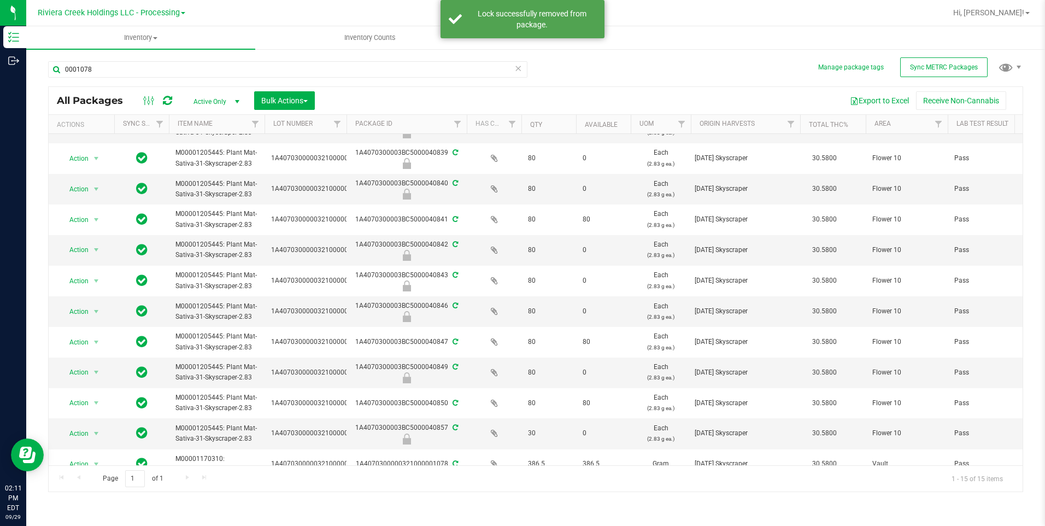
scroll to position [164, 0]
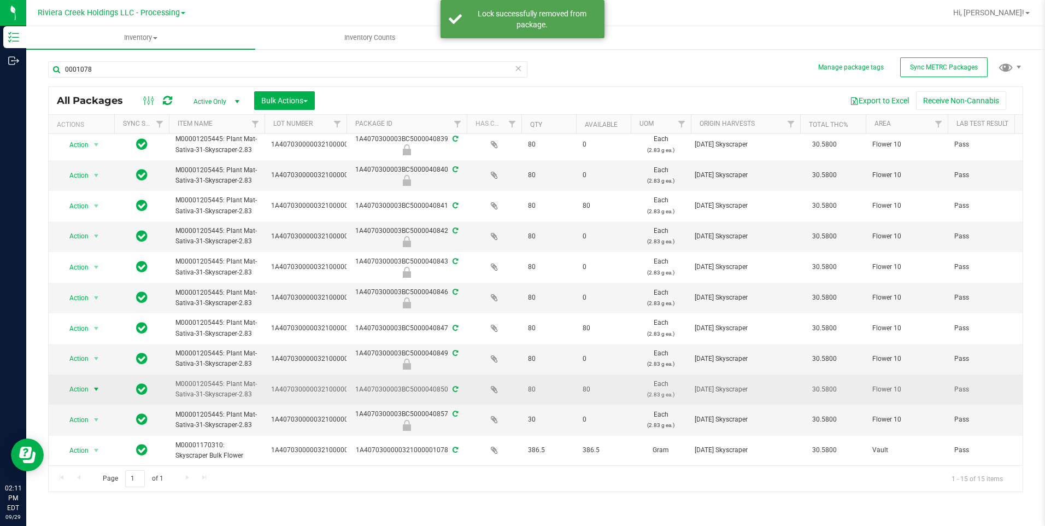
click at [83, 384] on span "Action" at bounding box center [75, 389] width 30 height 15
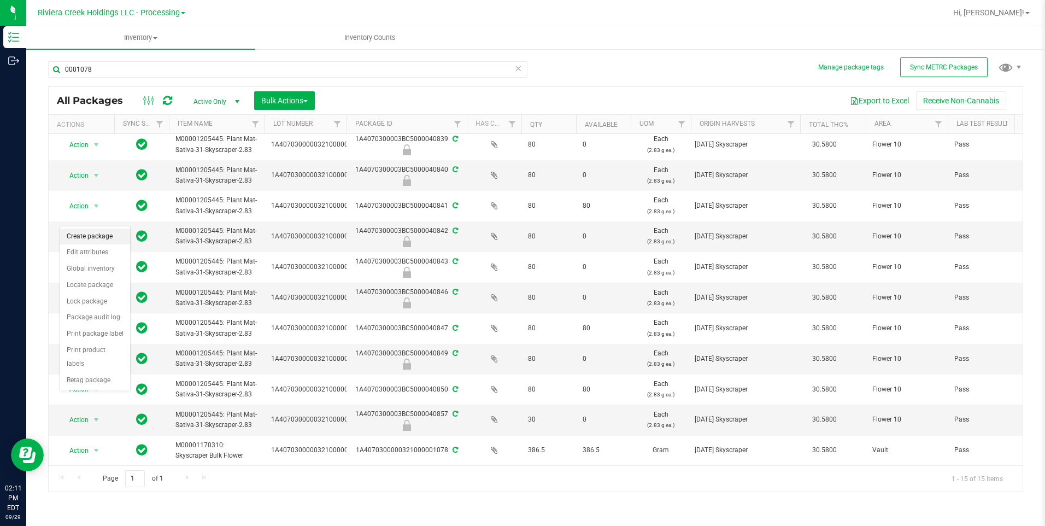
click at [106, 241] on li "Create package" at bounding box center [95, 237] width 70 height 16
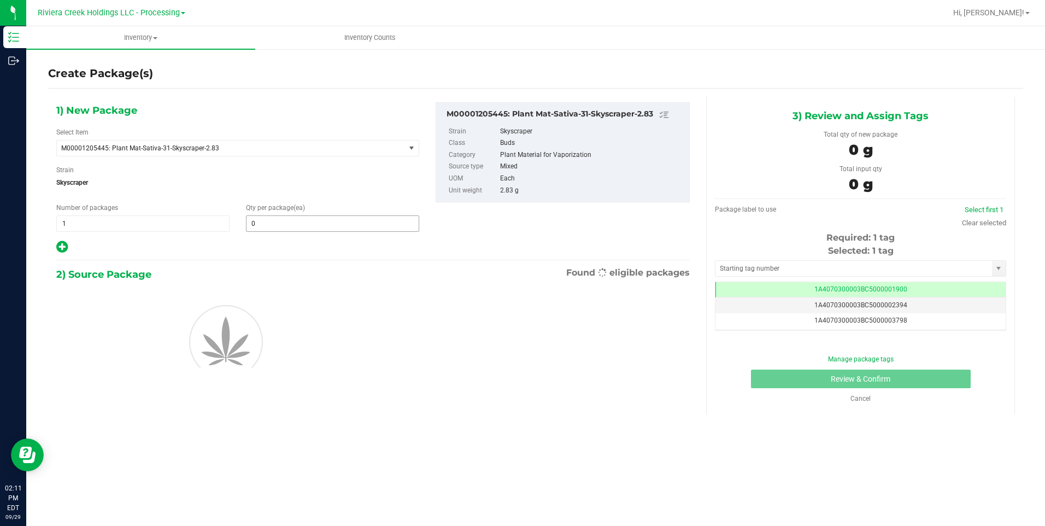
scroll to position [0, -1]
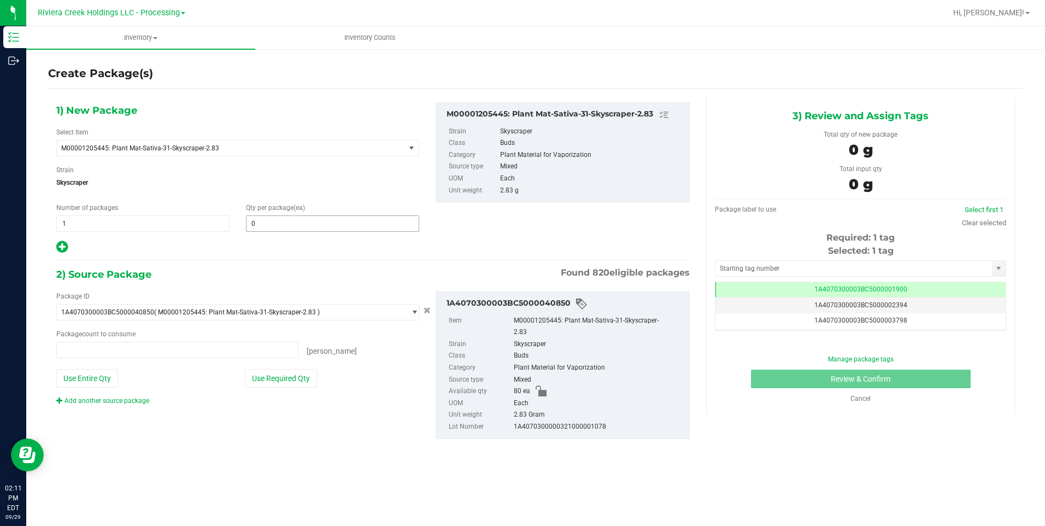
type input "0 ea"
click at [283, 228] on span at bounding box center [332, 223] width 173 height 16
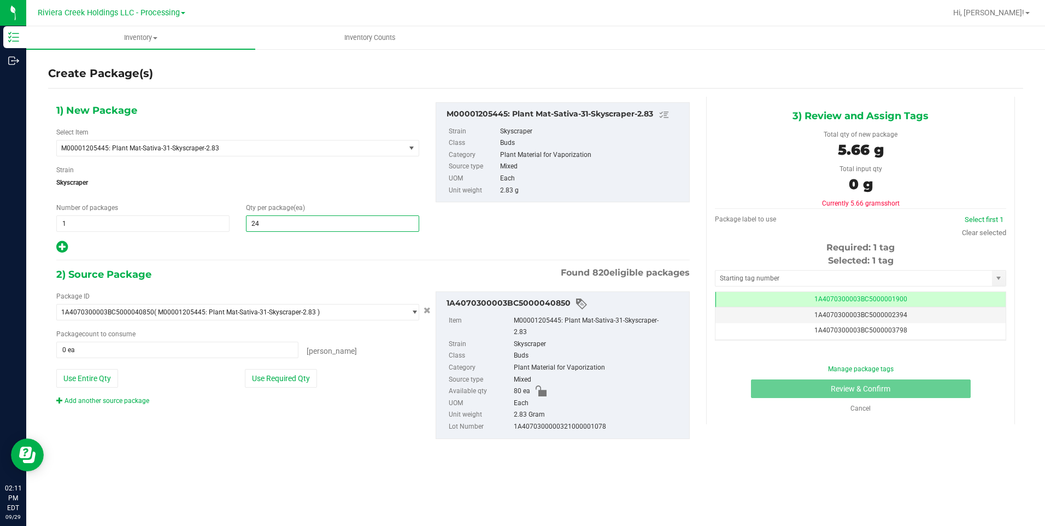
type input "240"
click at [102, 377] on button "Use Entire Qty" at bounding box center [87, 378] width 62 height 19
type input "80 ea"
click at [98, 403] on link "Add another source package" at bounding box center [102, 401] width 93 height 8
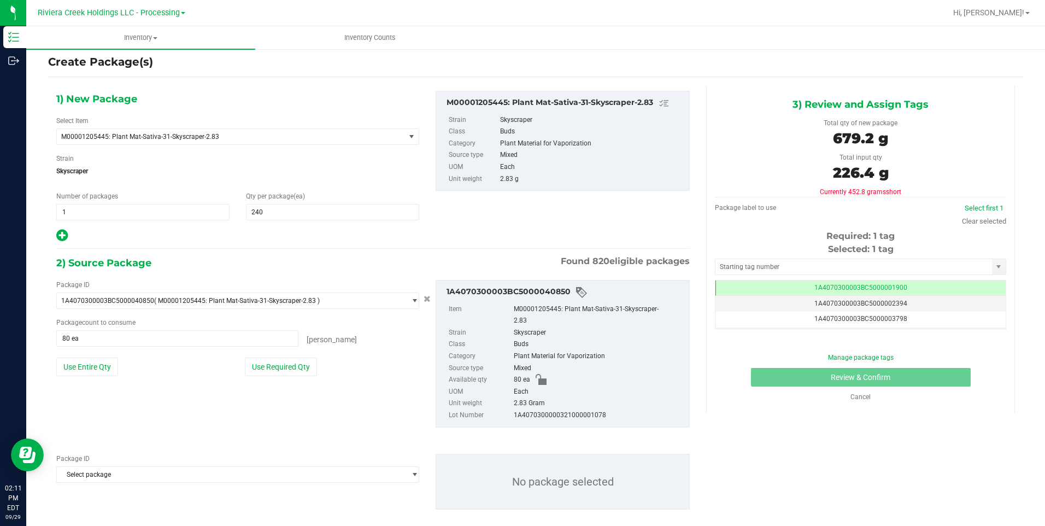
scroll to position [14, 0]
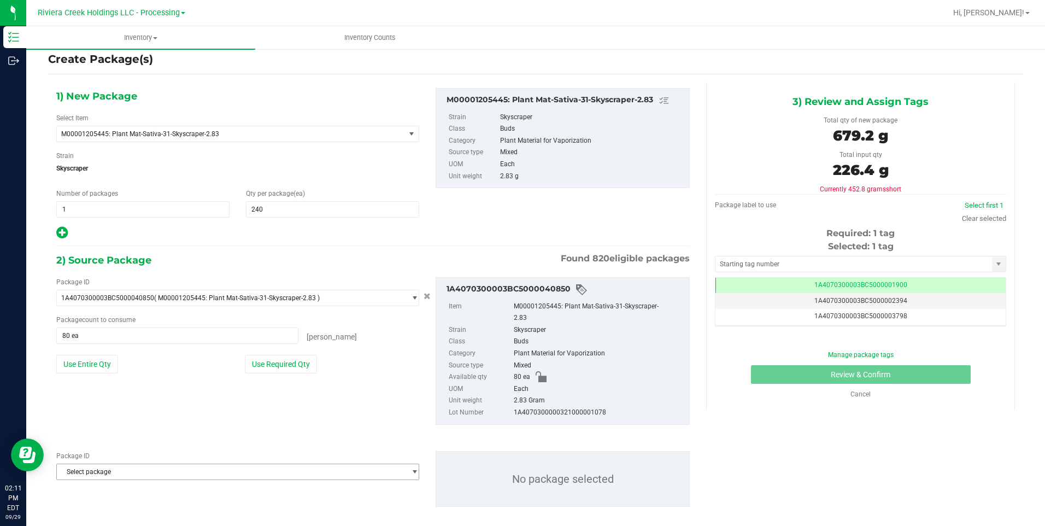
click at [104, 464] on span "Select package" at bounding box center [231, 471] width 348 height 15
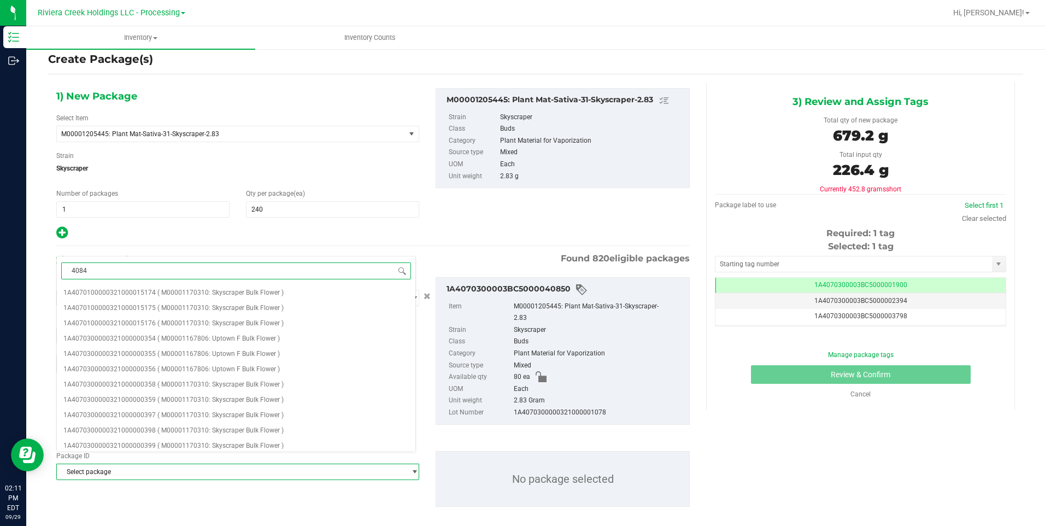
type input "40847"
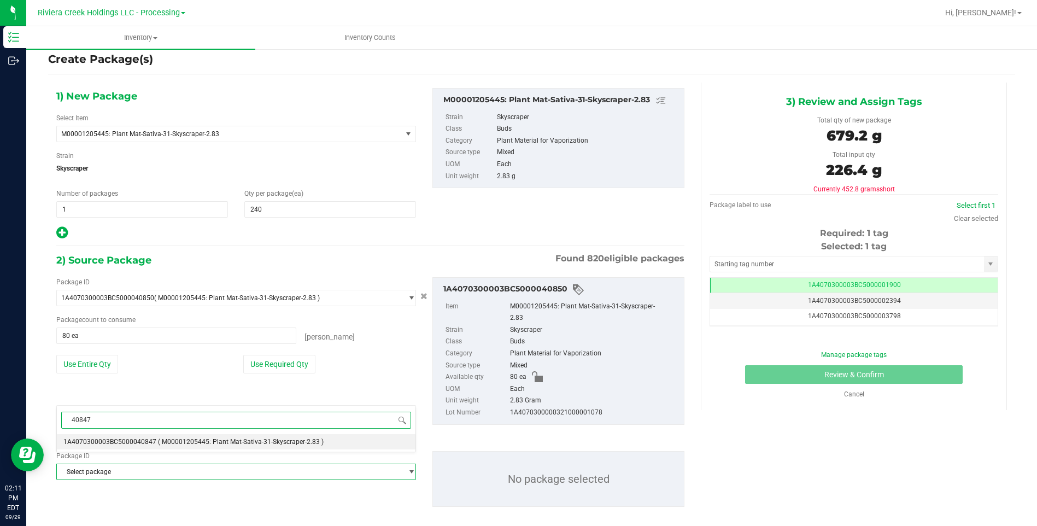
click at [145, 439] on span "1A4070300003BC5000040847" at bounding box center [109, 442] width 93 height 8
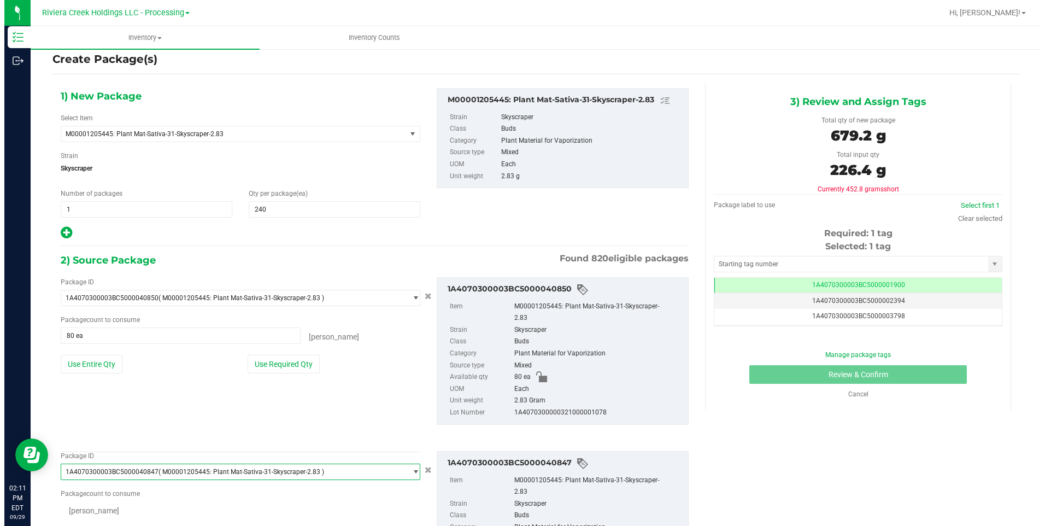
scroll to position [11390, 0]
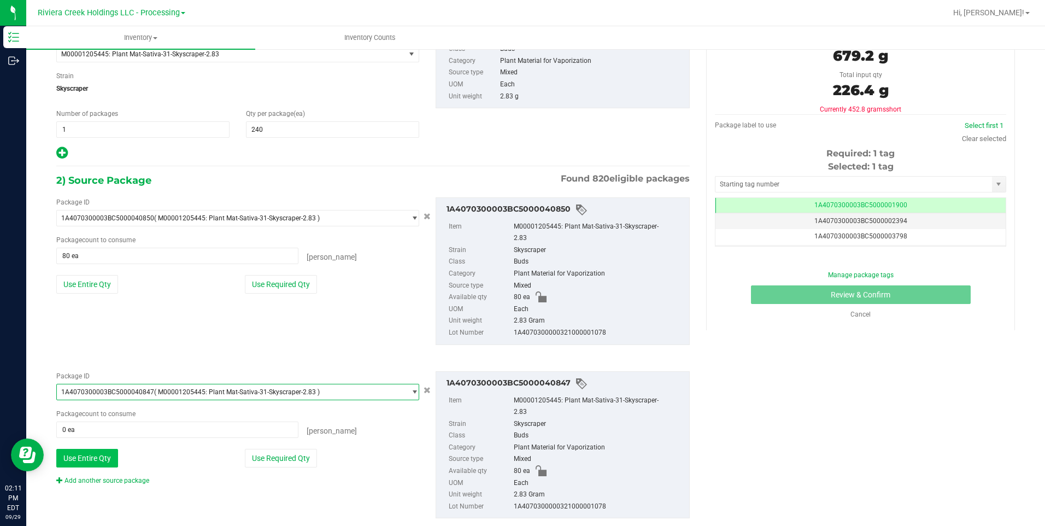
click at [97, 449] on button "Use Entire Qty" at bounding box center [87, 458] width 62 height 19
type input "80 ea"
click at [115, 477] on link "Add another source package" at bounding box center [102, 481] width 93 height 8
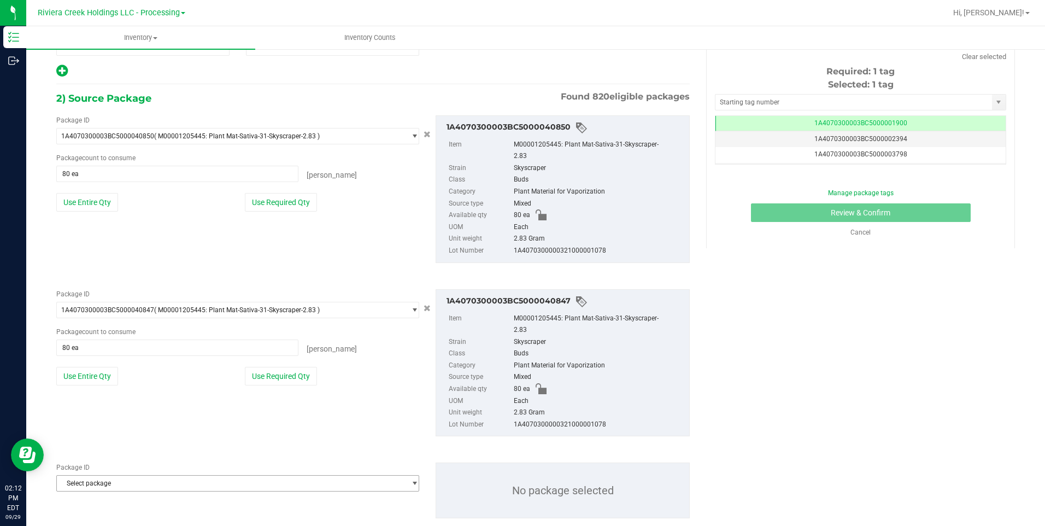
click at [109, 476] on span "Select package" at bounding box center [231, 483] width 348 height 15
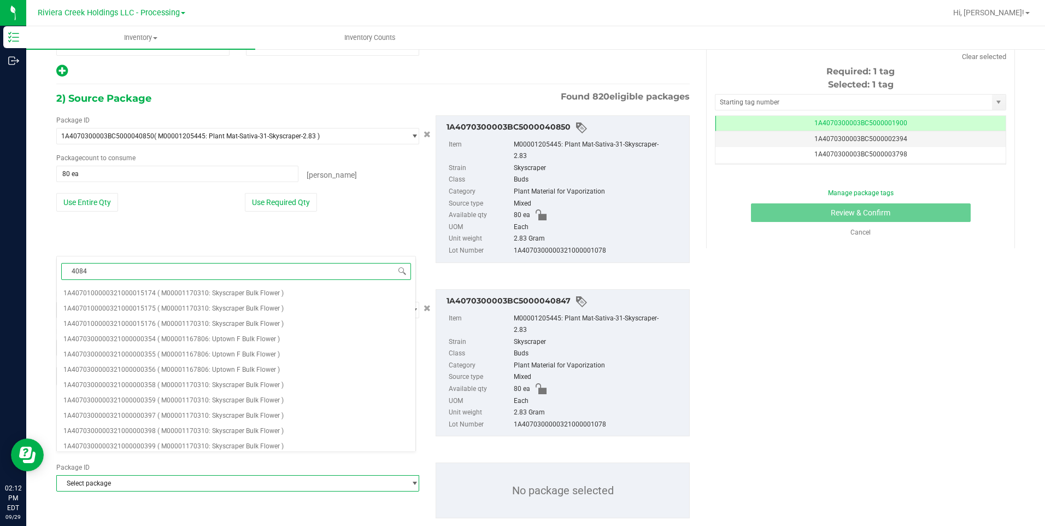
type input "40841"
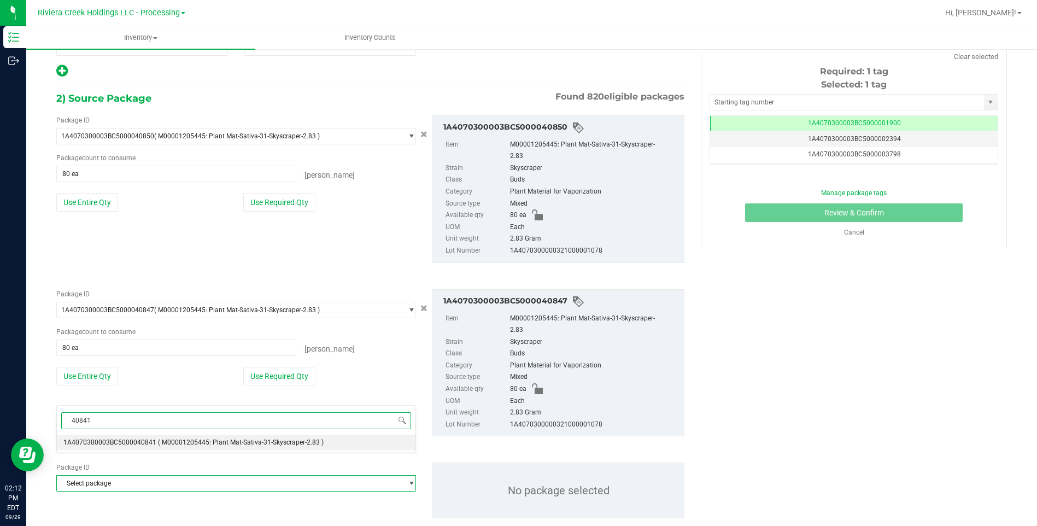
click at [136, 441] on span "1A4070300003BC5000040841" at bounding box center [109, 443] width 93 height 8
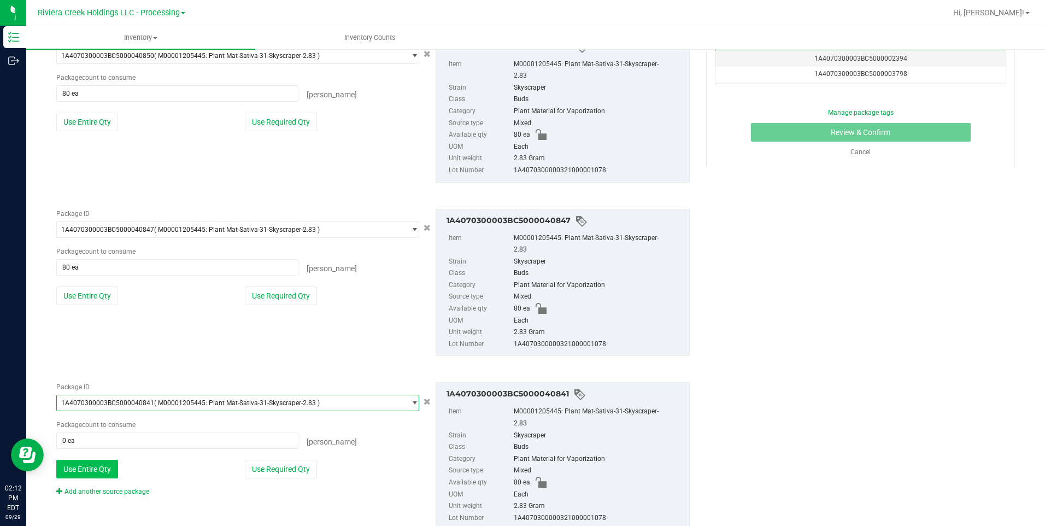
click at [113, 460] on button "Use Entire Qty" at bounding box center [87, 469] width 62 height 19
type input "80 ea"
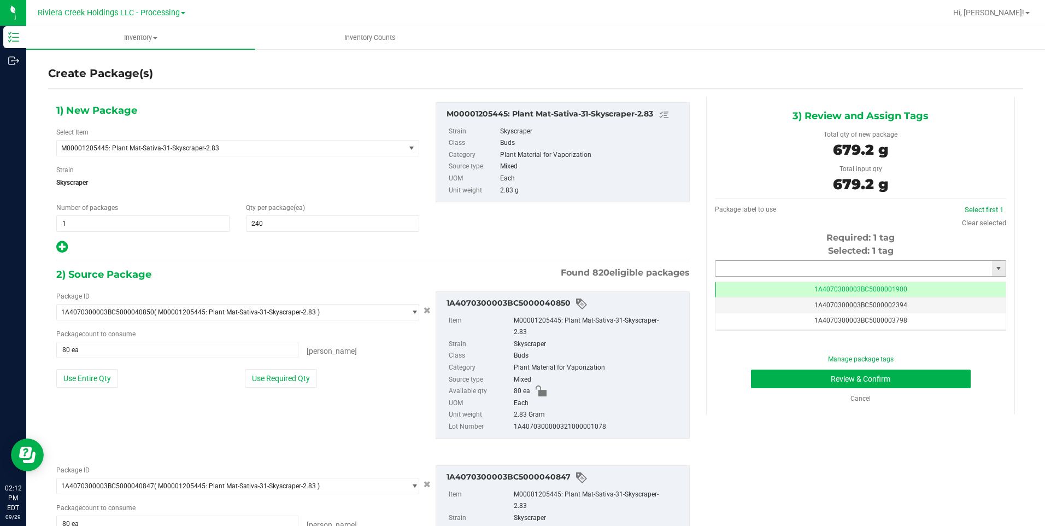
click at [820, 268] on input "text" at bounding box center [854, 268] width 277 height 15
click at [800, 278] on div "1A4070300003BC5000043708 No matching tags" at bounding box center [854, 287] width 289 height 21
click at [802, 287] on li "1A4070300003BC5000043708" at bounding box center [854, 287] width 288 height 16
type input "1A4070300003BC5000043708"
click at [797, 375] on button "Review & Confirm" at bounding box center [861, 379] width 220 height 19
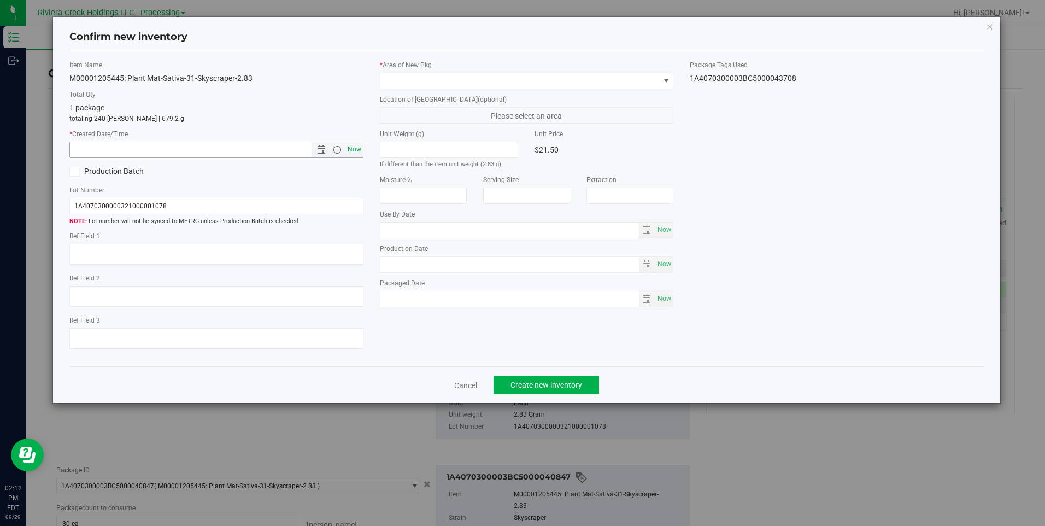
click at [349, 146] on span "Now" at bounding box center [354, 150] width 19 height 16
type input "9/29/2025 2:12 PM"
click at [404, 77] on span at bounding box center [520, 80] width 279 height 15
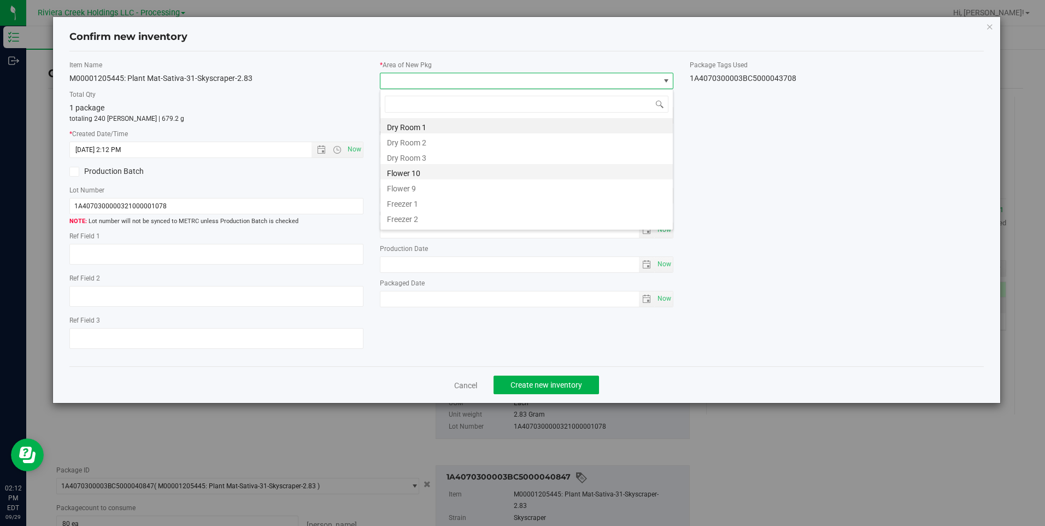
click at [436, 177] on li "Flower 10" at bounding box center [527, 171] width 293 height 15
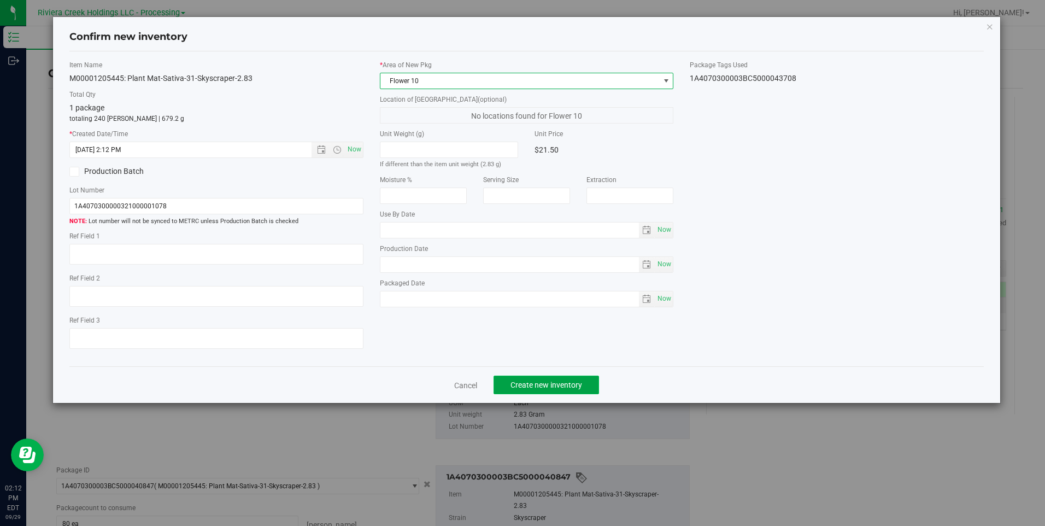
click at [538, 384] on span "Create new inventory" at bounding box center [547, 385] width 72 height 9
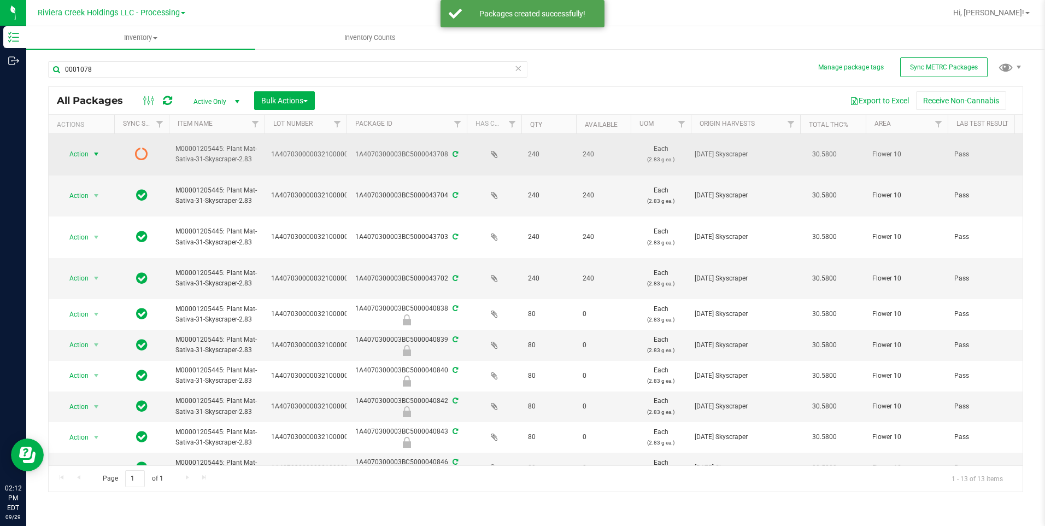
drag, startPoint x: 72, startPoint y: 151, endPoint x: 92, endPoint y: 156, distance: 20.8
click at [73, 151] on span "Action" at bounding box center [75, 154] width 30 height 15
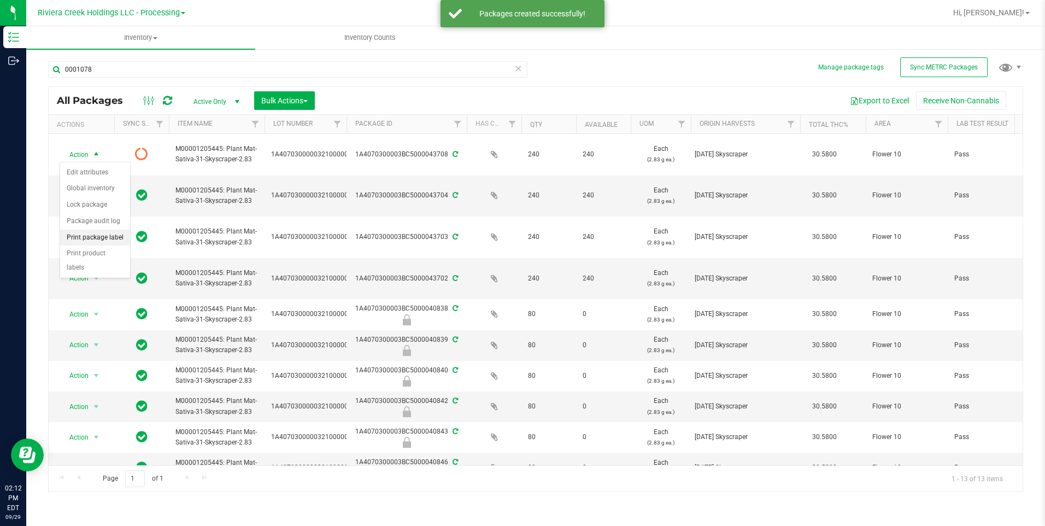
click at [110, 231] on li "Print package label" at bounding box center [95, 238] width 70 height 16
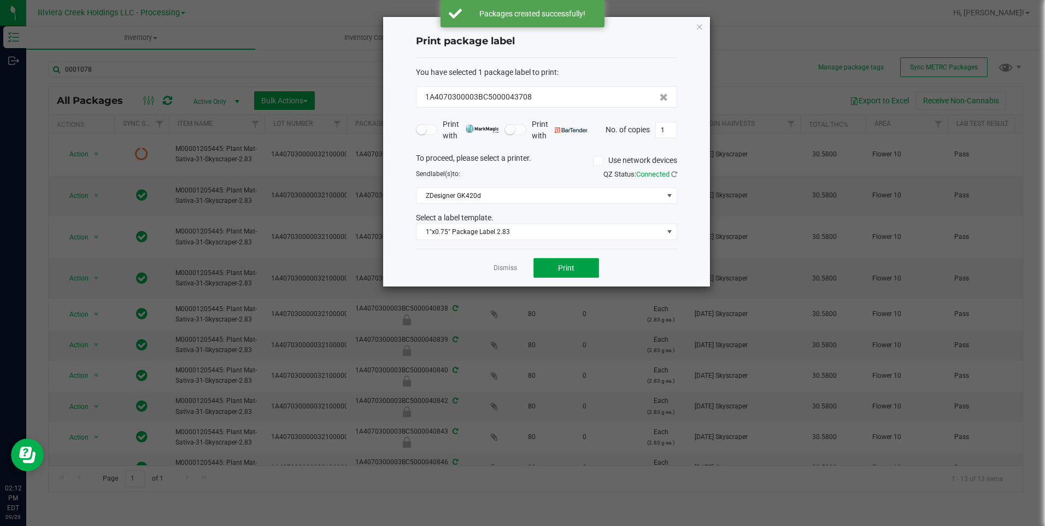
click at [564, 262] on button "Print" at bounding box center [567, 268] width 66 height 20
click at [697, 26] on icon "button" at bounding box center [700, 26] width 8 height 13
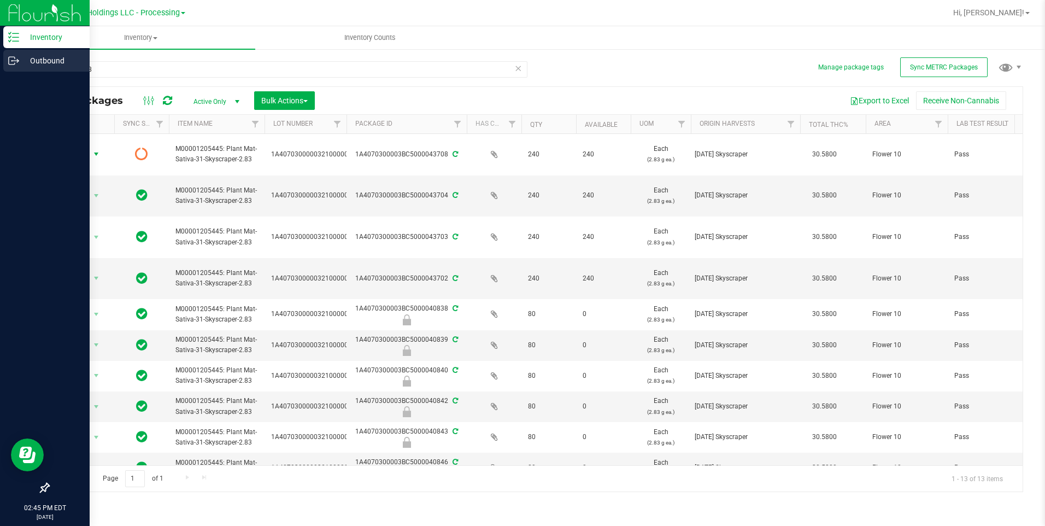
click at [37, 56] on p "Outbound" at bounding box center [52, 60] width 66 height 13
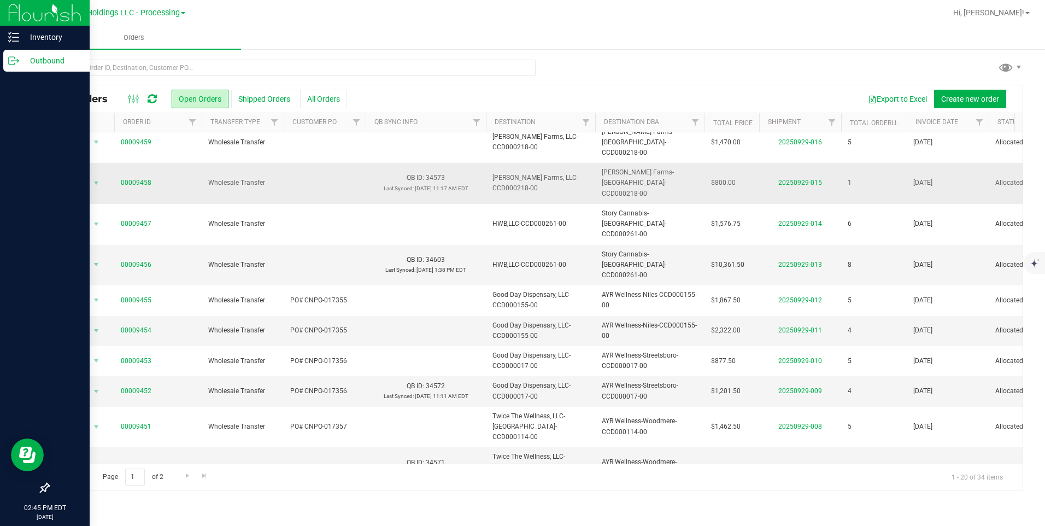
scroll to position [303, 0]
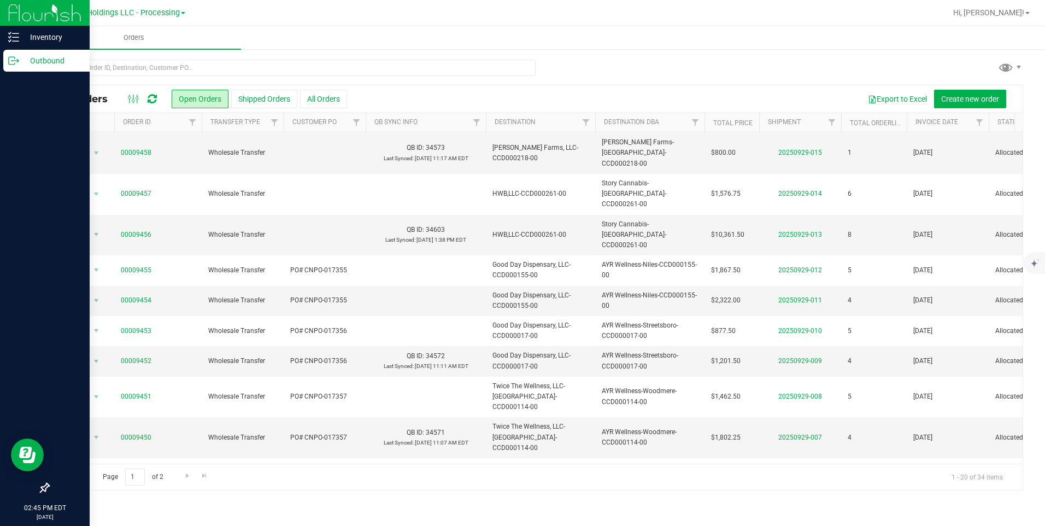
click at [131, 514] on link "00009448" at bounding box center [136, 519] width 31 height 10
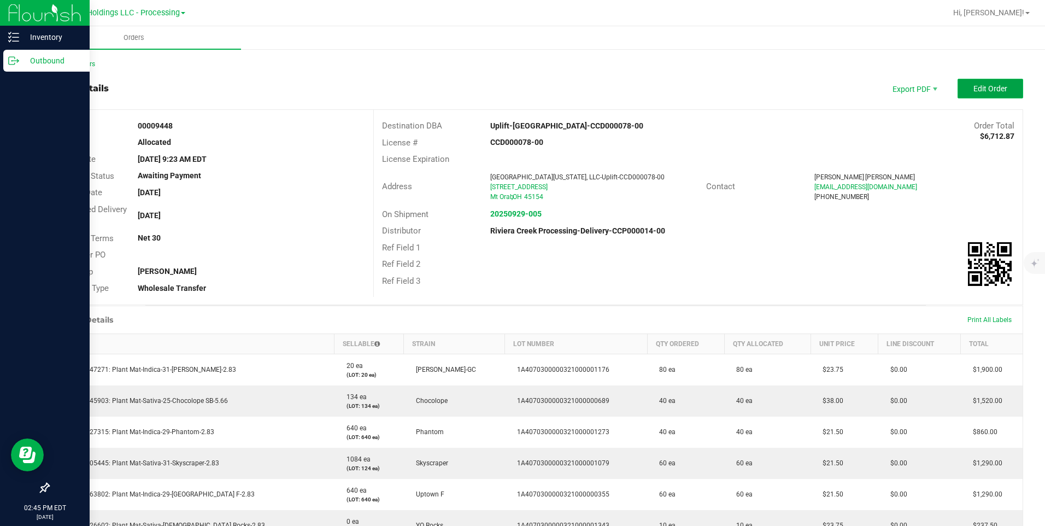
click at [965, 85] on button "Edit Order" at bounding box center [991, 89] width 66 height 20
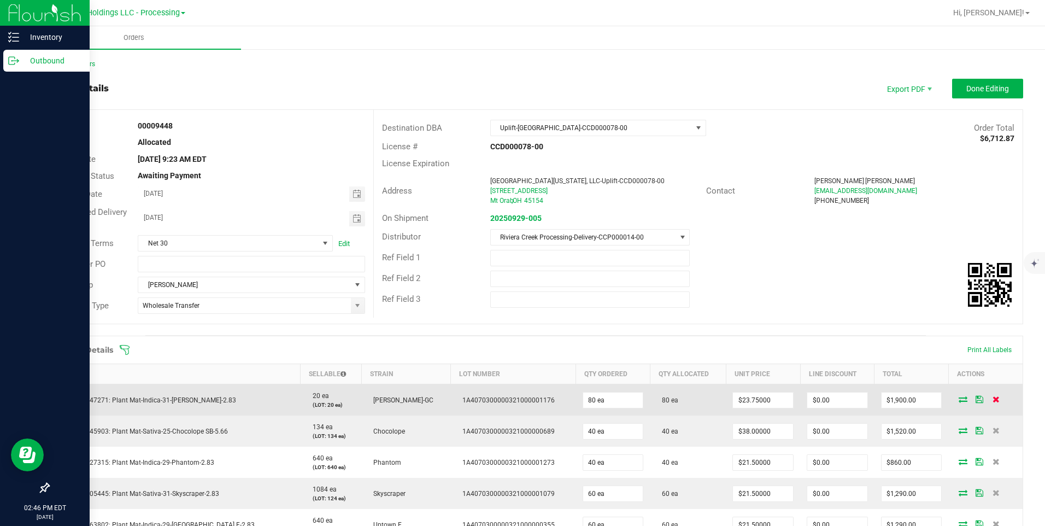
click at [989, 400] on span at bounding box center [996, 399] width 16 height 7
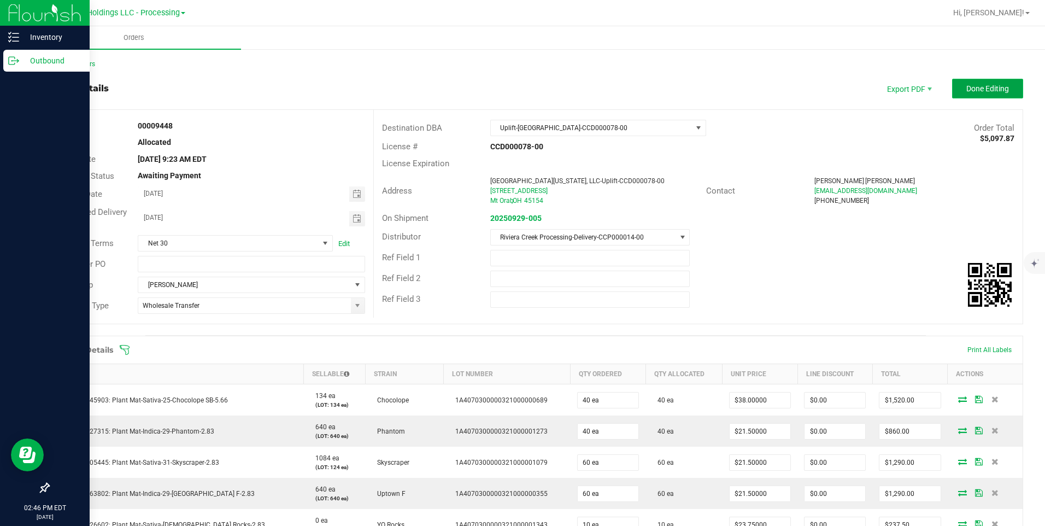
click at [981, 87] on span "Done Editing" at bounding box center [988, 88] width 43 height 9
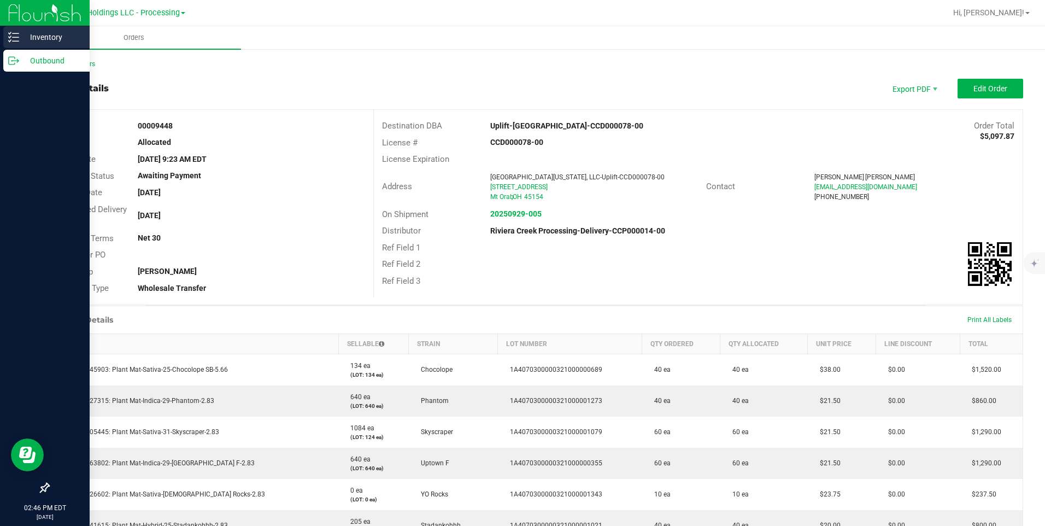
click at [35, 35] on p "Inventory" at bounding box center [52, 37] width 66 height 13
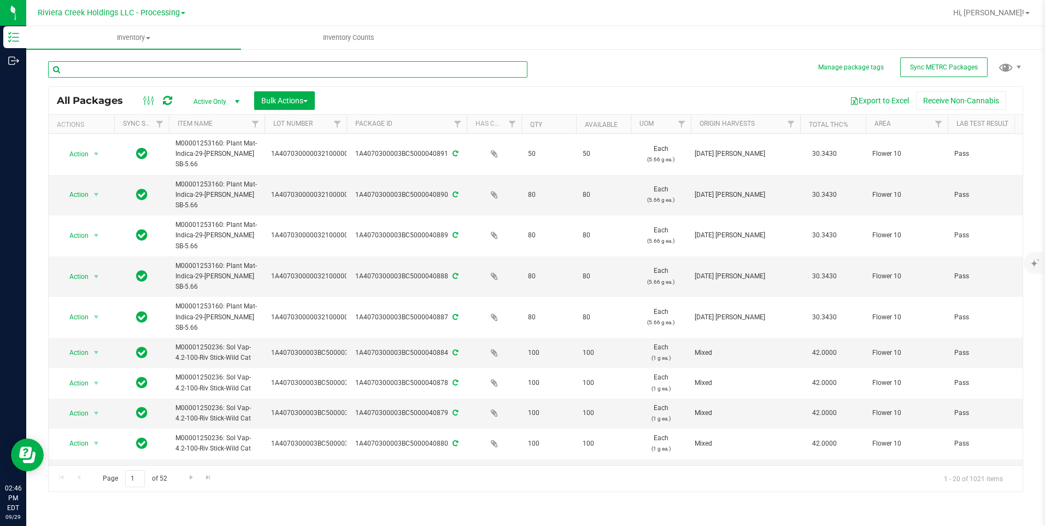
click at [137, 74] on input "text" at bounding box center [288, 69] width 480 height 16
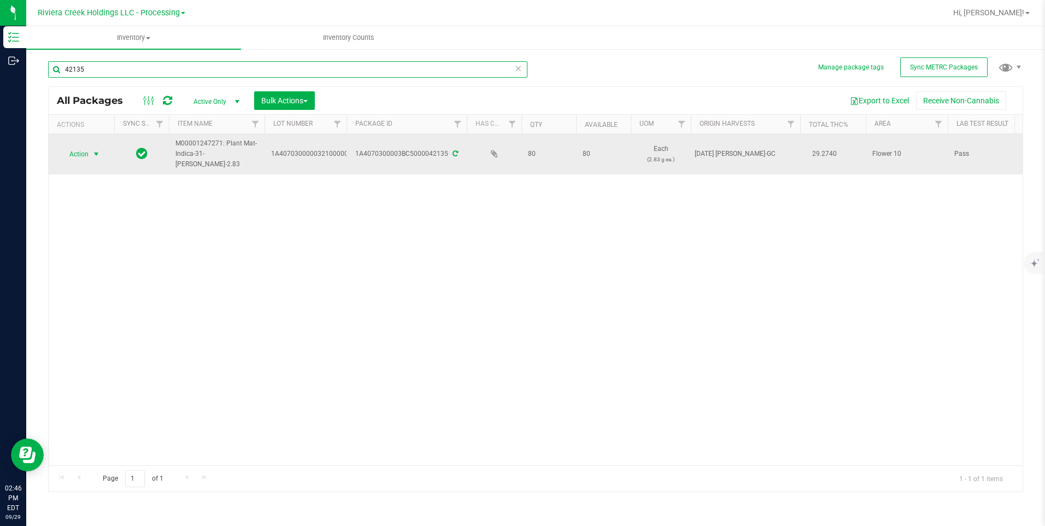
type input "42135"
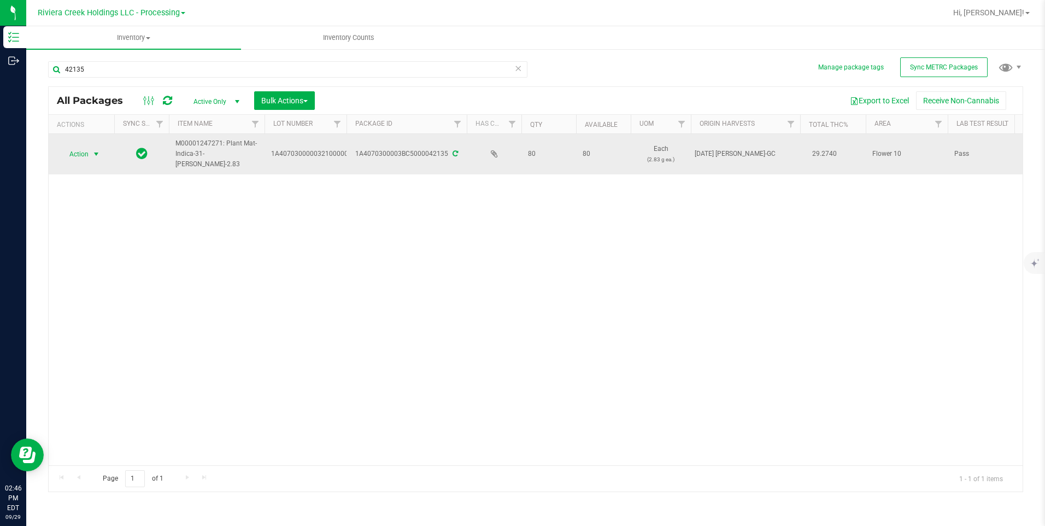
click at [81, 151] on span "Action" at bounding box center [75, 154] width 30 height 15
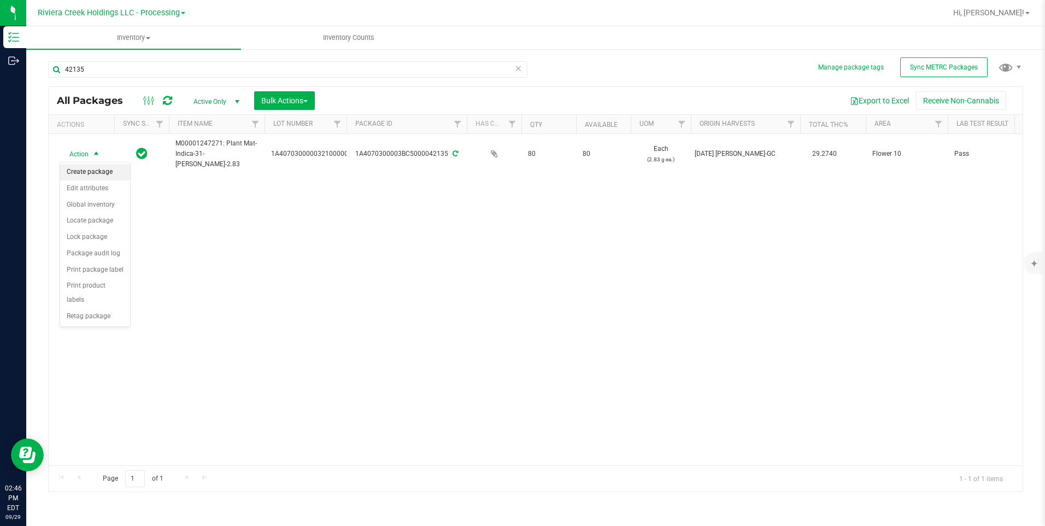
click at [87, 166] on li "Create package" at bounding box center [95, 172] width 70 height 16
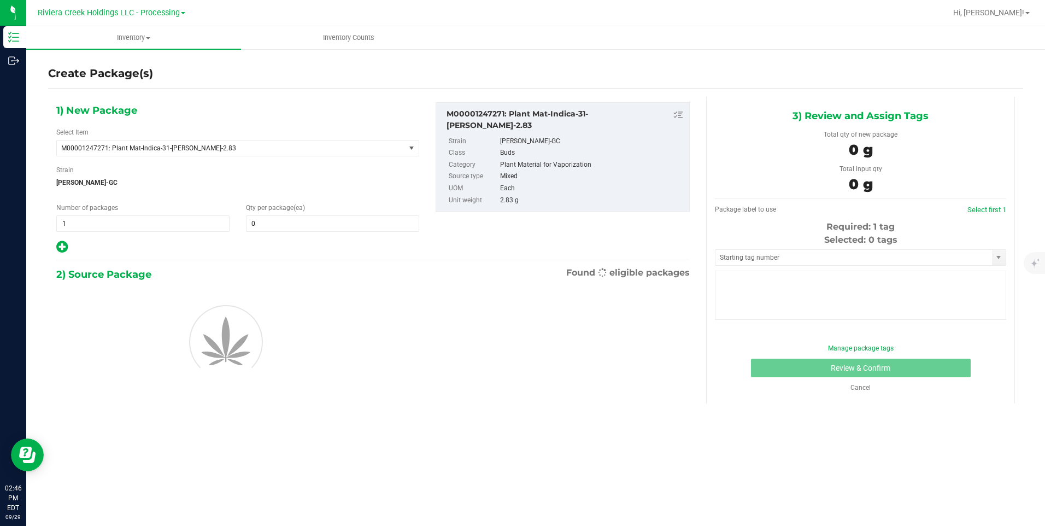
type input "0"
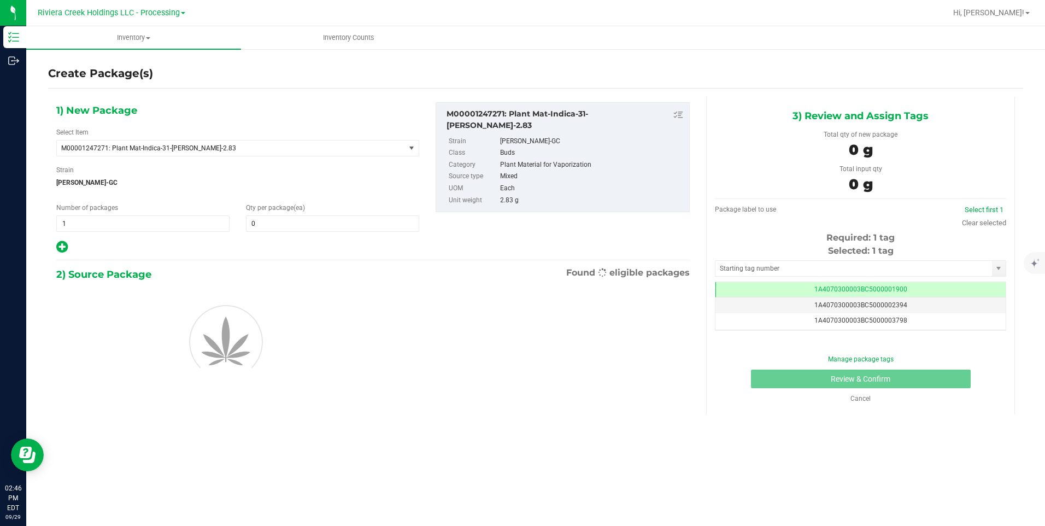
scroll to position [0, -1]
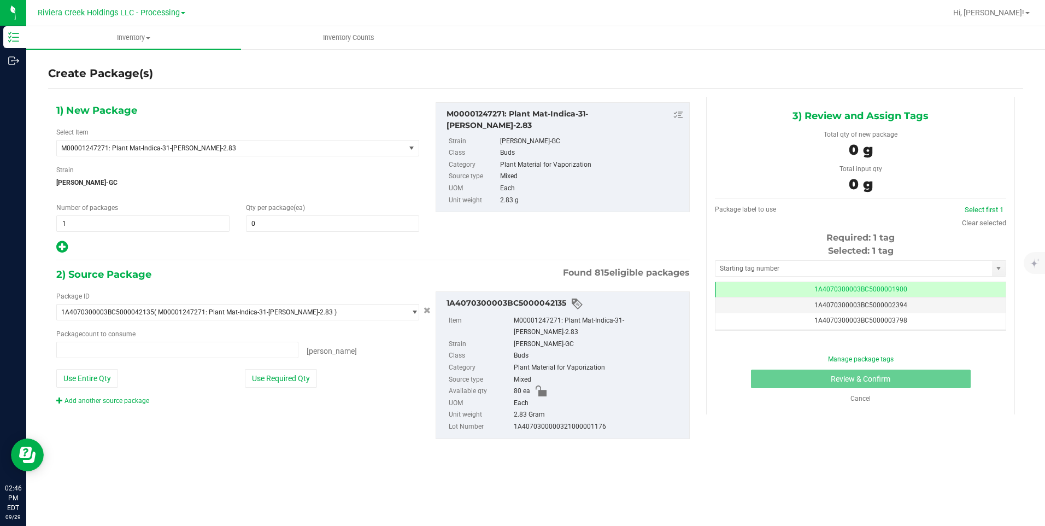
type input "0 ea"
click at [363, 218] on span at bounding box center [332, 223] width 173 height 16
type input "60"
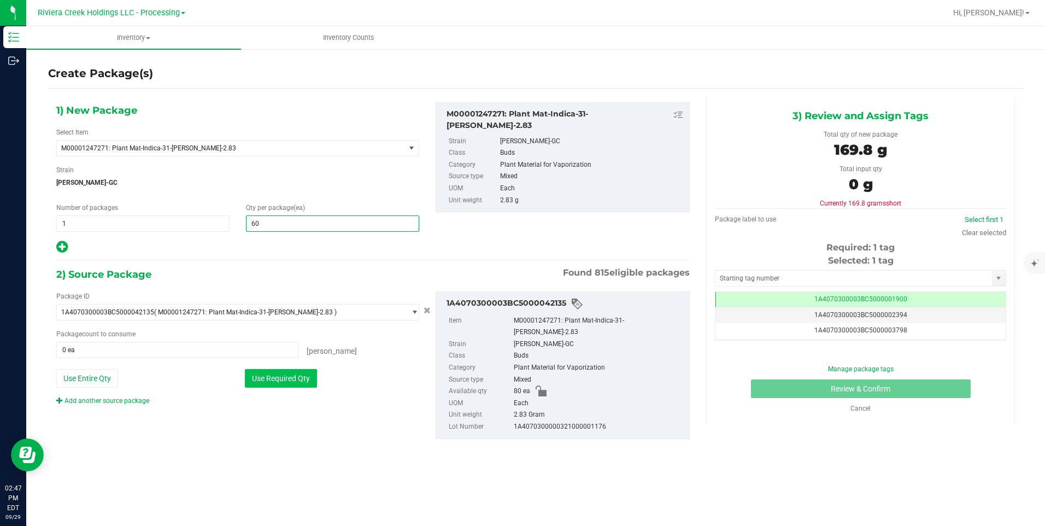
type input "60"
click at [289, 372] on button "Use Required Qty" at bounding box center [281, 378] width 72 height 19
type input "60 ea"
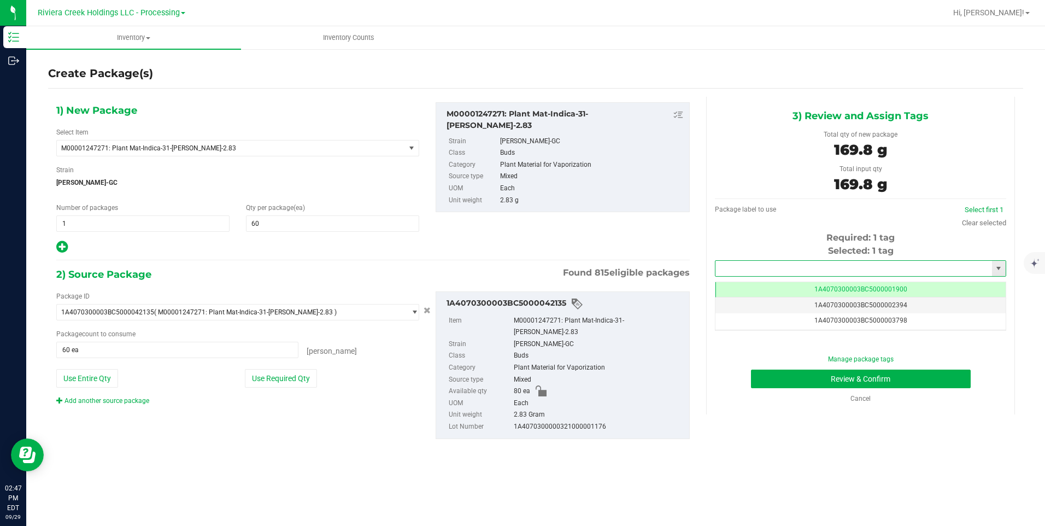
click at [727, 271] on input "text" at bounding box center [854, 268] width 277 height 15
click at [795, 282] on li "1A4070300003BC5000043709" at bounding box center [861, 287] width 290 height 16
type input "1A4070300003BC5000043709"
click at [780, 372] on button "Review & Confirm" at bounding box center [861, 379] width 220 height 19
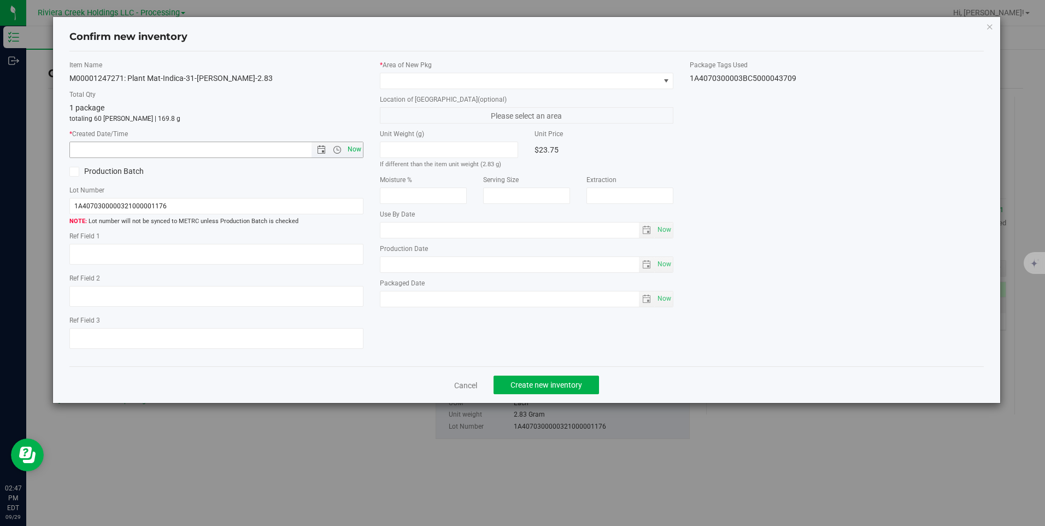
click at [360, 147] on span "Now" at bounding box center [354, 150] width 19 height 16
type input "9/29/2025 2:47 PM"
click at [421, 80] on span at bounding box center [520, 80] width 279 height 15
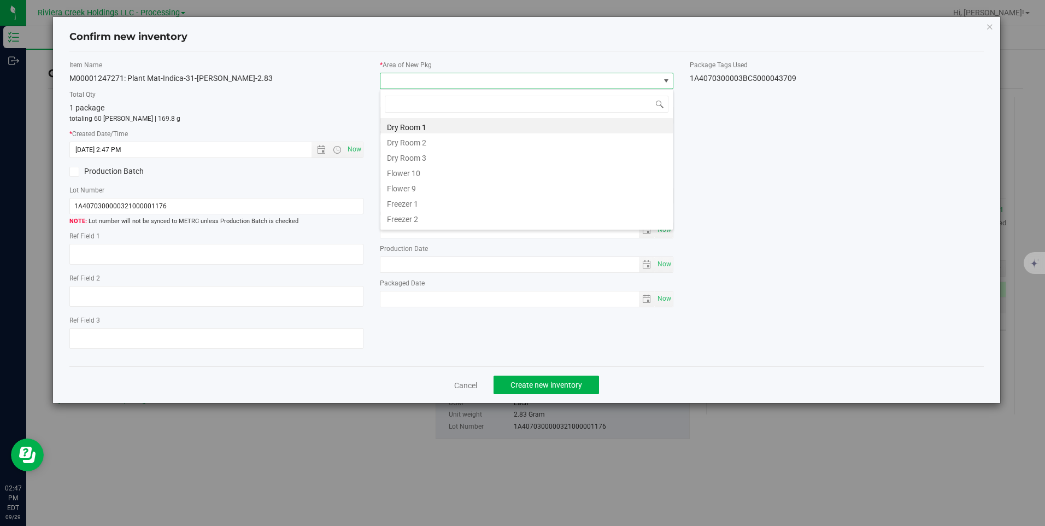
click at [434, 178] on li "Flower 10" at bounding box center [527, 171] width 293 height 15
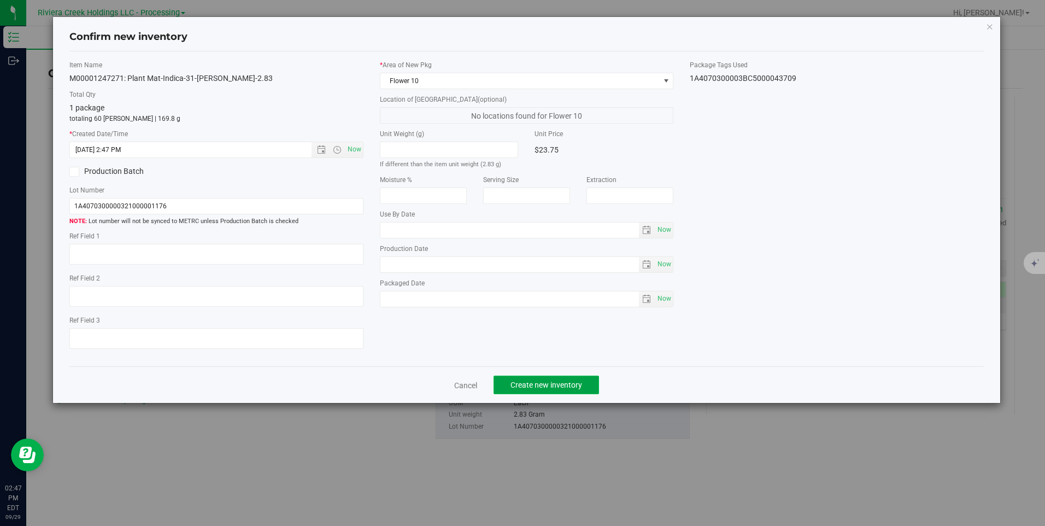
click at [550, 385] on span "Create new inventory" at bounding box center [547, 385] width 72 height 9
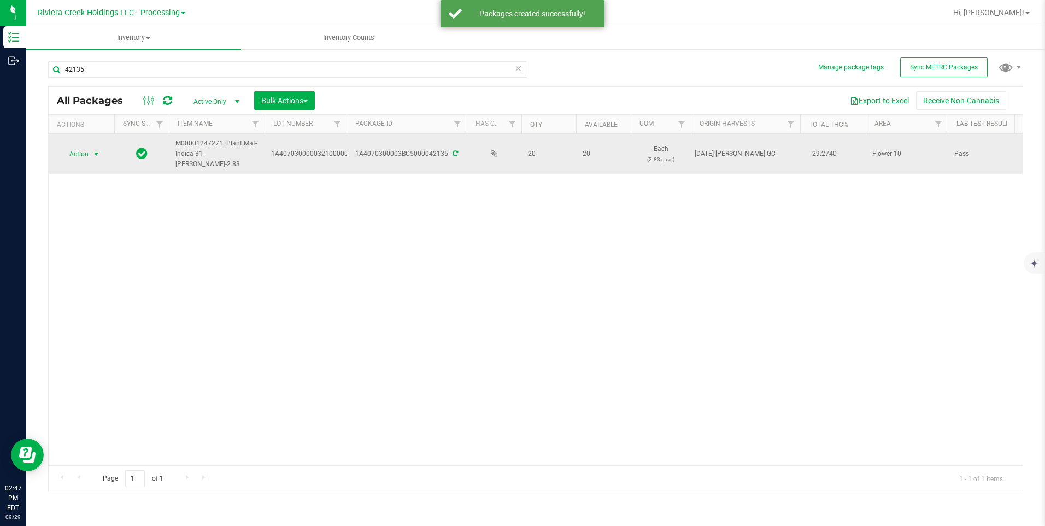
click at [81, 153] on span "Action" at bounding box center [75, 154] width 30 height 15
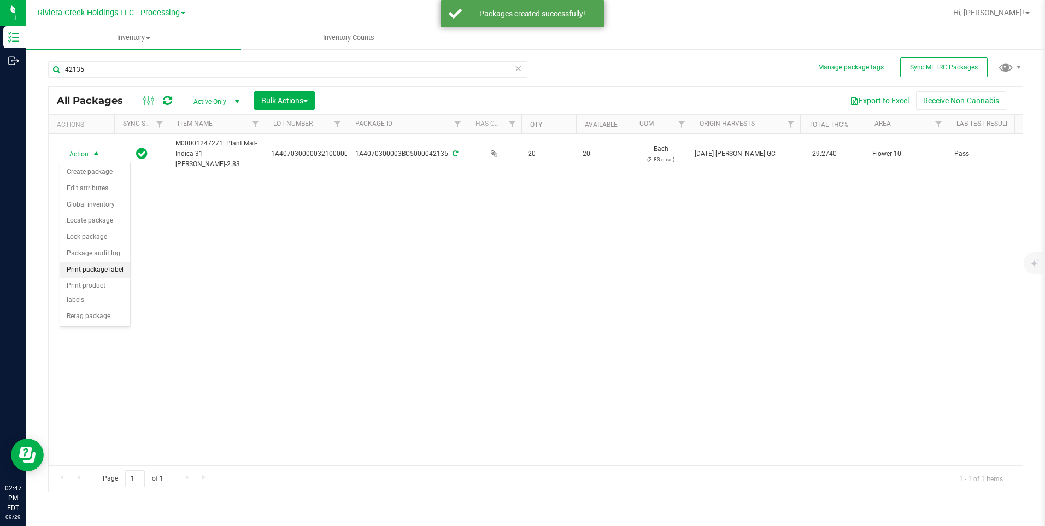
click at [118, 271] on li "Print package label" at bounding box center [95, 270] width 70 height 16
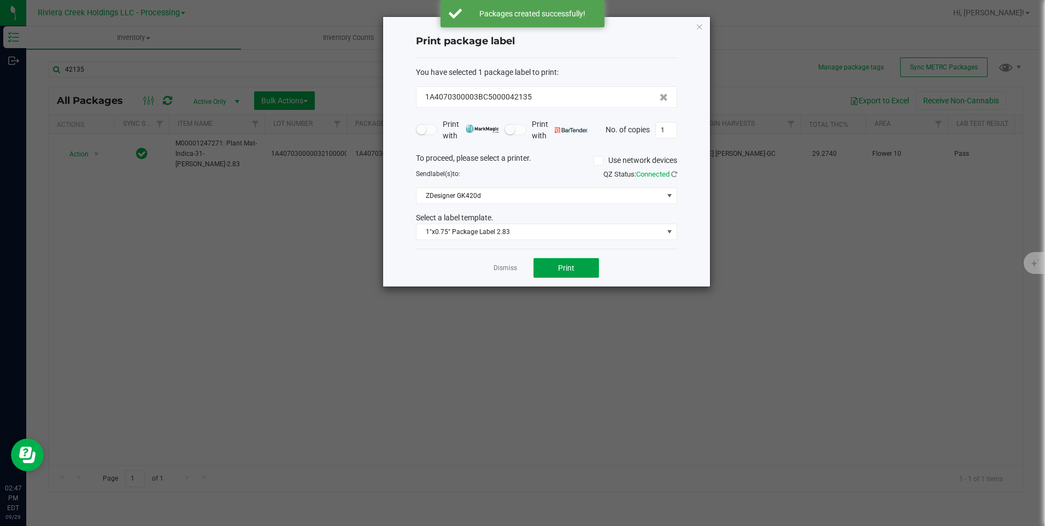
click at [557, 271] on button "Print" at bounding box center [567, 268] width 66 height 20
click at [697, 26] on icon "button" at bounding box center [700, 26] width 8 height 13
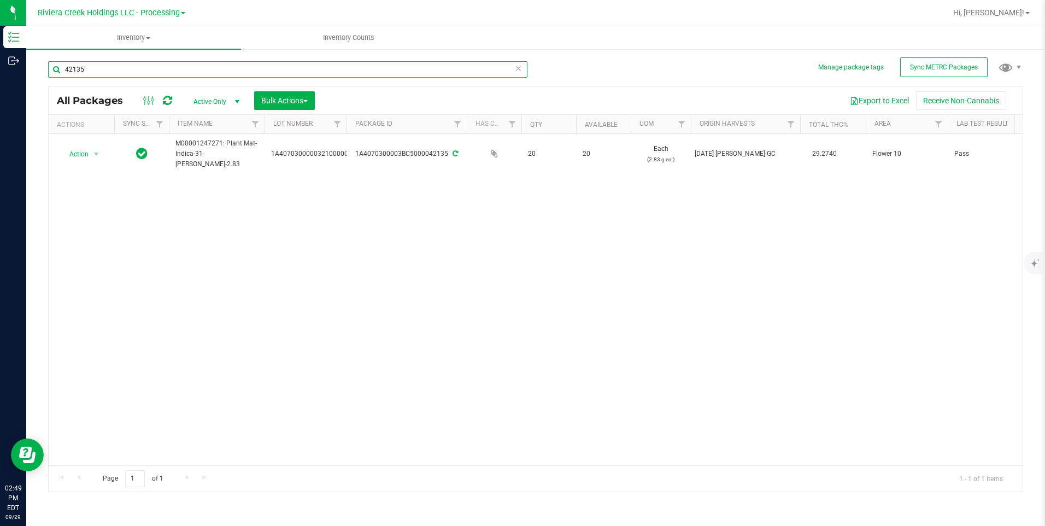
click at [114, 72] on input "42135" at bounding box center [288, 69] width 480 height 16
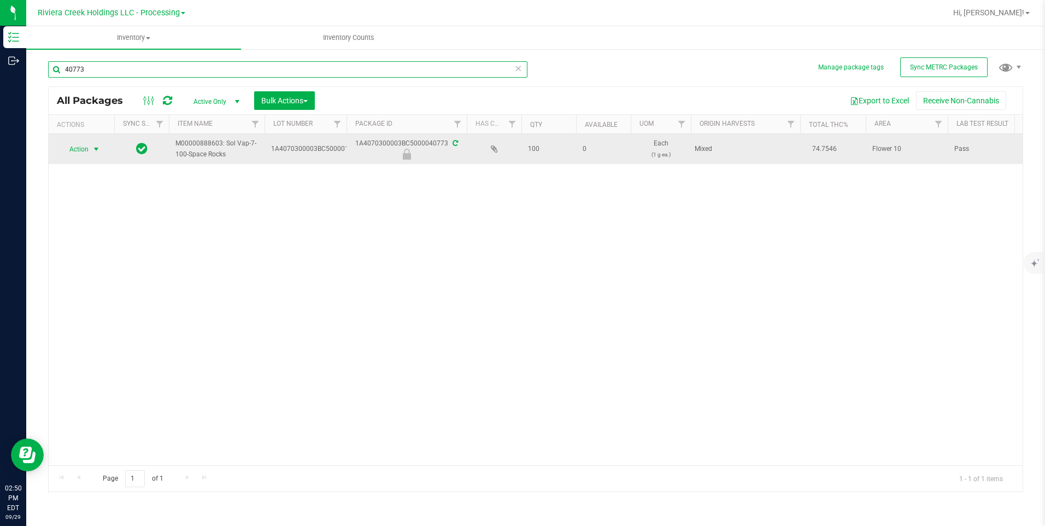
type input "40773"
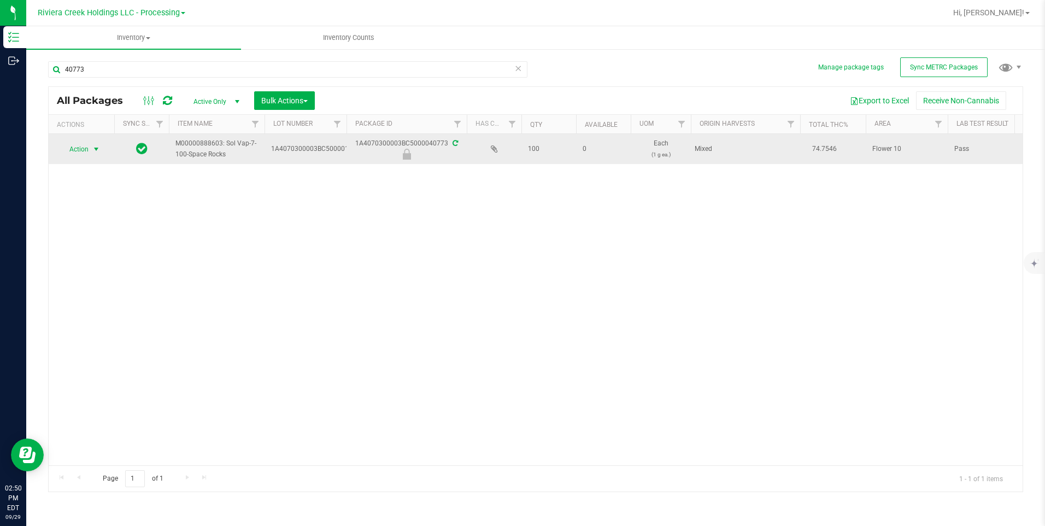
click at [90, 143] on span "select" at bounding box center [97, 149] width 14 height 15
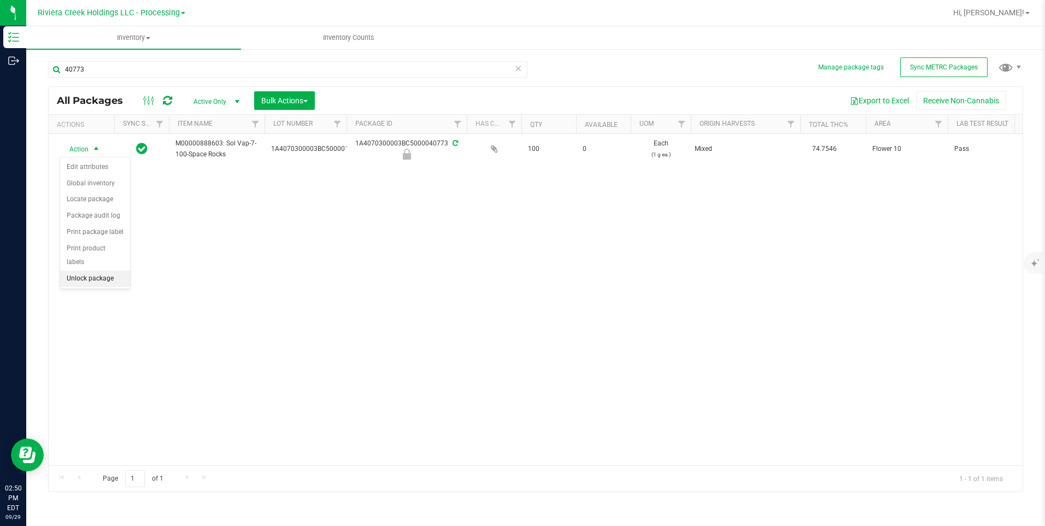
click at [112, 271] on li "Unlock package" at bounding box center [95, 279] width 70 height 16
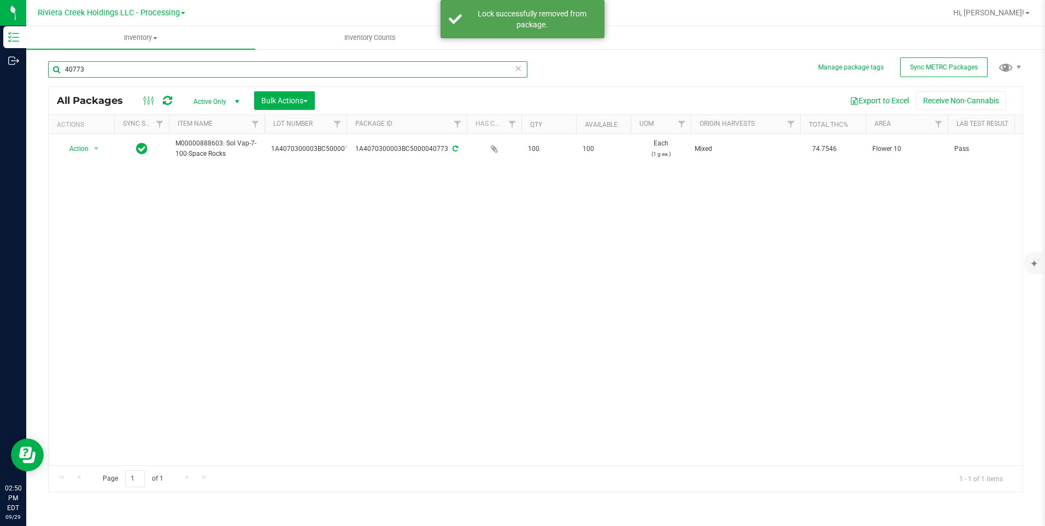
click at [114, 75] on input "40773" at bounding box center [288, 69] width 480 height 16
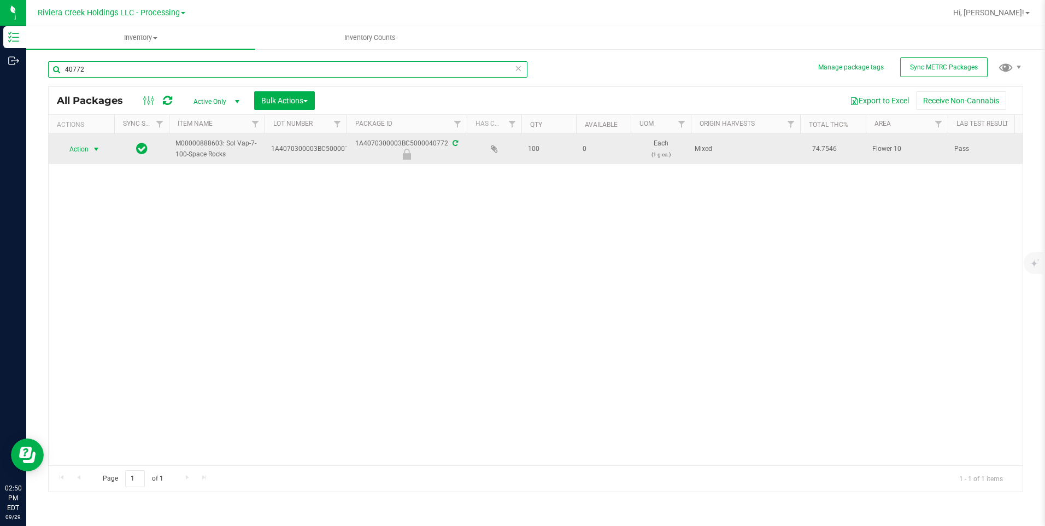
type input "40772"
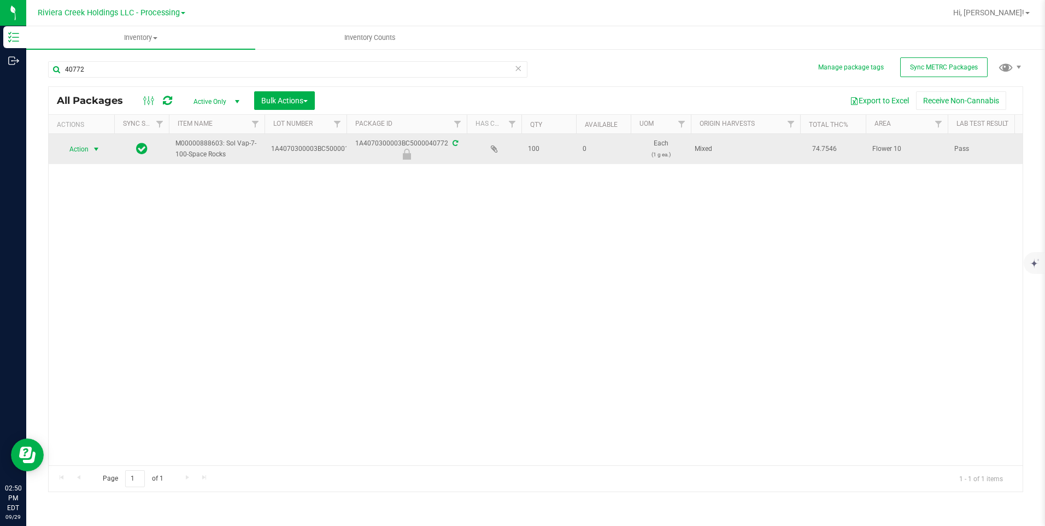
click at [93, 146] on span "select" at bounding box center [96, 149] width 9 height 9
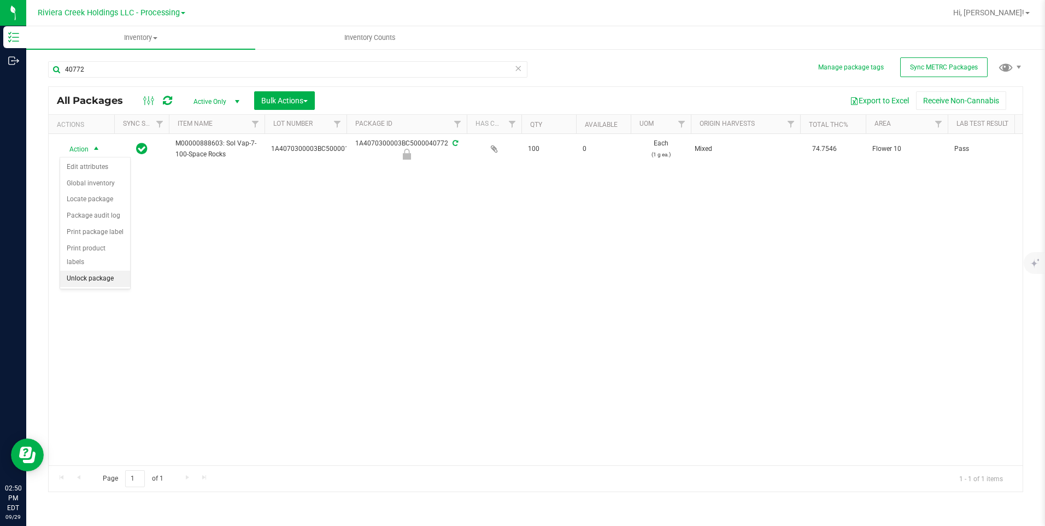
click at [104, 271] on li "Unlock package" at bounding box center [95, 279] width 70 height 16
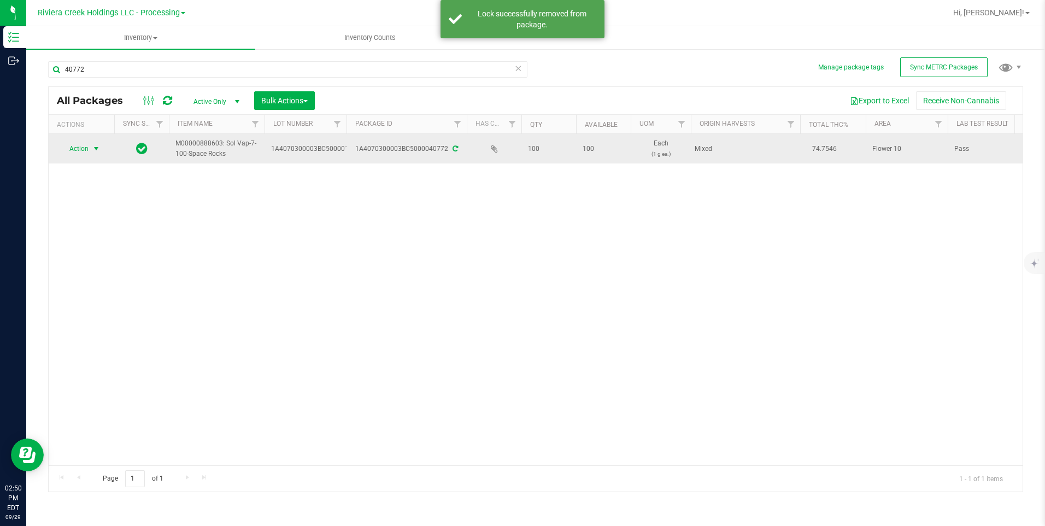
click at [96, 146] on span "select" at bounding box center [96, 148] width 9 height 9
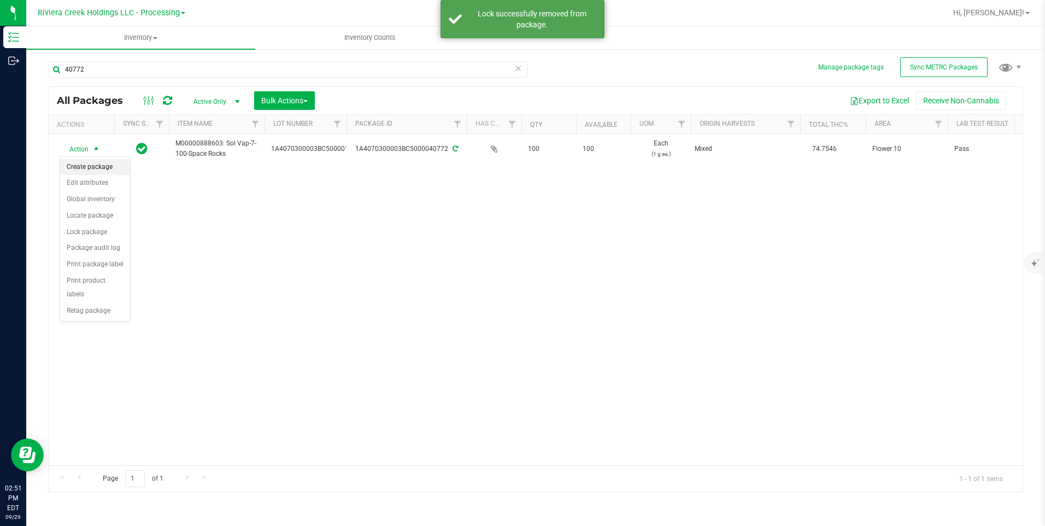
click at [92, 168] on li "Create package" at bounding box center [95, 167] width 70 height 16
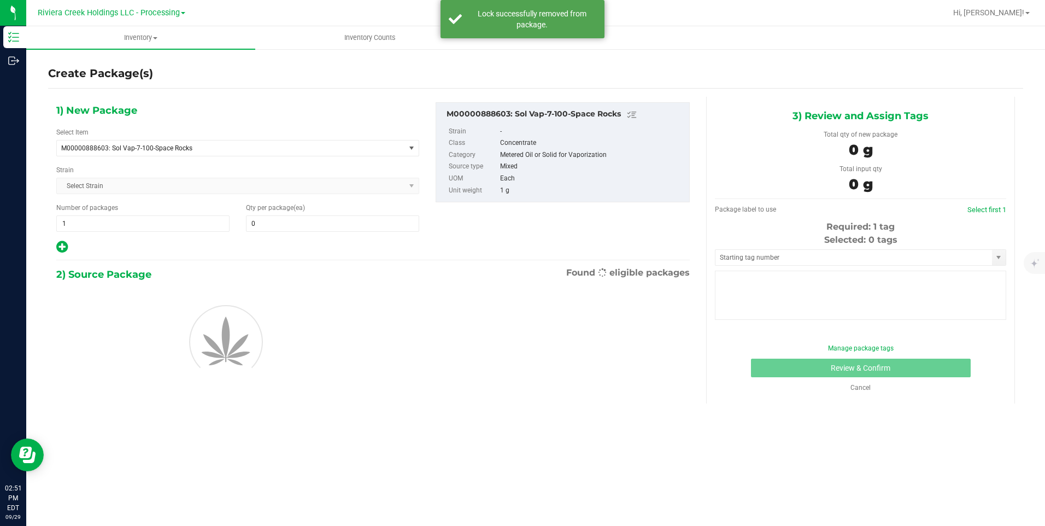
type input "0"
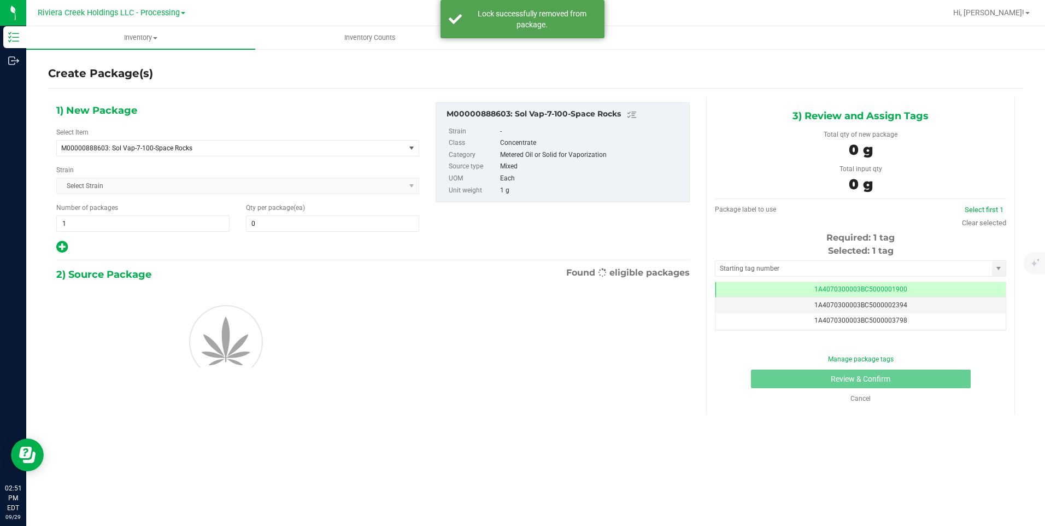
scroll to position [0, -1]
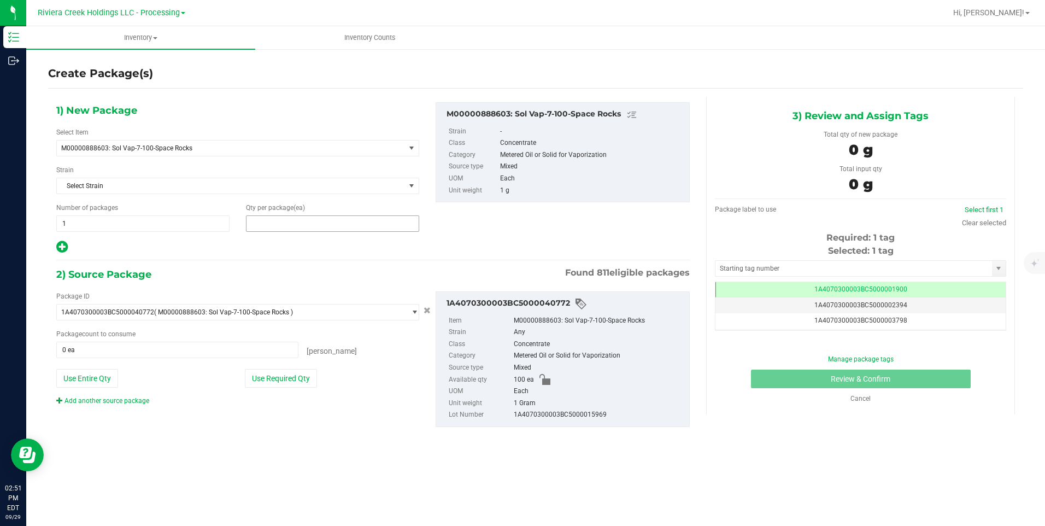
click at [282, 221] on span at bounding box center [332, 223] width 173 height 16
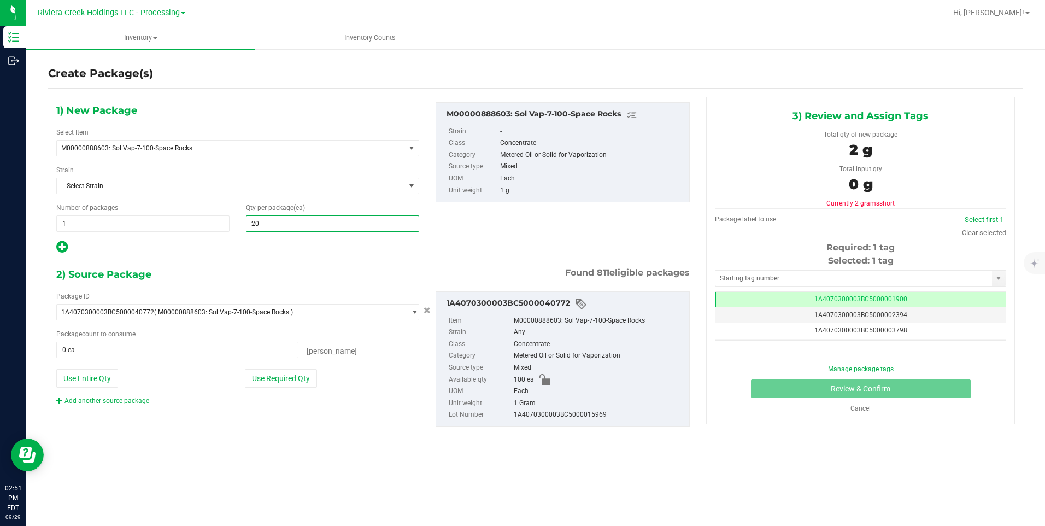
type input "200"
click at [114, 388] on div "Package ID 1A4070300003BC5000040772 ( M00000888603: Sol Vap-7-100-Space Rocks )…" at bounding box center [237, 348] width 379 height 114
click at [107, 385] on button "Use Entire Qty" at bounding box center [87, 378] width 62 height 19
type input "100 ea"
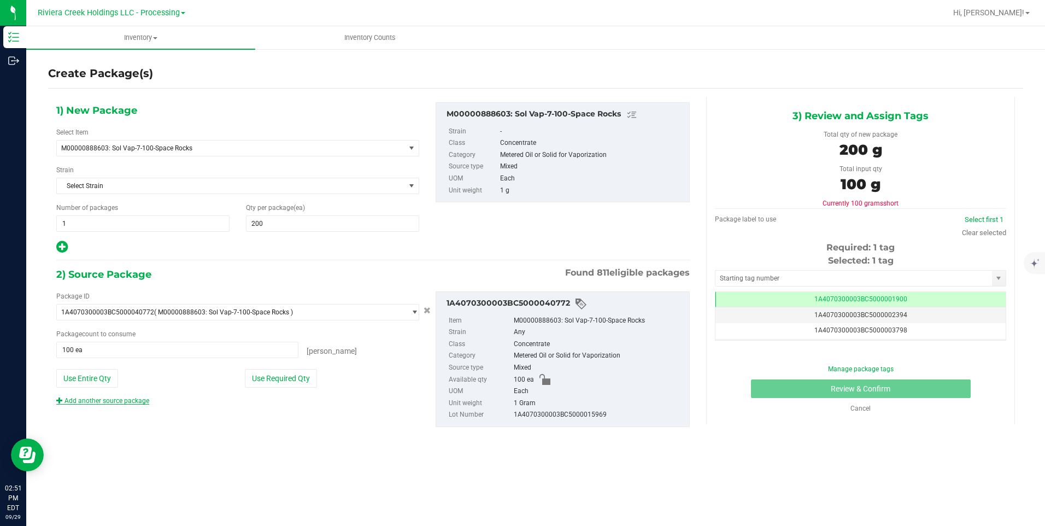
click at [116, 402] on link "Add another source package" at bounding box center [102, 401] width 93 height 8
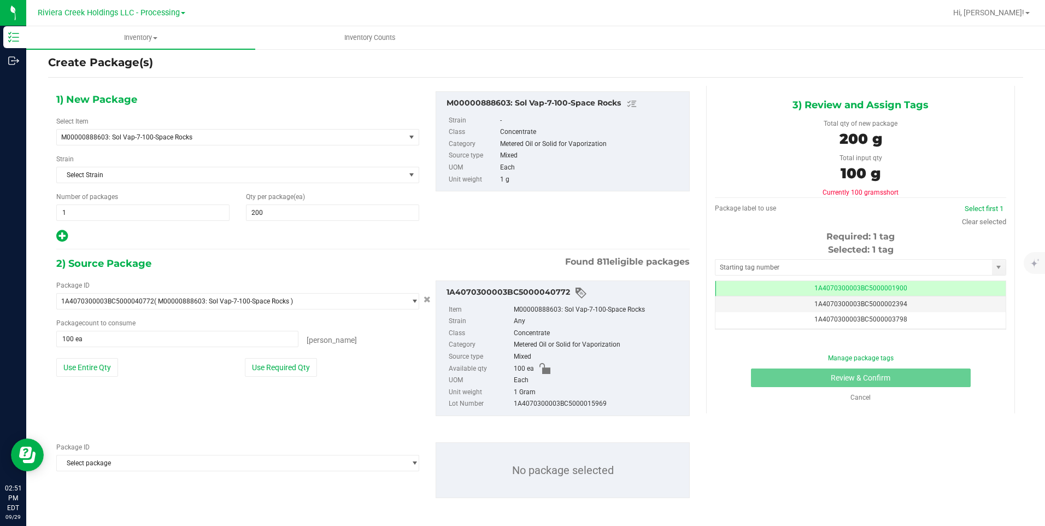
scroll to position [14, 0]
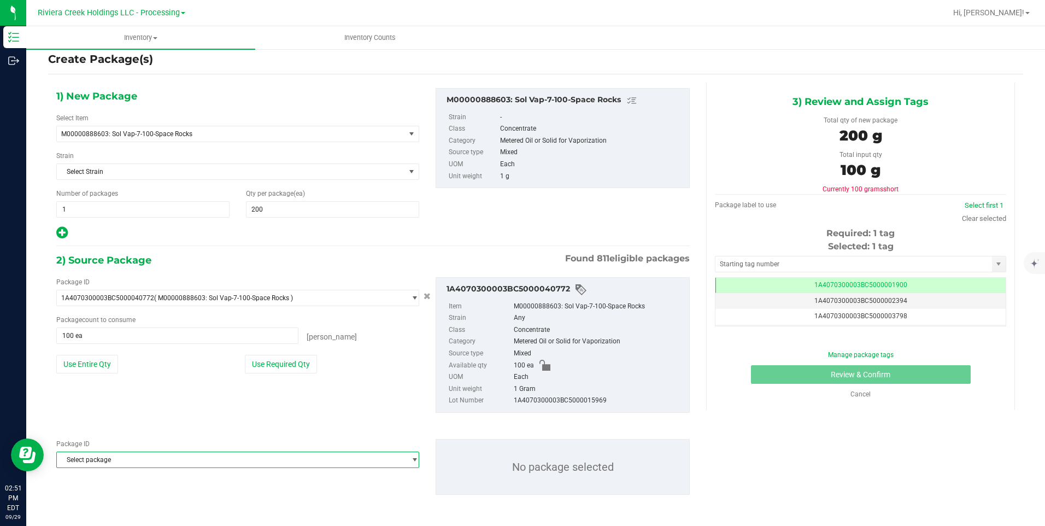
click at [142, 461] on span "Select package" at bounding box center [231, 459] width 348 height 15
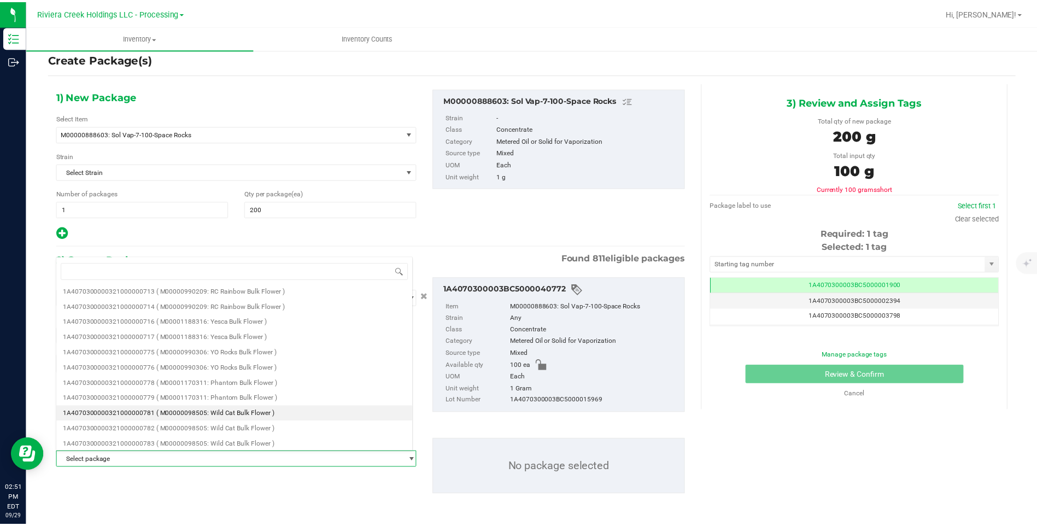
scroll to position [492, 0]
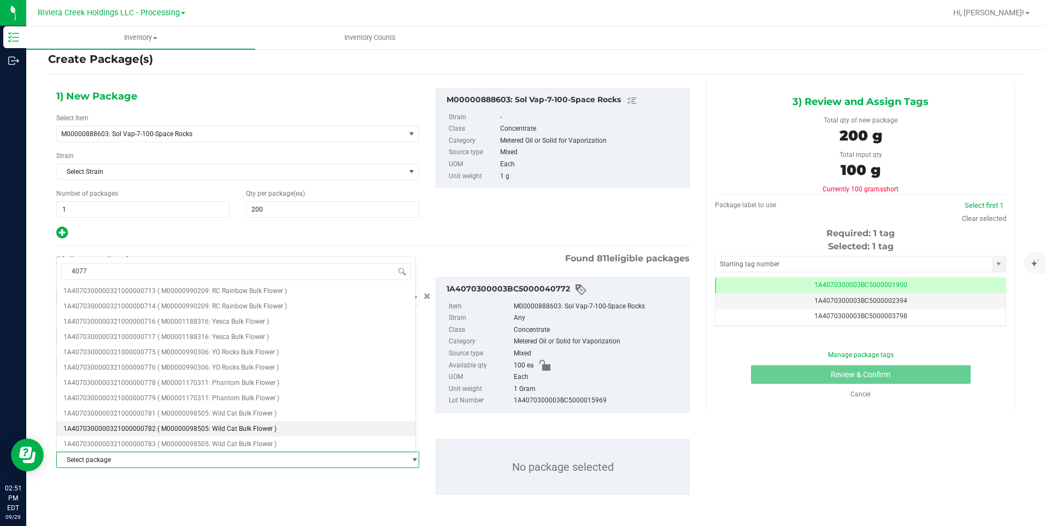
type input "40773"
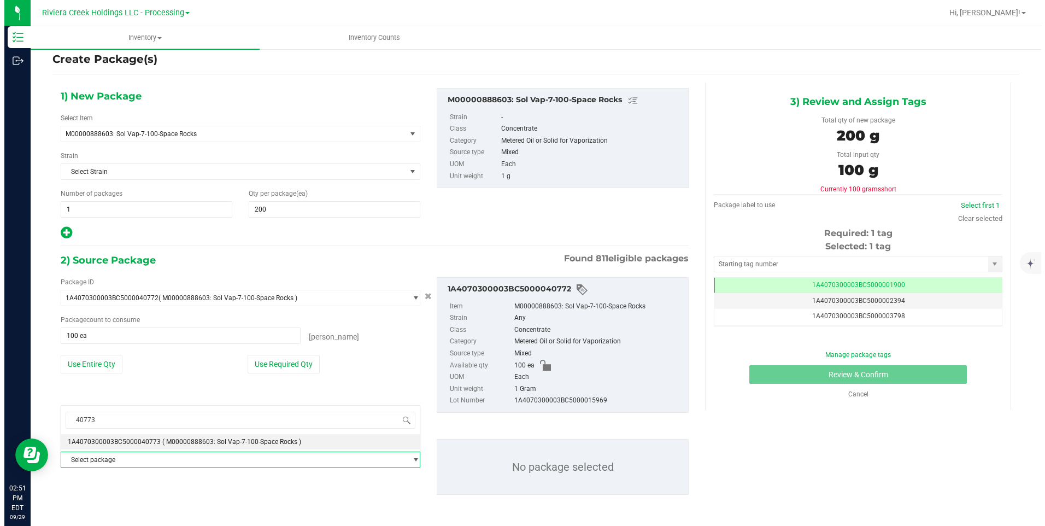
scroll to position [0, 0]
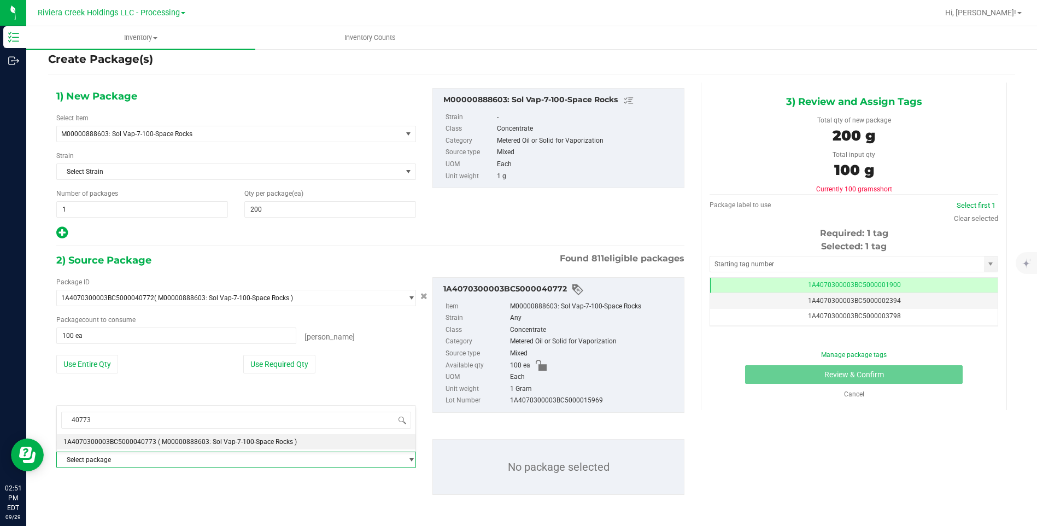
click at [158, 440] on span "( M00000888603: Sol Vap-7-100-Space Rocks )" at bounding box center [227, 442] width 139 height 8
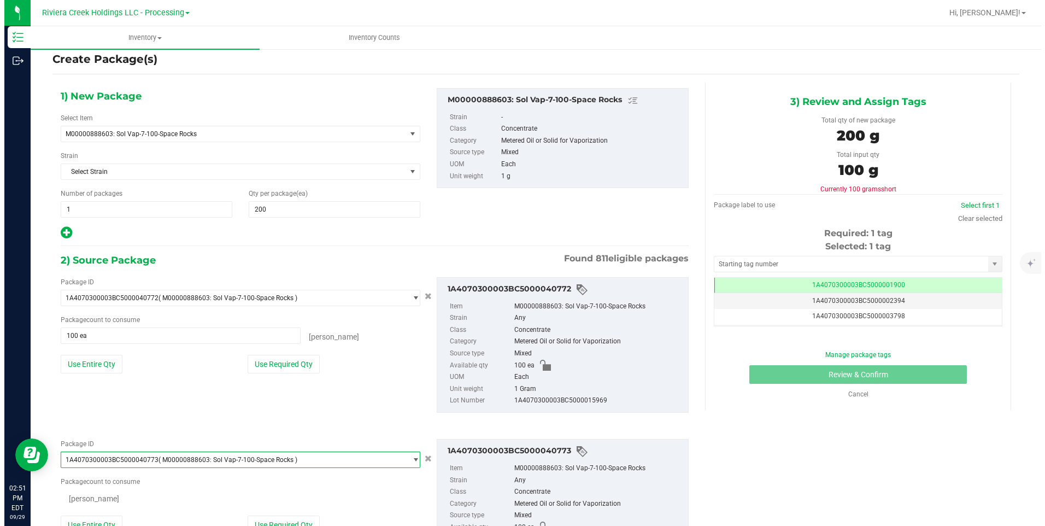
scroll to position [10916, 0]
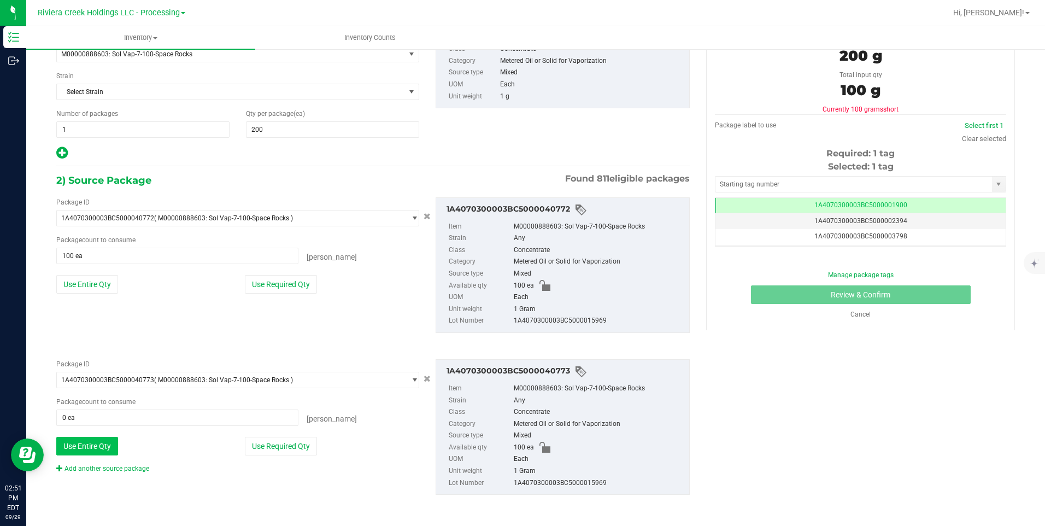
click at [110, 440] on button "Use Entire Qty" at bounding box center [87, 446] width 62 height 19
type input "100 ea"
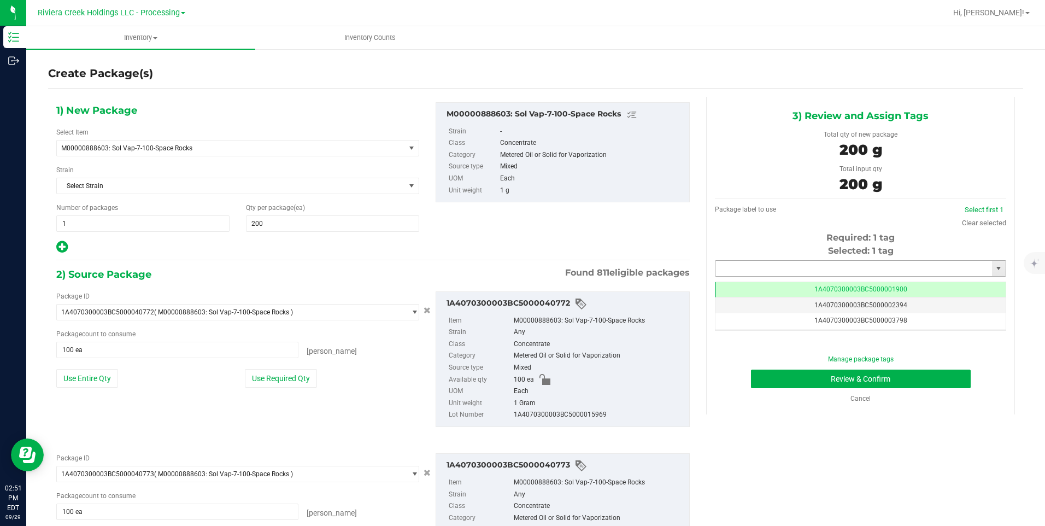
click at [843, 272] on input "text" at bounding box center [854, 268] width 277 height 15
click at [814, 282] on li "1A4070300003BC5000043710" at bounding box center [854, 287] width 288 height 16
type input "1A4070300003BC5000043710"
click at [806, 375] on button "Review & Confirm" at bounding box center [861, 379] width 220 height 19
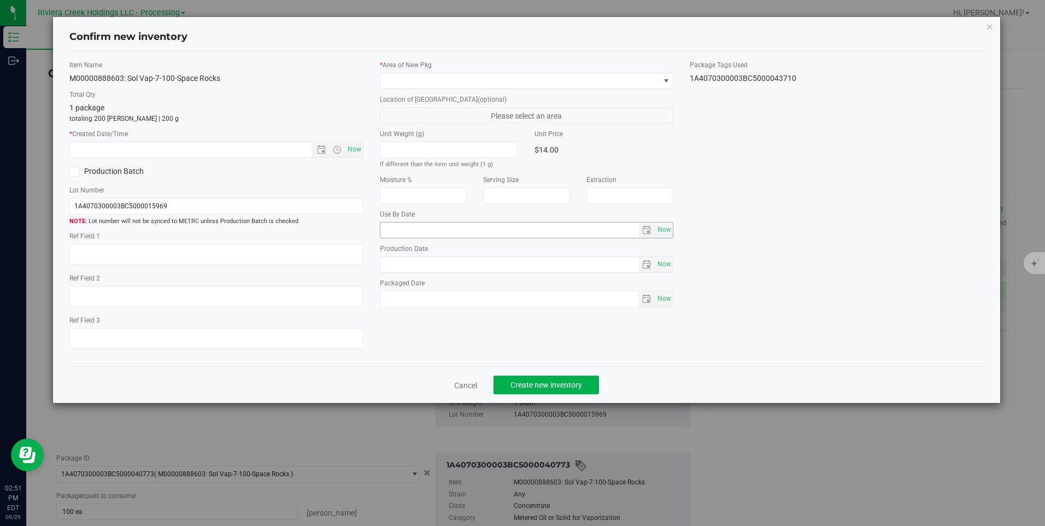
type input "[DATE]"
click at [358, 146] on span "Now" at bounding box center [354, 150] width 19 height 16
type input "9/29/2025 2:51 PM"
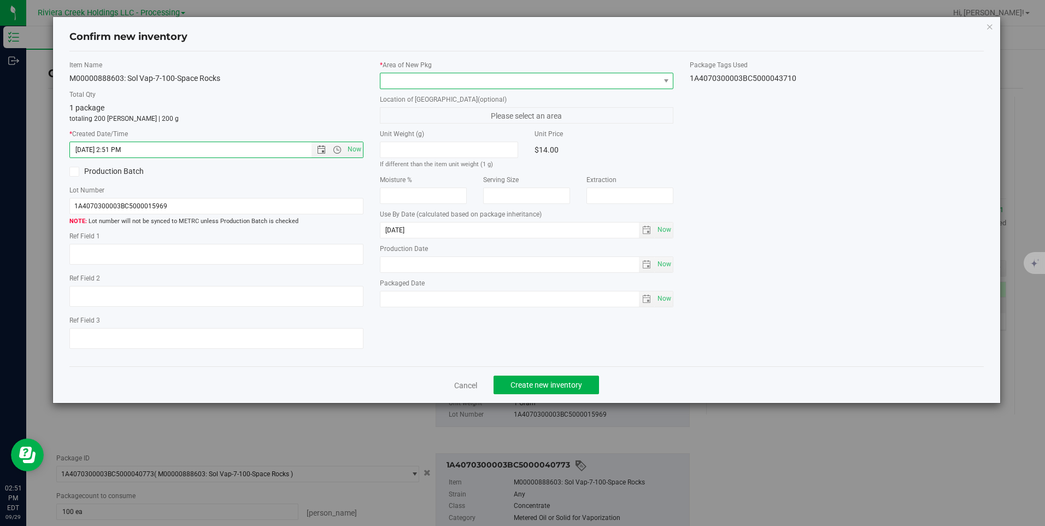
click at [409, 80] on span at bounding box center [520, 80] width 279 height 15
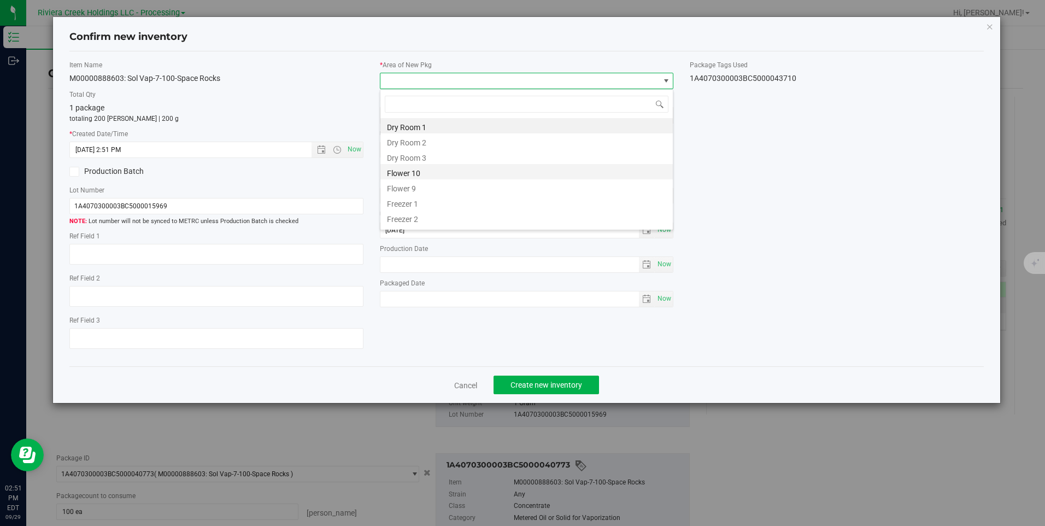
click at [443, 173] on li "Flower 10" at bounding box center [527, 171] width 293 height 15
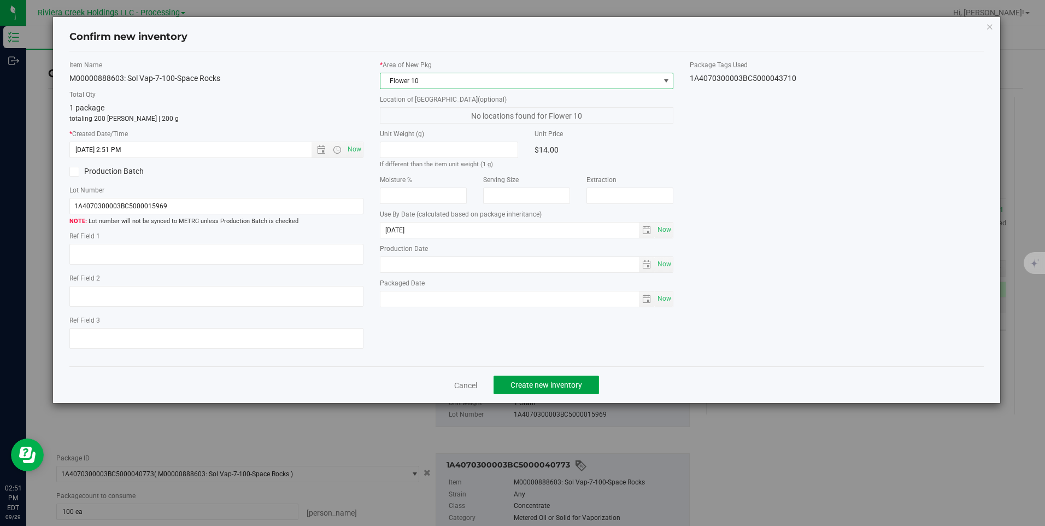
click at [513, 390] on button "Create new inventory" at bounding box center [547, 385] width 106 height 19
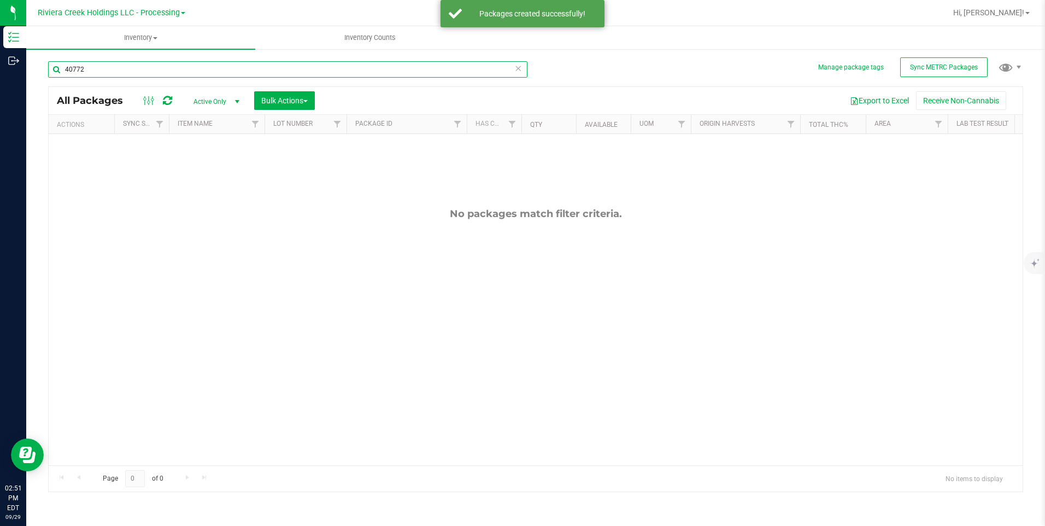
click at [122, 74] on input "40772" at bounding box center [288, 69] width 480 height 16
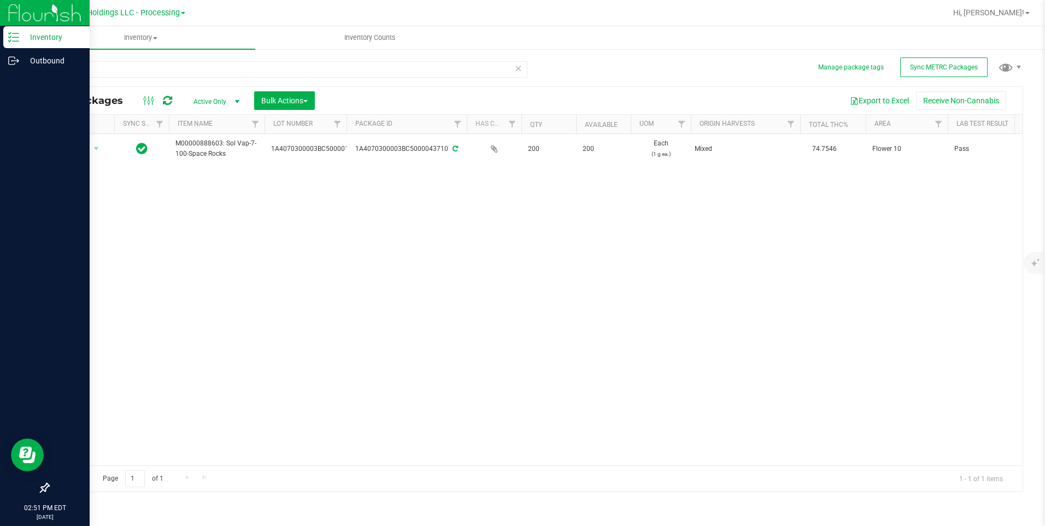
click at [67, 143] on div at bounding box center [45, 275] width 90 height 404
click at [89, 149] on div at bounding box center [45, 275] width 90 height 404
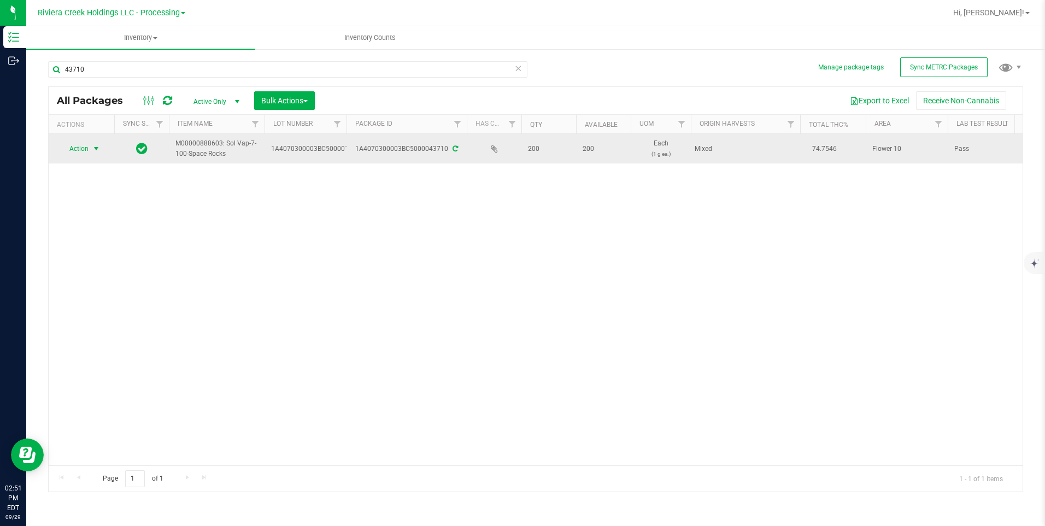
click at [97, 150] on span "select" at bounding box center [96, 148] width 9 height 9
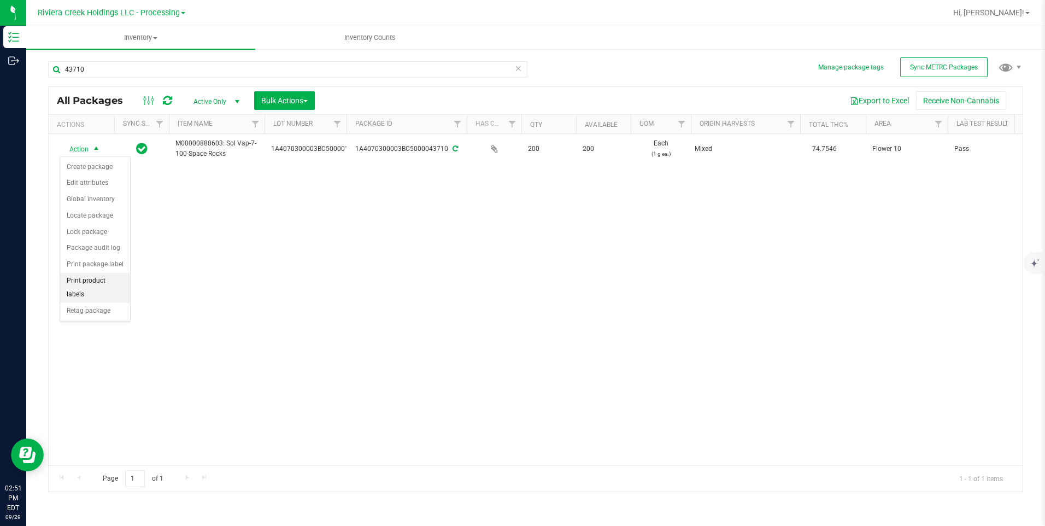
click at [110, 276] on li "Print product labels" at bounding box center [95, 288] width 70 height 30
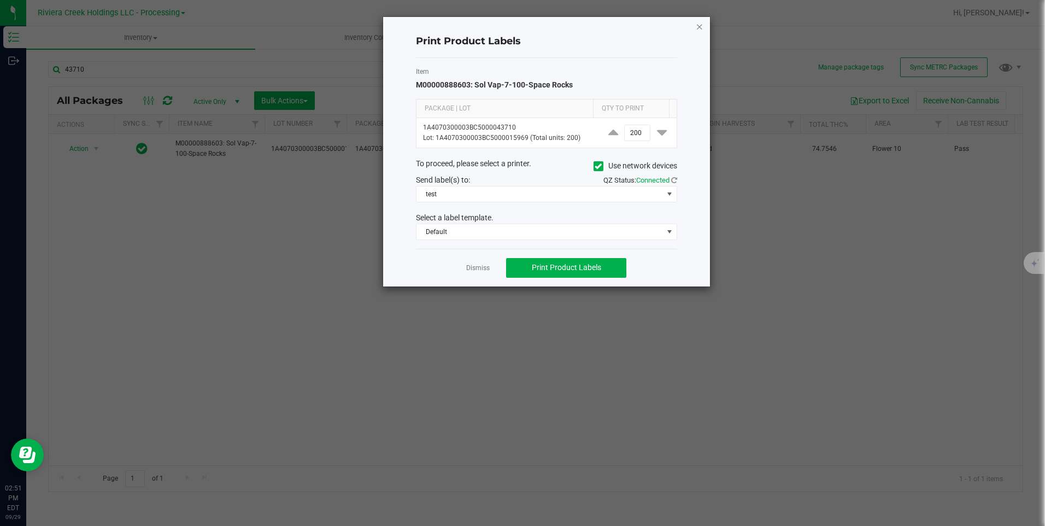
click at [702, 28] on icon "button" at bounding box center [700, 26] width 8 height 13
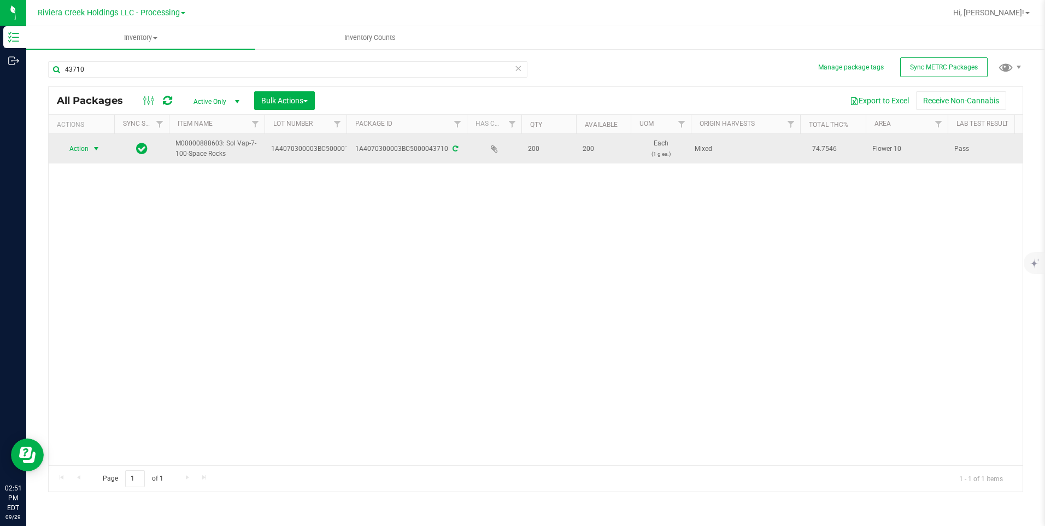
click at [83, 149] on span "Action" at bounding box center [75, 148] width 30 height 15
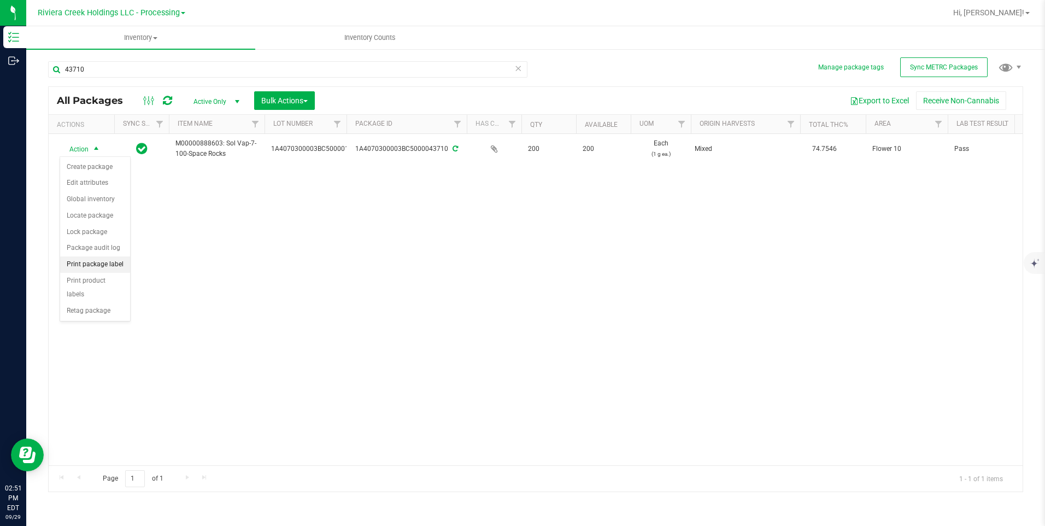
click at [101, 266] on li "Print package label" at bounding box center [95, 264] width 70 height 16
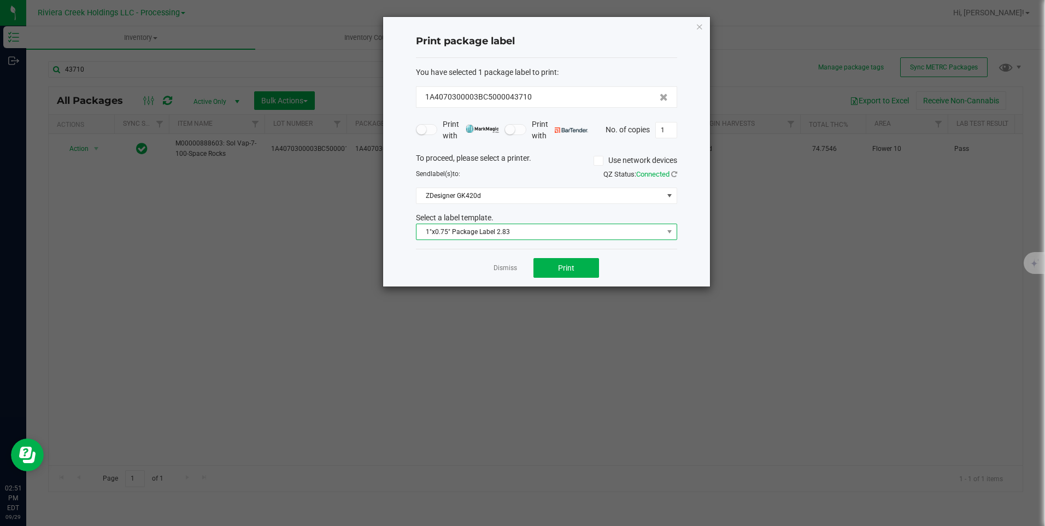
click at [487, 231] on span "1"x0.75" Package Label 2.83" at bounding box center [540, 231] width 247 height 15
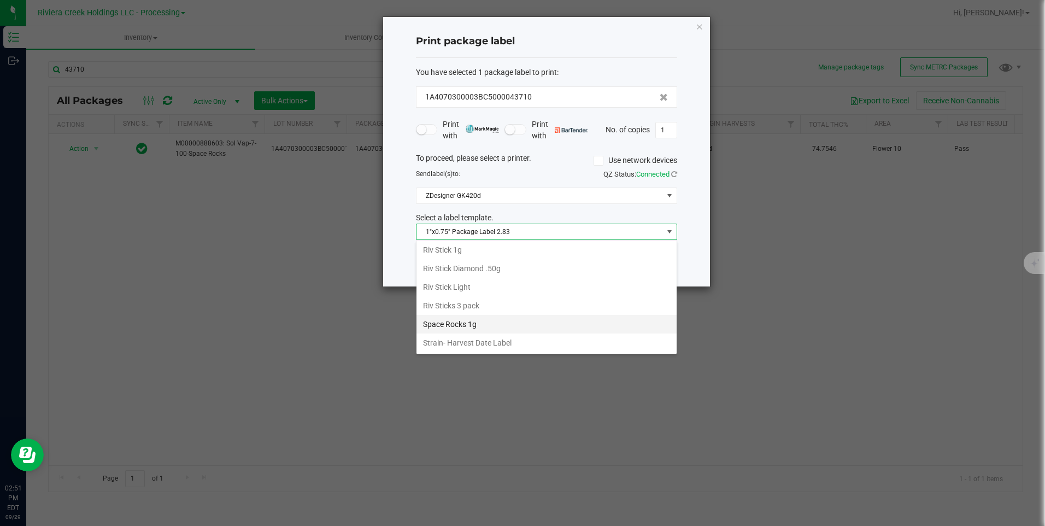
click at [491, 321] on li "Space Rocks 1g" at bounding box center [547, 324] width 260 height 19
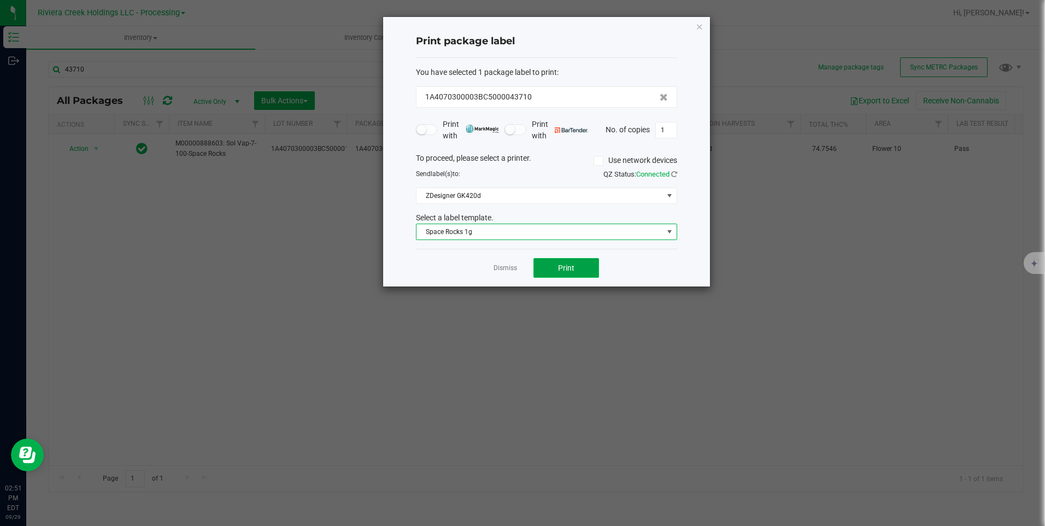
click at [583, 266] on button "Print" at bounding box center [567, 268] width 66 height 20
click at [700, 27] on icon "button" at bounding box center [700, 26] width 8 height 13
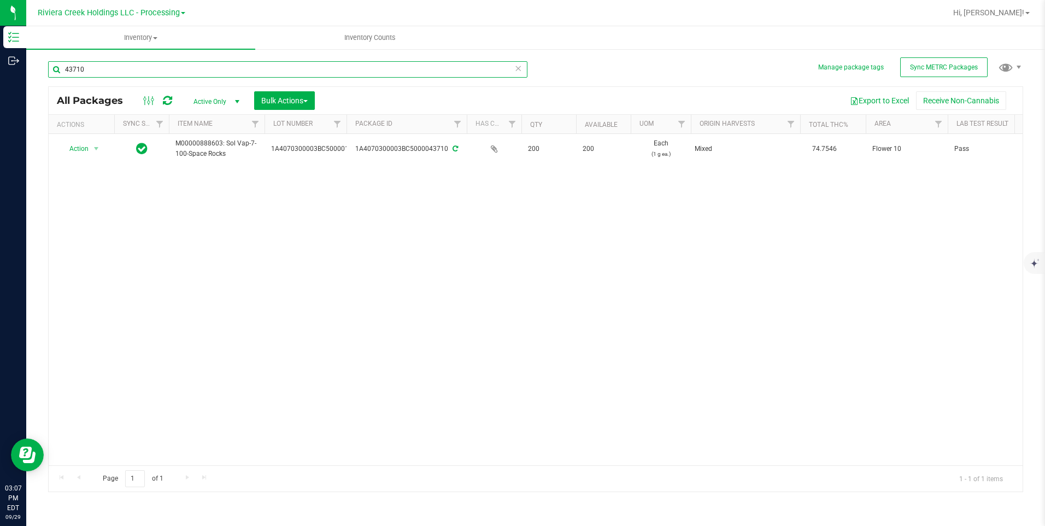
click at [121, 74] on input "43710" at bounding box center [288, 69] width 480 height 16
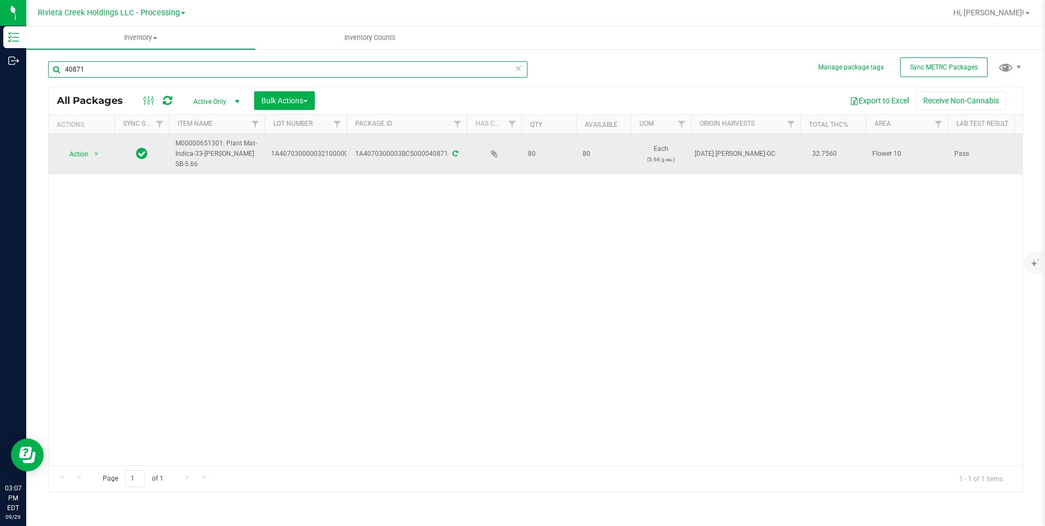
type input "40871"
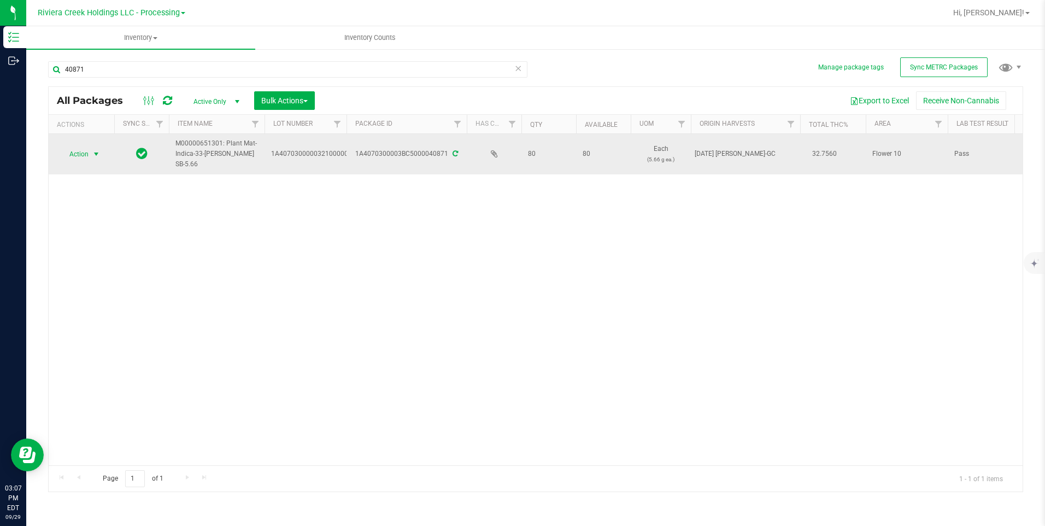
click at [66, 159] on span "Action" at bounding box center [75, 154] width 30 height 15
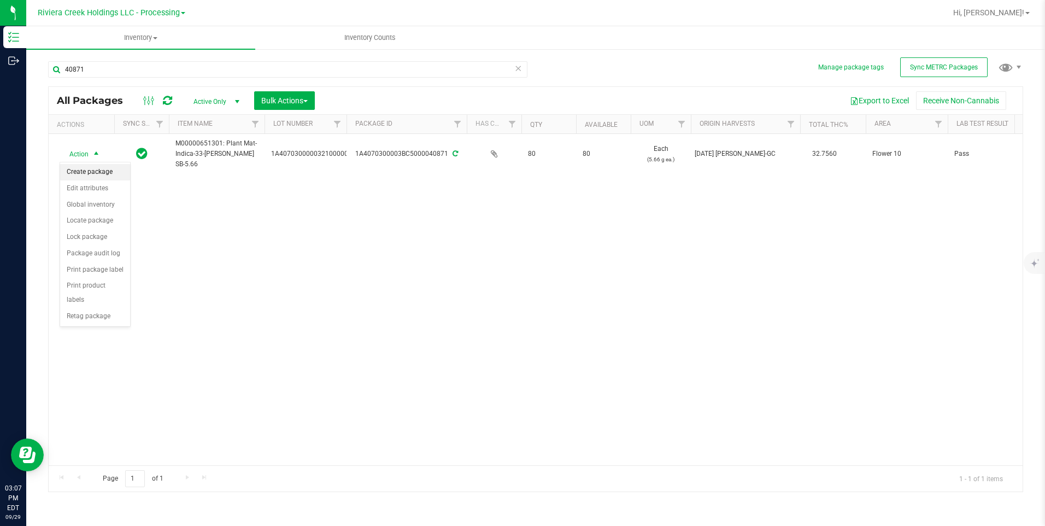
click at [81, 171] on li "Create package" at bounding box center [95, 172] width 70 height 16
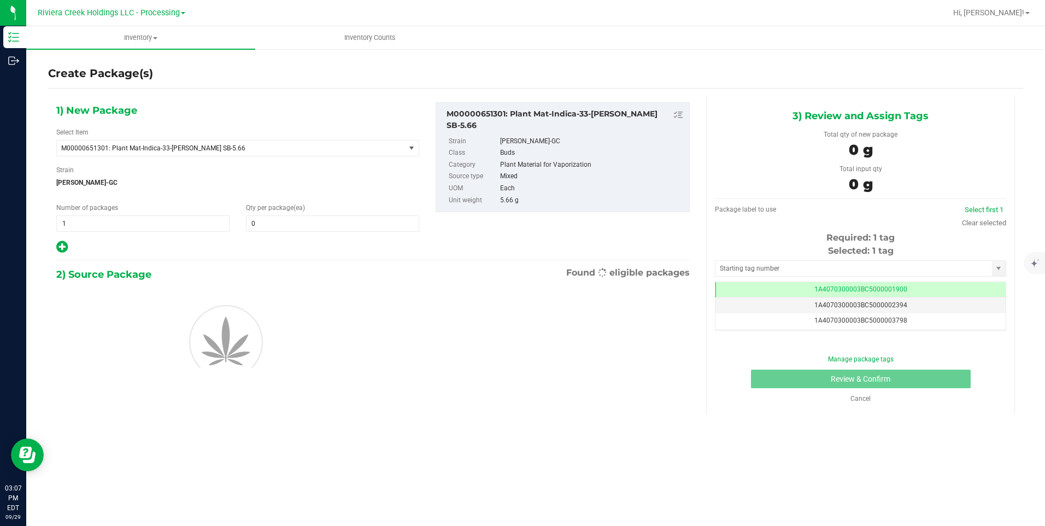
scroll to position [0, -1]
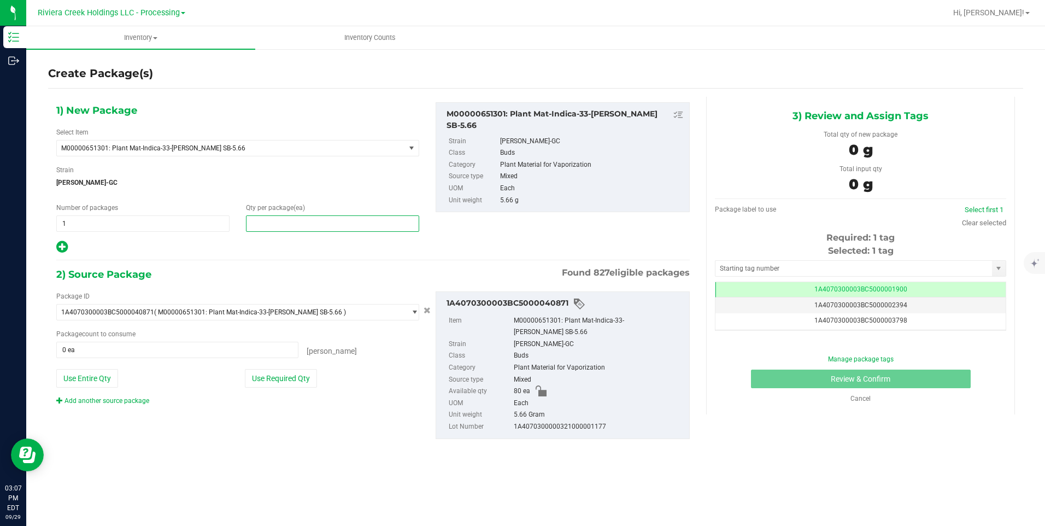
click at [326, 223] on span at bounding box center [332, 223] width 173 height 16
type input "30"
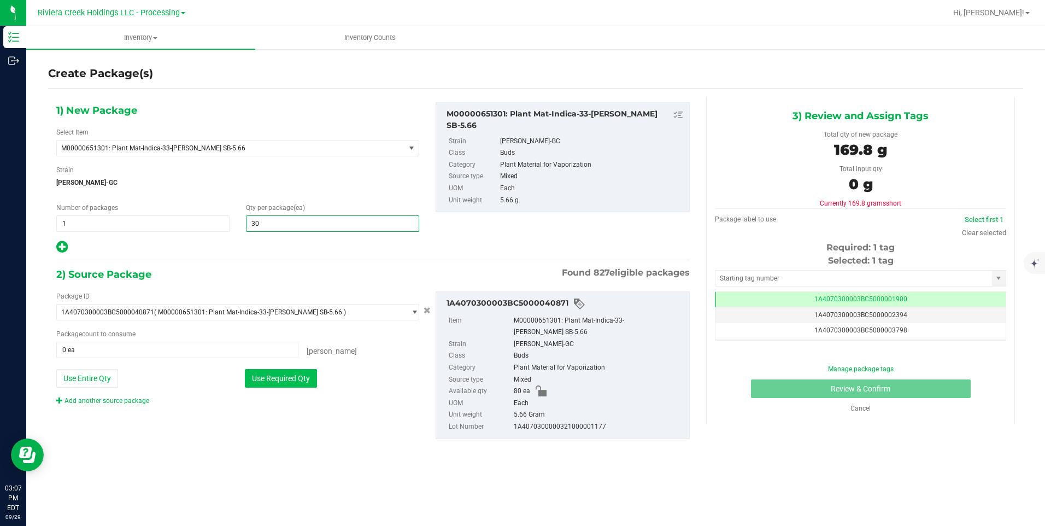
type input "30"
click at [265, 384] on button "Use Required Qty" at bounding box center [281, 378] width 72 height 19
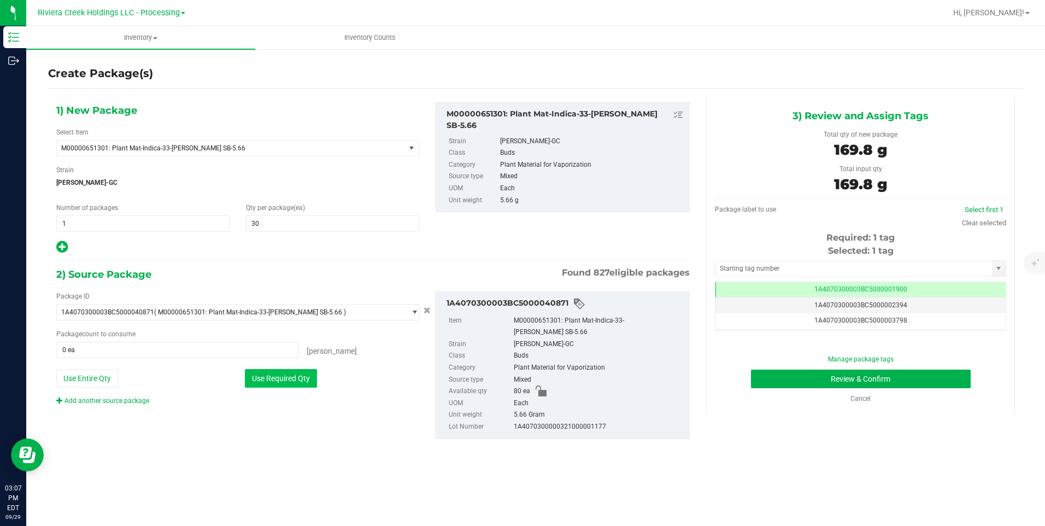
type input "30 ea"
click at [732, 264] on input "text" at bounding box center [854, 268] width 277 height 15
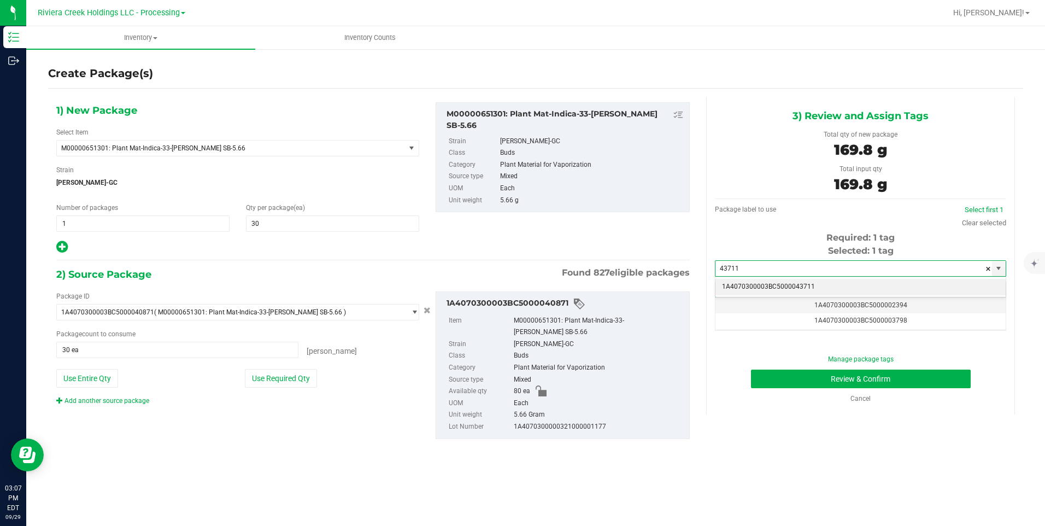
click at [768, 281] on li "1A4070300003BC5000043711" at bounding box center [861, 287] width 290 height 16
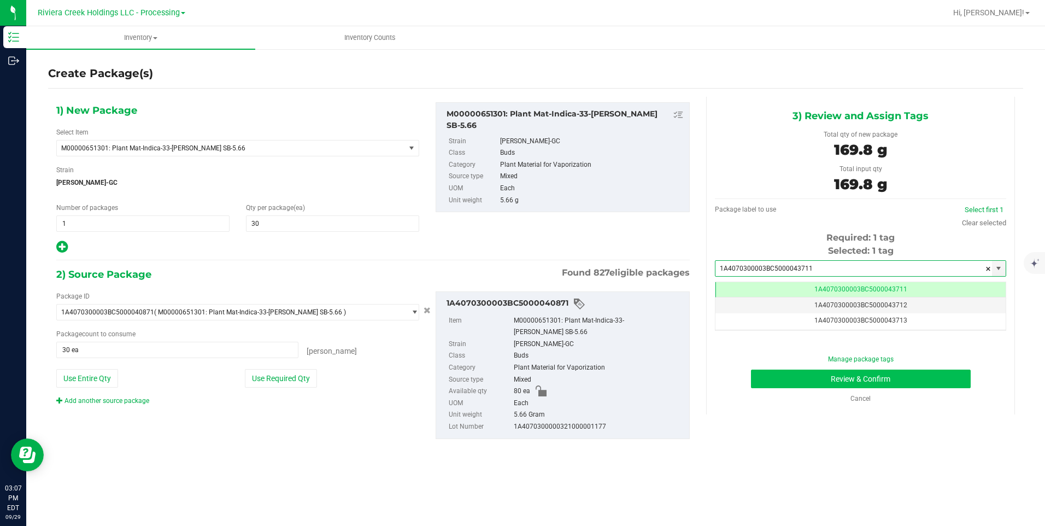
type input "1A4070300003BC5000043711"
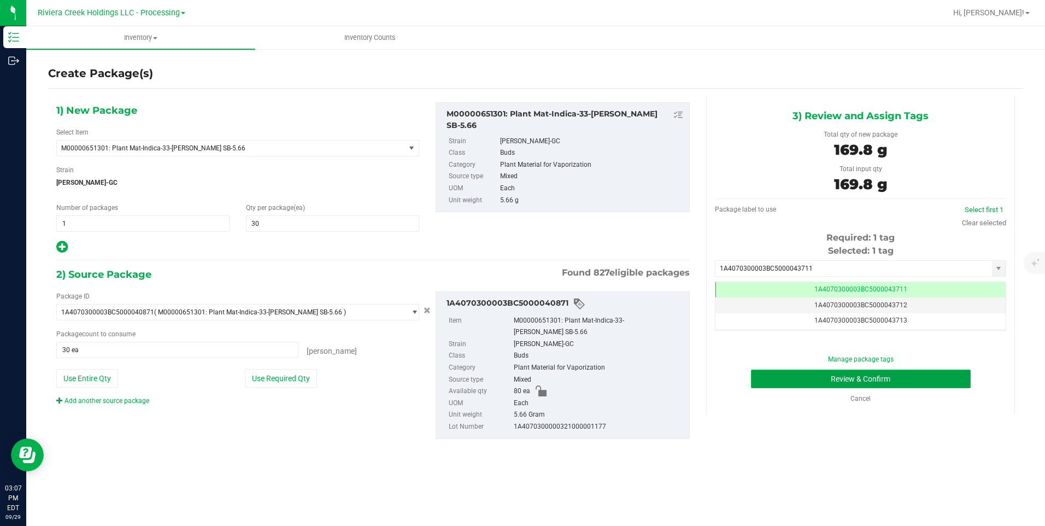
click at [767, 376] on button "Review & Confirm" at bounding box center [861, 379] width 220 height 19
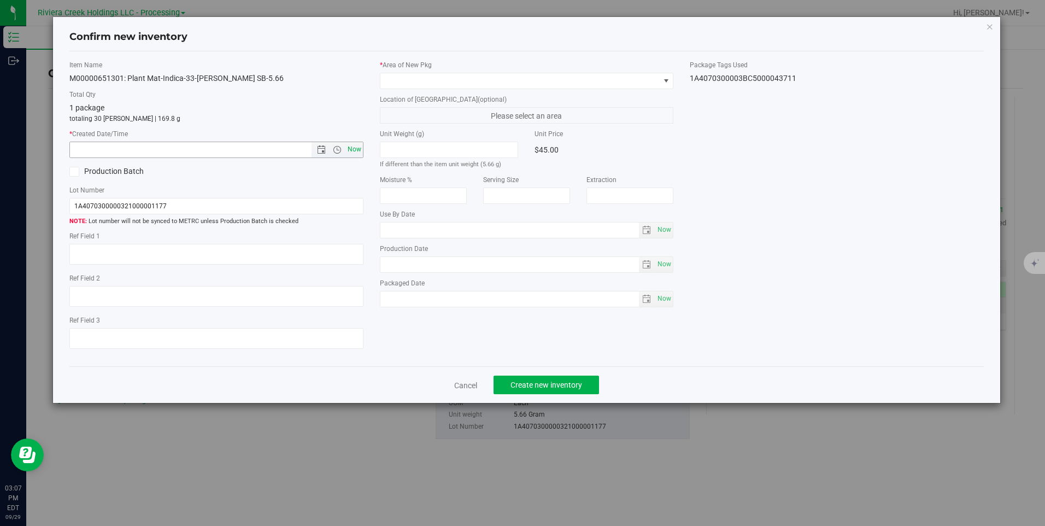
click at [358, 144] on span "Now" at bounding box center [354, 150] width 19 height 16
type input "9/29/2025 3:07 PM"
click at [396, 77] on span at bounding box center [520, 80] width 279 height 15
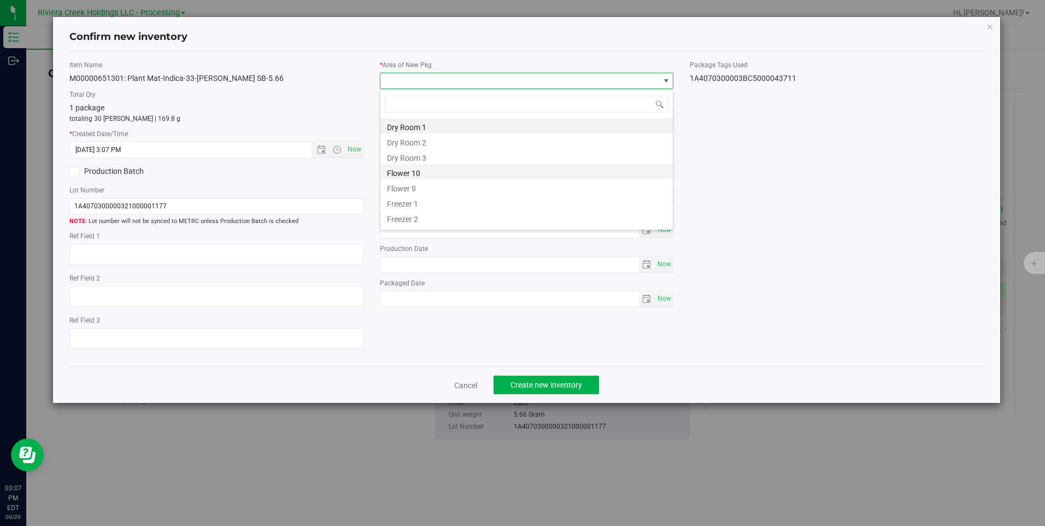
click at [441, 171] on li "Flower 10" at bounding box center [527, 171] width 293 height 15
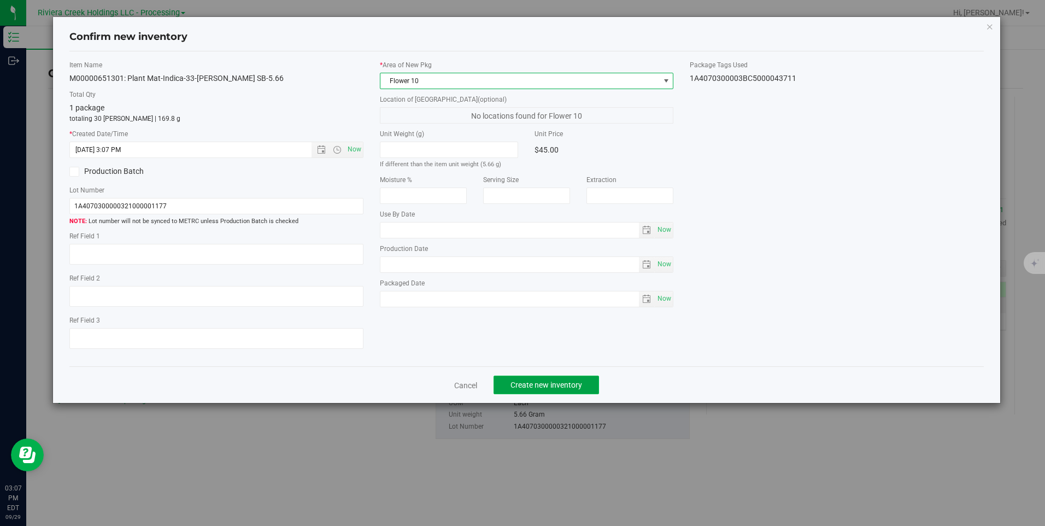
click at [525, 386] on span "Create new inventory" at bounding box center [547, 385] width 72 height 9
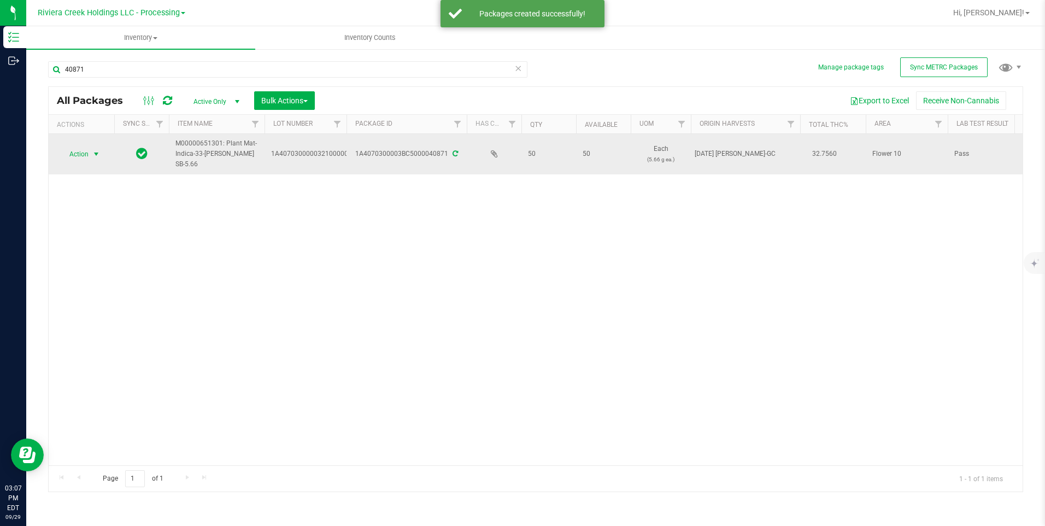
click at [73, 150] on span "Action" at bounding box center [75, 154] width 30 height 15
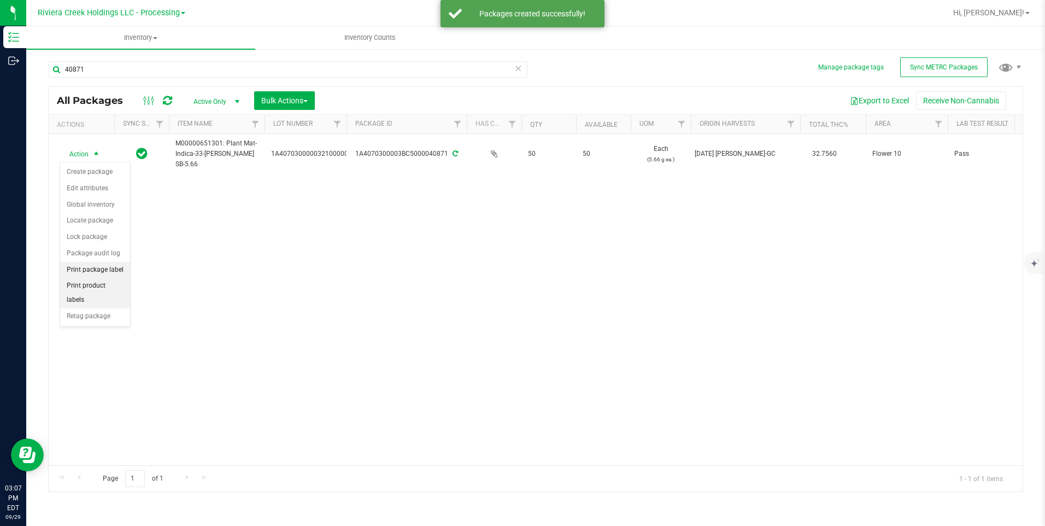
click at [103, 266] on li "Print package label" at bounding box center [95, 270] width 70 height 16
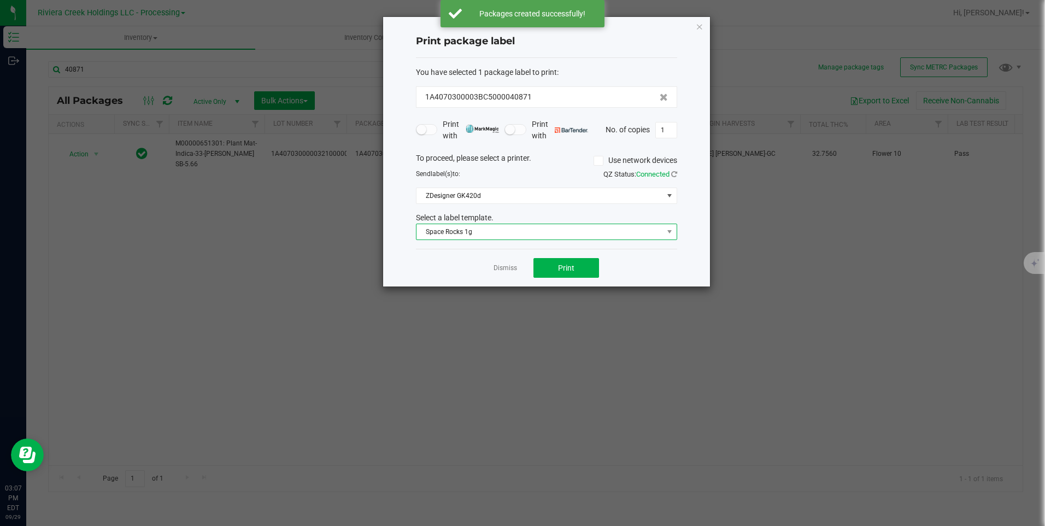
click at [441, 230] on span "Space Rocks 1g" at bounding box center [540, 231] width 247 height 15
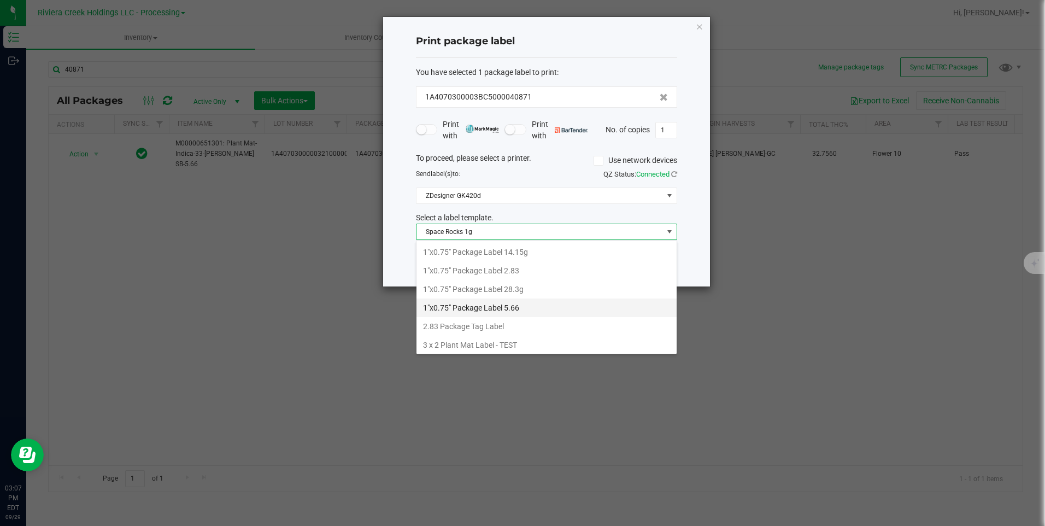
click at [525, 310] on li "1"x0.75" Package Label 5.66" at bounding box center [547, 308] width 260 height 19
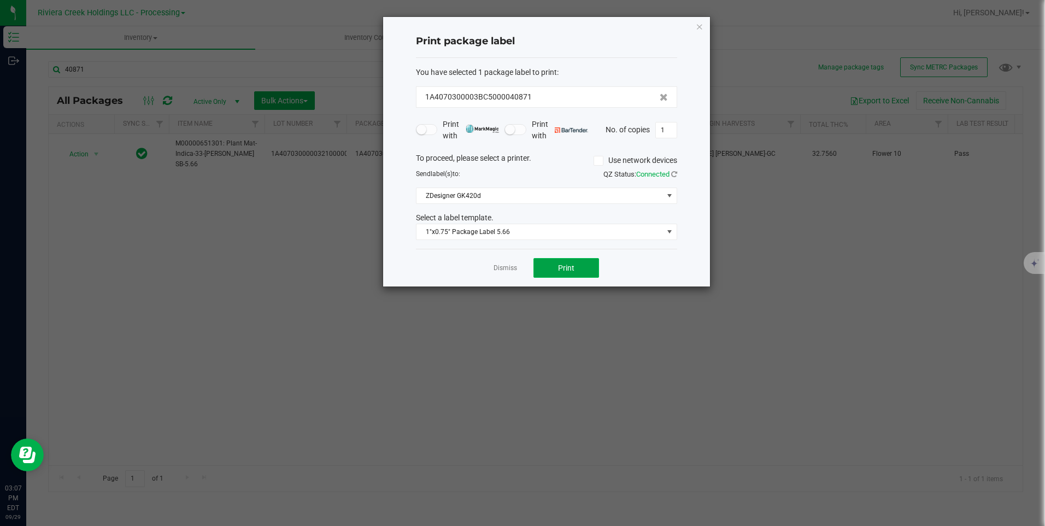
click at [565, 264] on span "Print" at bounding box center [566, 268] width 16 height 9
